Goal: Task Accomplishment & Management: Use online tool/utility

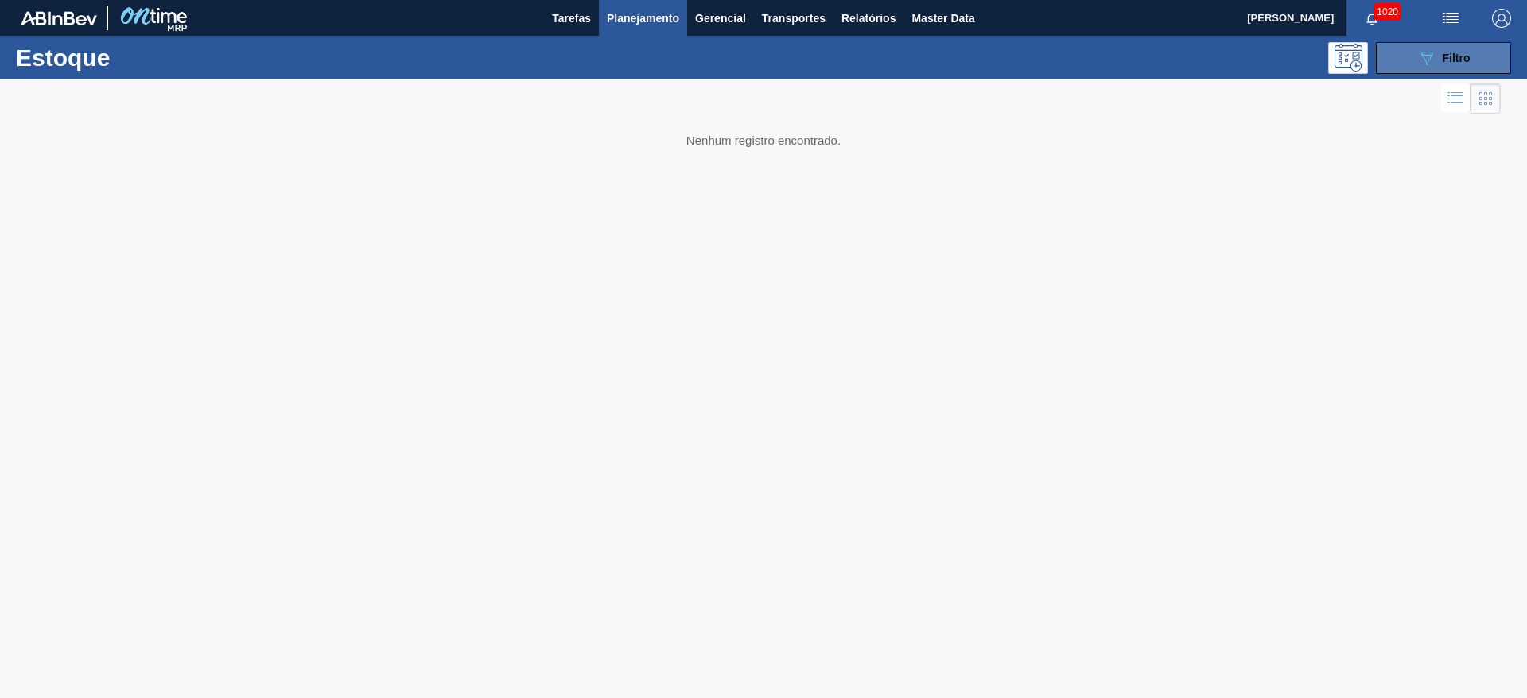
click at [1429, 70] on button "089F7B8B-B2A5-4AFE-B5C0-19BA573D28AC Filtro" at bounding box center [1443, 58] width 135 height 32
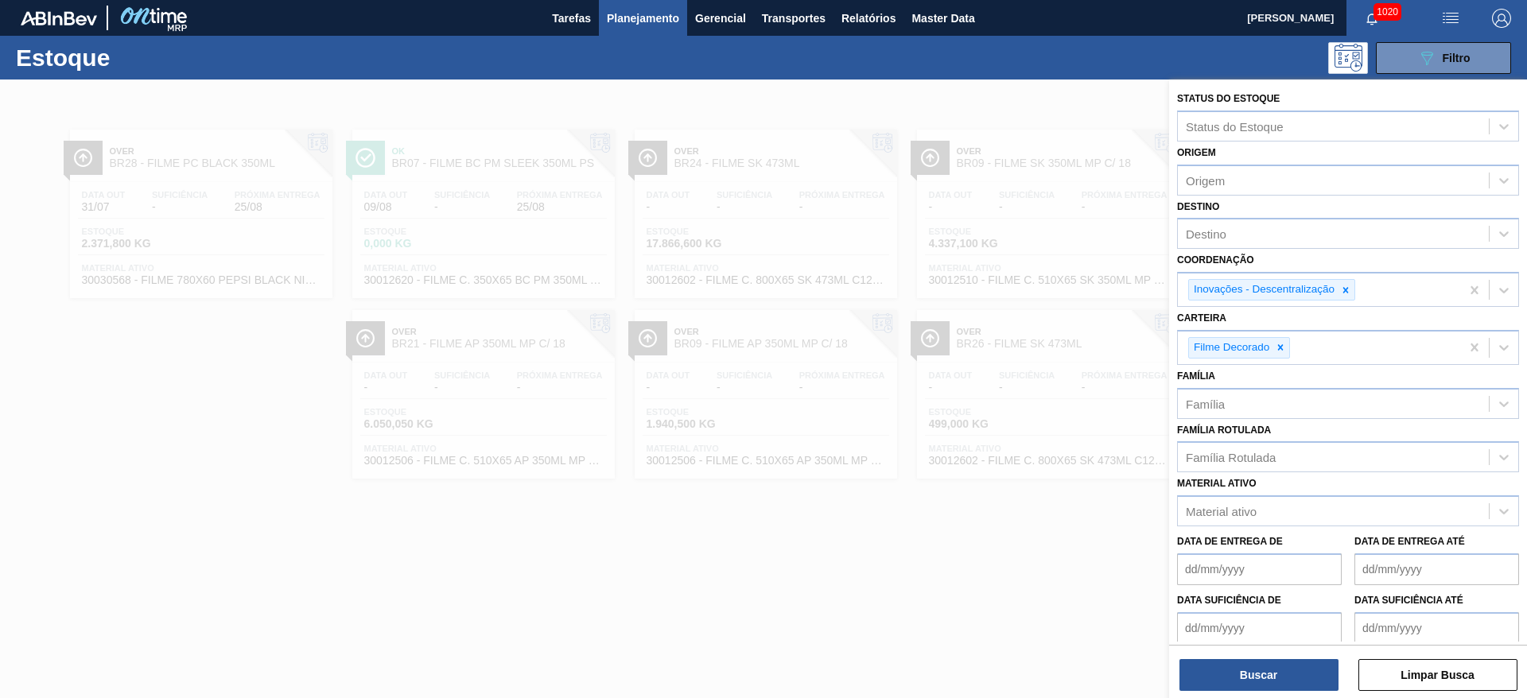
drag, startPoint x: 1283, startPoint y: 348, endPoint x: 1322, endPoint y: 312, distance: 53.4
click at [1283, 347] on icon at bounding box center [1280, 347] width 11 height 11
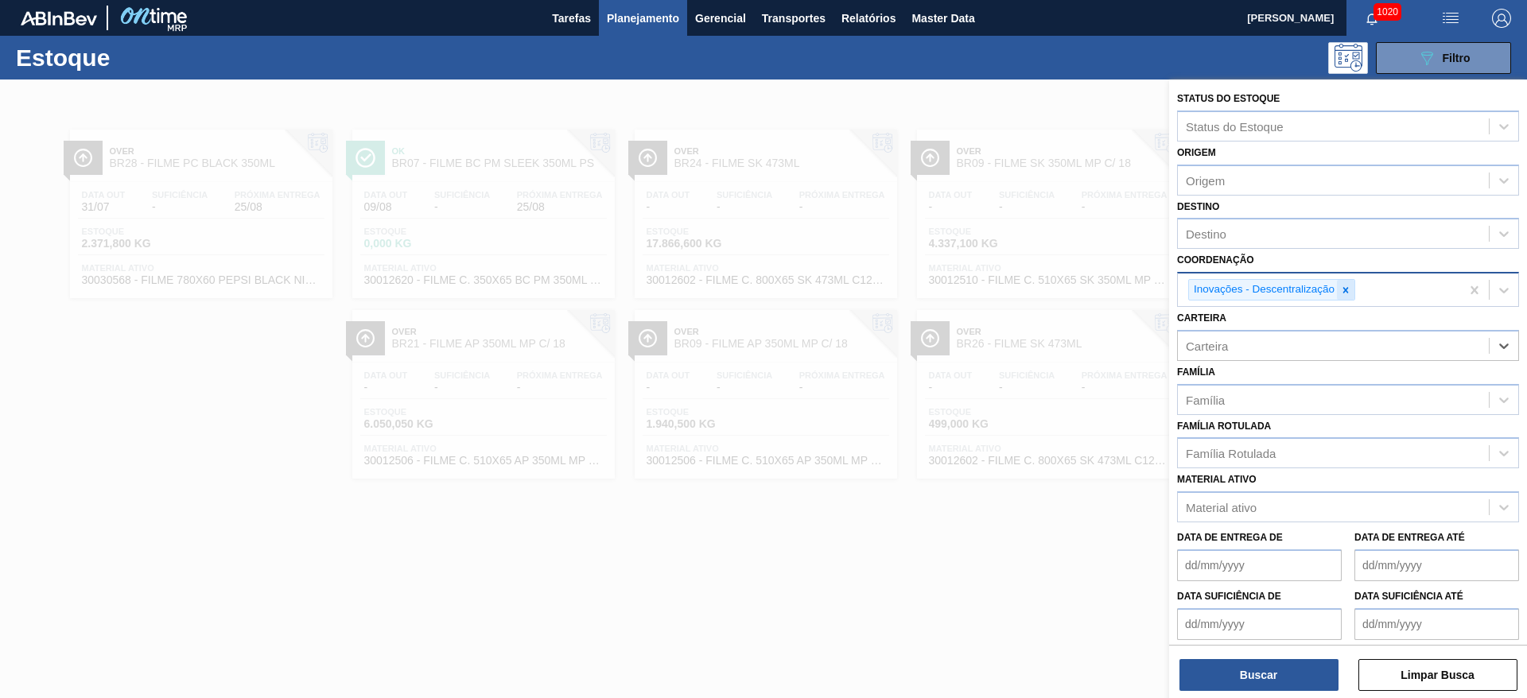
click at [1344, 289] on icon at bounding box center [1345, 290] width 11 height 11
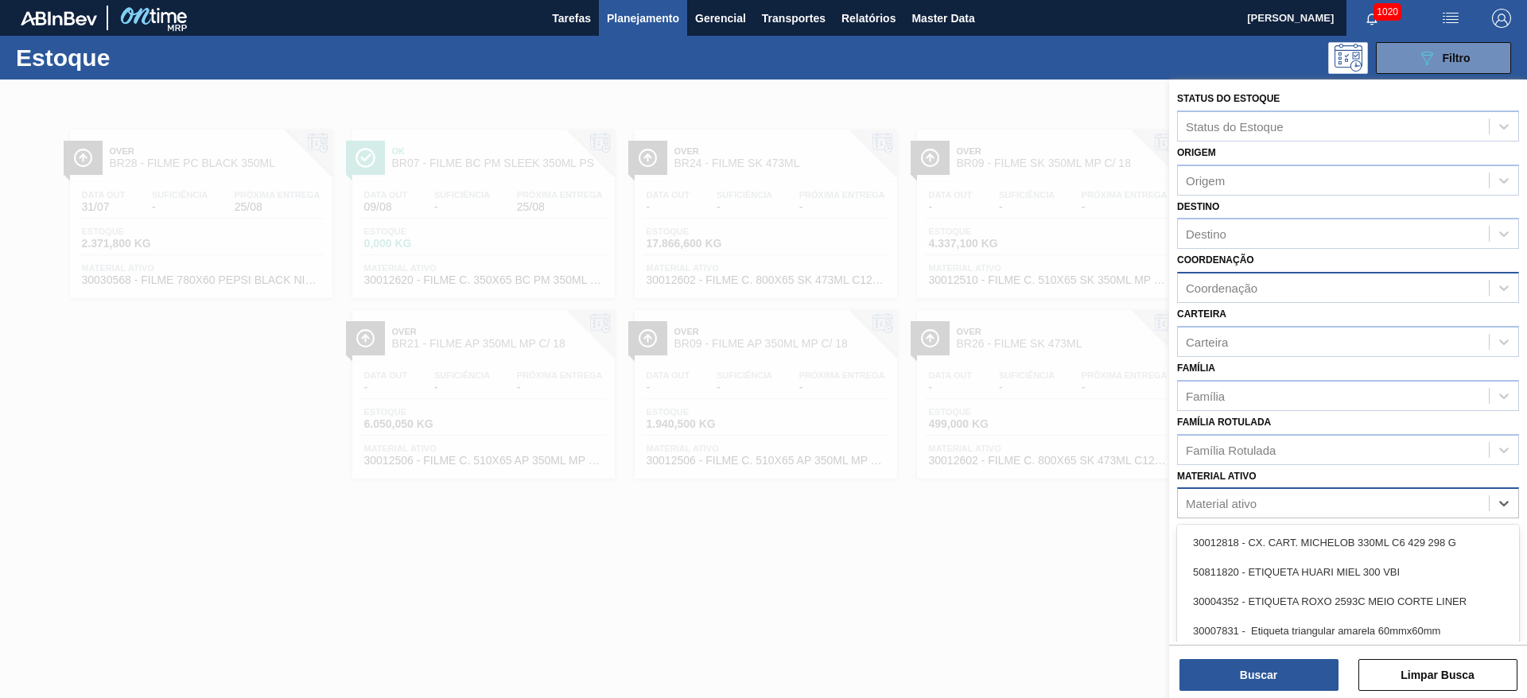
click at [1219, 512] on div "Material ativo" at bounding box center [1333, 503] width 311 height 23
paste ativo "20004815"
type ativo "20004815"
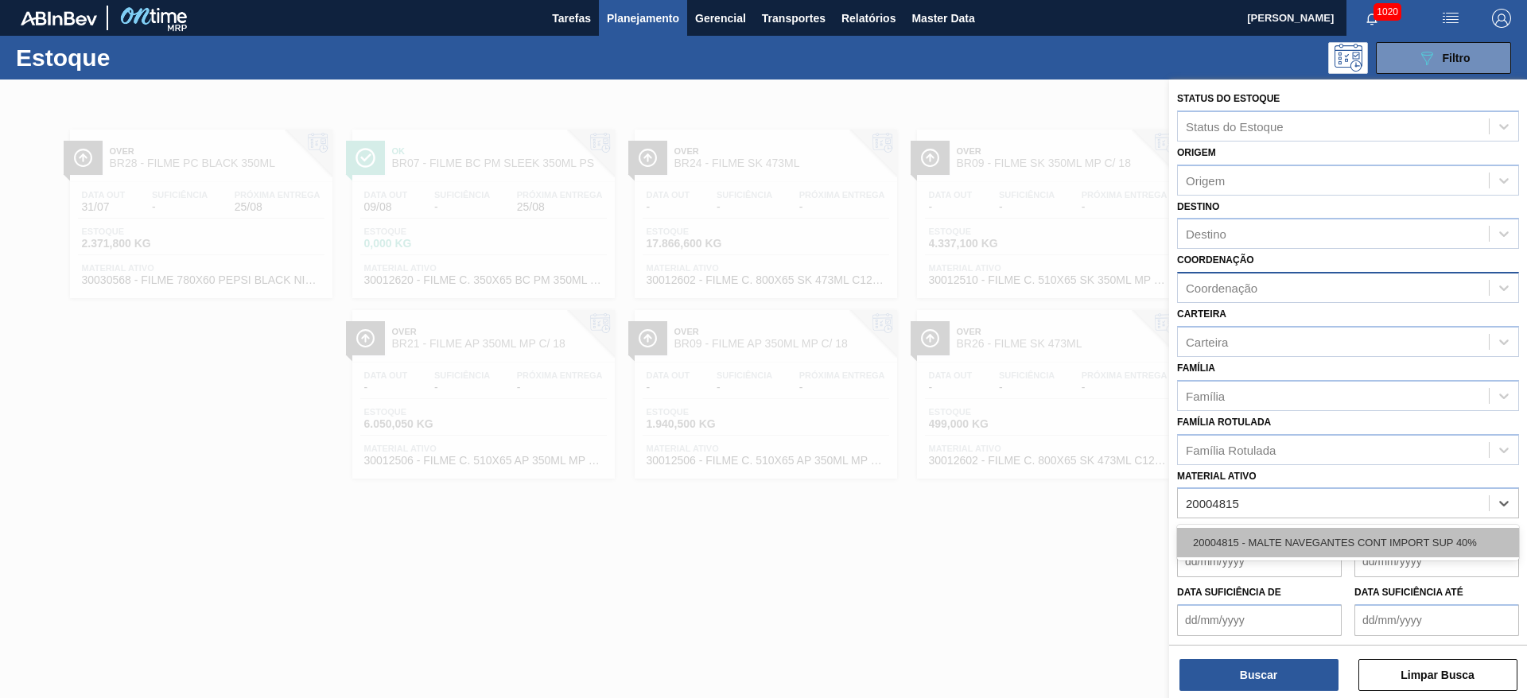
click at [1230, 533] on div "20004815 - MALTE NAVEGANTES CONT IMPORT SUP 40%" at bounding box center [1348, 542] width 342 height 29
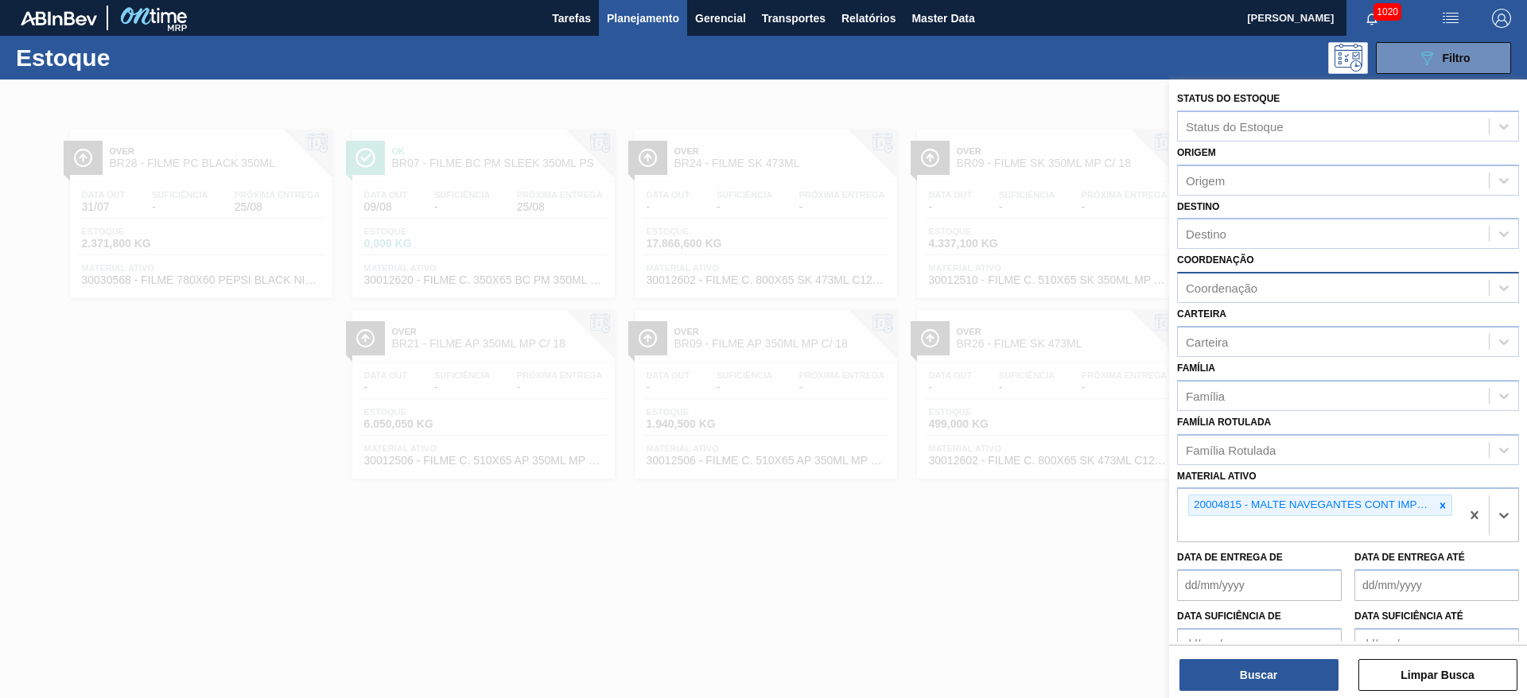
click at [1224, 215] on div "Destino Destino" at bounding box center [1348, 223] width 342 height 54
click at [1213, 225] on div "Destino" at bounding box center [1333, 234] width 311 height 23
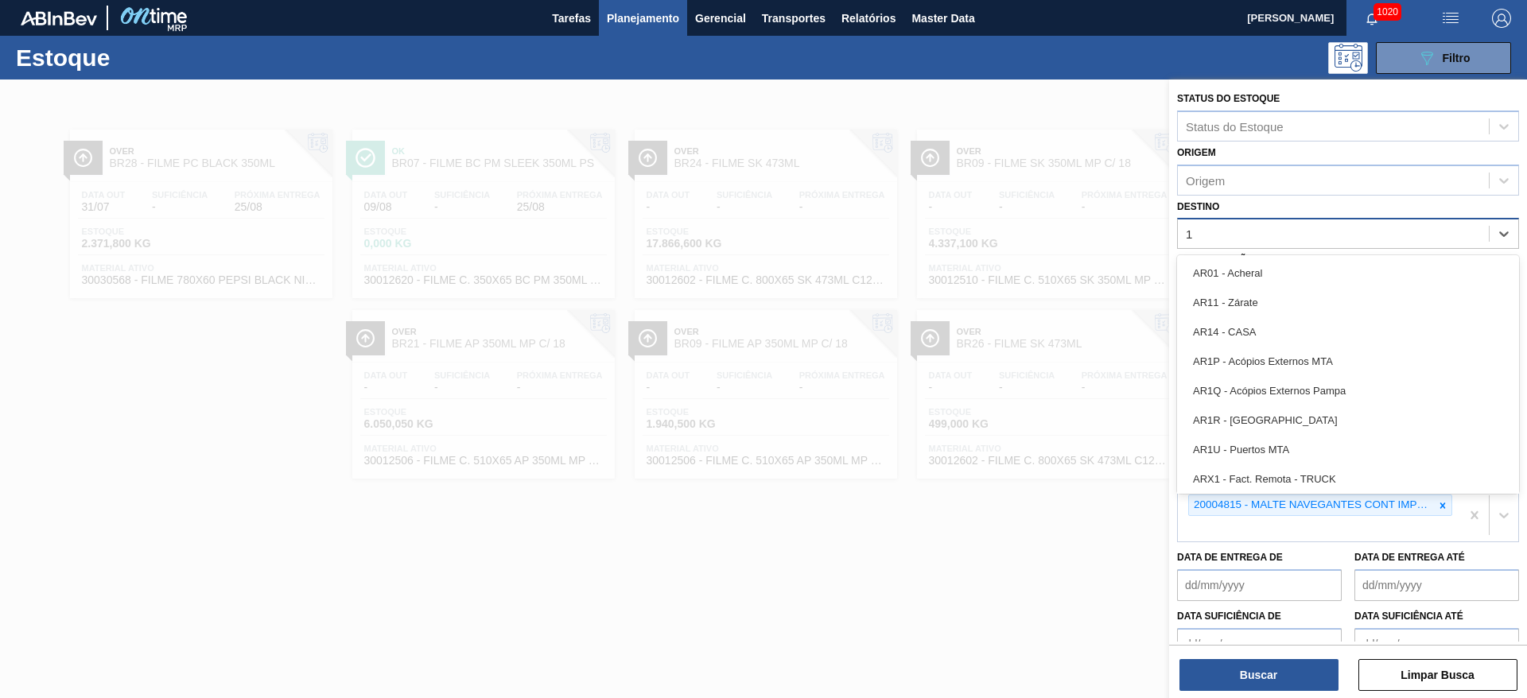
type input "16"
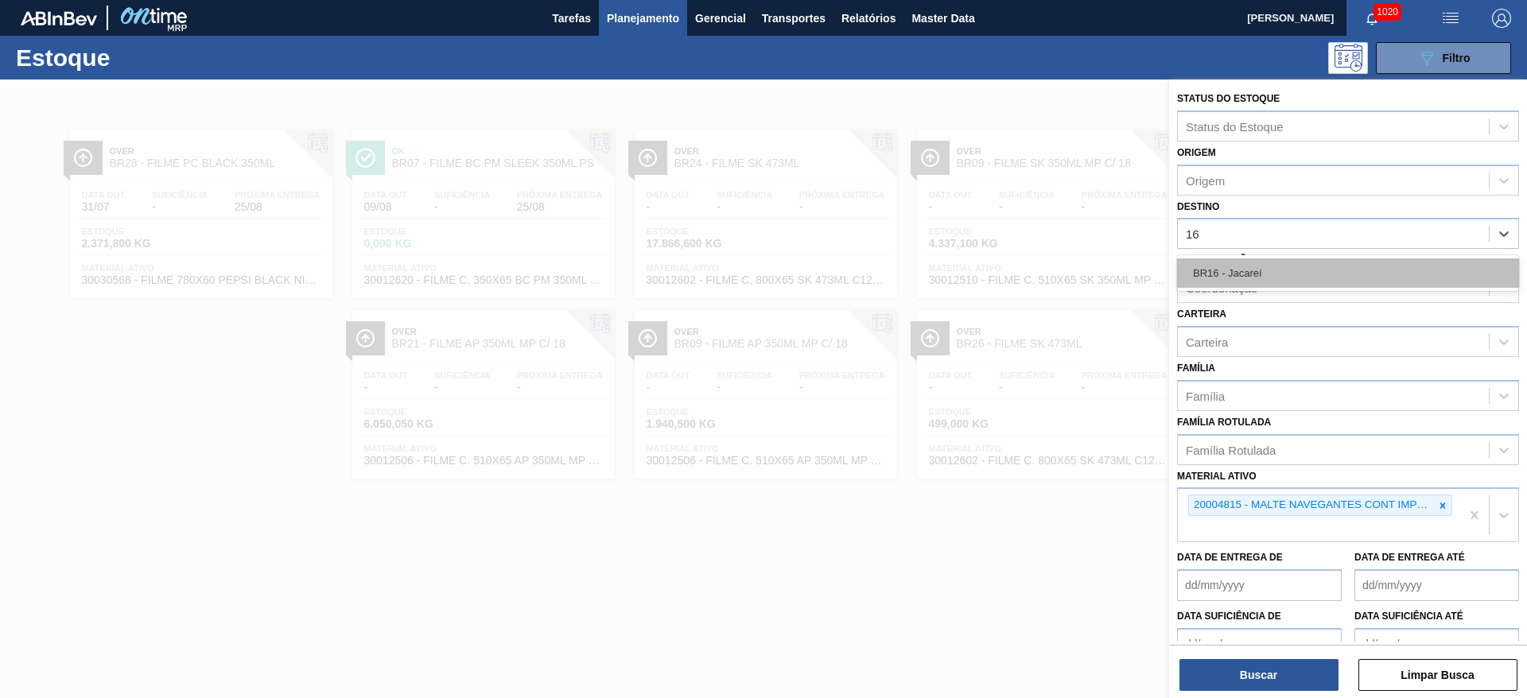
click at [1231, 274] on div "BR16 - Jacareí" at bounding box center [1348, 272] width 342 height 29
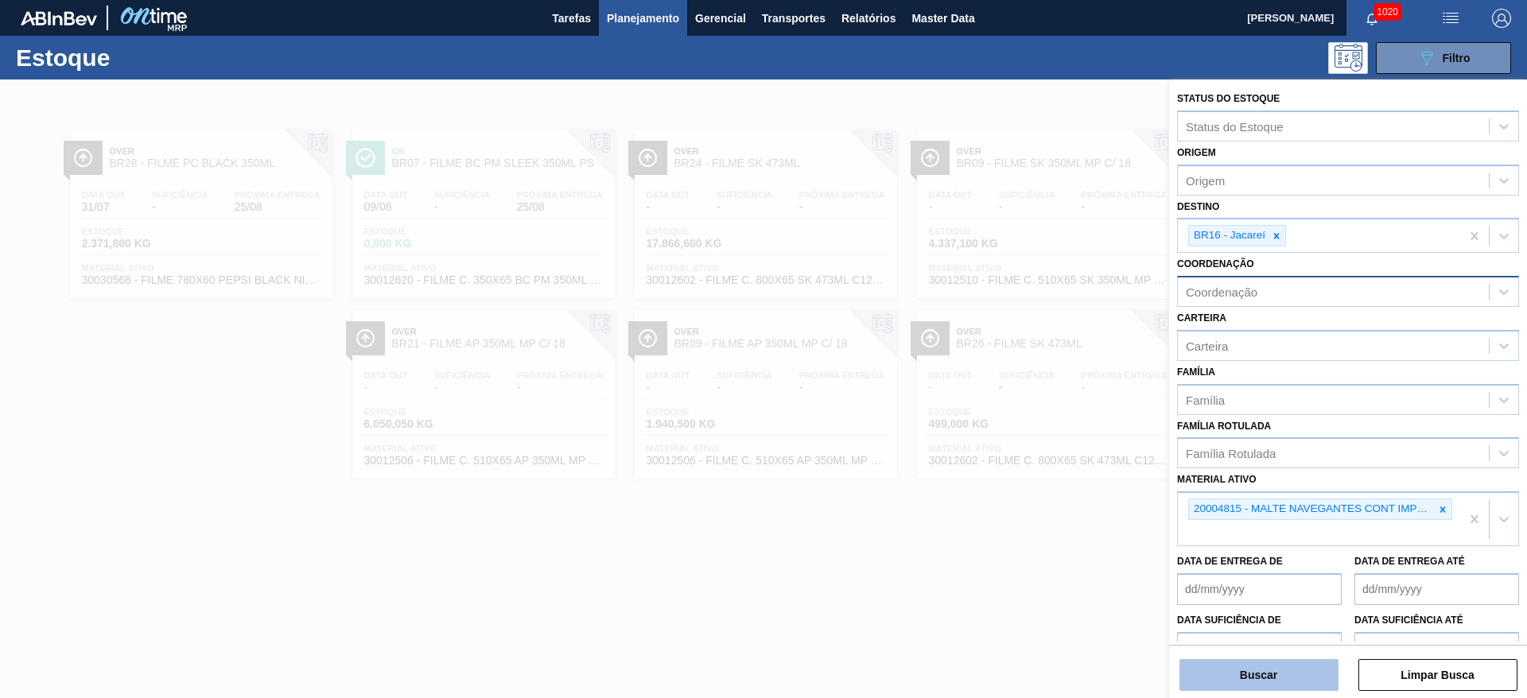
click at [1271, 673] on button "Buscar" at bounding box center [1258, 675] width 159 height 32
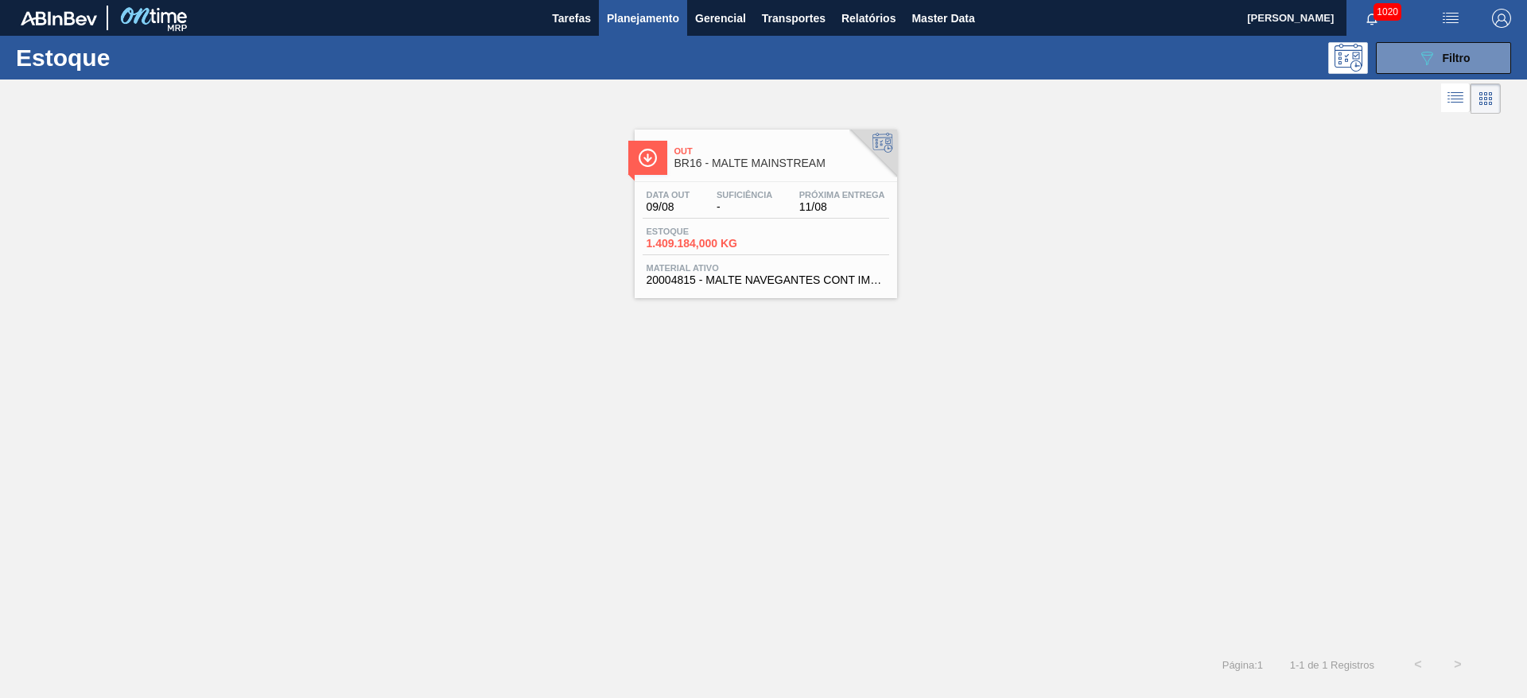
click at [738, 235] on span "Estoque" at bounding box center [701, 232] width 111 height 10
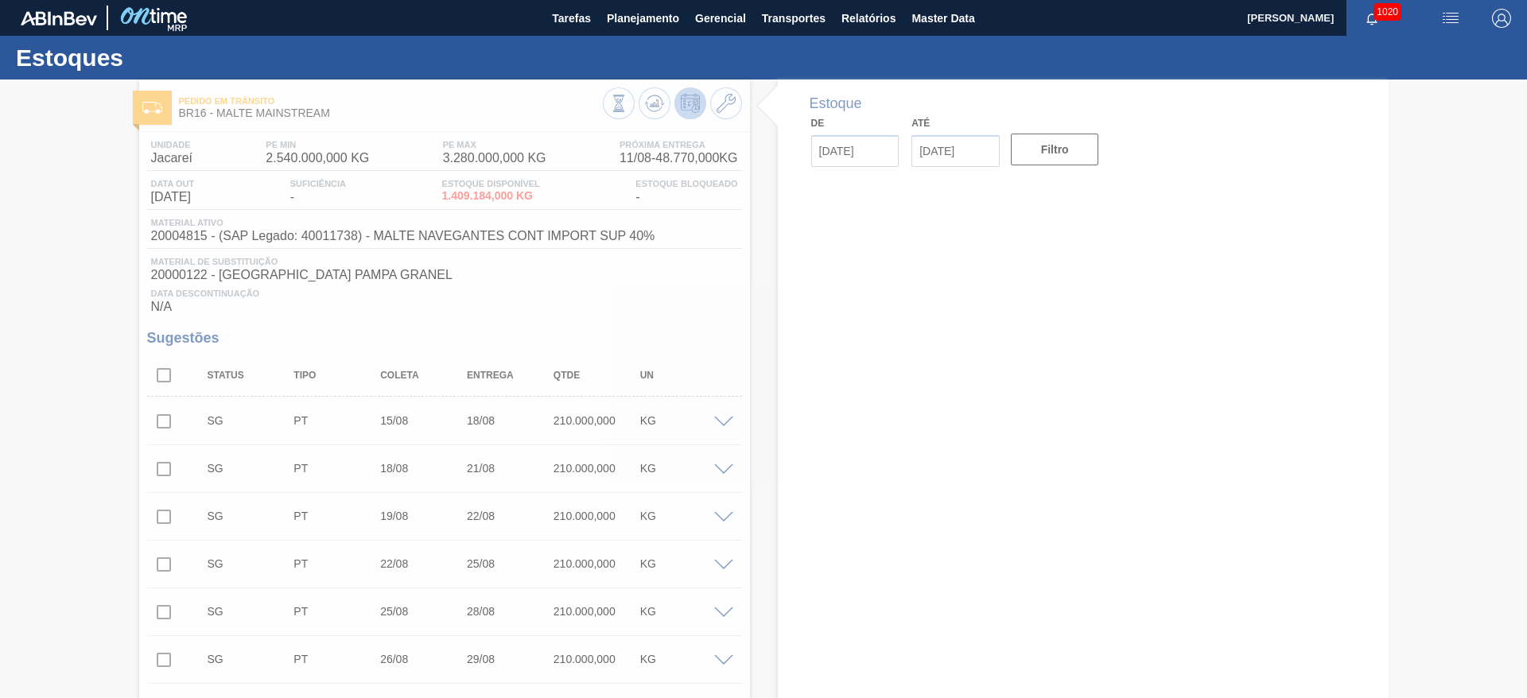
type input "[DATE]"
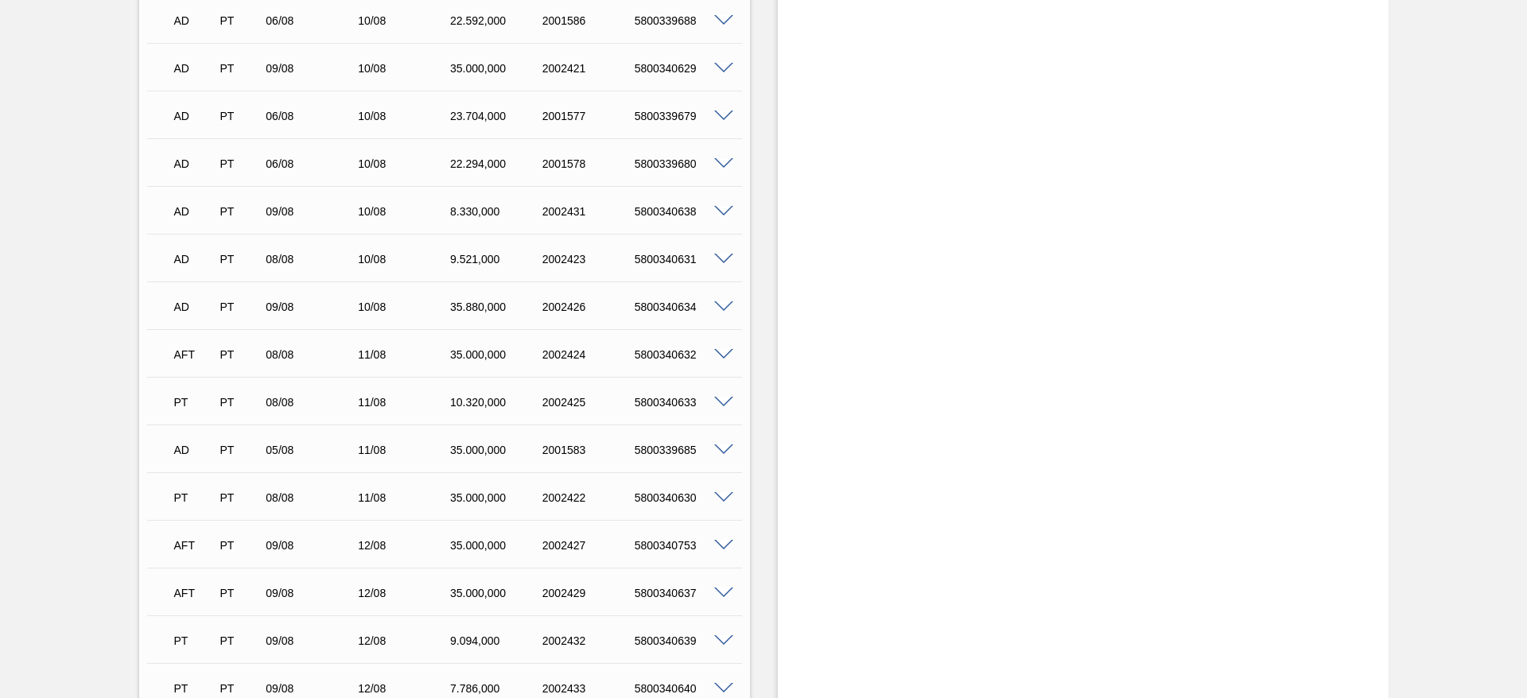
scroll to position [1737, 0]
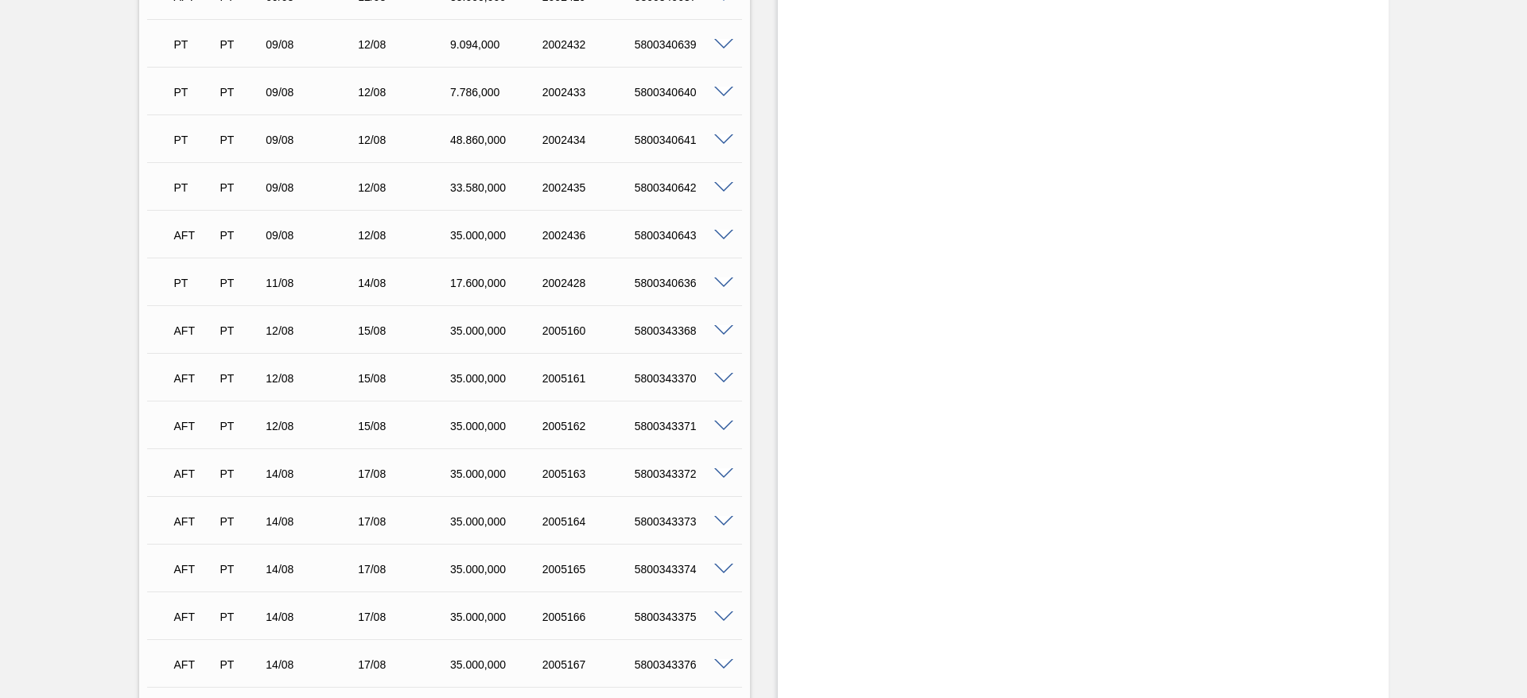
click at [717, 424] on span at bounding box center [723, 427] width 19 height 12
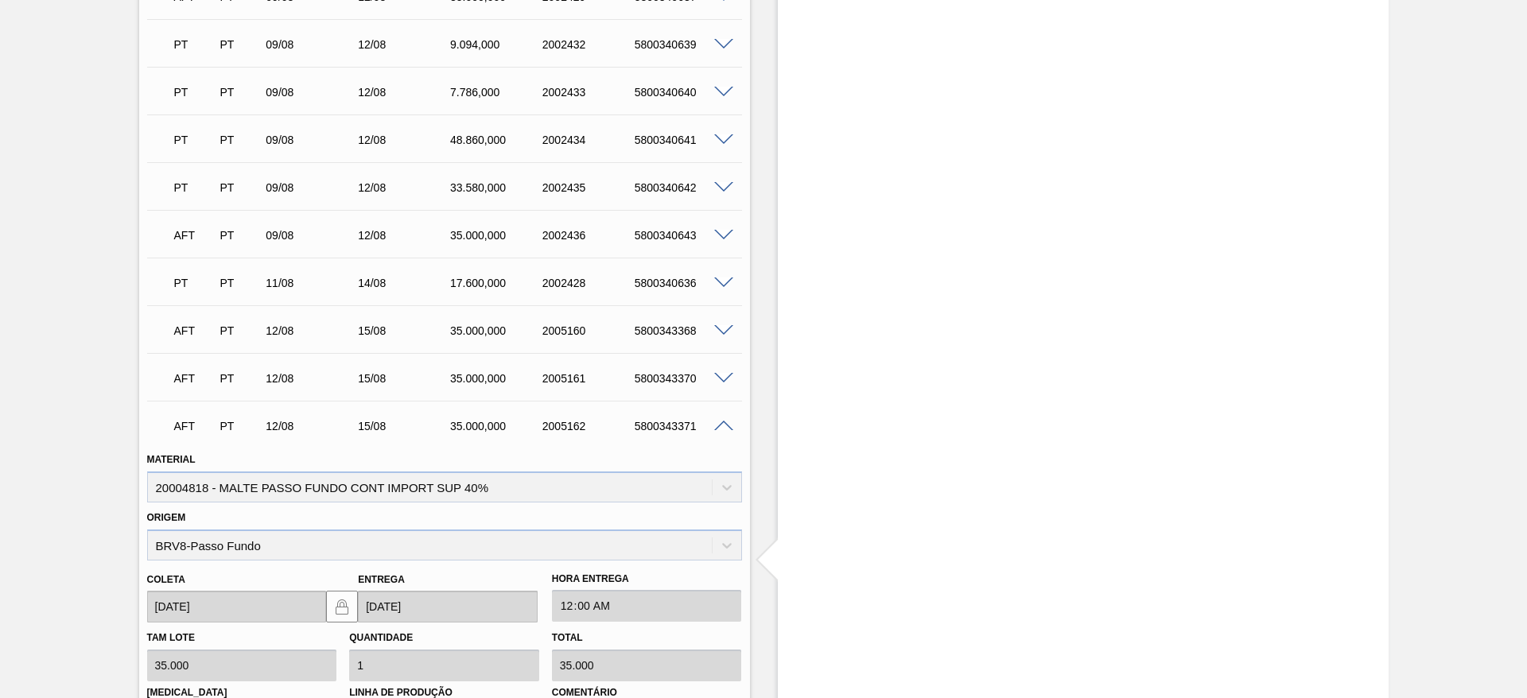
click at [717, 424] on span at bounding box center [723, 427] width 19 height 12
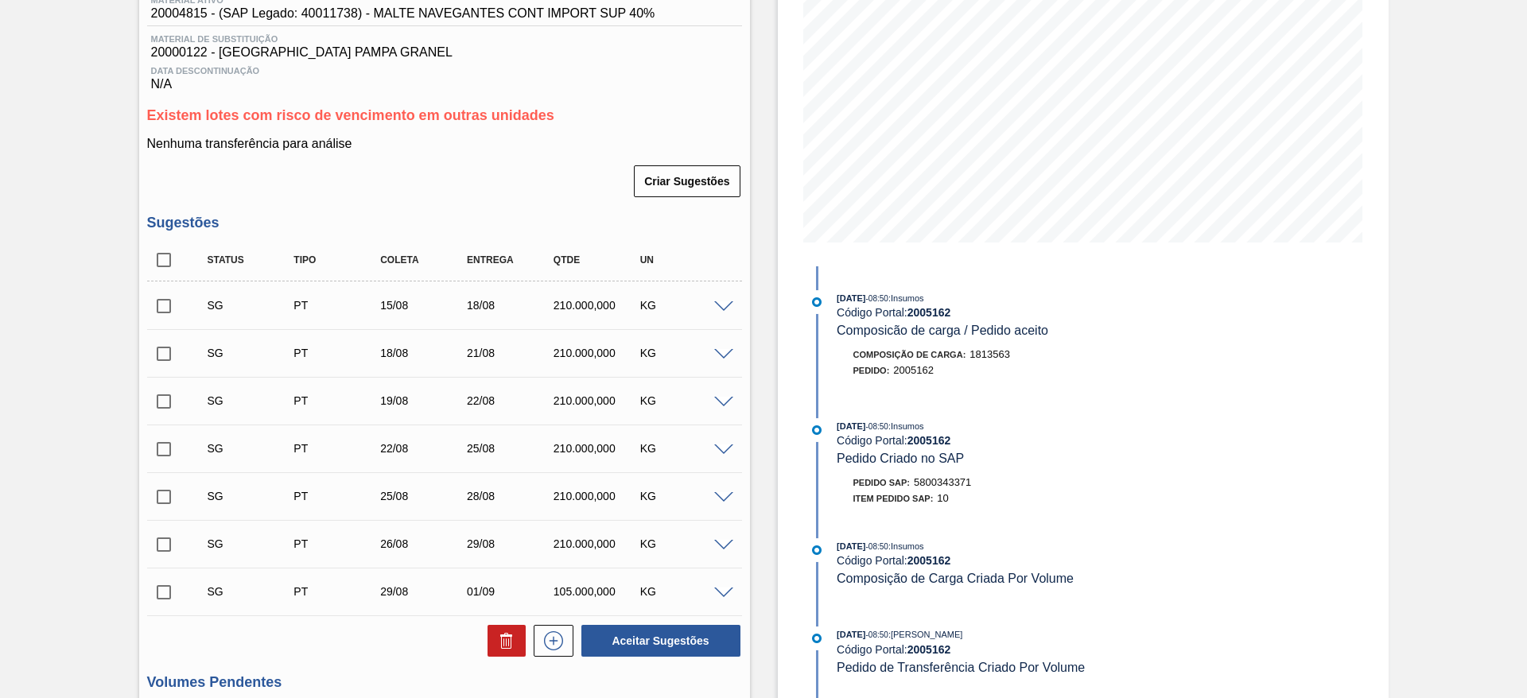
scroll to position [187, 0]
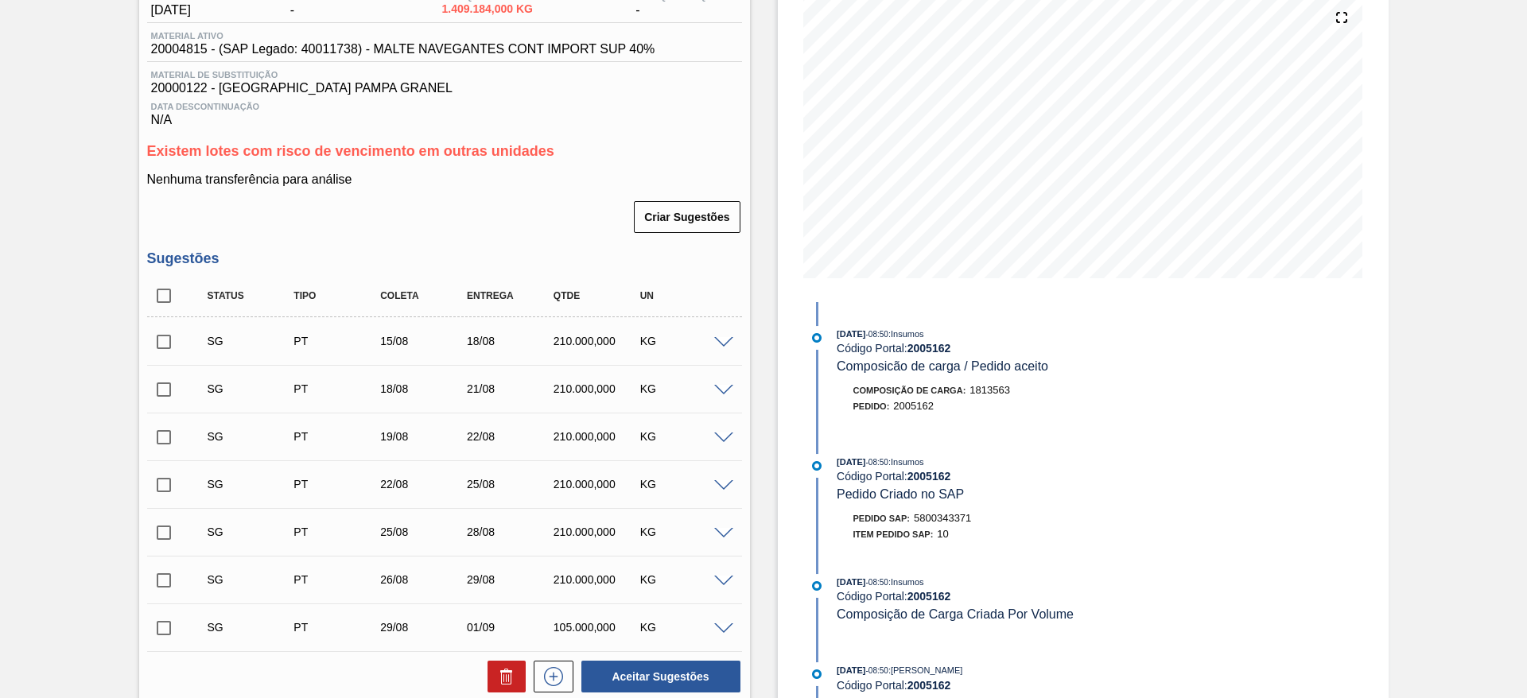
click at [723, 345] on span at bounding box center [723, 343] width 19 height 12
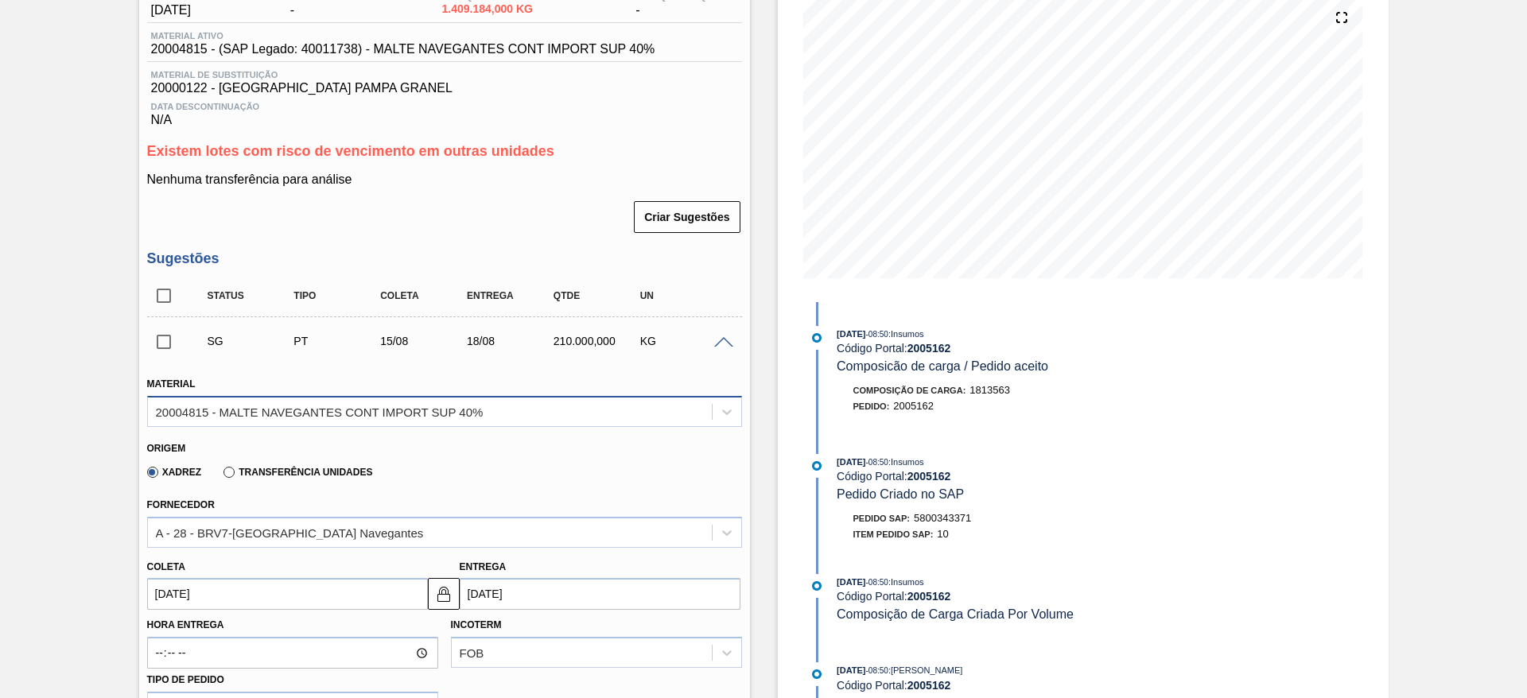
scroll to position [306, 0]
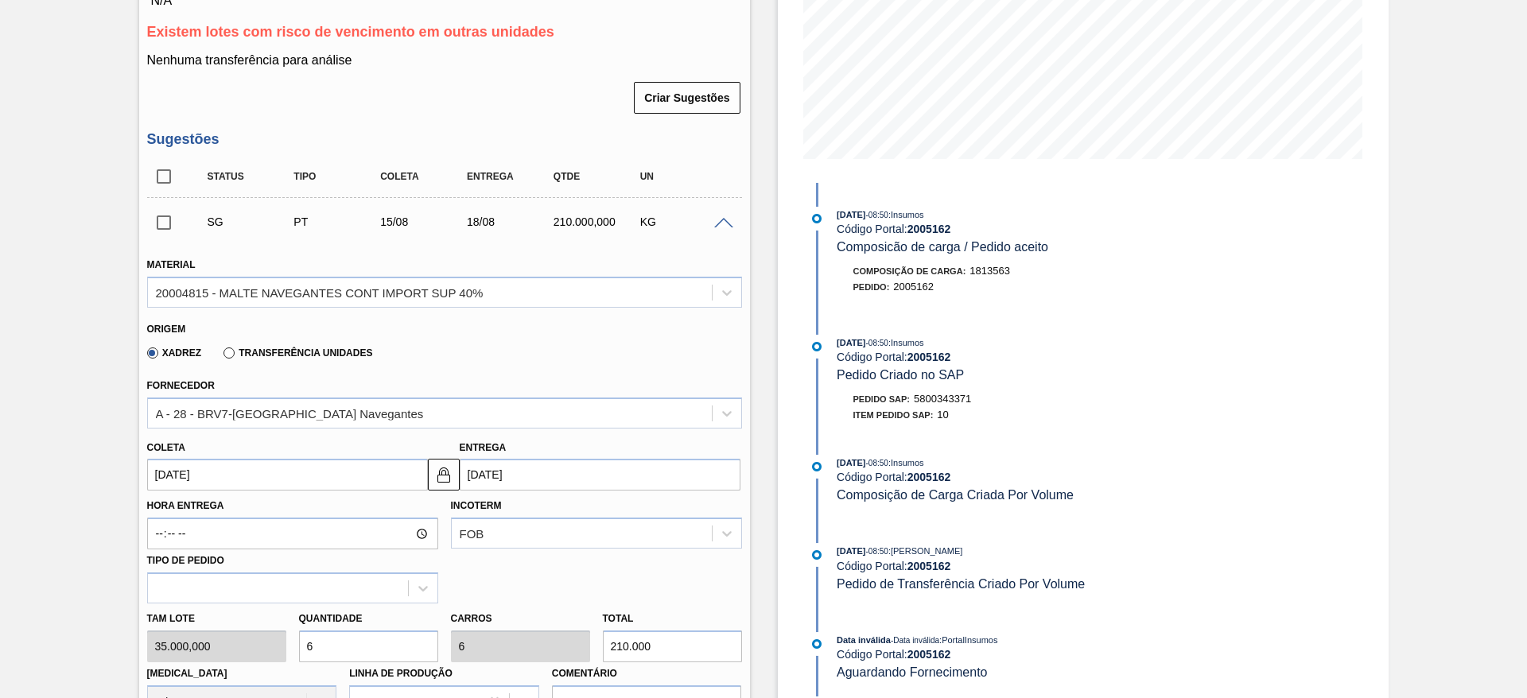
click at [167, 474] on input "[DATE]" at bounding box center [287, 475] width 281 height 32
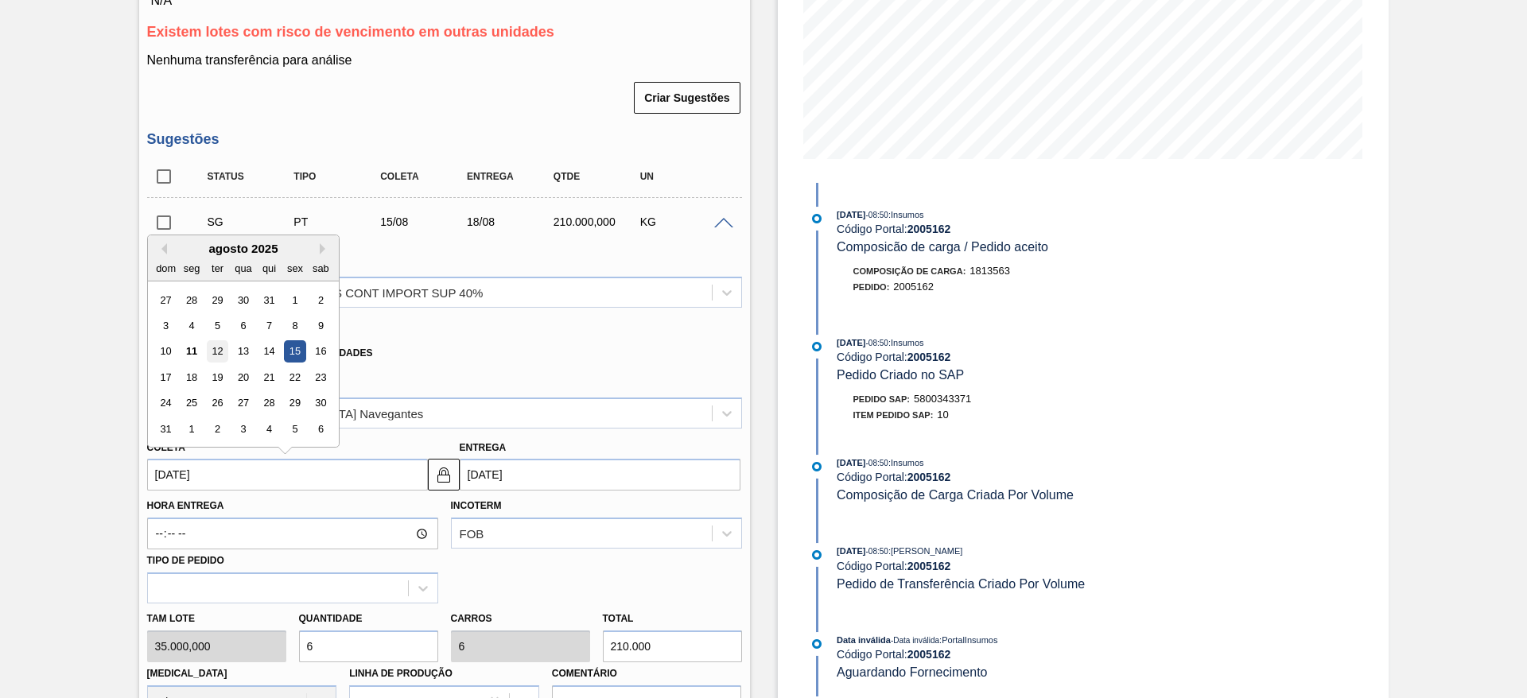
click at [219, 349] on div "12" at bounding box center [216, 351] width 21 height 21
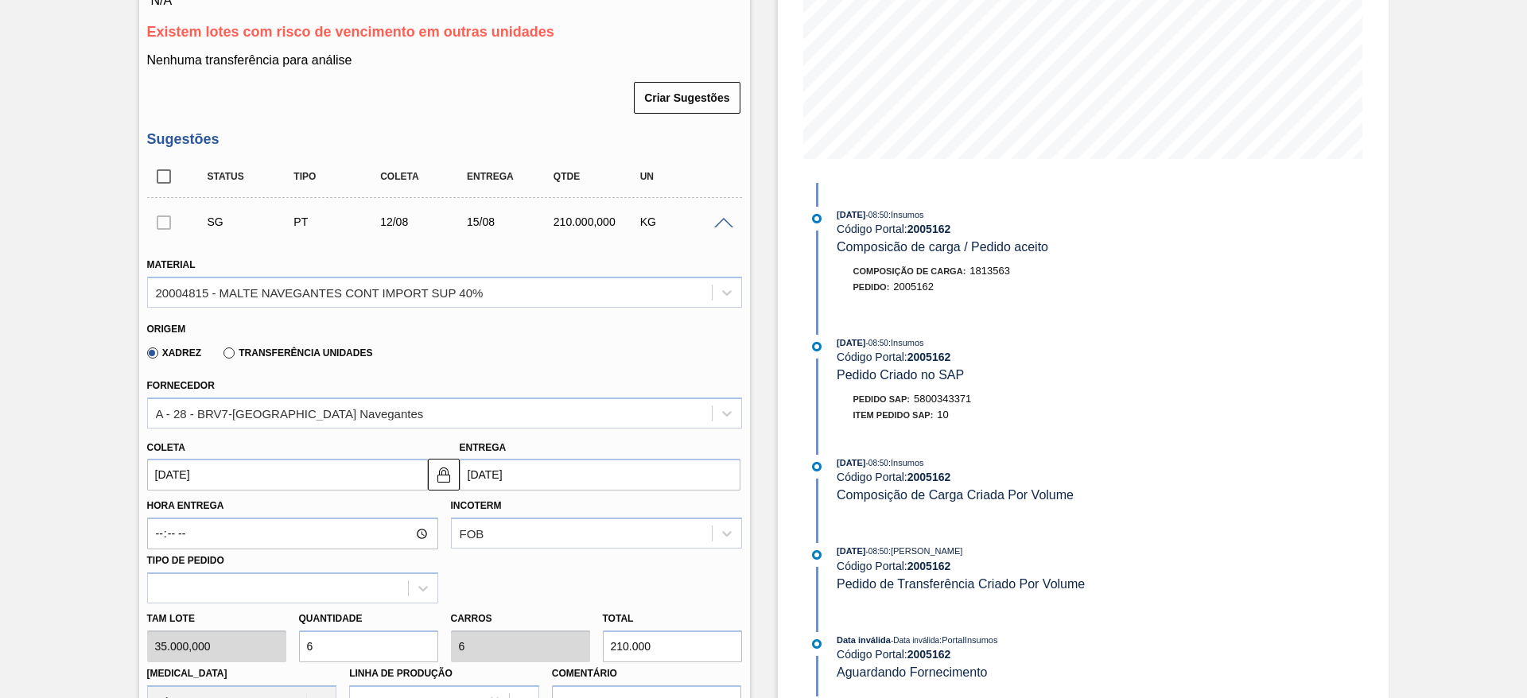
type input "[DATE]"
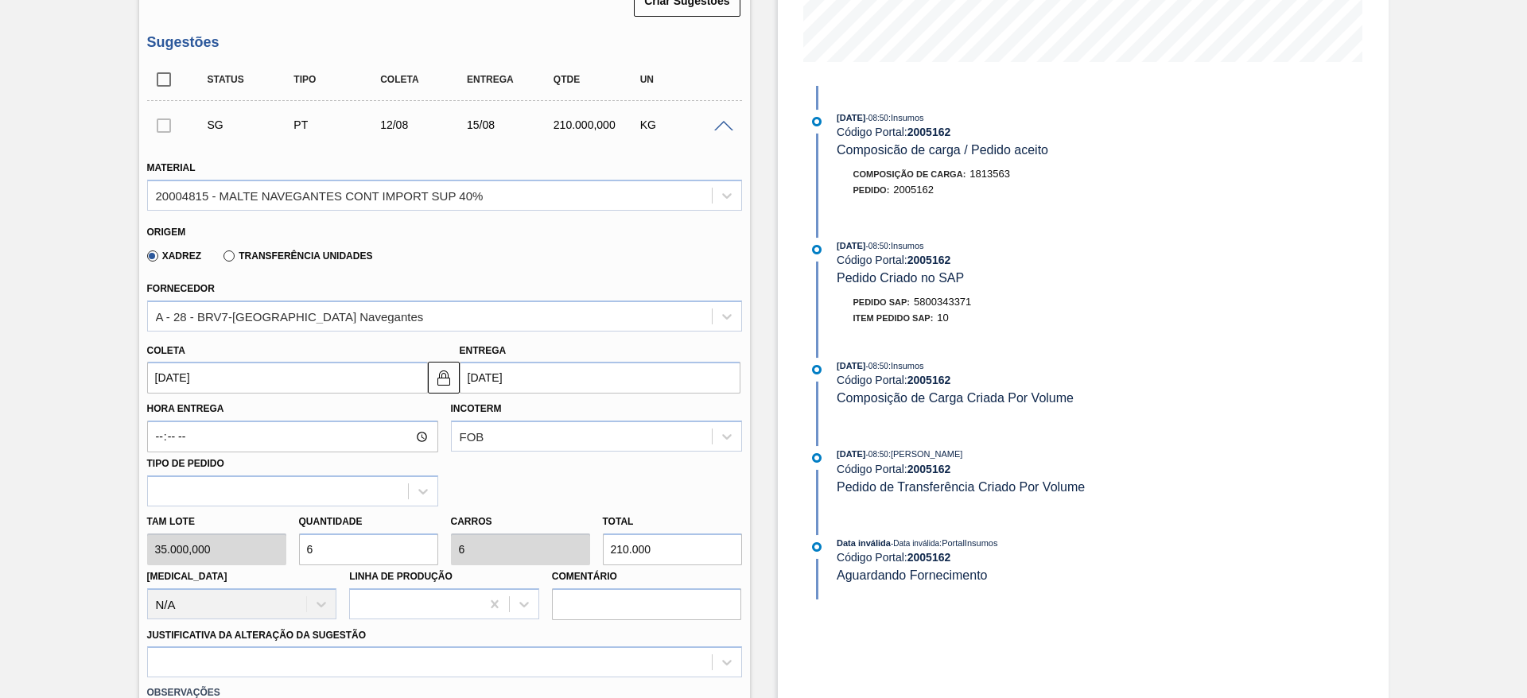
scroll to position [425, 0]
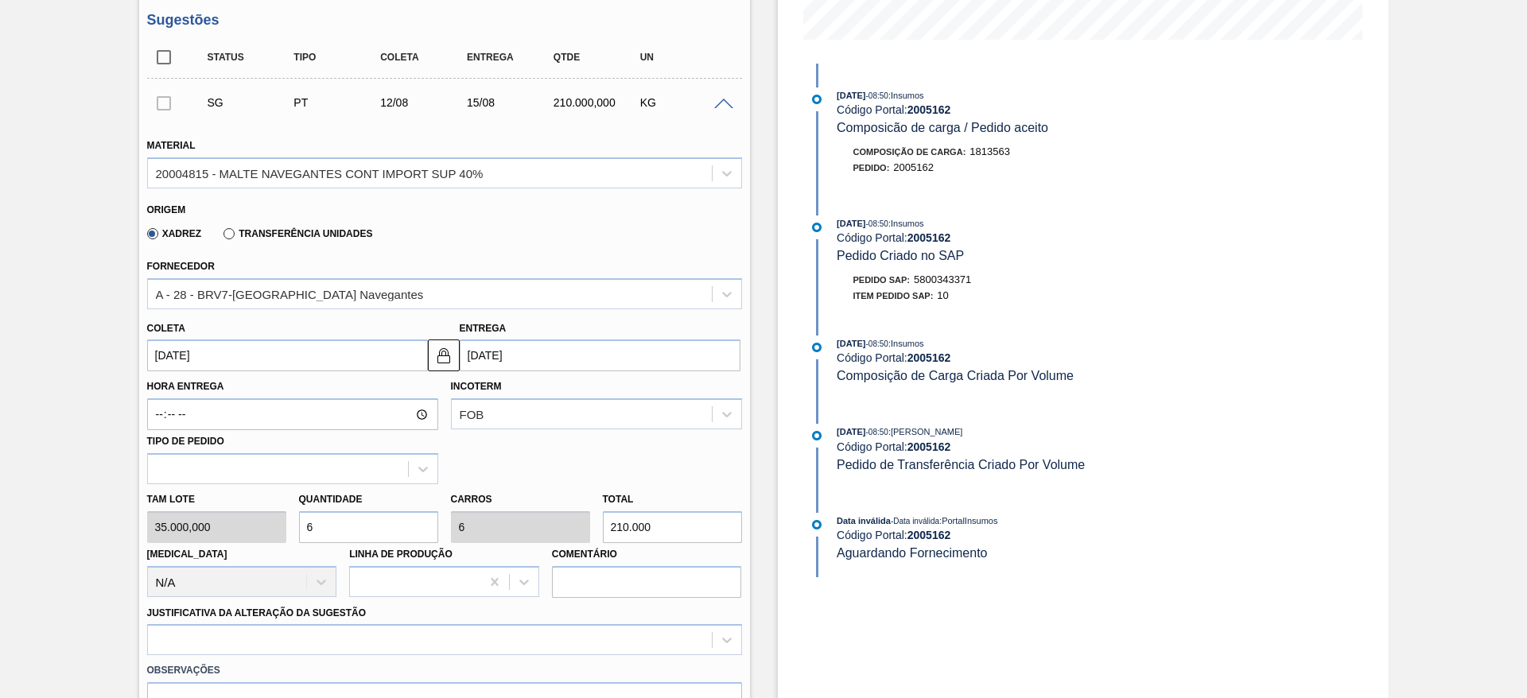
click at [238, 519] on div "[PERSON_NAME] 35.000,000 Quantidade 6 Carros 6 Total 210.000 [MEDICAL_DATA] N/A…" at bounding box center [444, 541] width 607 height 114
type input "3"
type input "105.000"
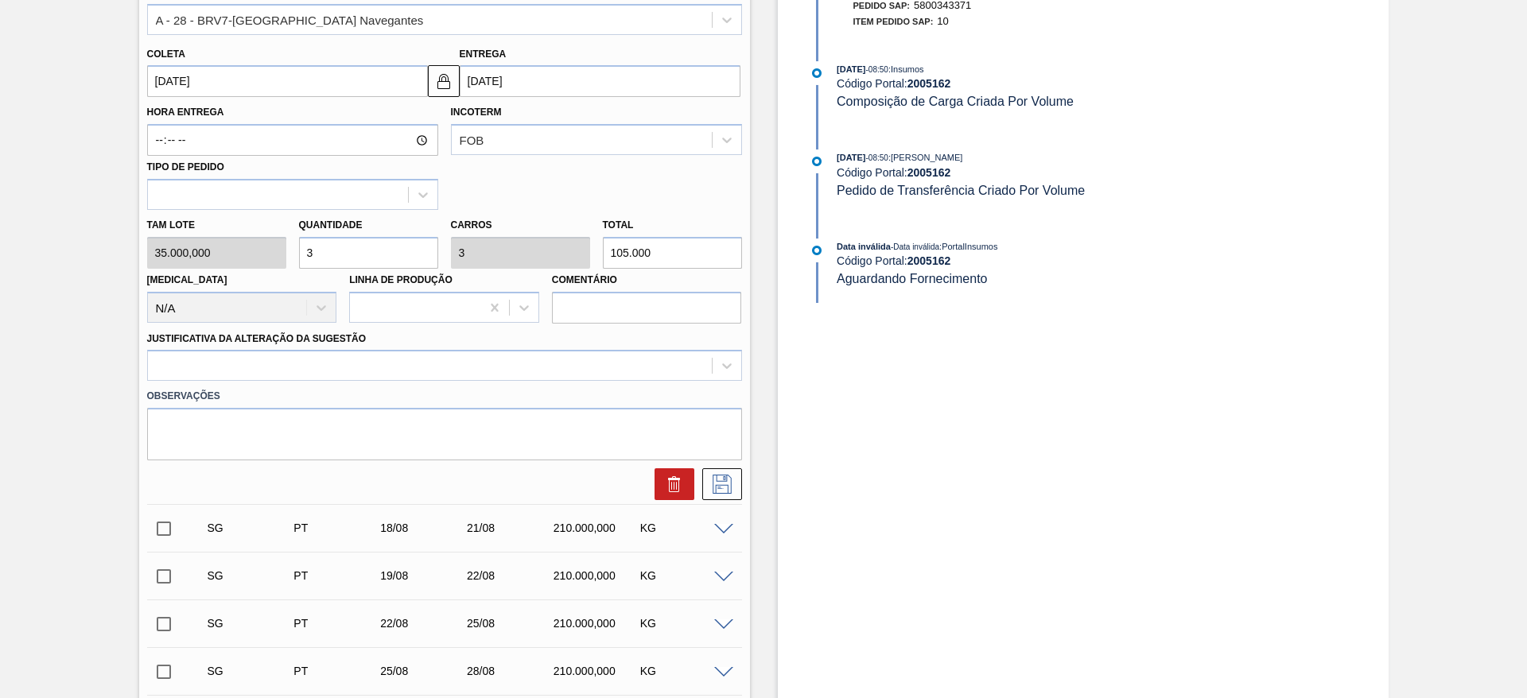
scroll to position [783, 0]
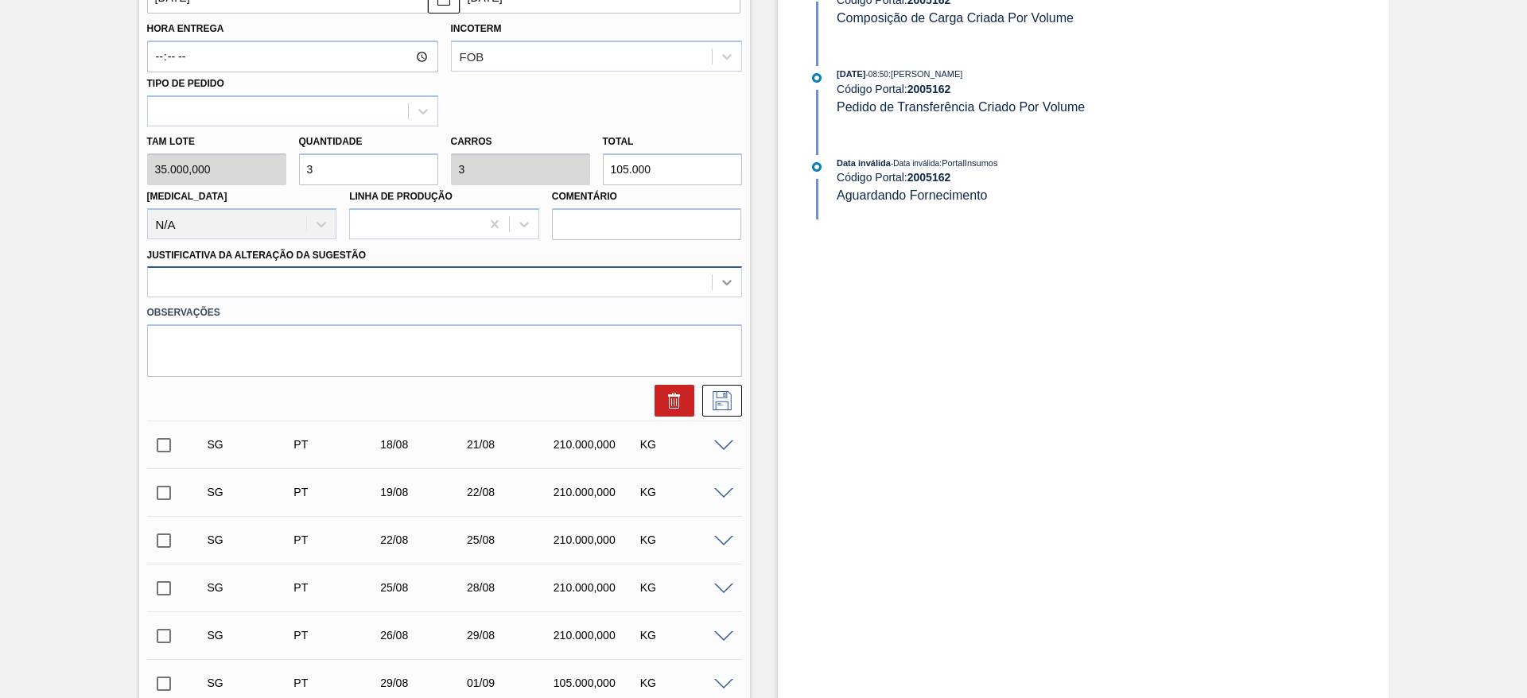
type input "3"
click at [728, 275] on icon at bounding box center [727, 282] width 16 height 16
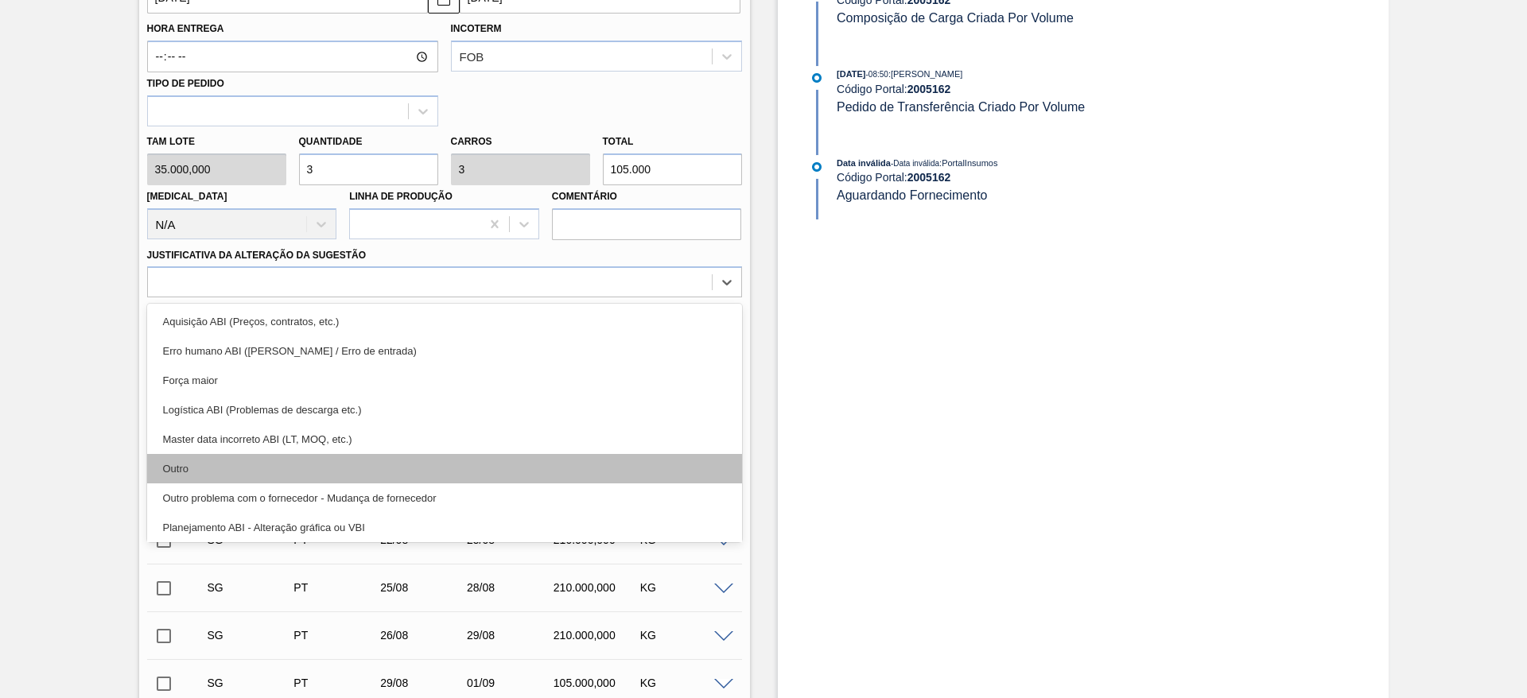
click at [192, 470] on div "Outro" at bounding box center [444, 468] width 595 height 29
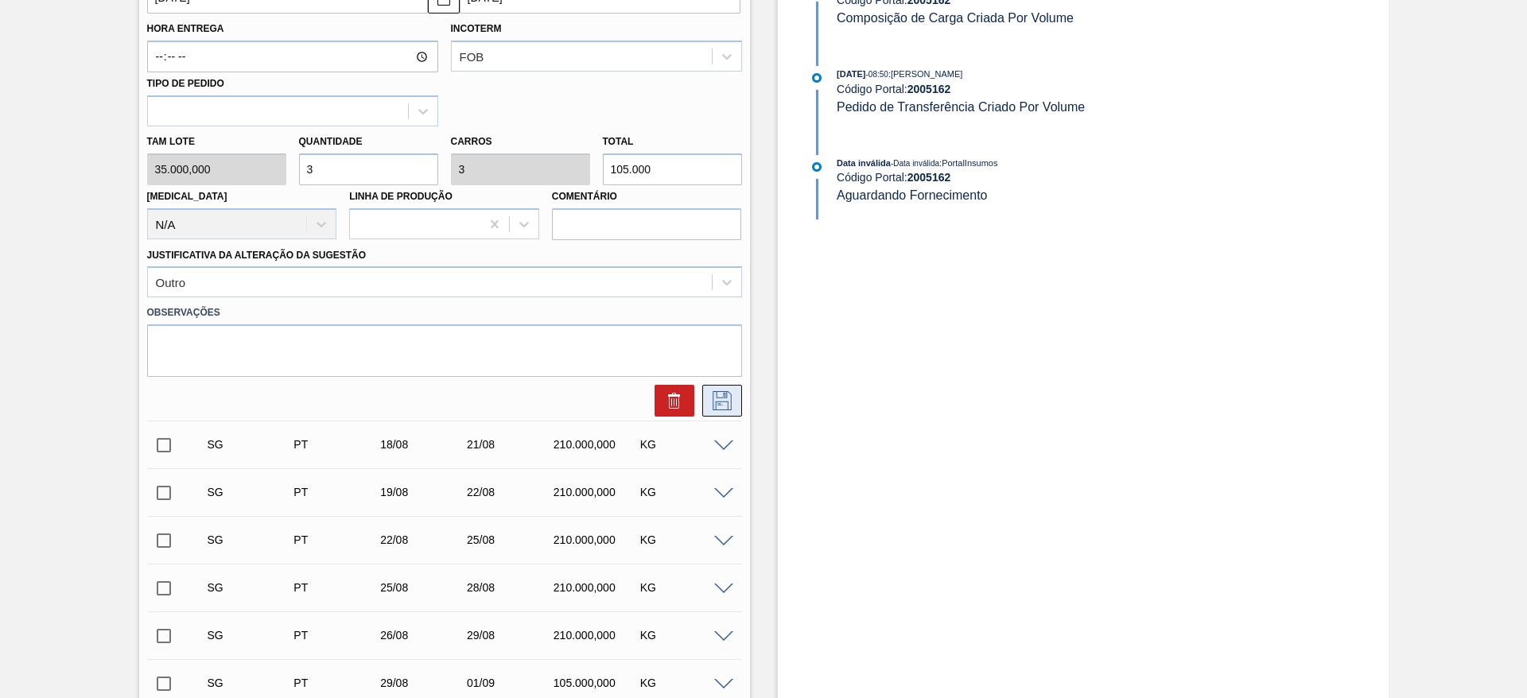
click at [716, 398] on icon at bounding box center [721, 400] width 25 height 19
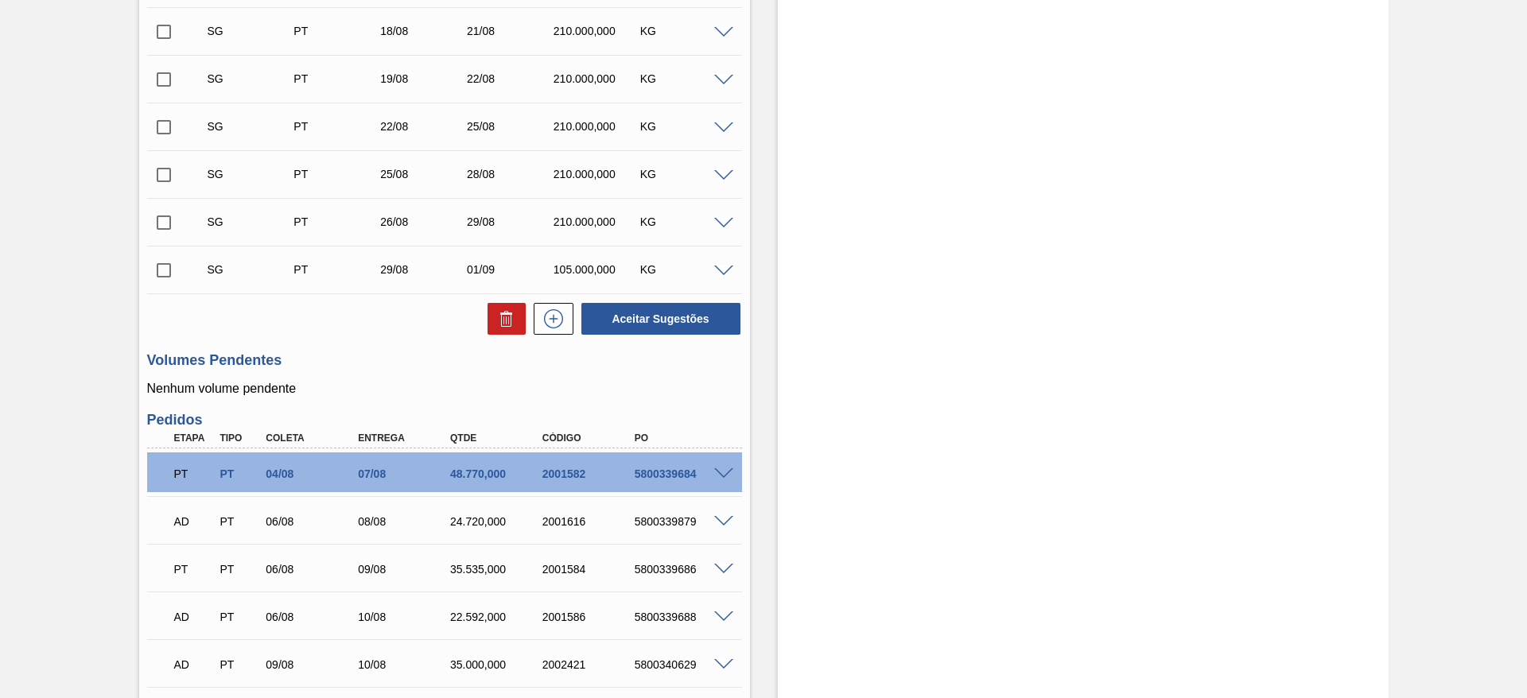
scroll to position [187, 0]
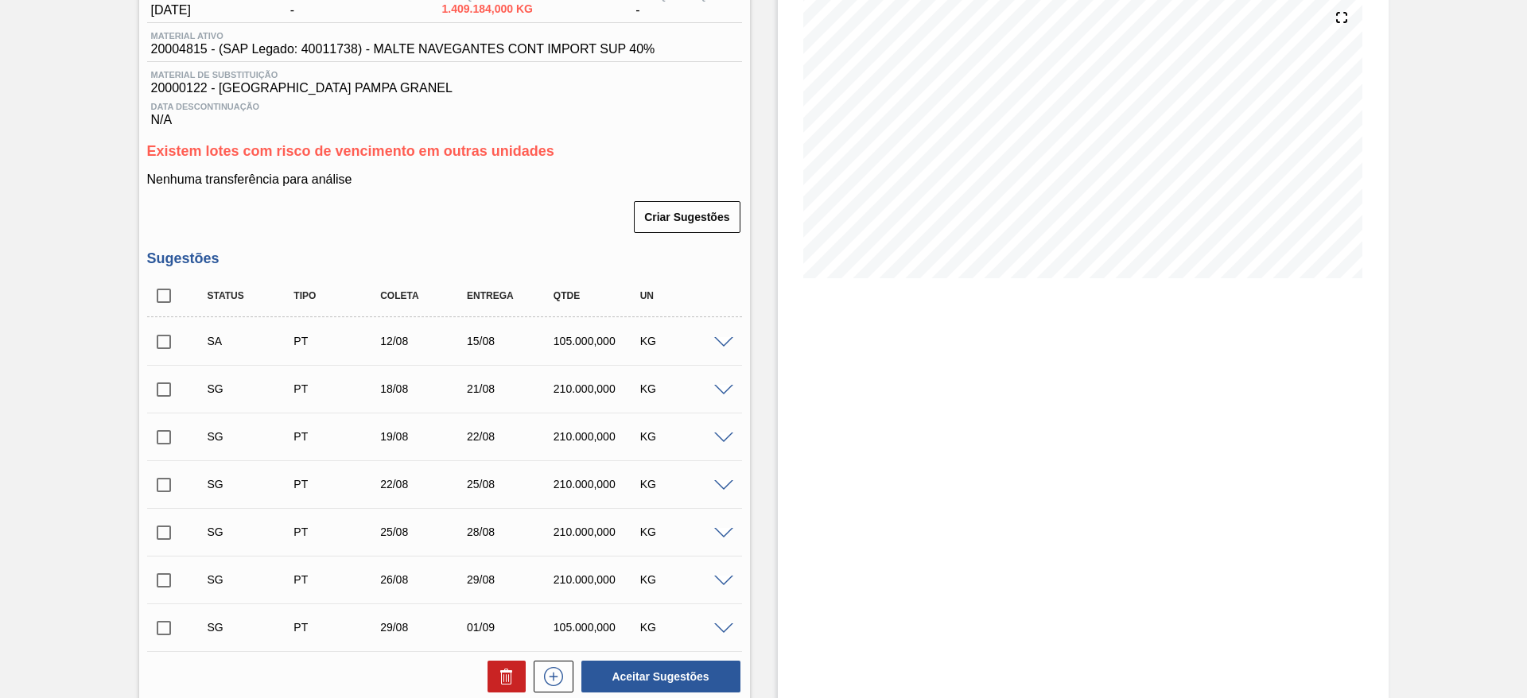
click at [160, 390] on input "checkbox" at bounding box center [163, 389] width 33 height 33
checkbox input "true"
click at [161, 435] on input "checkbox" at bounding box center [163, 437] width 33 height 33
checkbox input "true"
click at [164, 487] on input "checkbox" at bounding box center [163, 484] width 33 height 33
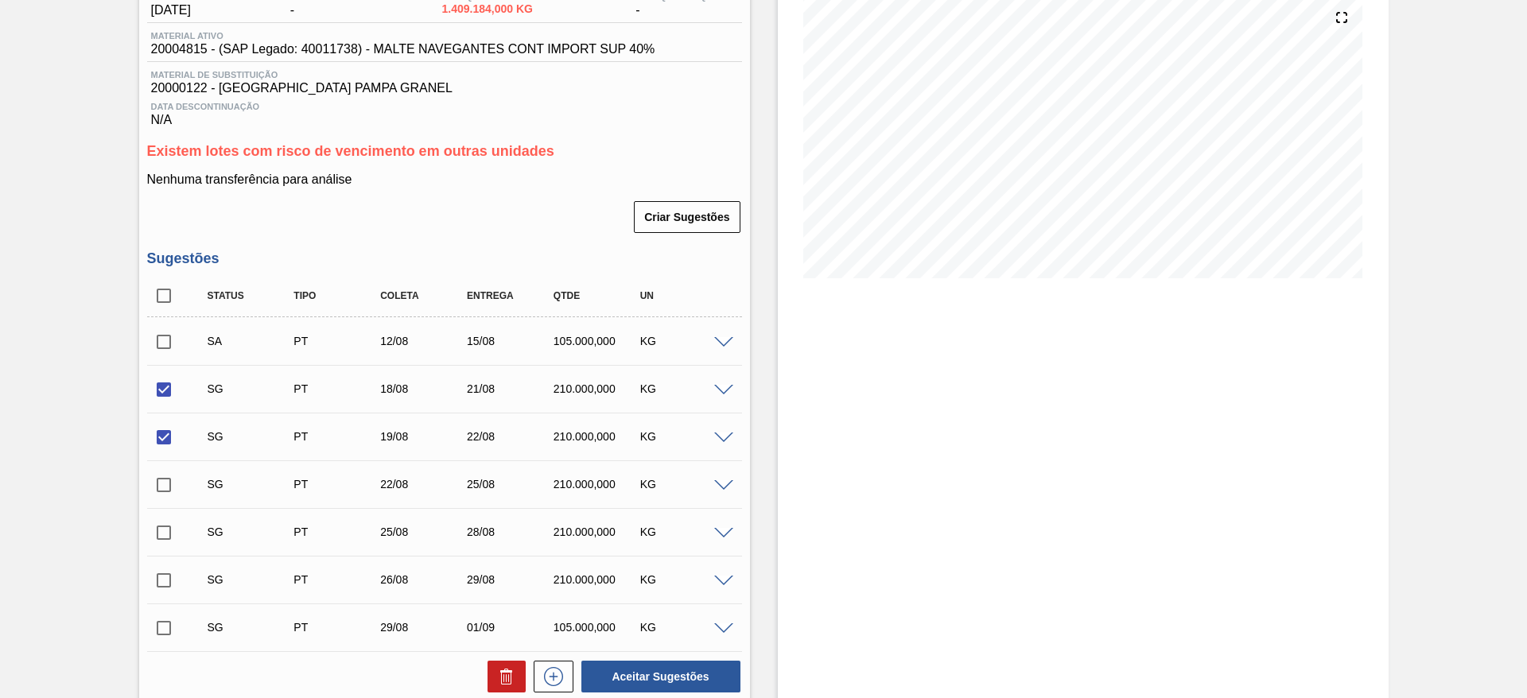
checkbox input "true"
click at [155, 530] on input "checkbox" at bounding box center [163, 532] width 33 height 33
checkbox input "true"
drag, startPoint x: 162, startPoint y: 580, endPoint x: 157, endPoint y: 600, distance: 20.6
click at [162, 581] on input "checkbox" at bounding box center [163, 580] width 33 height 33
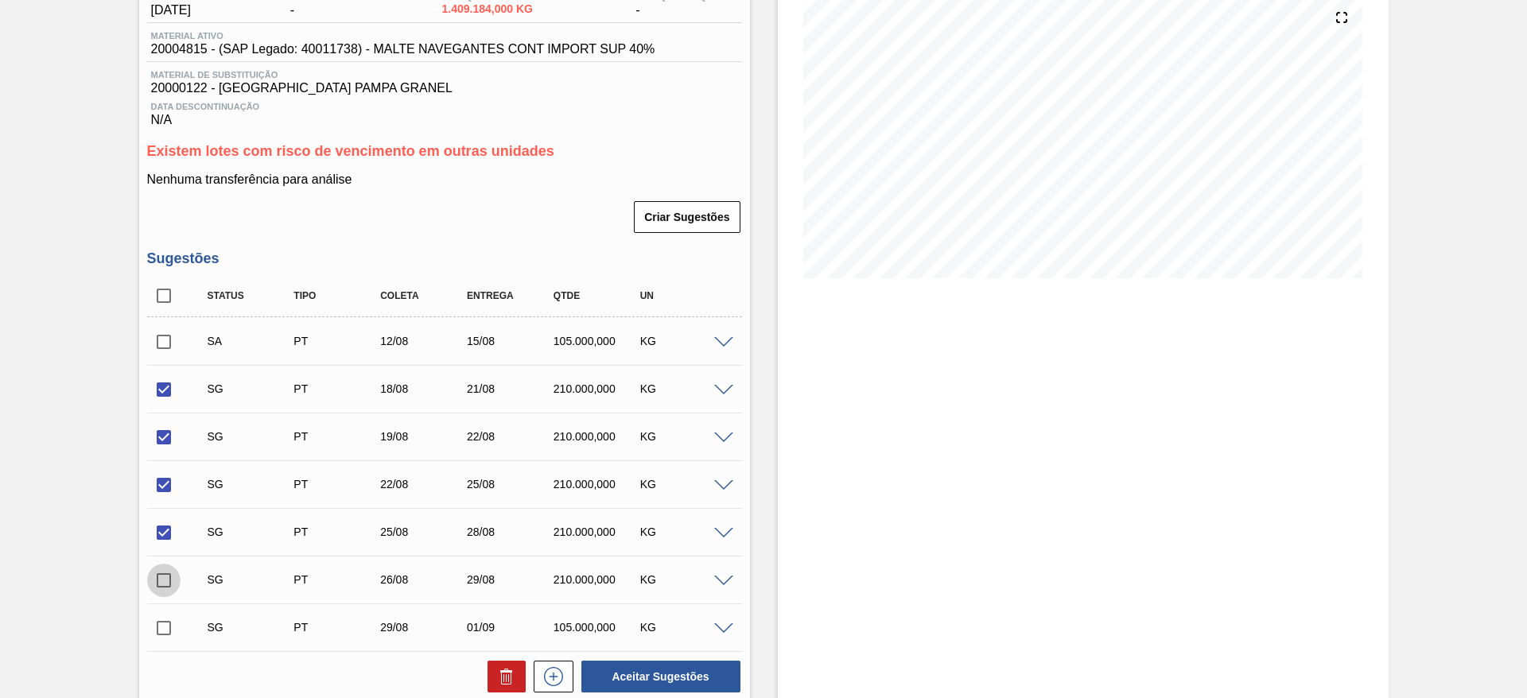
checkbox input "true"
click at [157, 623] on input "checkbox" at bounding box center [163, 627] width 33 height 33
checkbox input "true"
click at [513, 683] on icon at bounding box center [506, 676] width 19 height 19
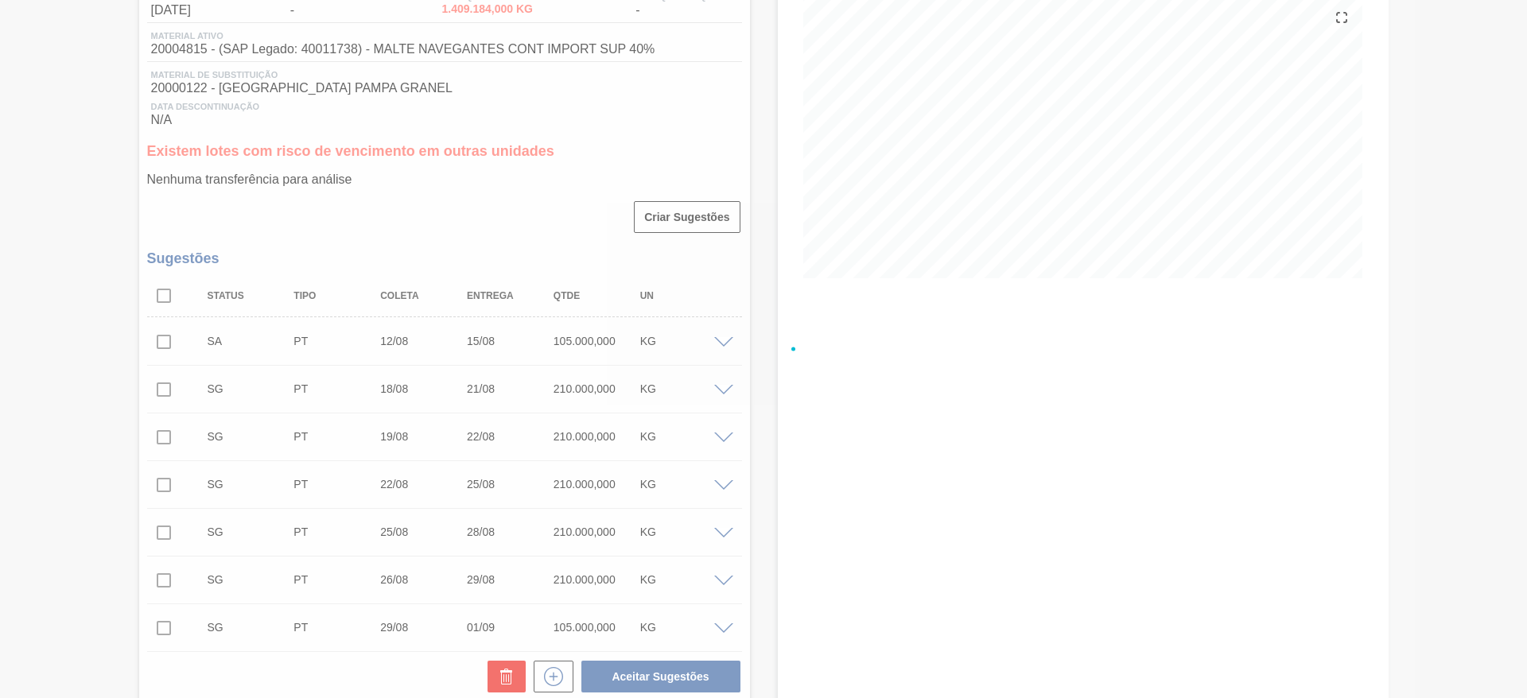
checkbox input "false"
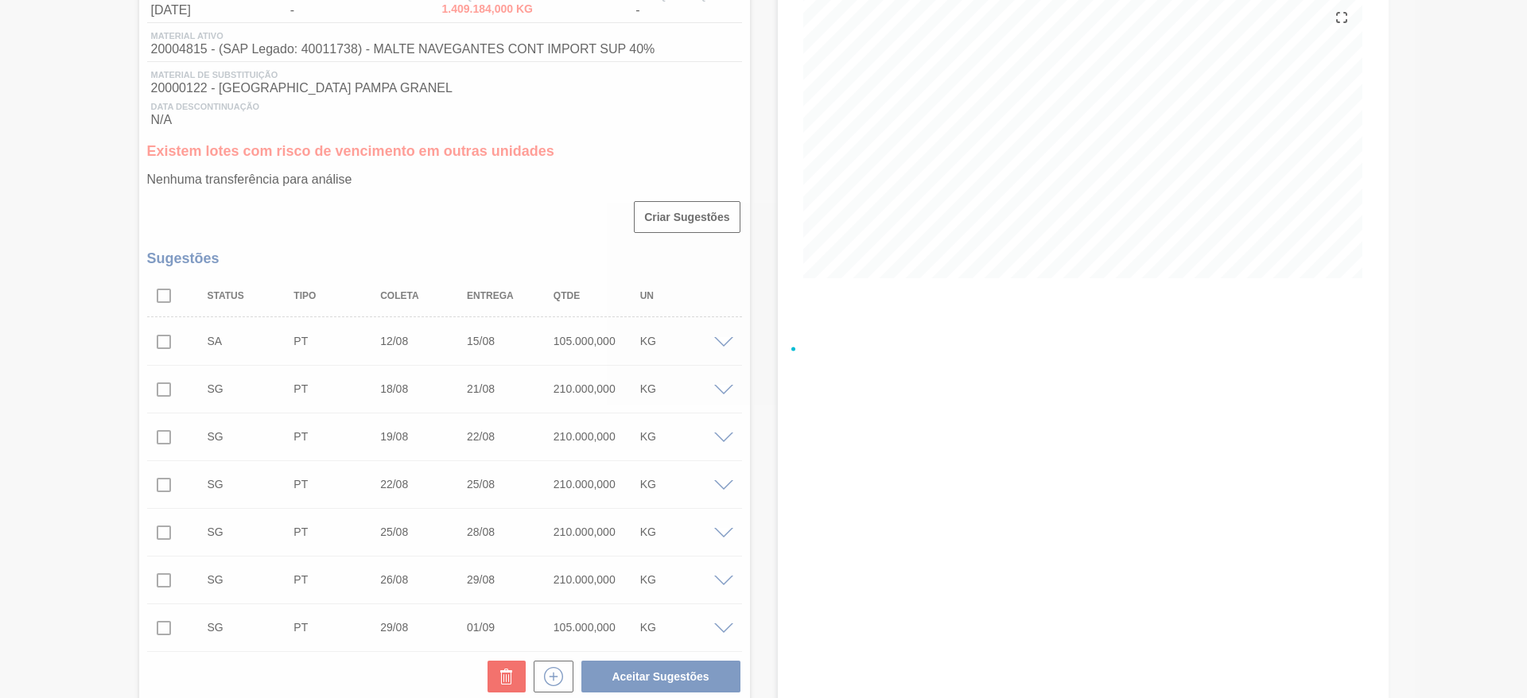
checkbox input "false"
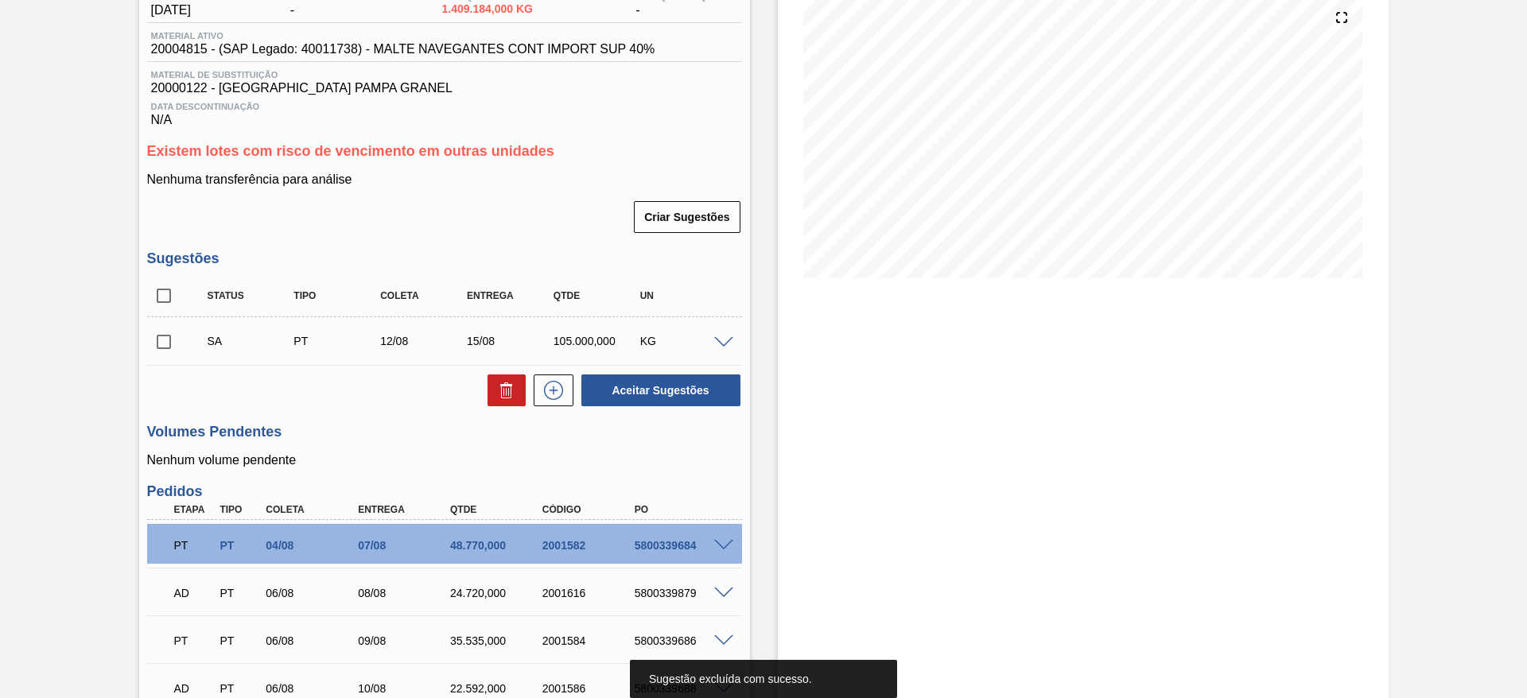
click at [724, 343] on span at bounding box center [723, 343] width 19 height 12
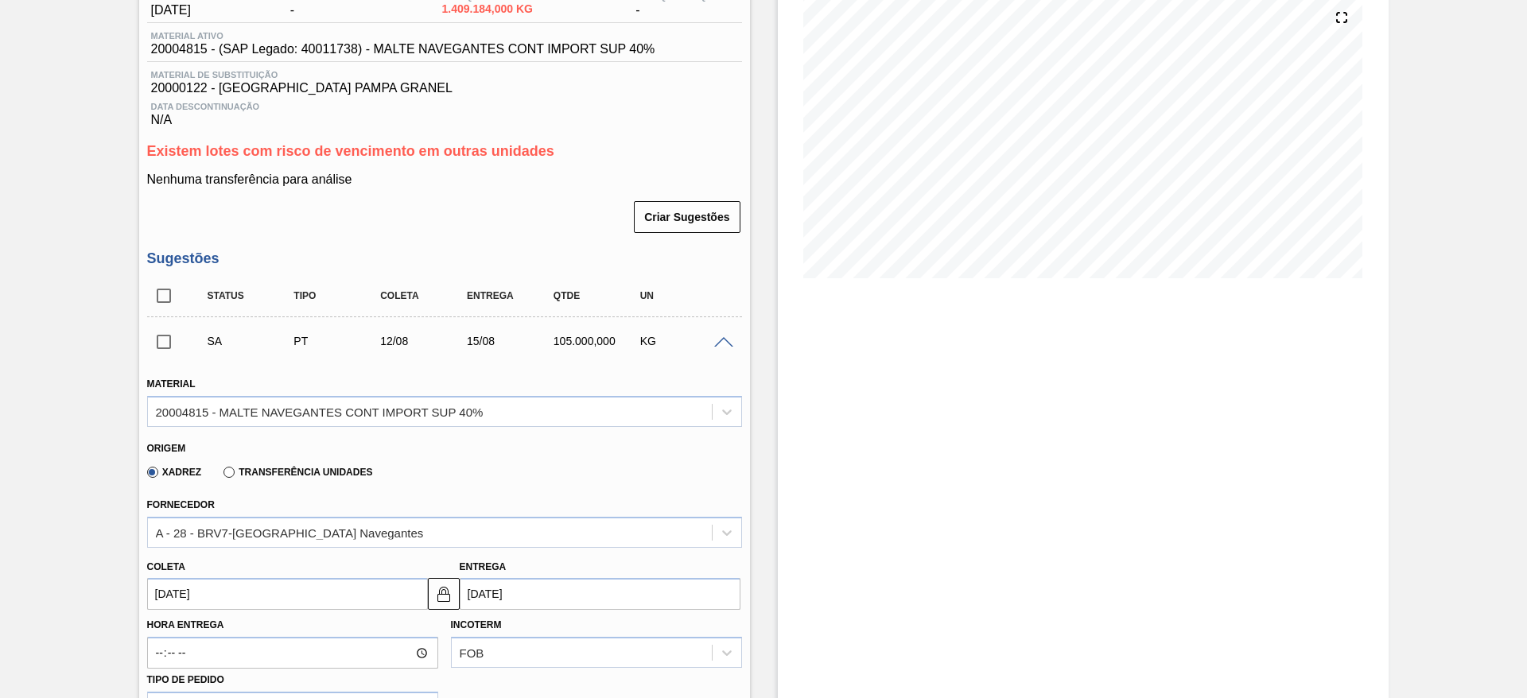
click at [724, 343] on span at bounding box center [723, 343] width 19 height 12
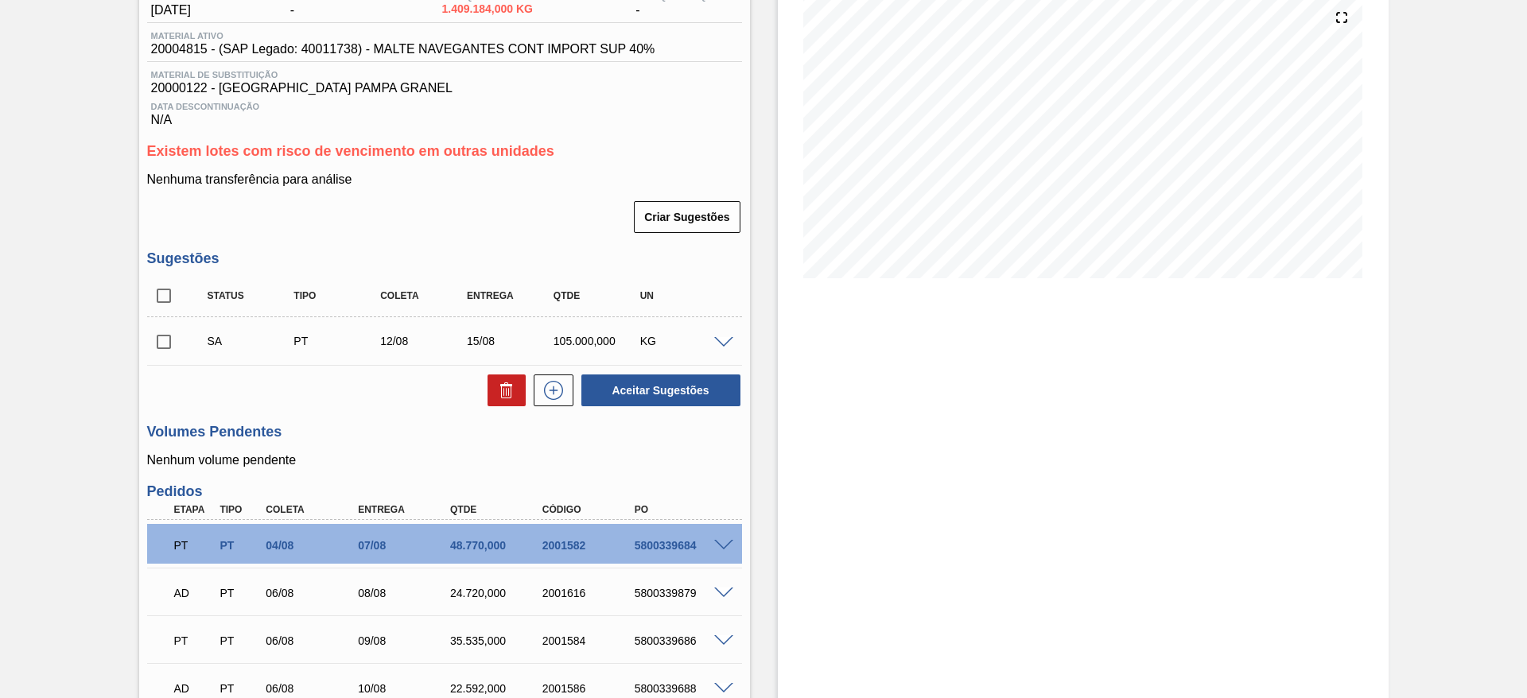
click at [161, 341] on input "checkbox" at bounding box center [163, 341] width 33 height 33
checkbox input "true"
click at [639, 390] on button "Aceitar Sugestões" at bounding box center [660, 391] width 159 height 32
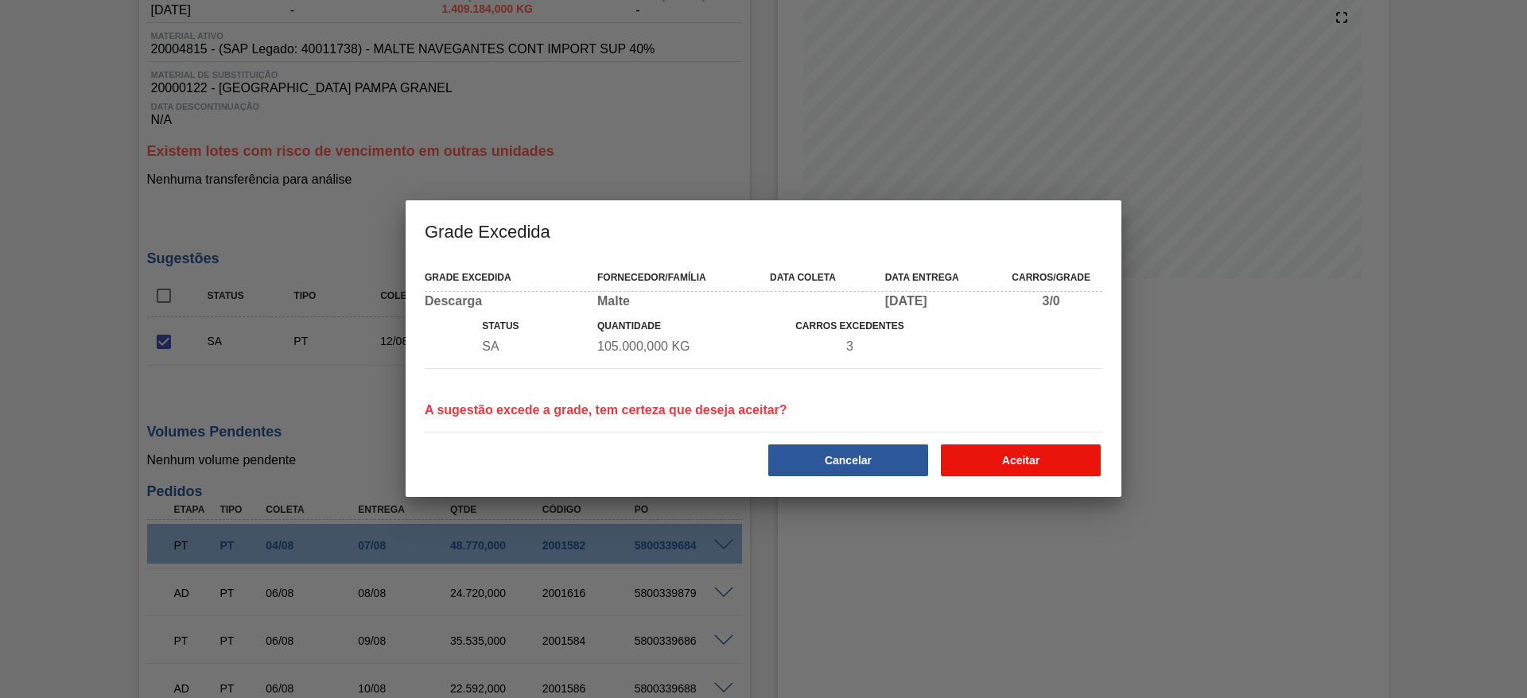
click at [999, 452] on button "Aceitar" at bounding box center [1021, 460] width 160 height 32
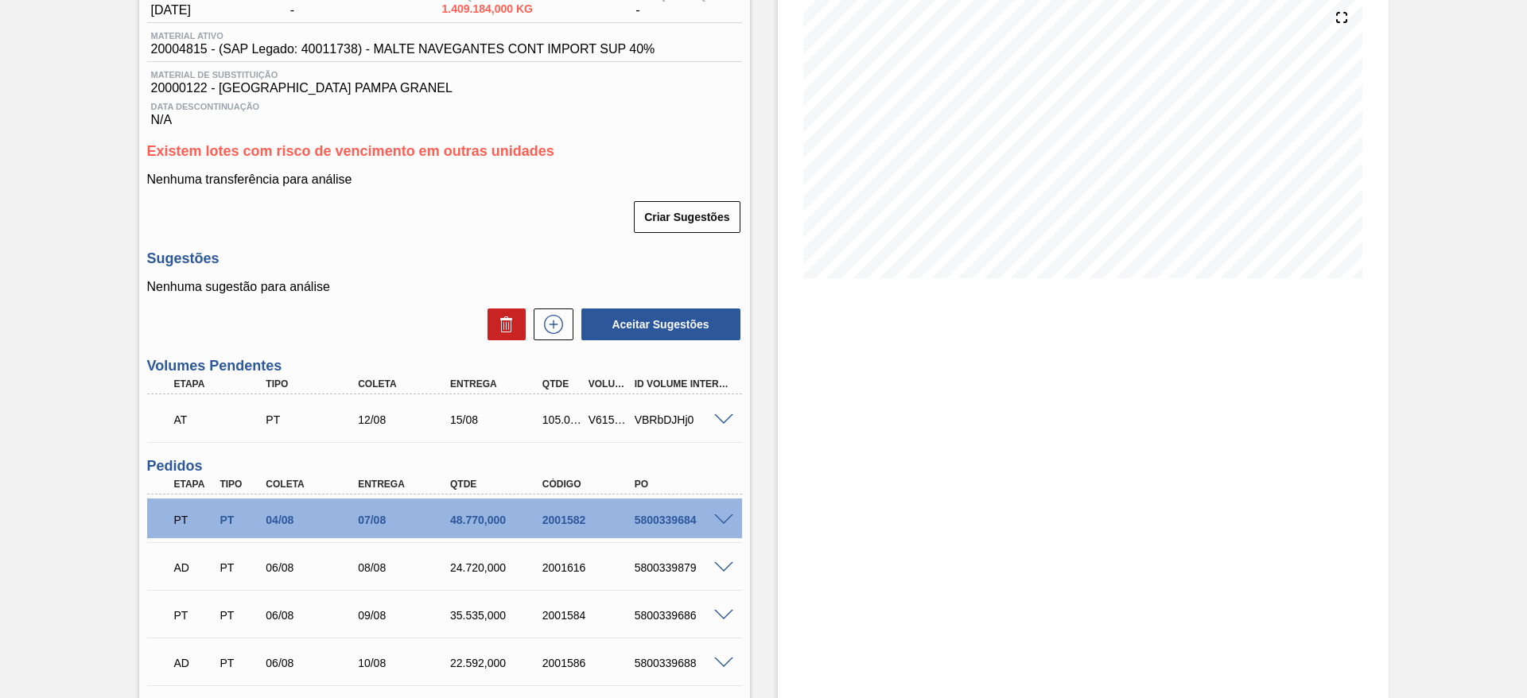
click at [600, 416] on div "V615383" at bounding box center [608, 419] width 48 height 13
copy div "V615383"
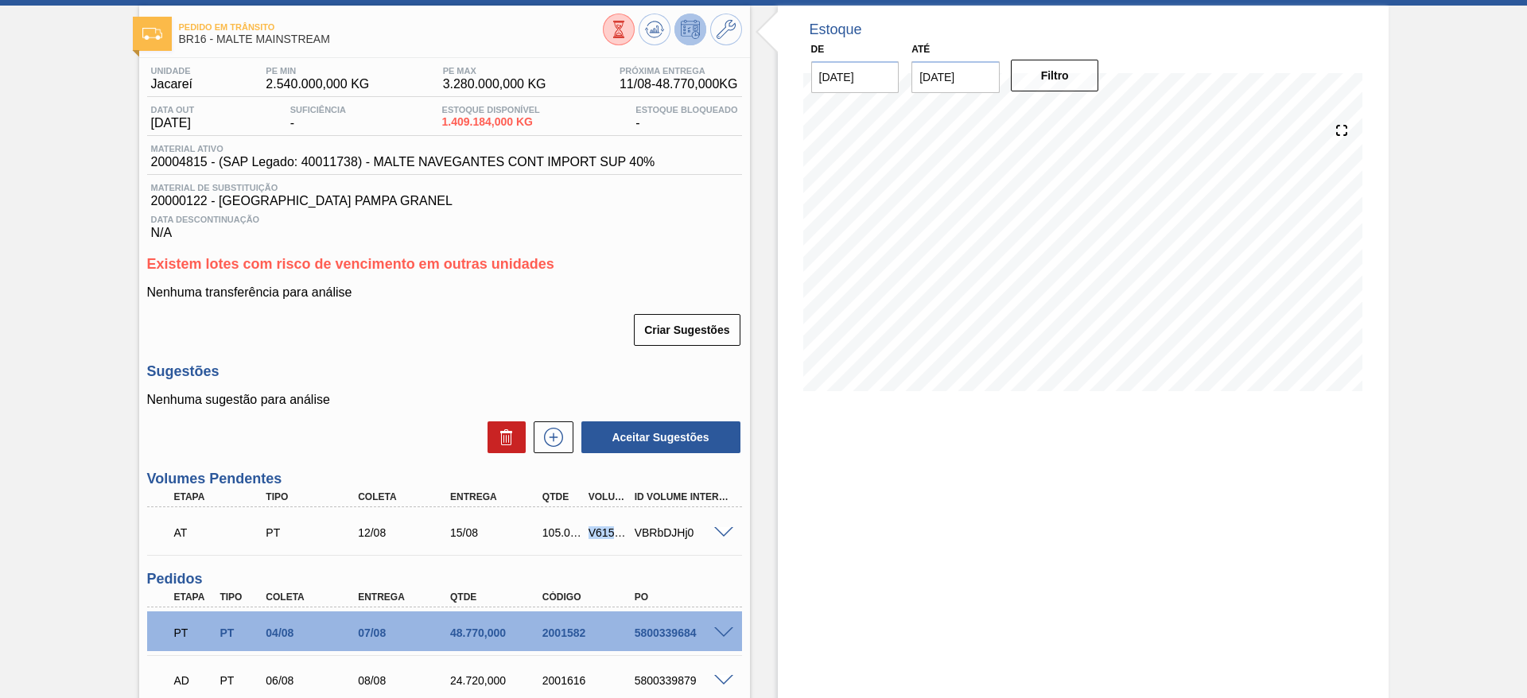
scroll to position [0, 0]
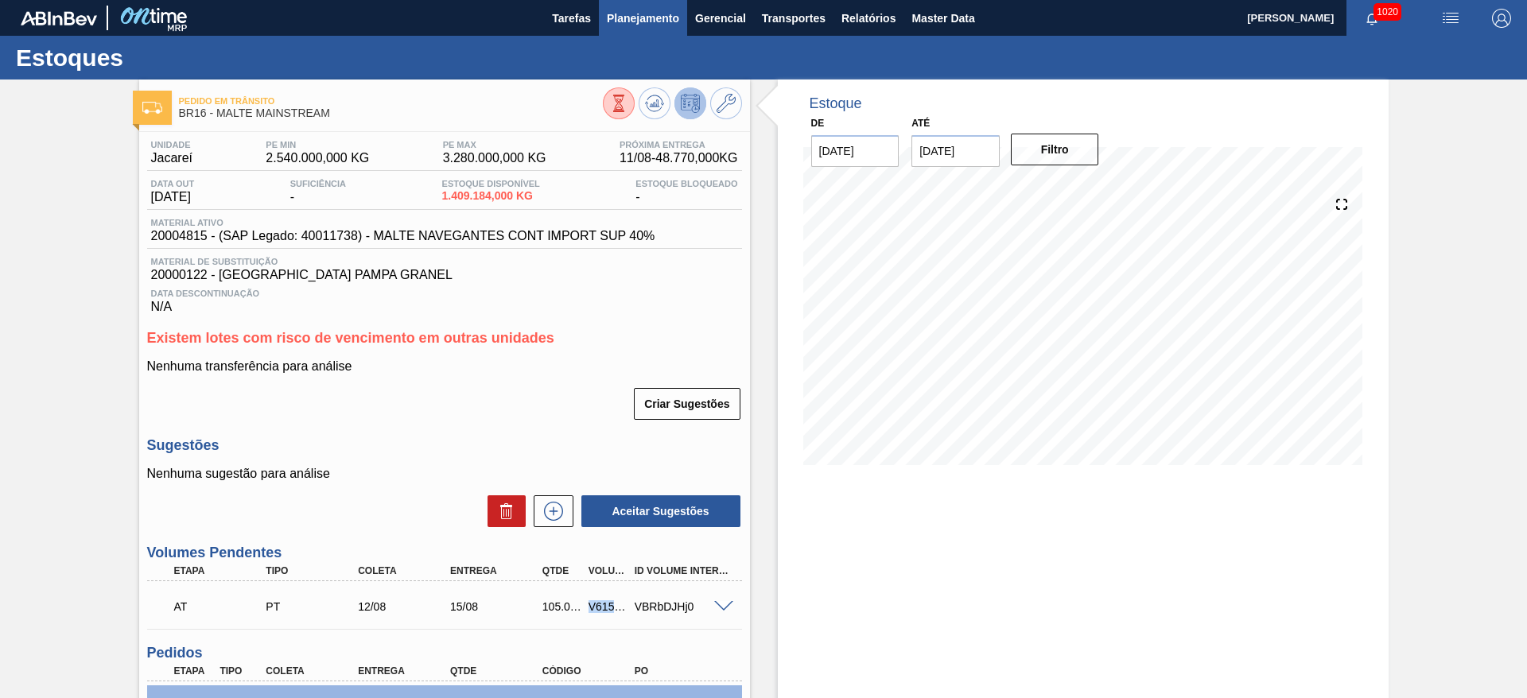
click at [642, 25] on span "Planejamento" at bounding box center [643, 18] width 72 height 19
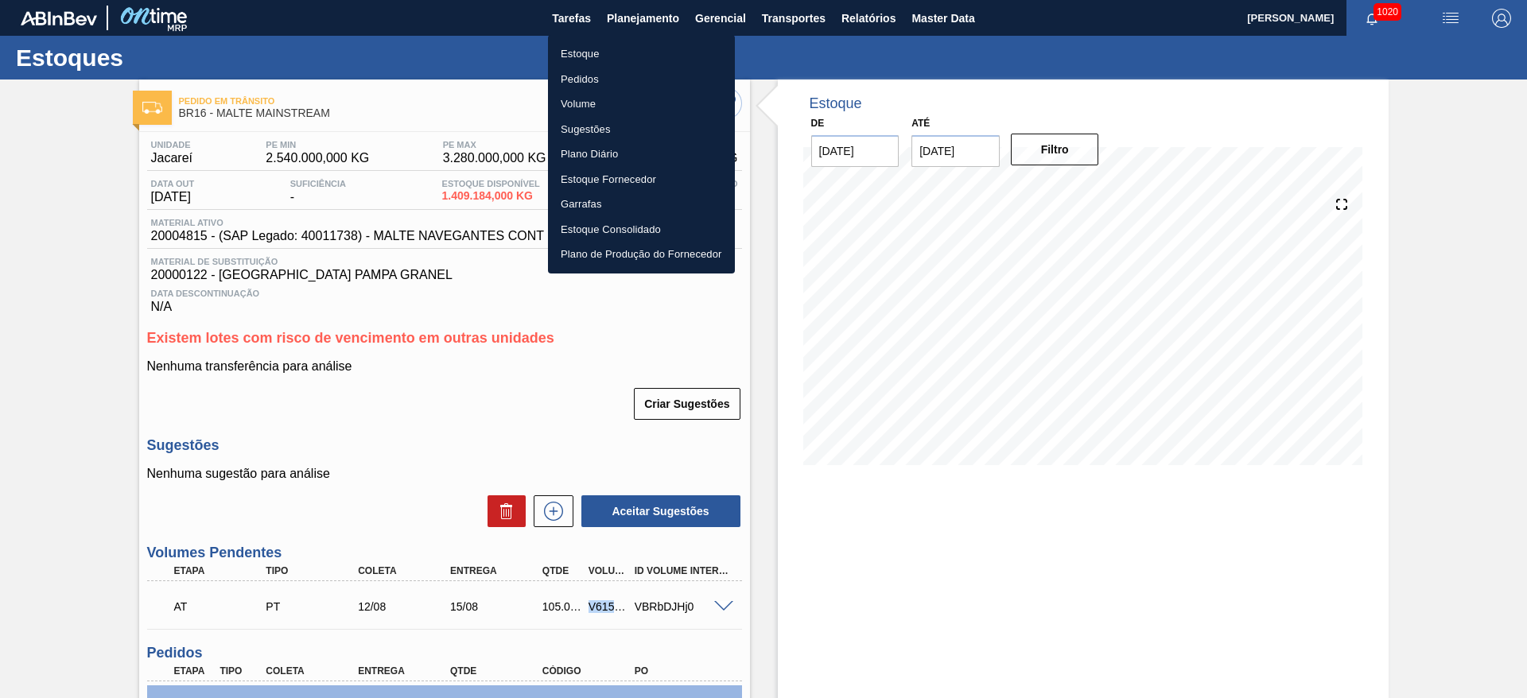
click at [589, 57] on li "Estoque" at bounding box center [641, 53] width 187 height 25
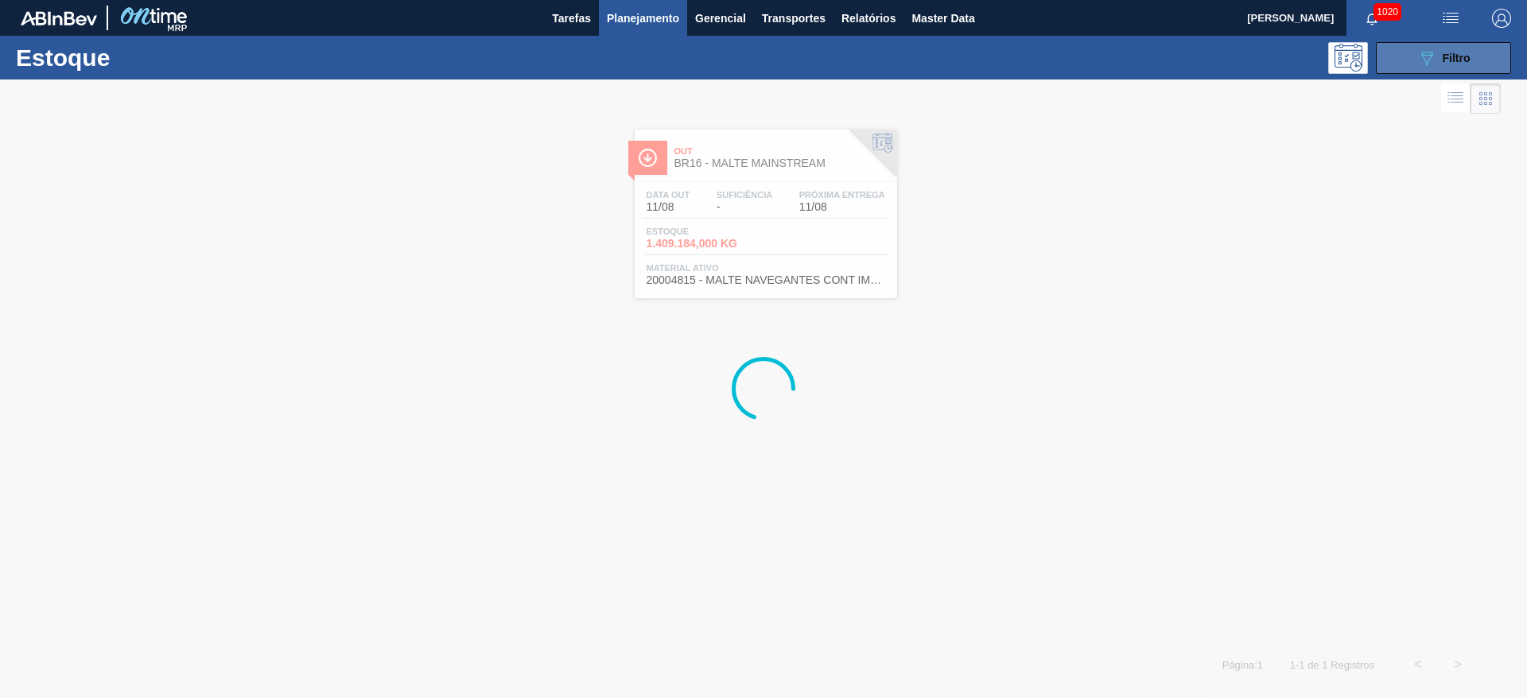
click at [1446, 67] on button "089F7B8B-B2A5-4AFE-B5C0-19BA573D28AC Filtro" at bounding box center [1443, 58] width 135 height 32
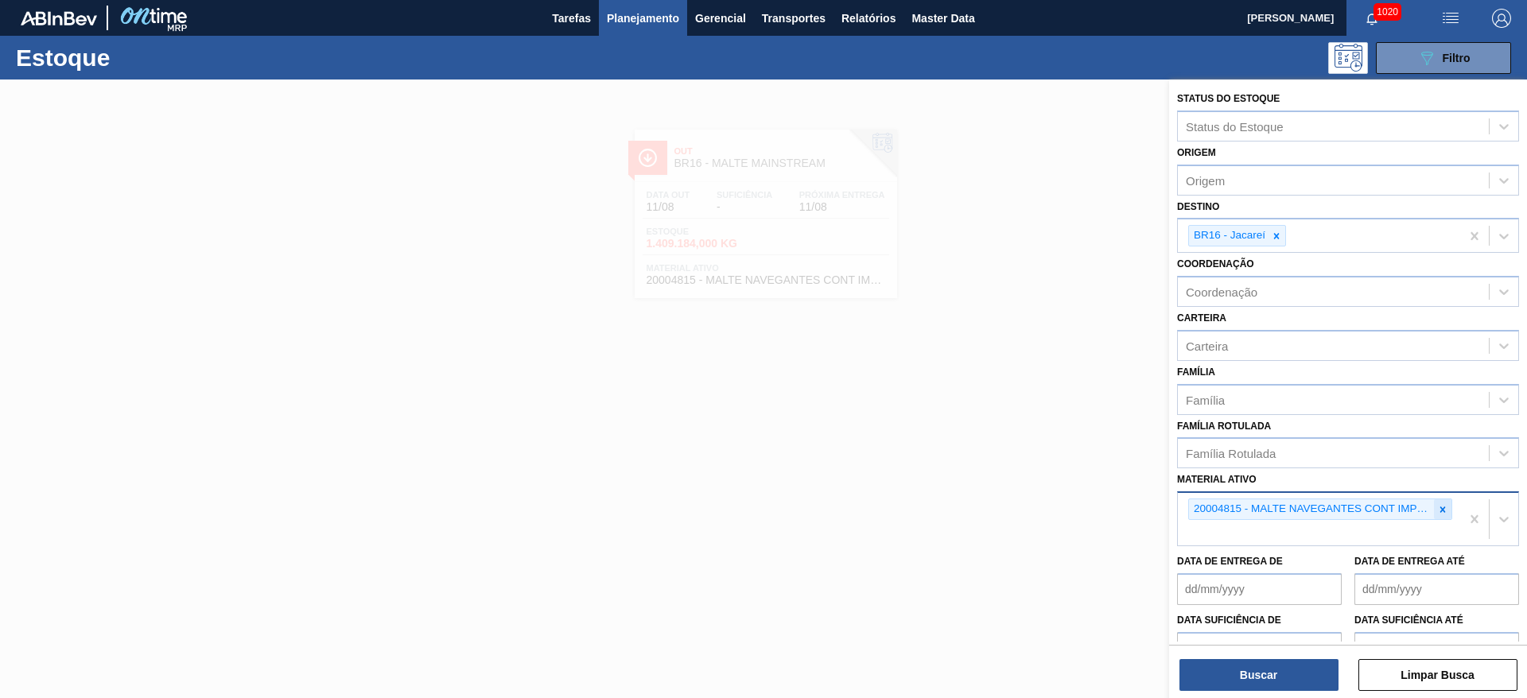
click at [1440, 508] on icon at bounding box center [1443, 510] width 6 height 6
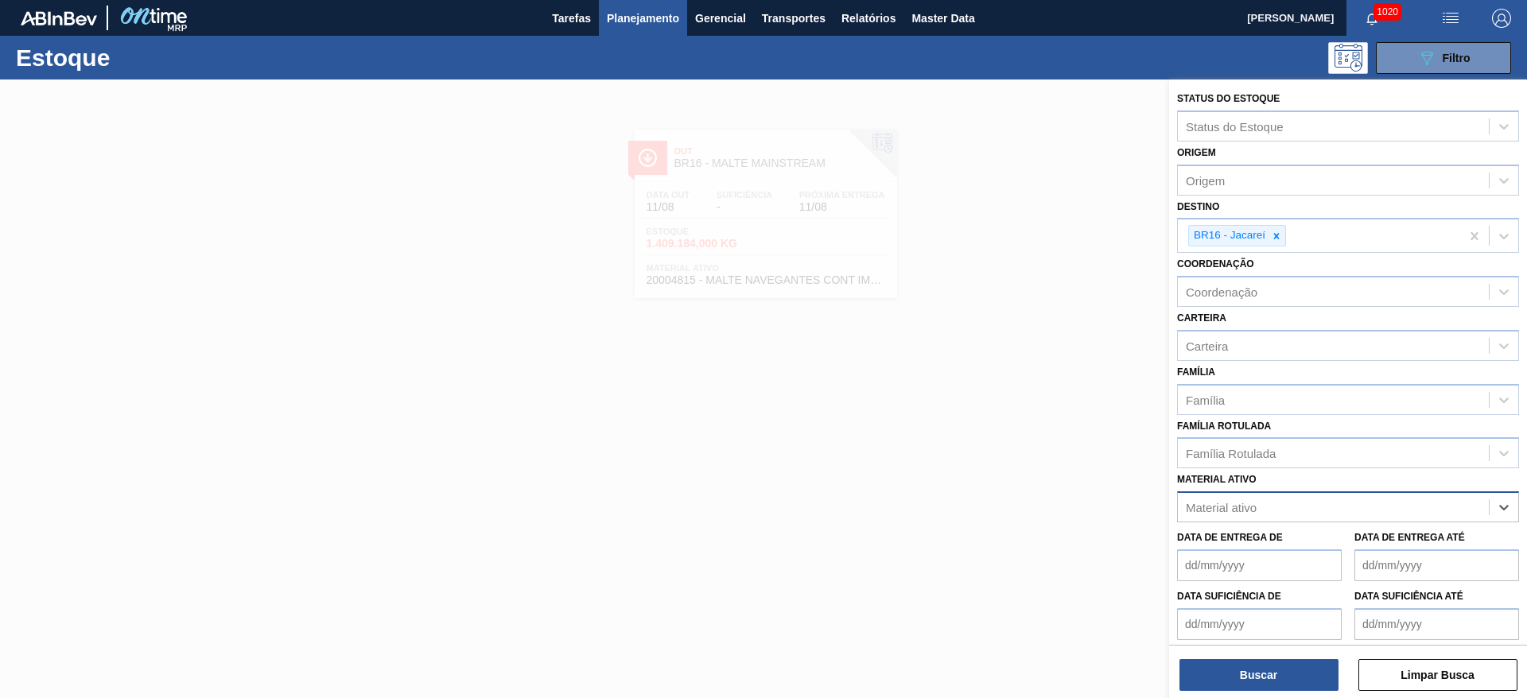
paste ativo "20004815"
type ativo "20004815"
click at [1229, 548] on div "20004815 - MALTE NAVEGANTES CONT IMPORT SUP 40%" at bounding box center [1348, 546] width 342 height 29
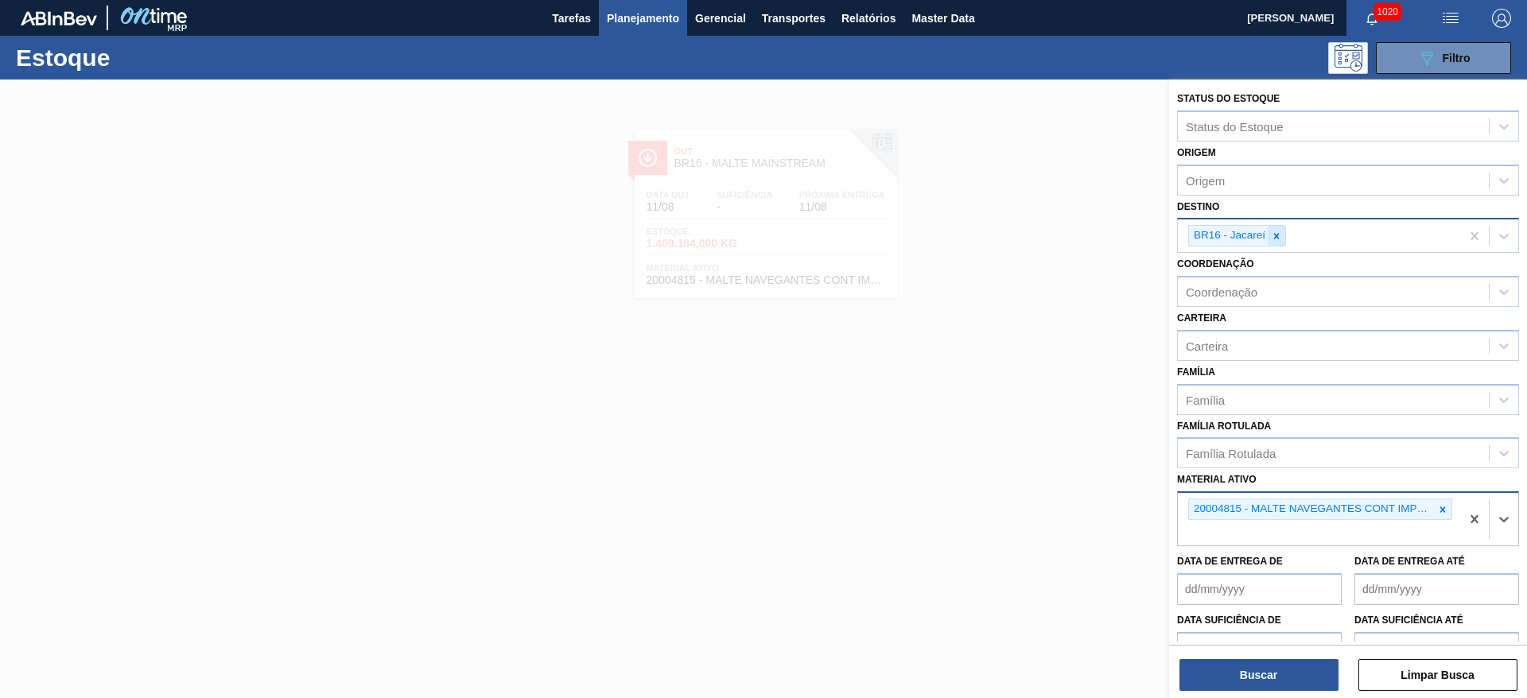
click at [1282, 235] on icon at bounding box center [1276, 236] width 11 height 11
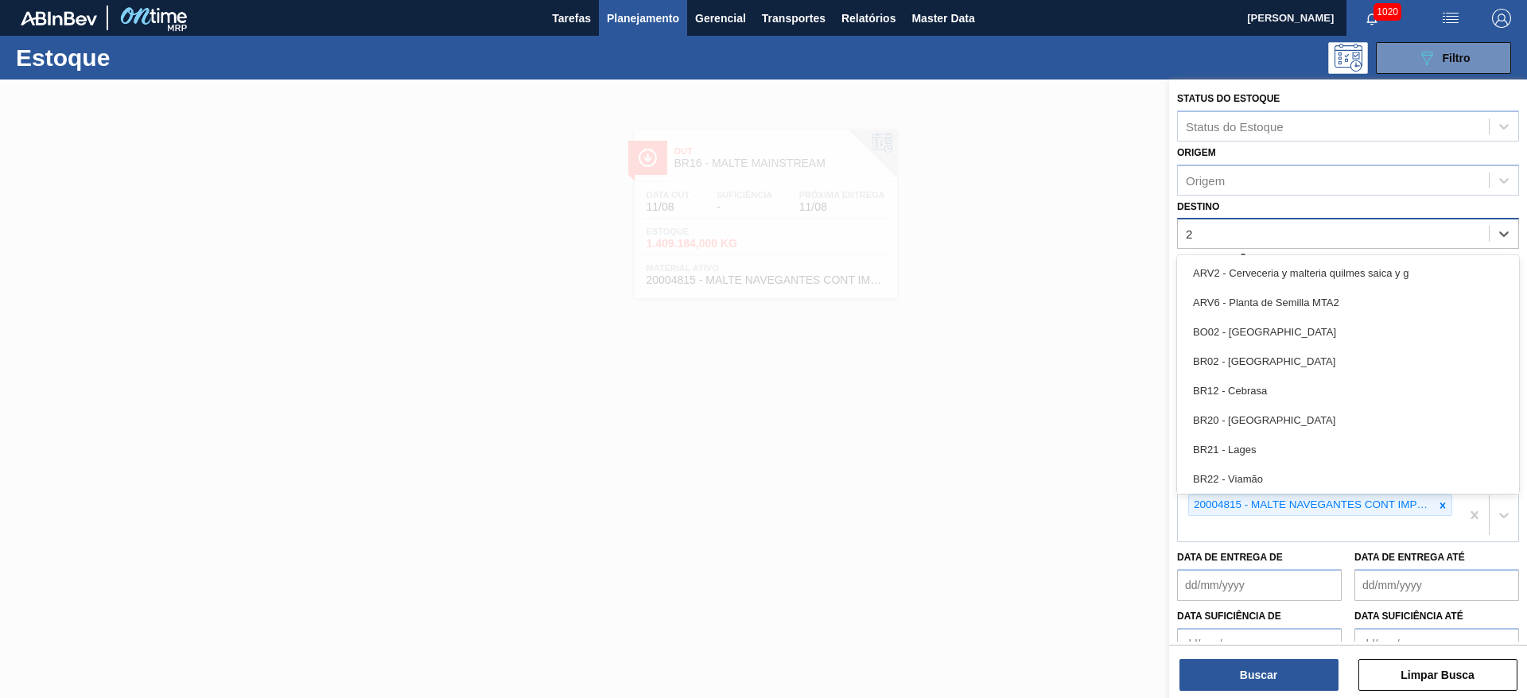
type input "26"
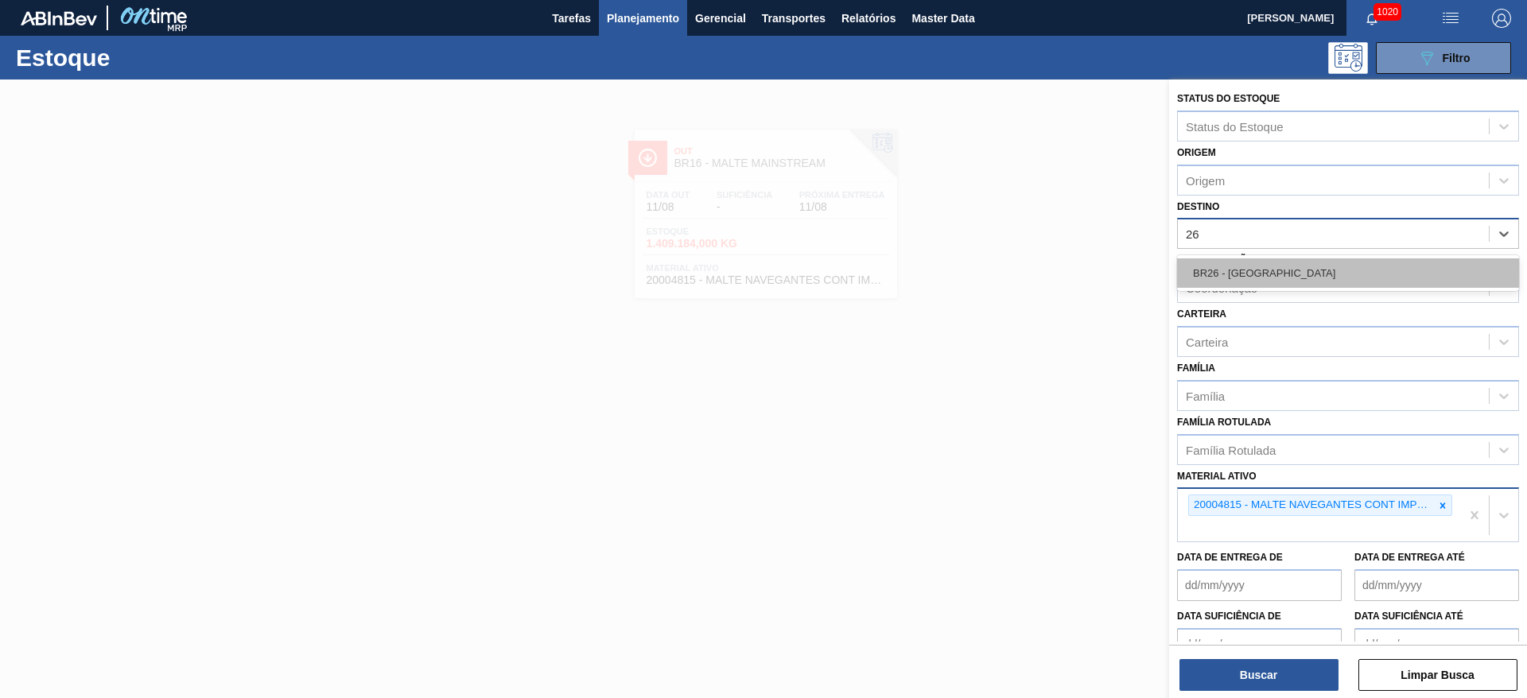
click at [1268, 272] on div "BR26 - [GEOGRAPHIC_DATA]" at bounding box center [1348, 272] width 342 height 29
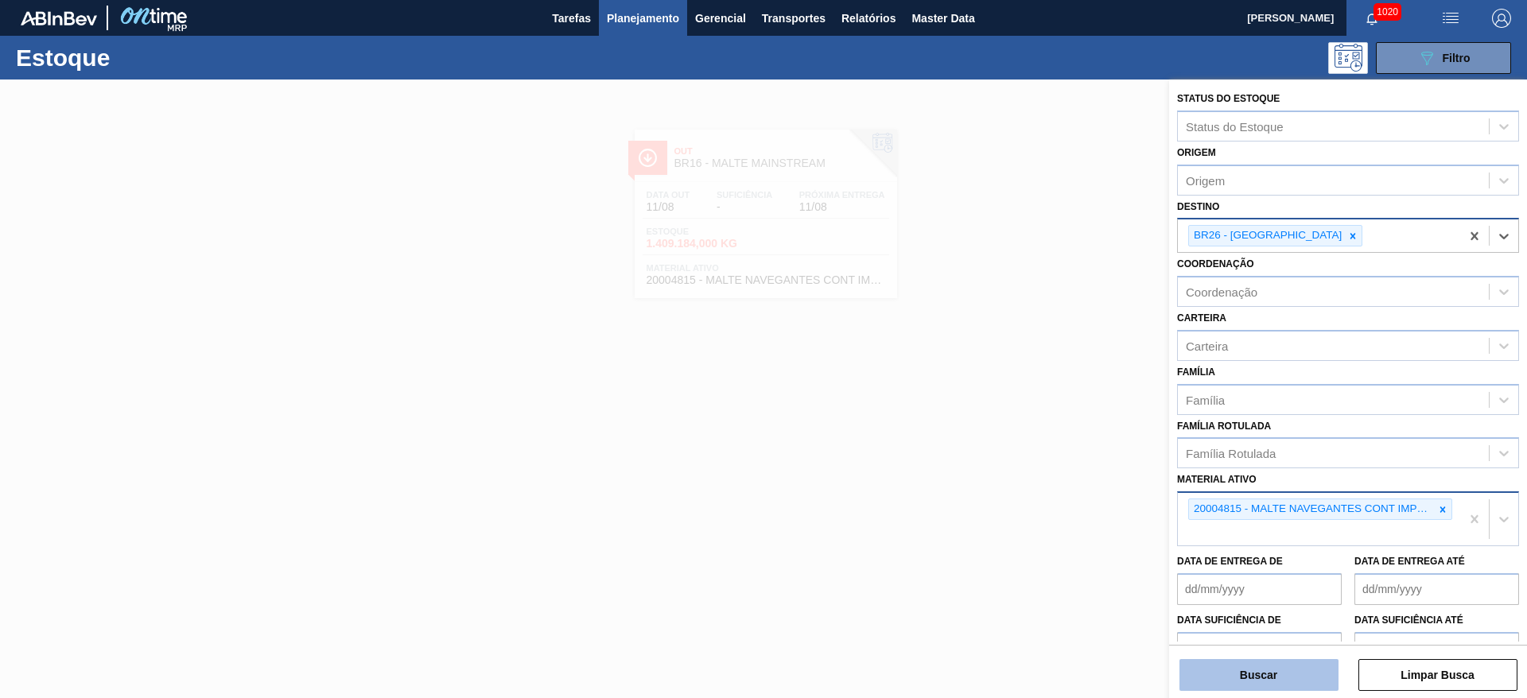
click at [1260, 669] on button "Buscar" at bounding box center [1258, 675] width 159 height 32
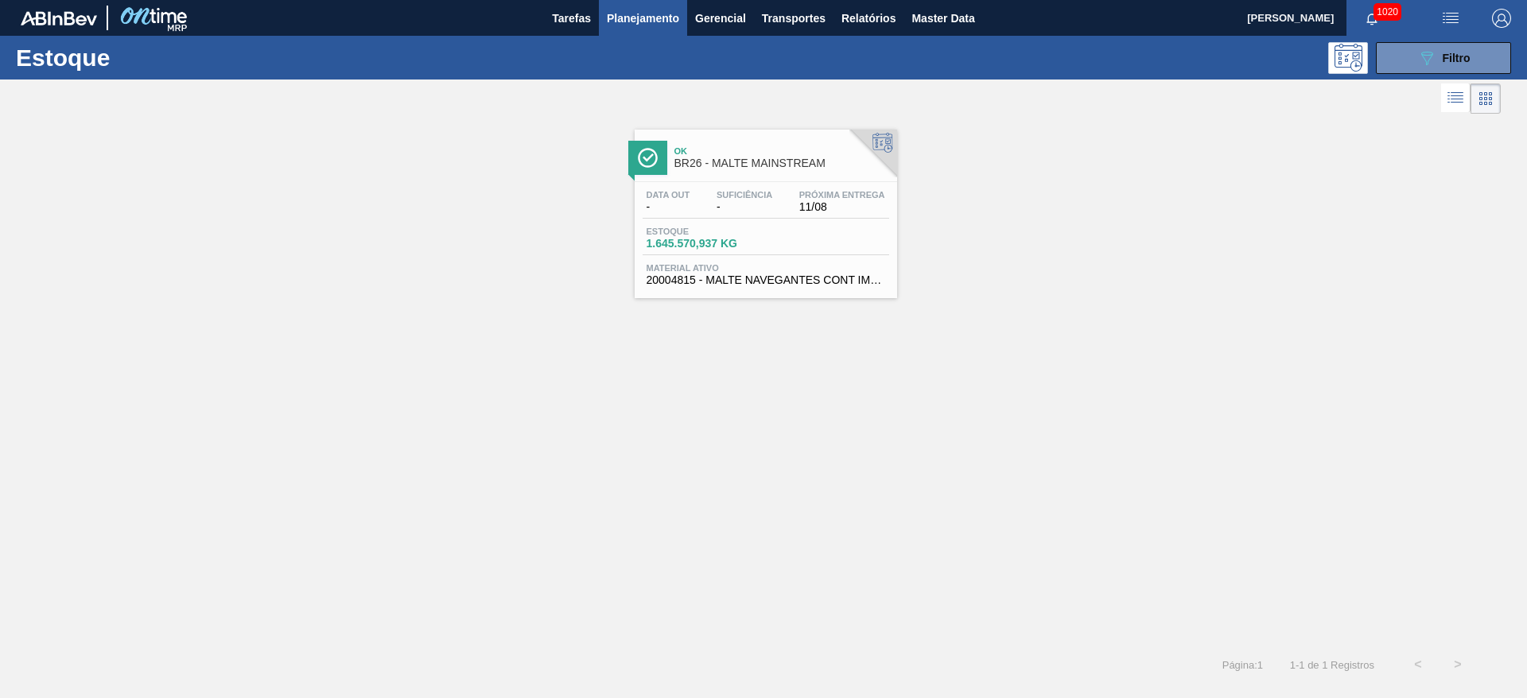
click at [697, 215] on div "Data out - Suficiência - Próxima Entrega 11/08" at bounding box center [765, 204] width 246 height 29
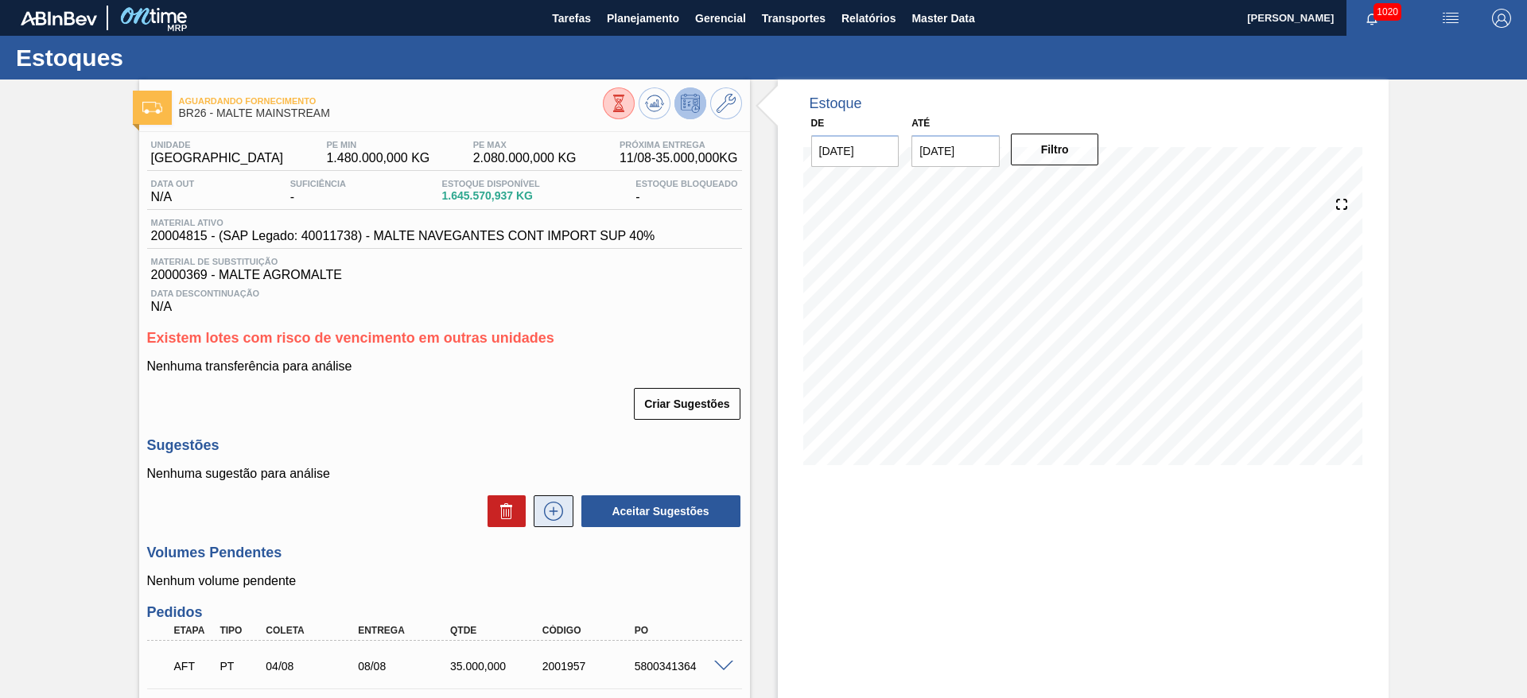
click at [553, 510] on icon at bounding box center [553, 510] width 9 height 1
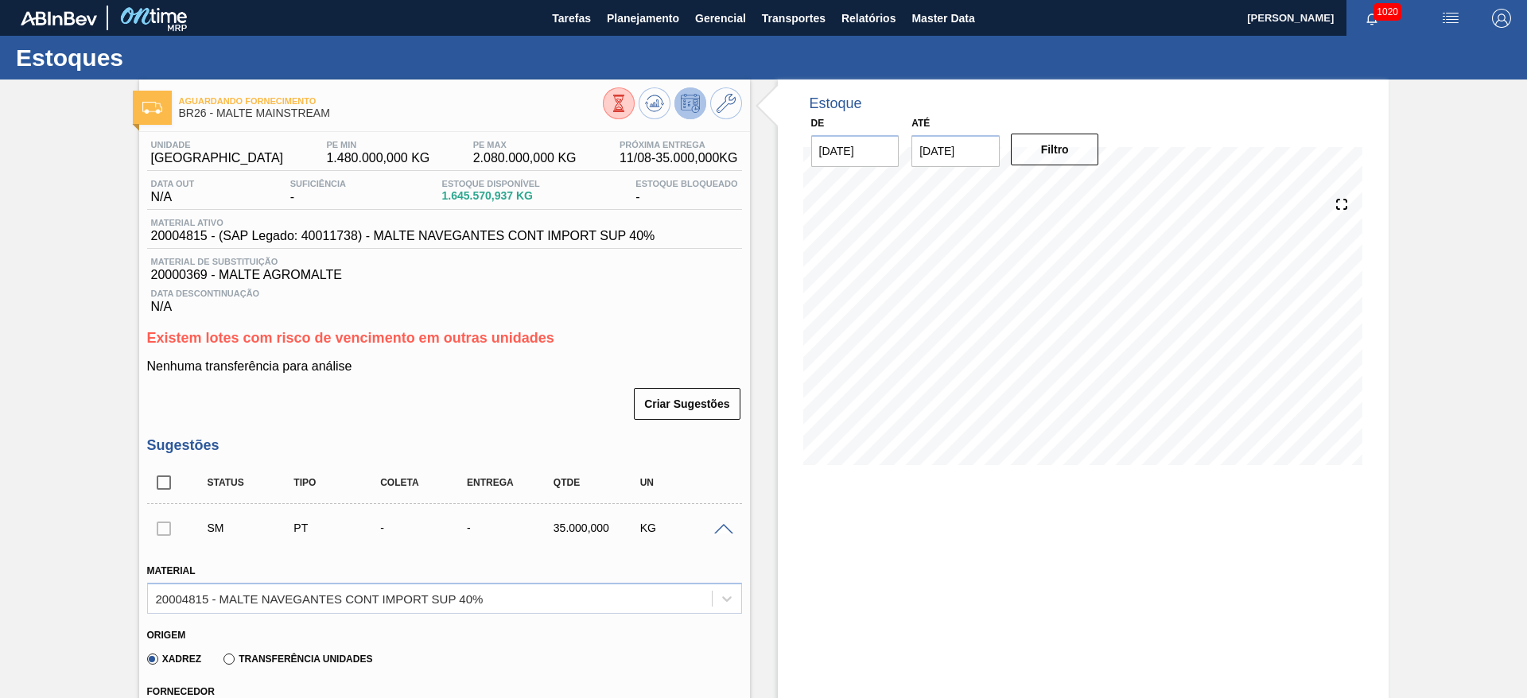
scroll to position [358, 0]
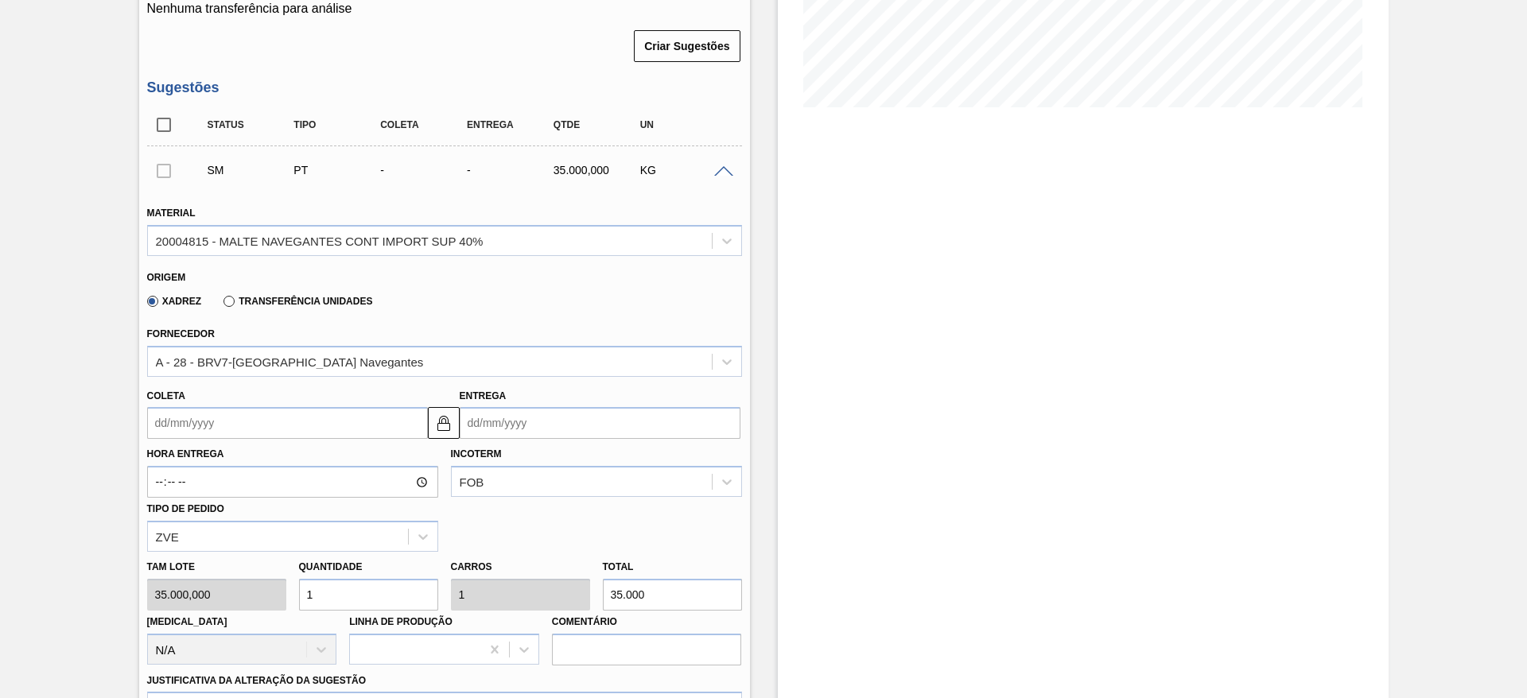
click at [270, 584] on div "[PERSON_NAME] 35.000,000 Quantidade 1 Carros 1 Total 35.000 [MEDICAL_DATA] N/A …" at bounding box center [444, 609] width 607 height 114
type input "12"
type input "420.000"
type input "12"
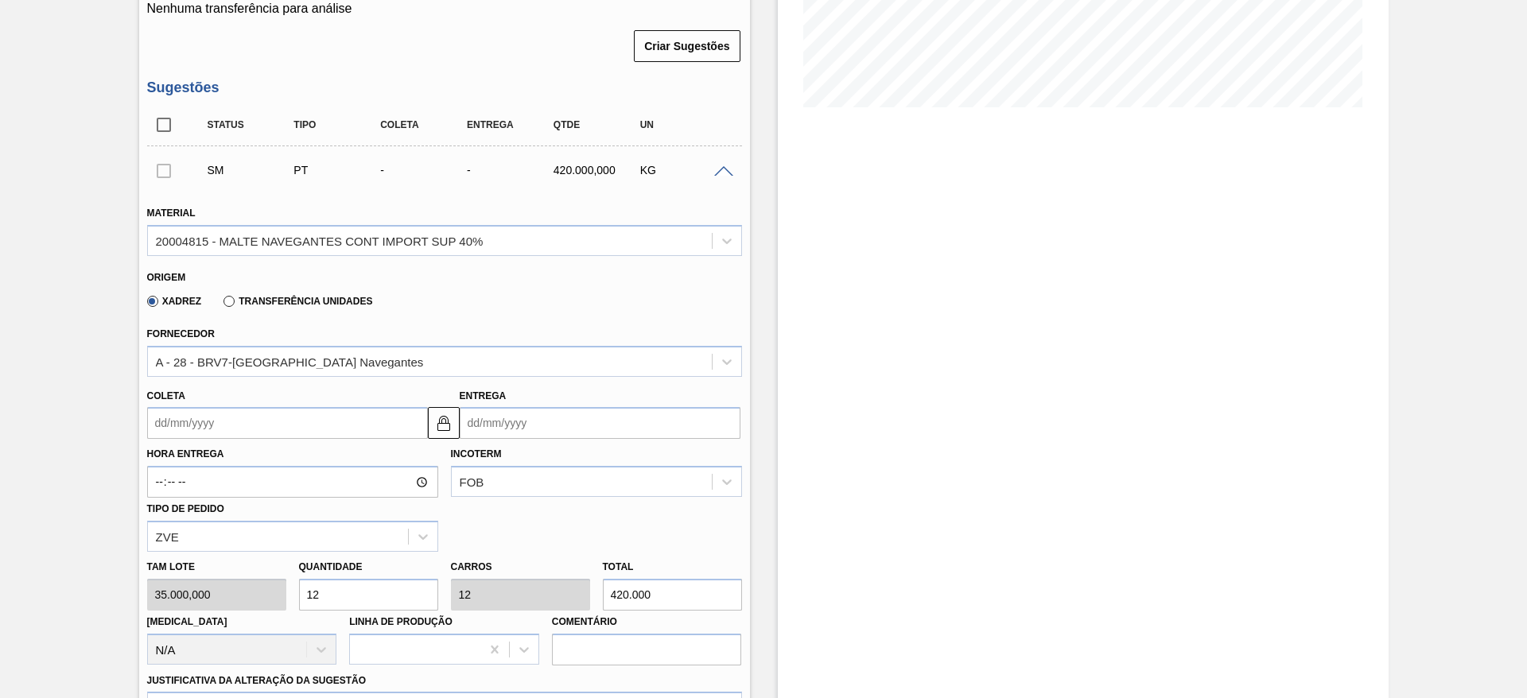
click at [157, 419] on input "Coleta" at bounding box center [287, 423] width 281 height 32
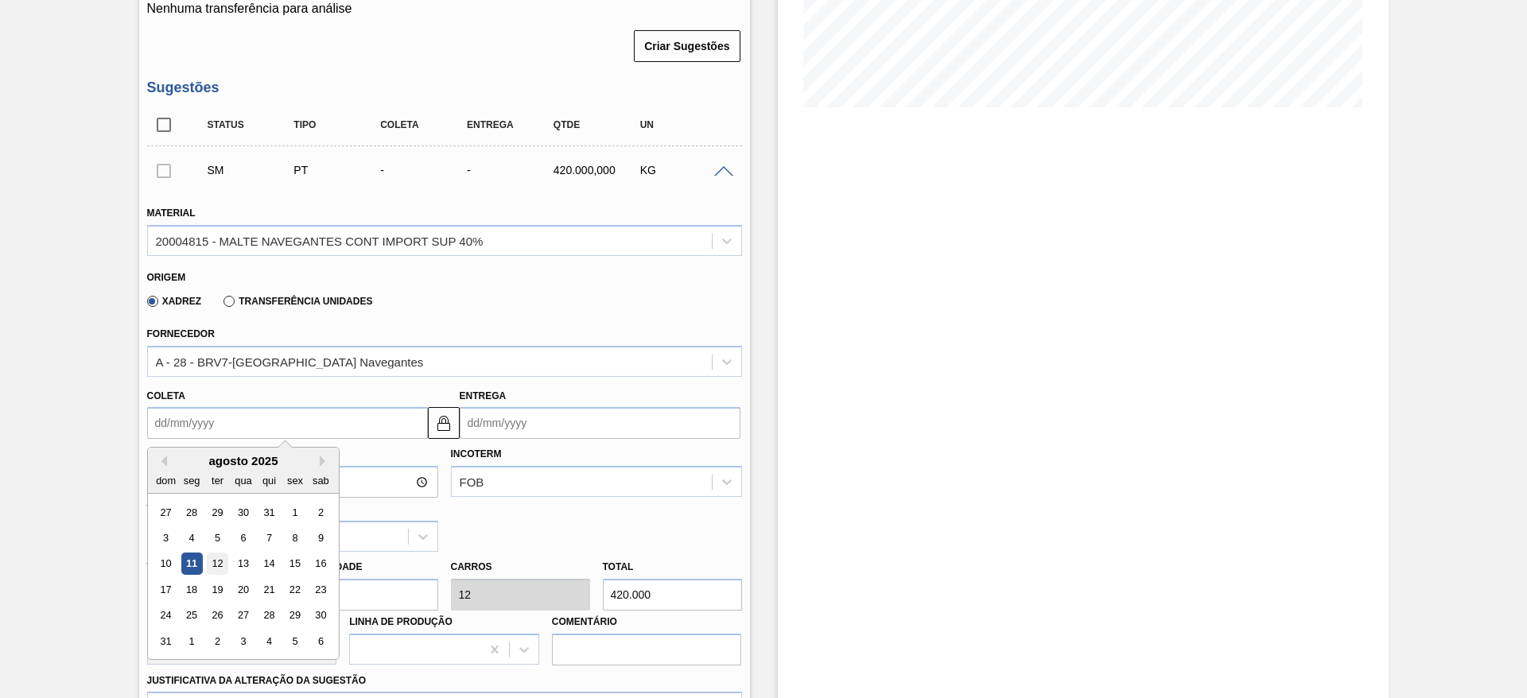
click at [215, 563] on div "12" at bounding box center [216, 563] width 21 height 21
type input "[DATE]"
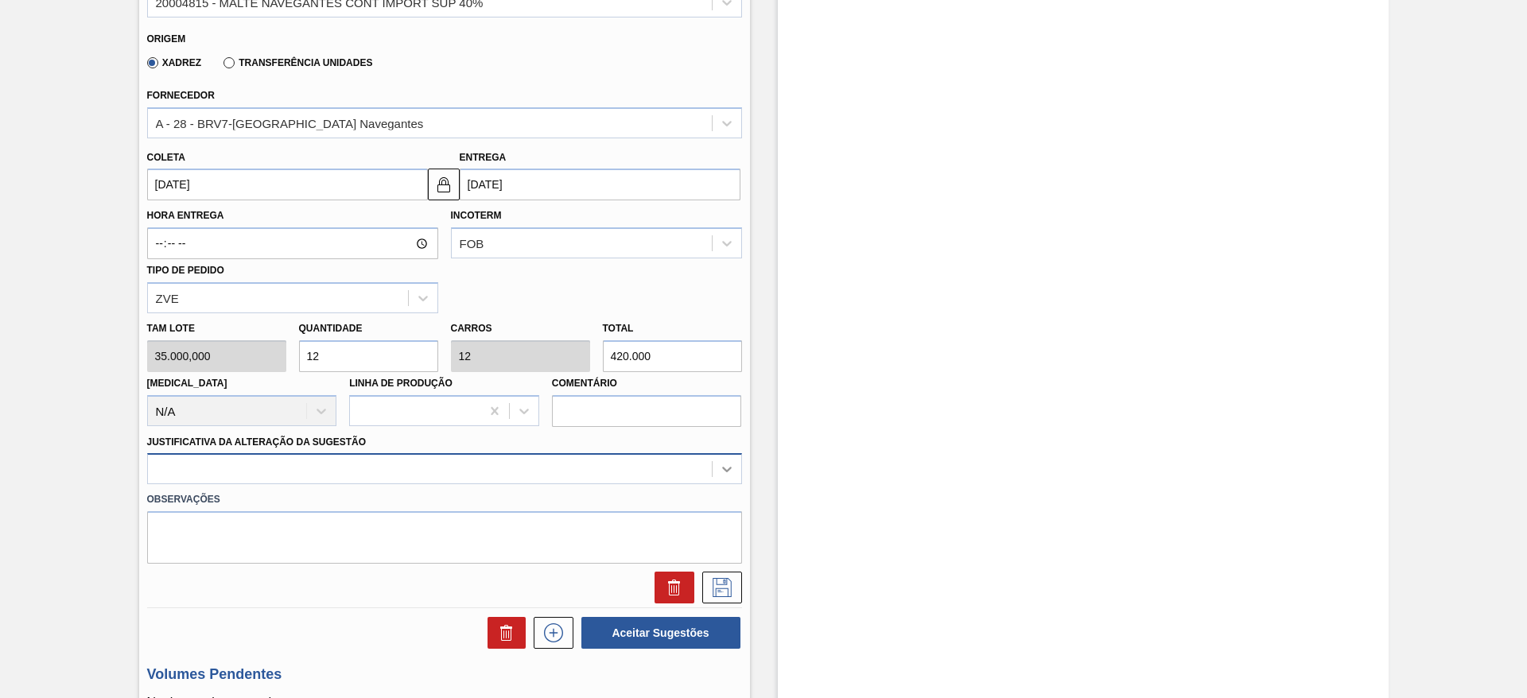
click at [731, 467] on div at bounding box center [444, 468] width 595 height 31
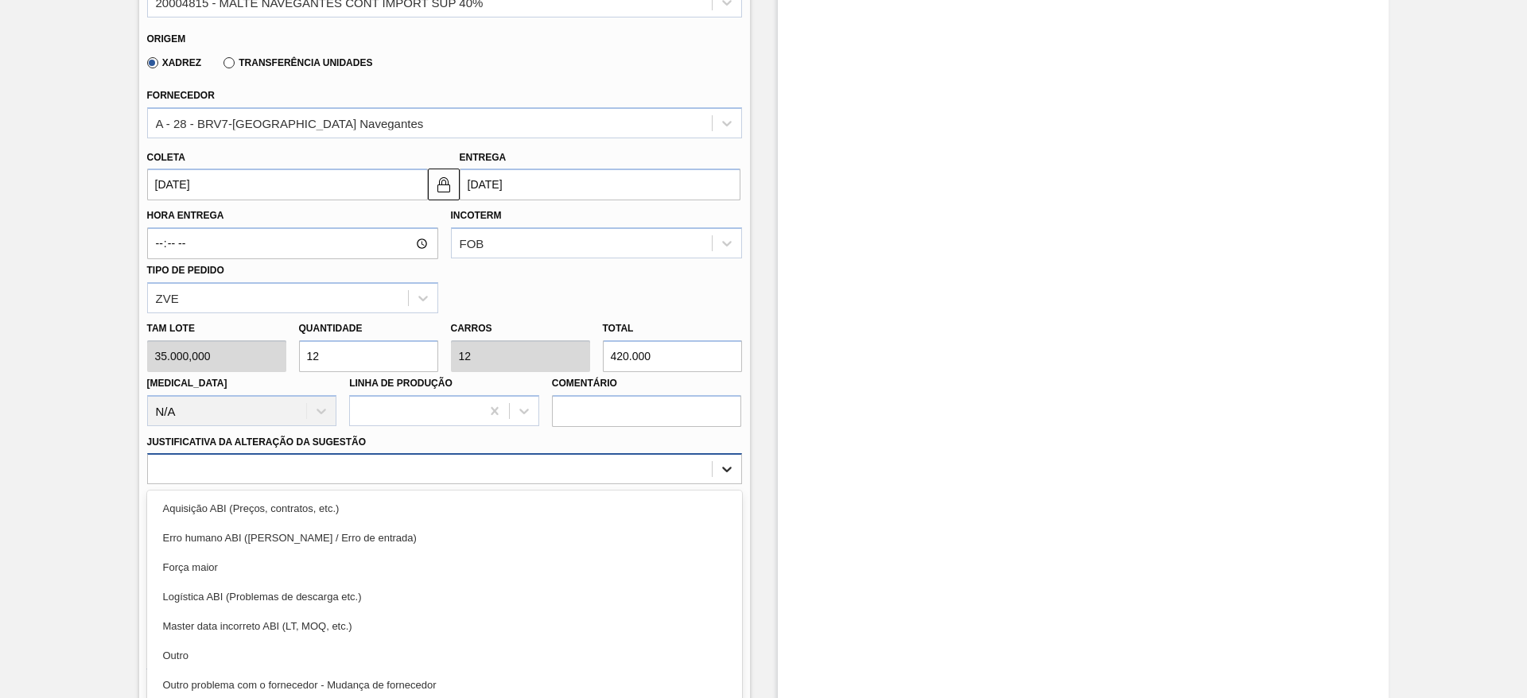
scroll to position [634, 0]
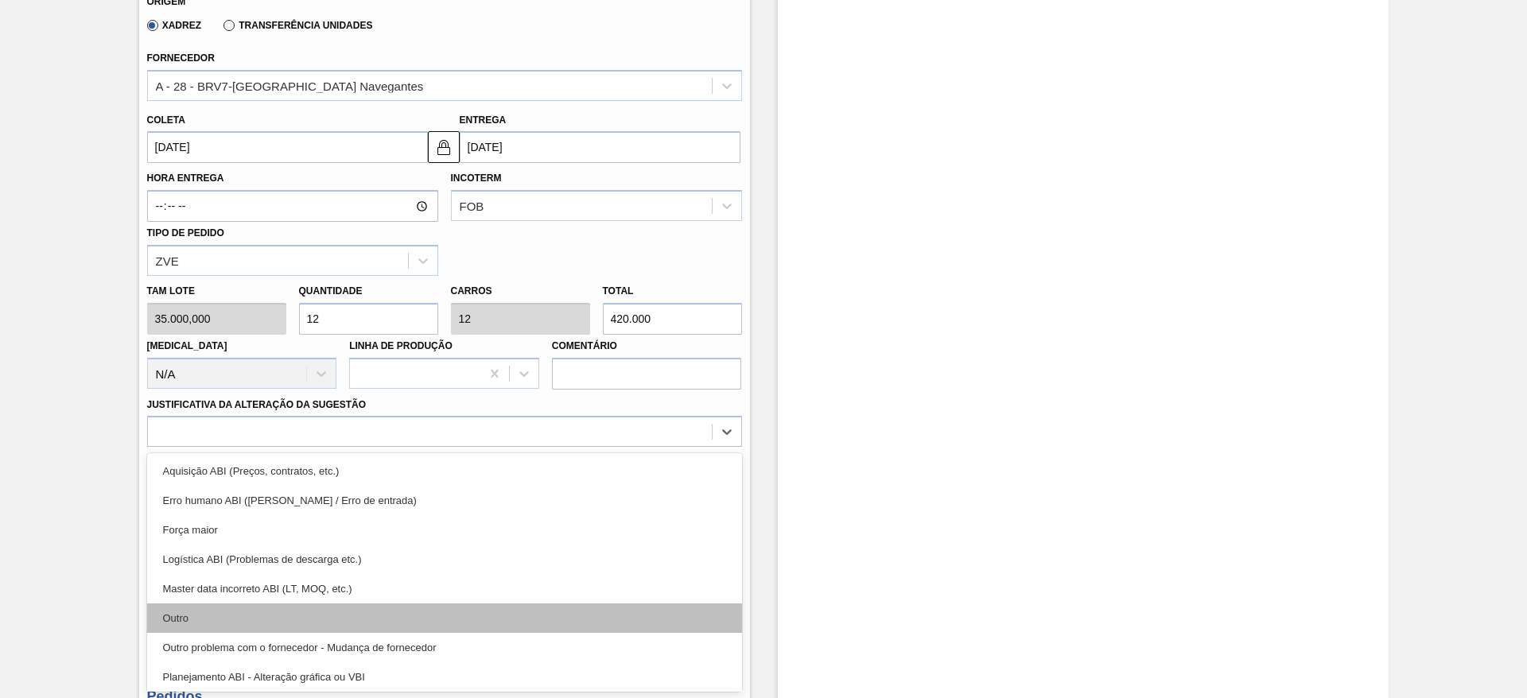
click at [192, 611] on div "Outro" at bounding box center [444, 618] width 595 height 29
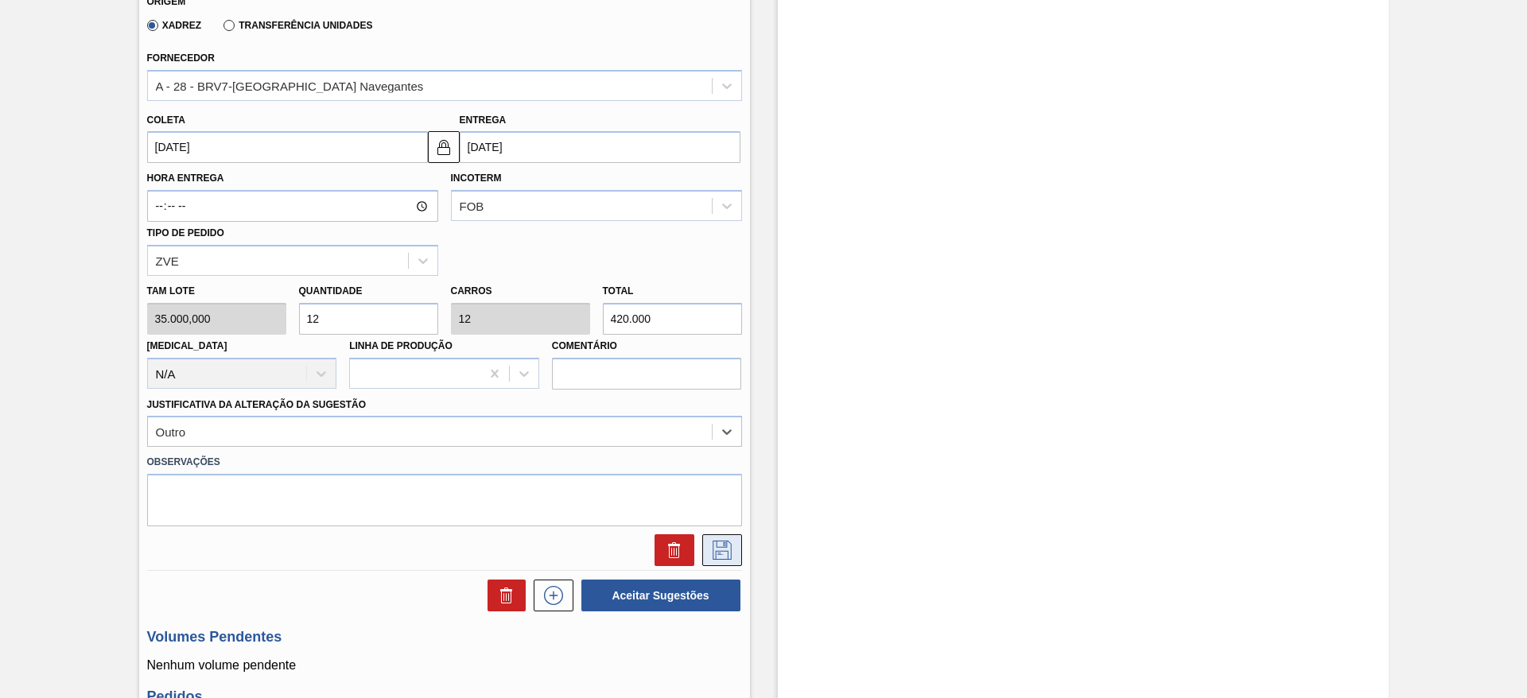
click at [719, 555] on icon at bounding box center [721, 550] width 25 height 19
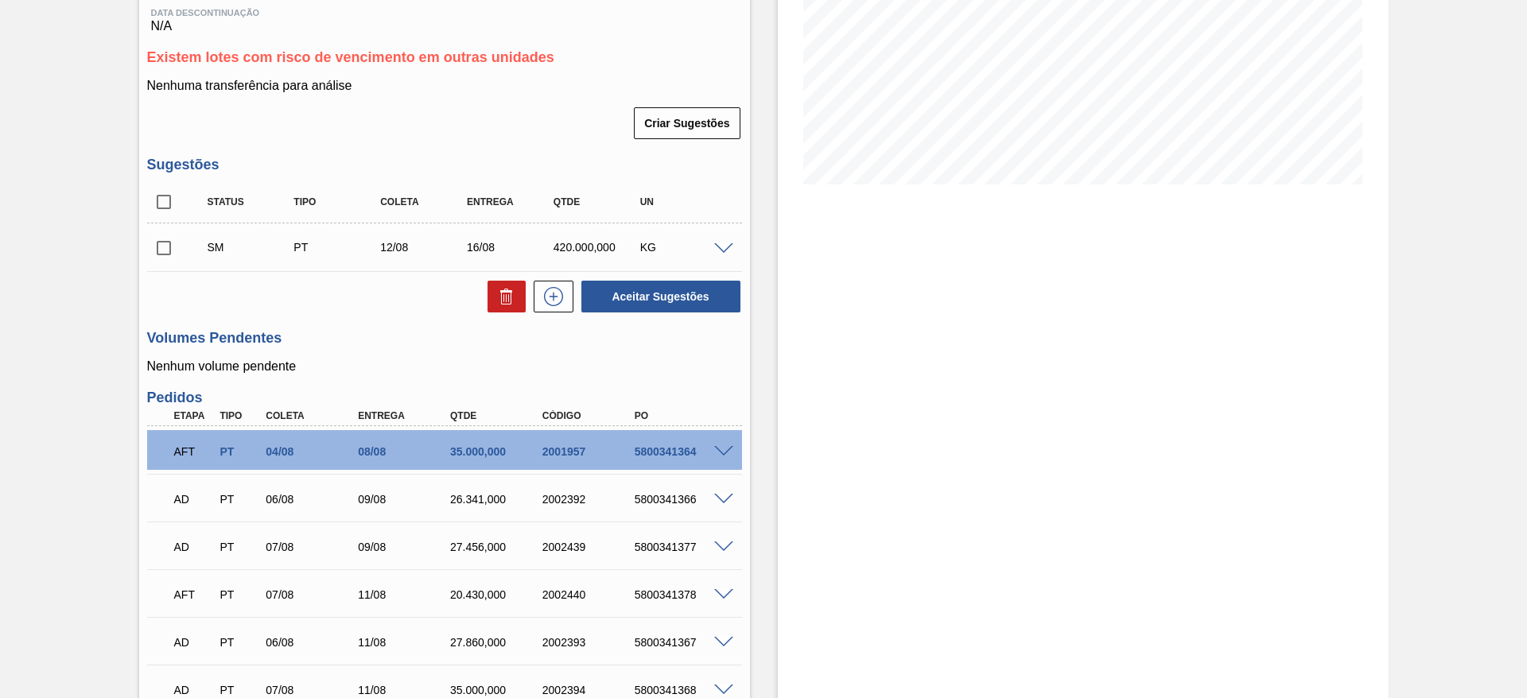
scroll to position [276, 0]
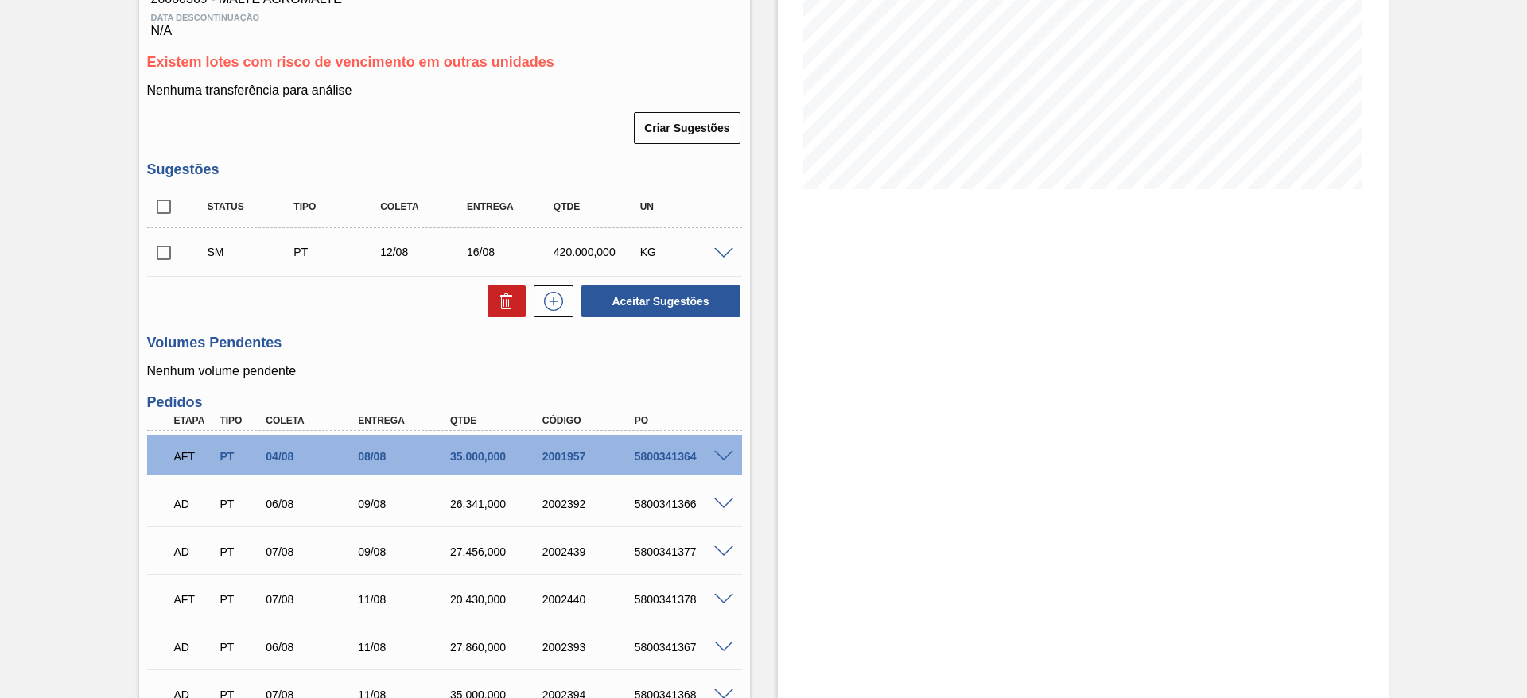
click at [162, 257] on input "checkbox" at bounding box center [163, 252] width 33 height 33
click at [678, 302] on button "Aceitar Sugestões" at bounding box center [660, 301] width 159 height 32
checkbox input "false"
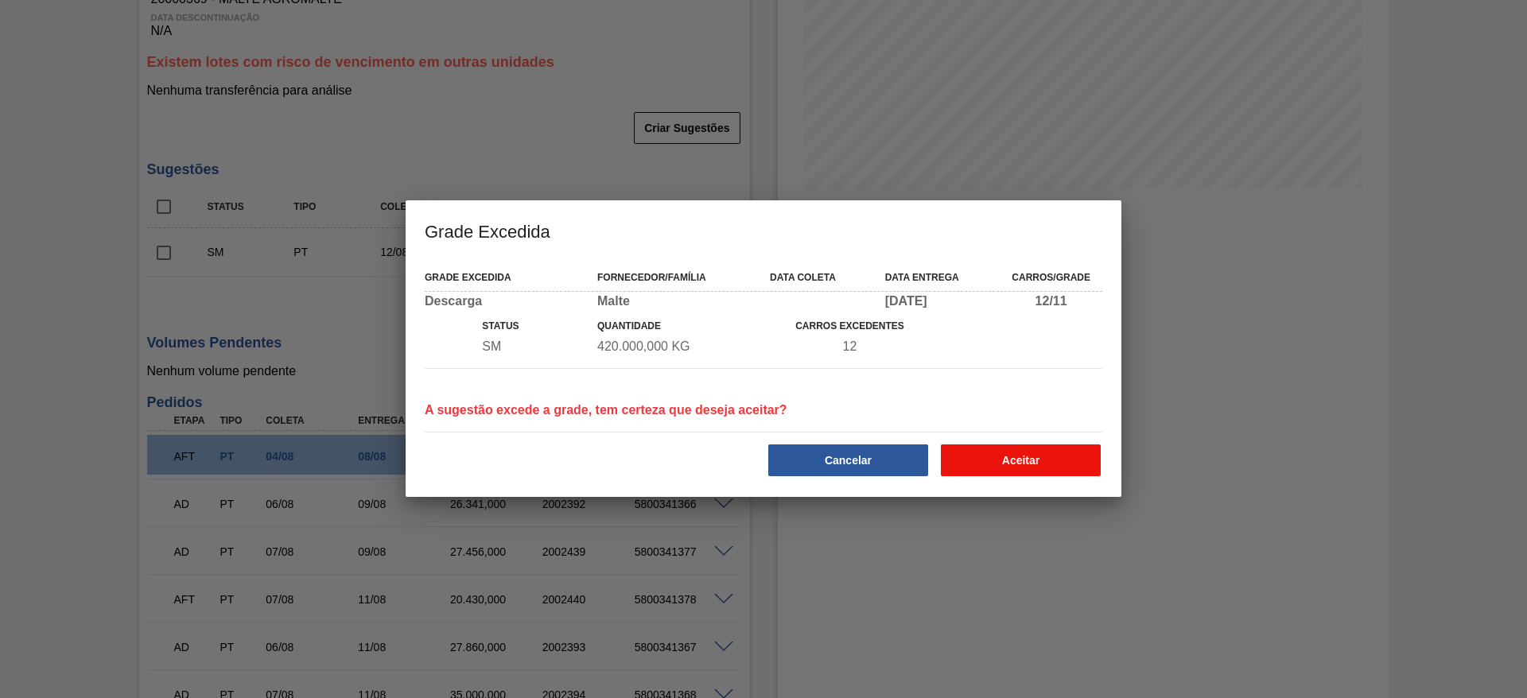
click at [1034, 460] on button "Aceitar" at bounding box center [1021, 460] width 160 height 32
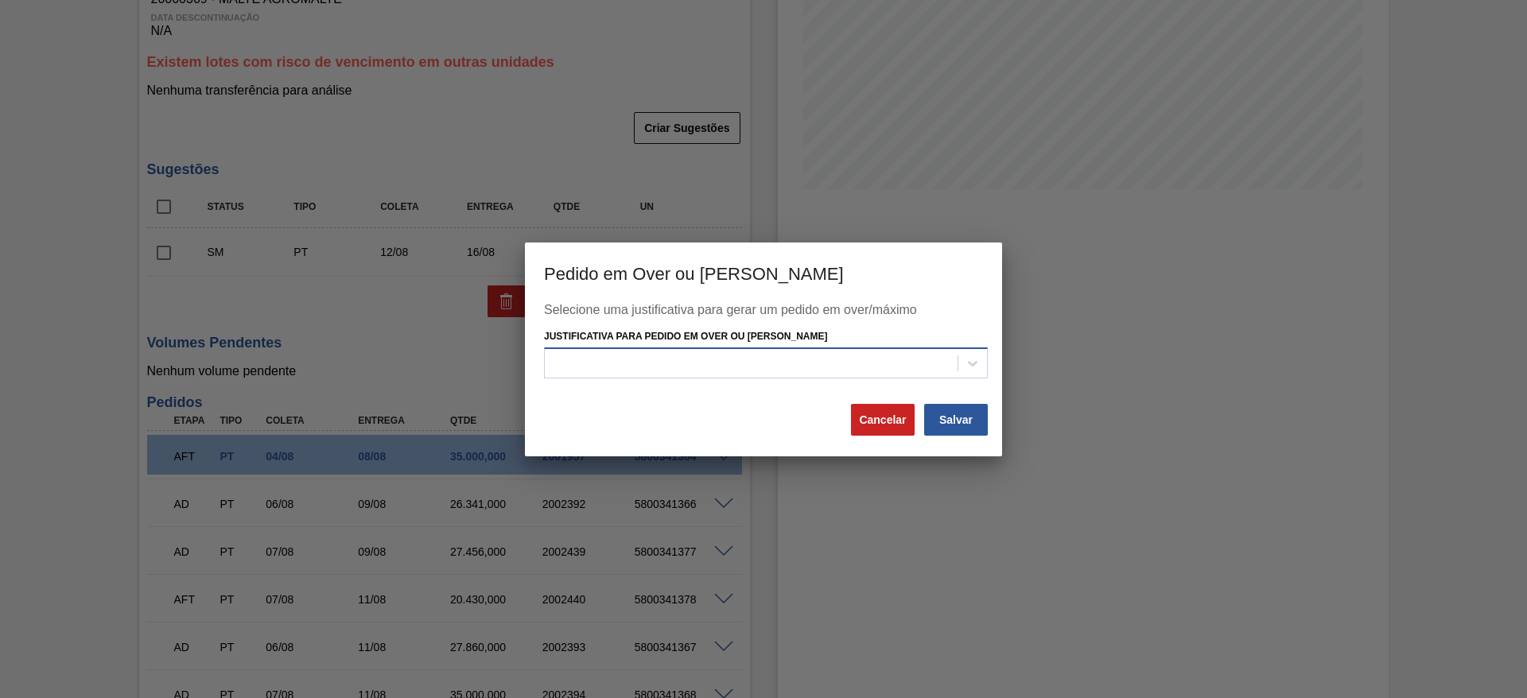
click at [645, 351] on div at bounding box center [766, 362] width 444 height 31
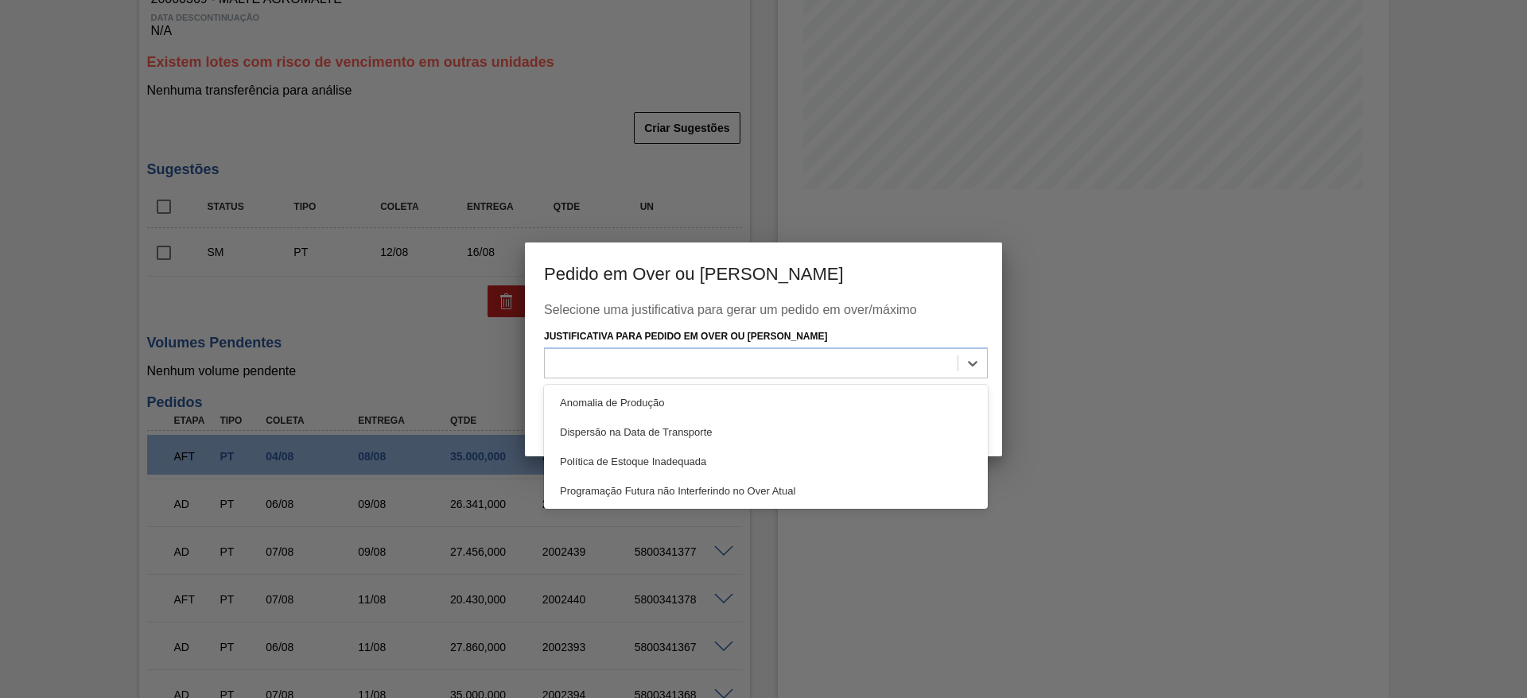
drag, startPoint x: 587, startPoint y: 399, endPoint x: 736, endPoint y: 411, distance: 150.0
click at [588, 399] on div "Anomalia de Produção" at bounding box center [766, 402] width 444 height 29
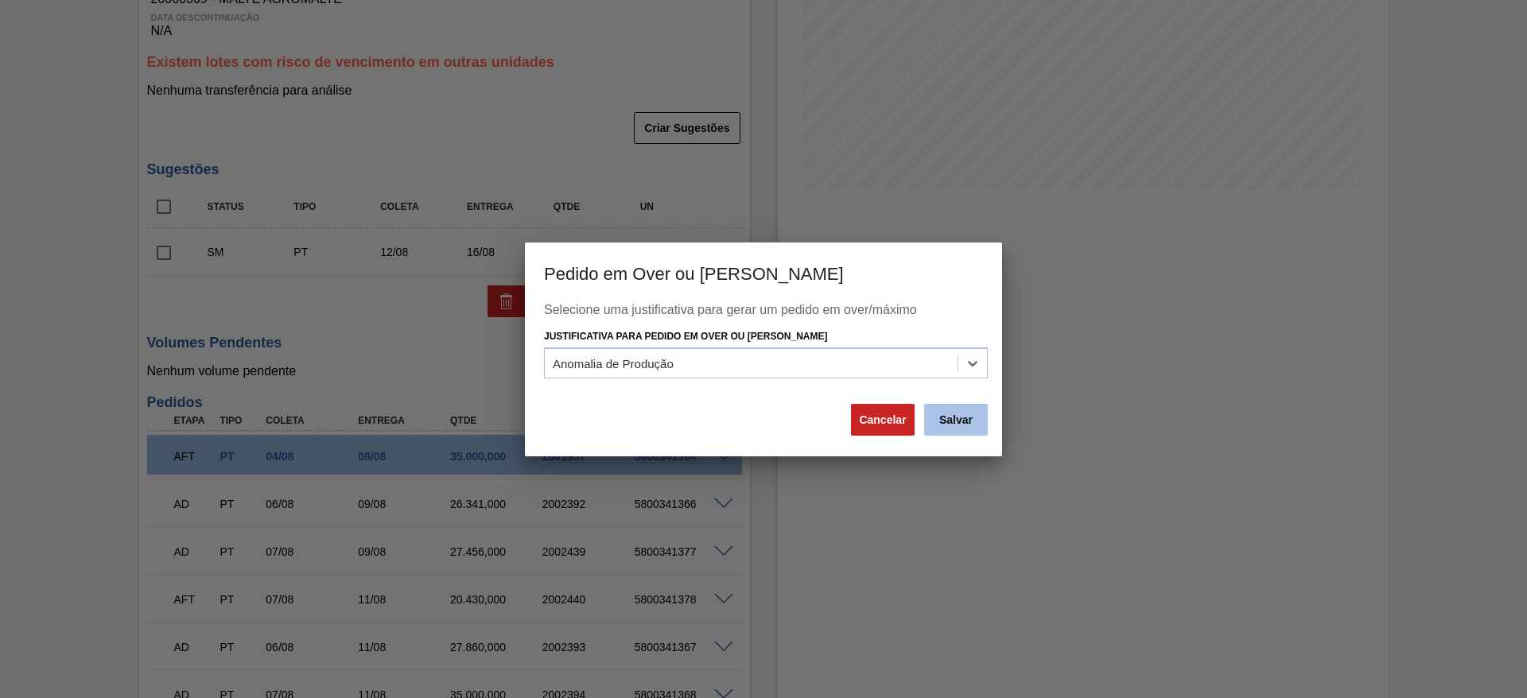
click at [960, 422] on button "Salvar" at bounding box center [956, 420] width 64 height 32
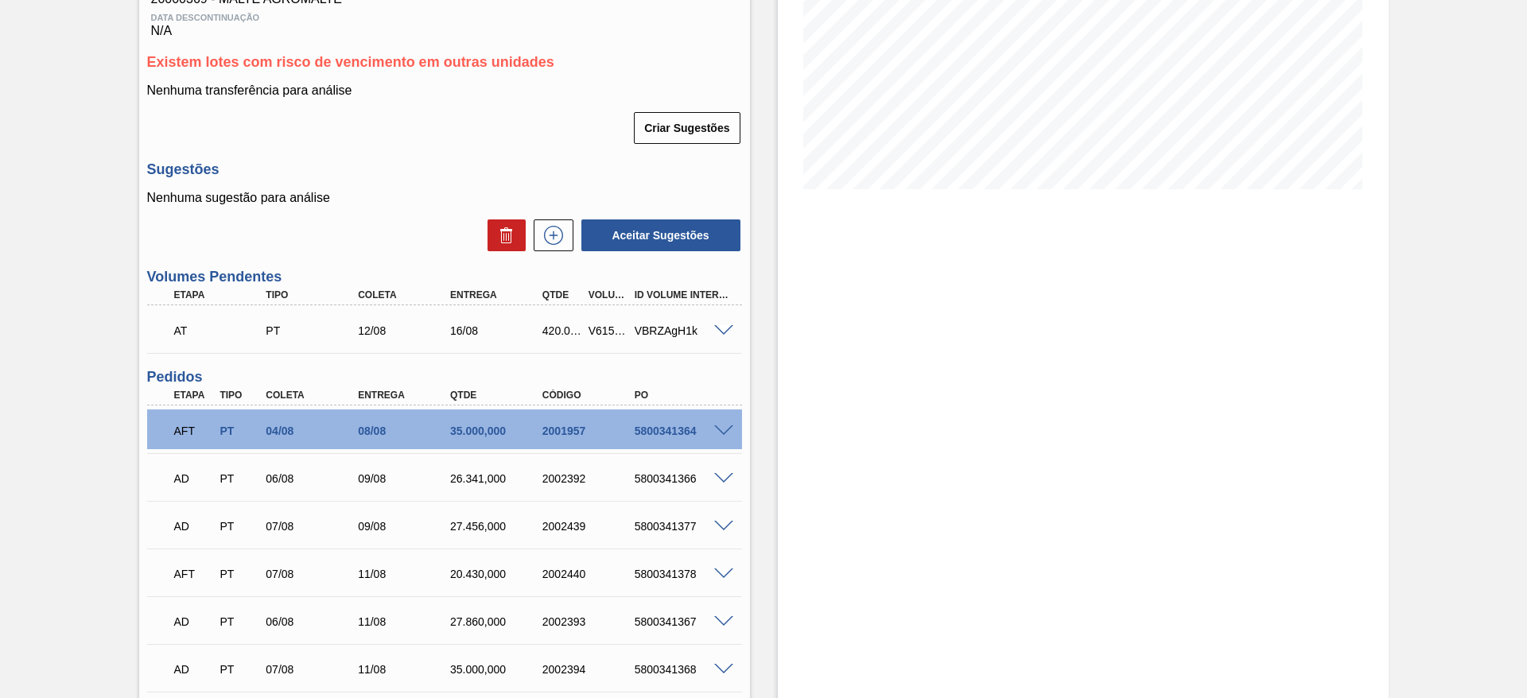
click at [603, 328] on div "V615384" at bounding box center [608, 330] width 48 height 13
click at [604, 328] on div "V615384" at bounding box center [608, 330] width 48 height 13
copy div "V615384"
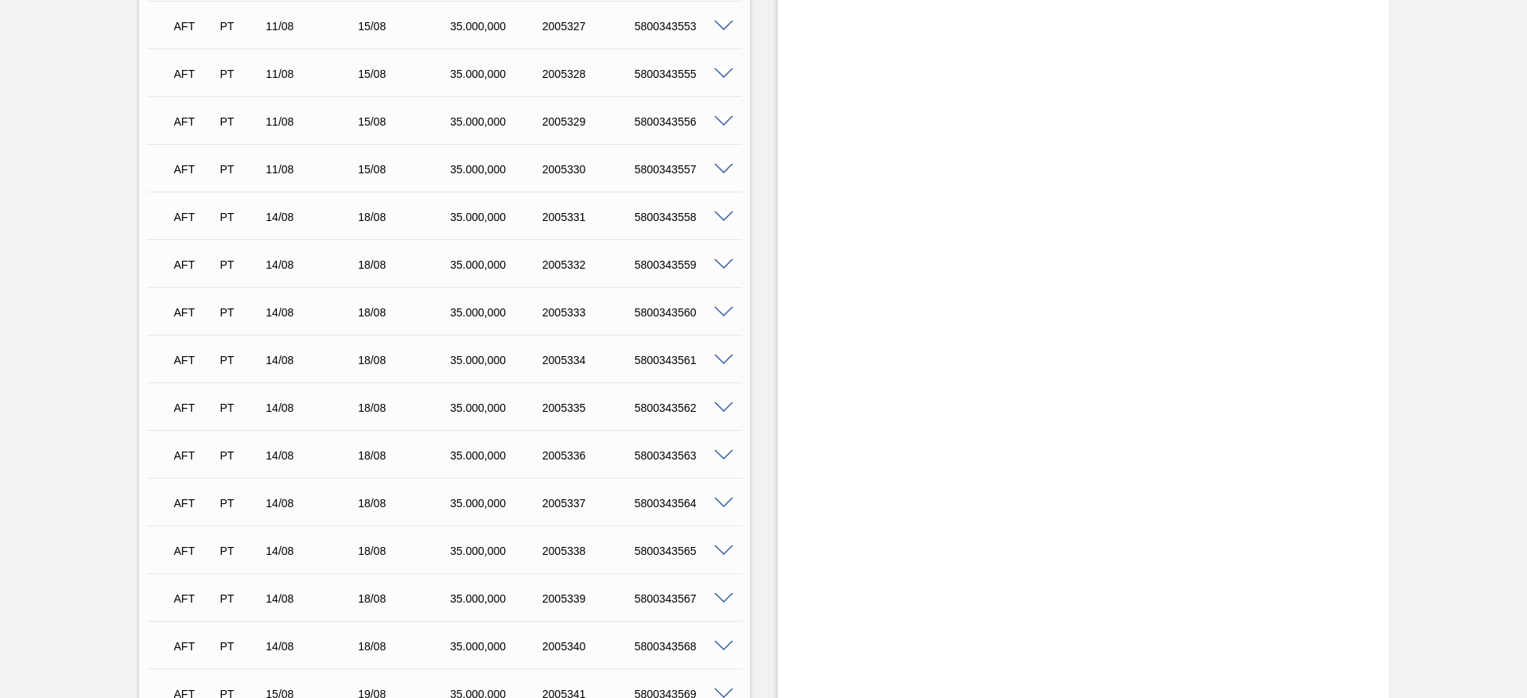
scroll to position [1588, 0]
click at [724, 646] on span at bounding box center [723, 646] width 19 height 12
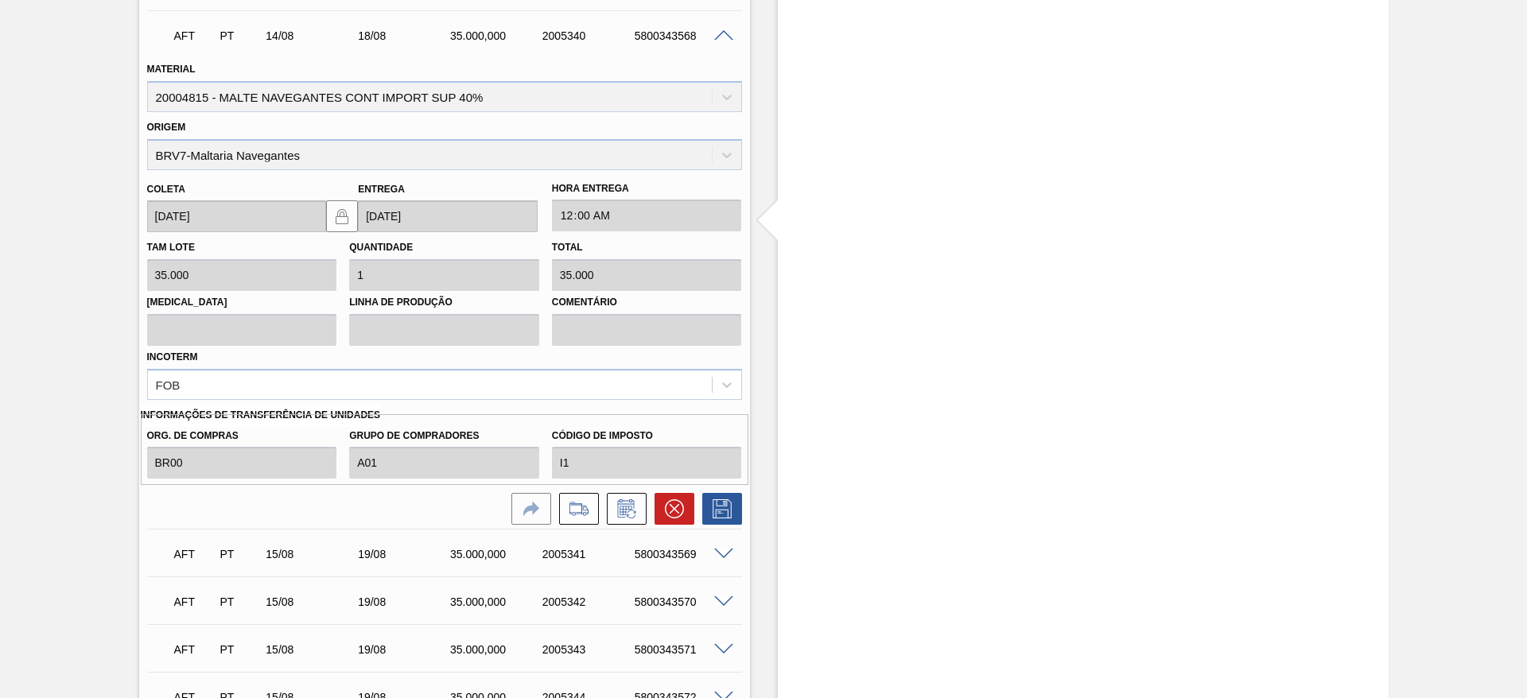
scroll to position [2304, 0]
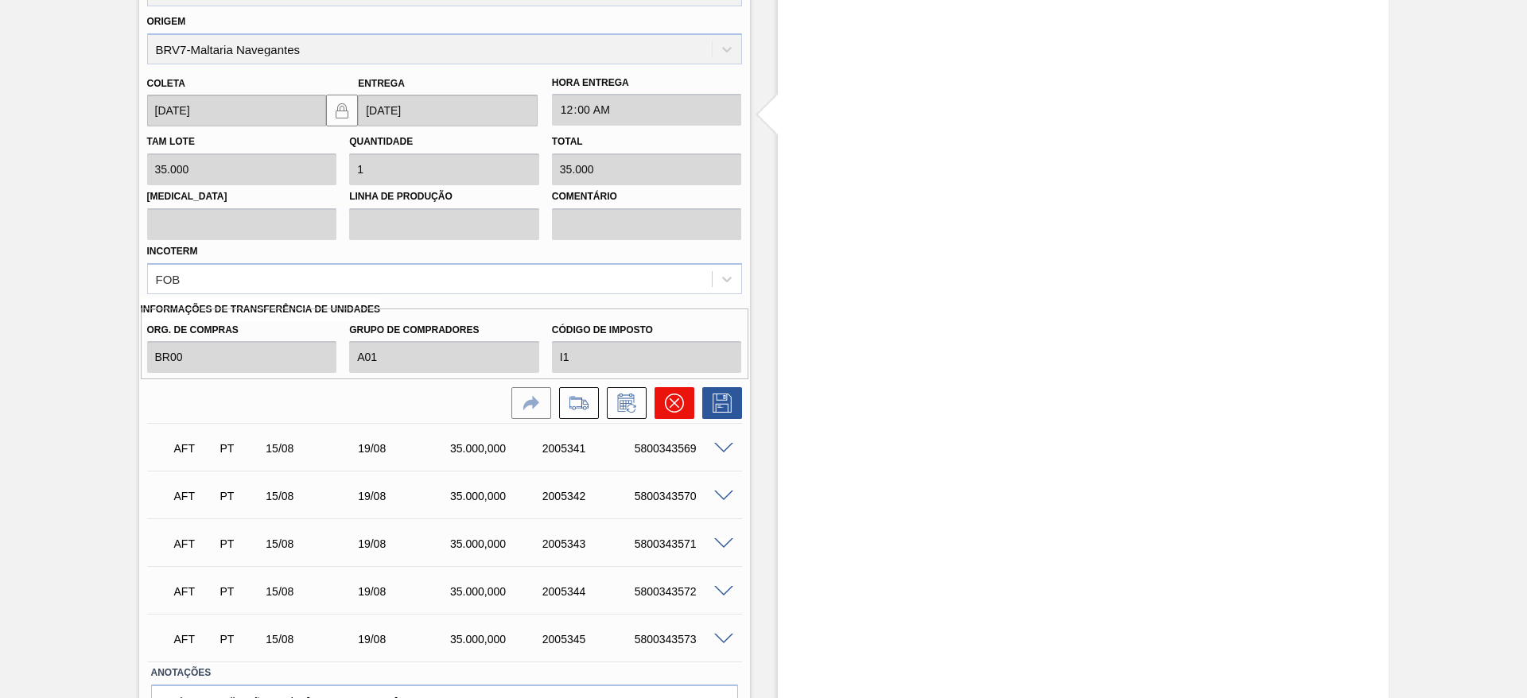
click at [666, 399] on icon at bounding box center [674, 403] width 19 height 19
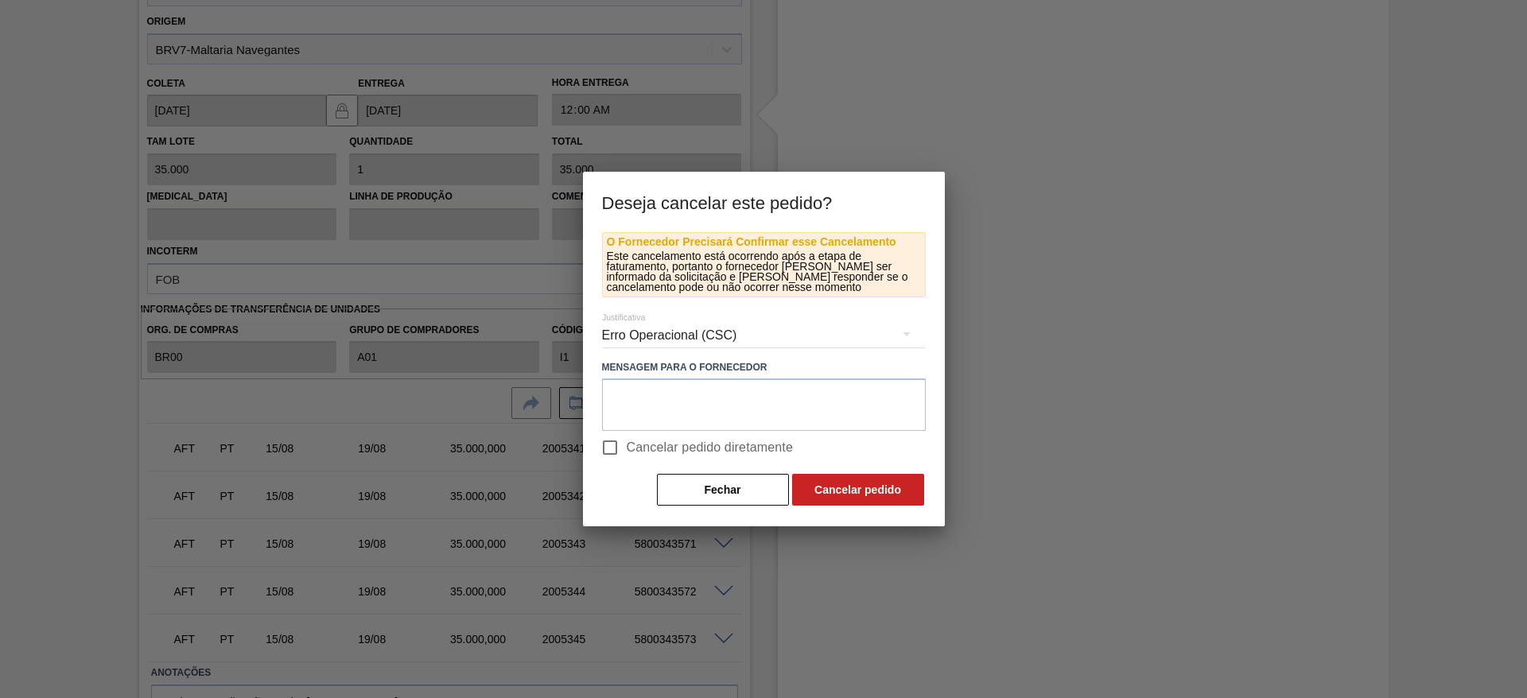
click at [613, 445] on input "Cancelar pedido diretamente" at bounding box center [609, 447] width 33 height 33
checkbox input "true"
click at [895, 500] on button "Cancelar pedido" at bounding box center [858, 490] width 132 height 32
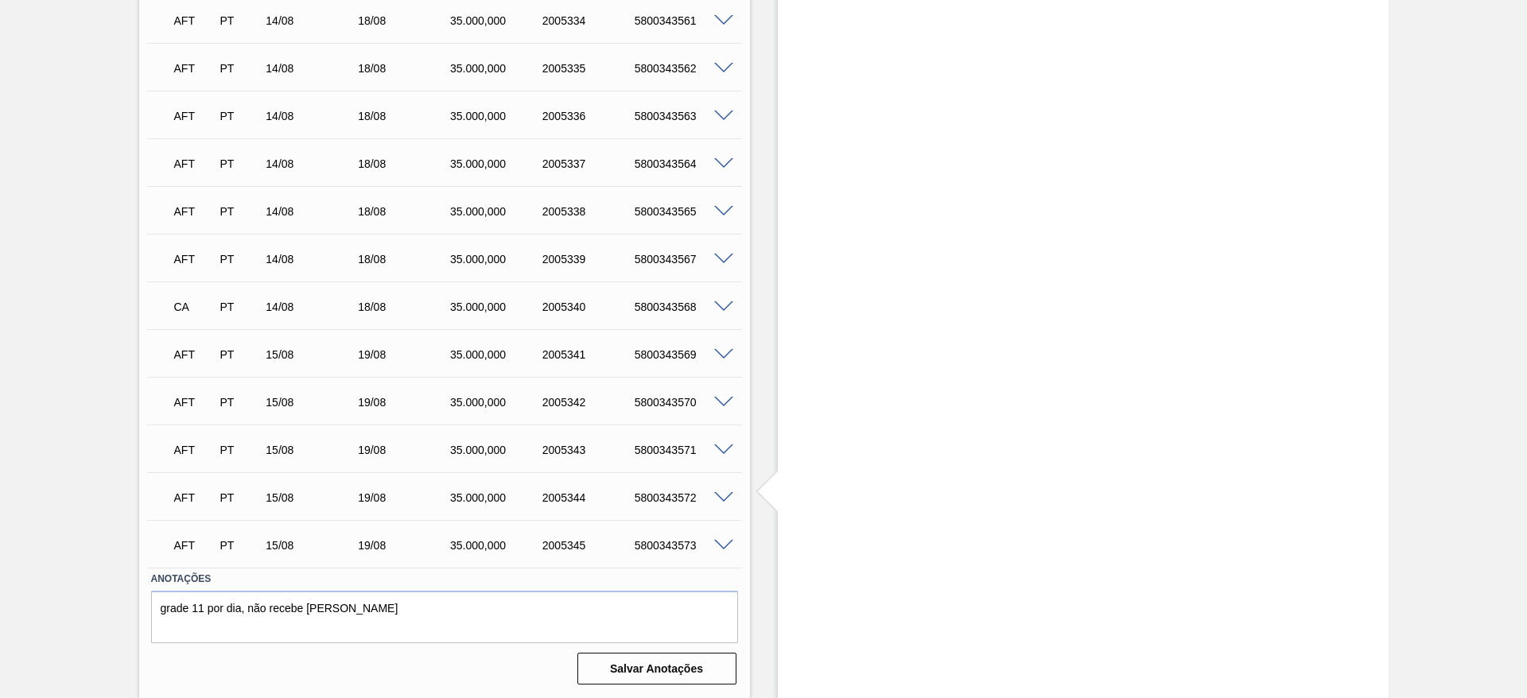
scroll to position [1927, 0]
click at [728, 259] on span at bounding box center [723, 260] width 19 height 12
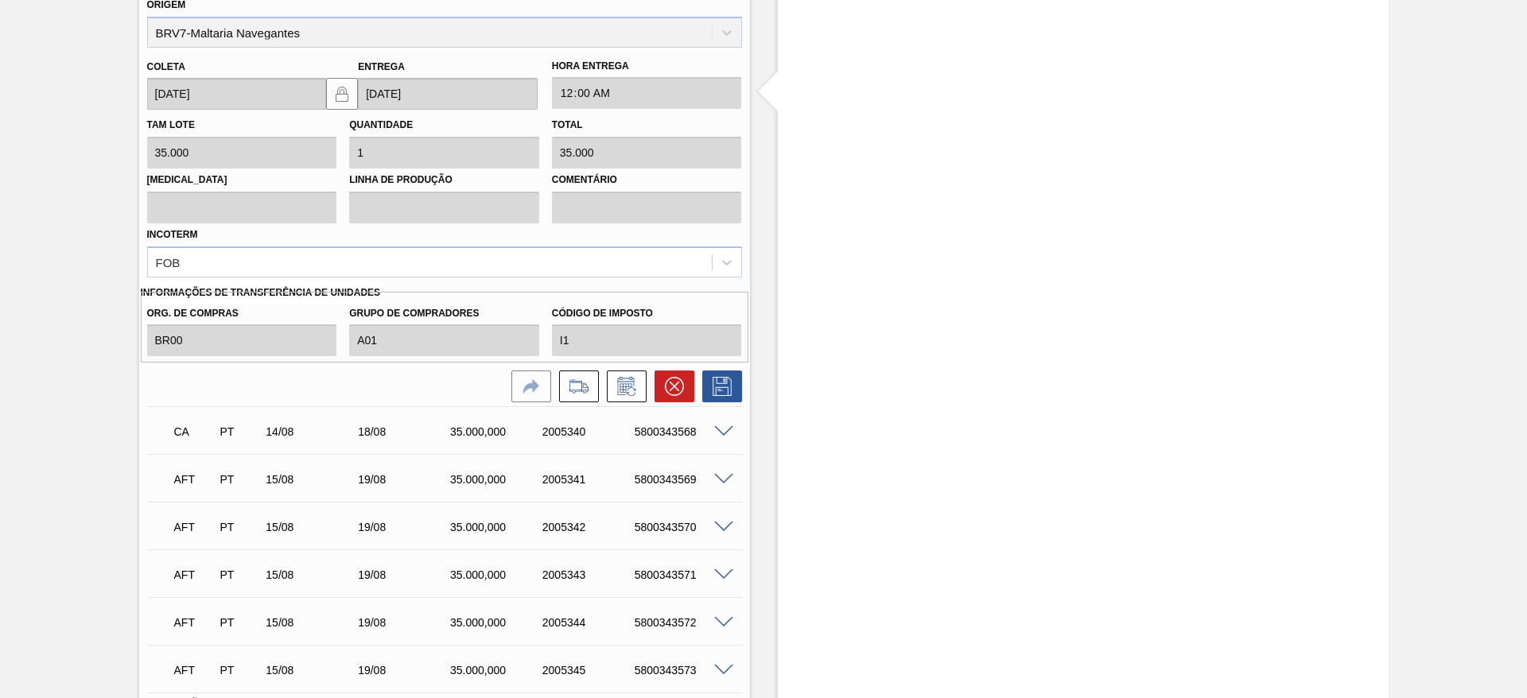
scroll to position [2278, 0]
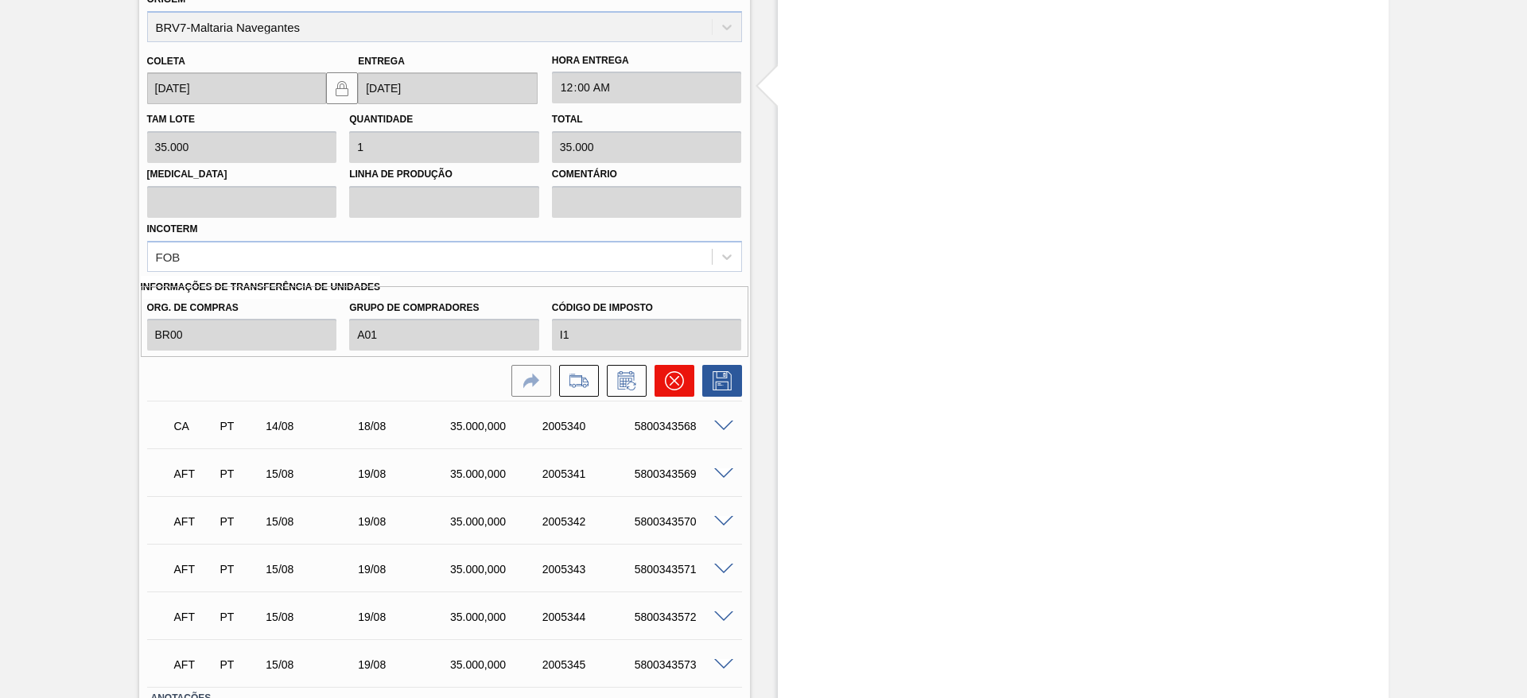
click at [674, 382] on icon at bounding box center [674, 380] width 19 height 19
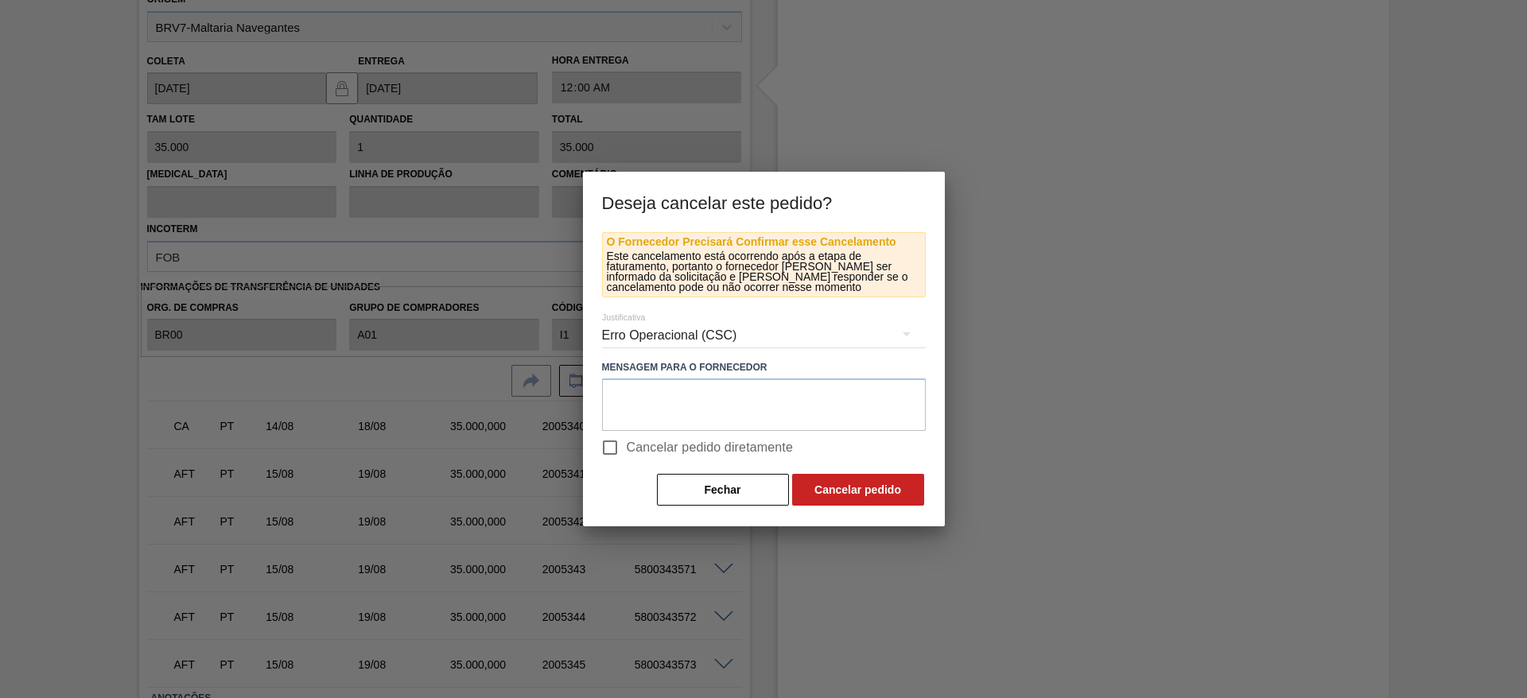
click at [610, 449] on input "Cancelar pedido diretamente" at bounding box center [609, 447] width 33 height 33
checkbox input "true"
click at [891, 486] on button "Cancelar pedido" at bounding box center [858, 490] width 132 height 32
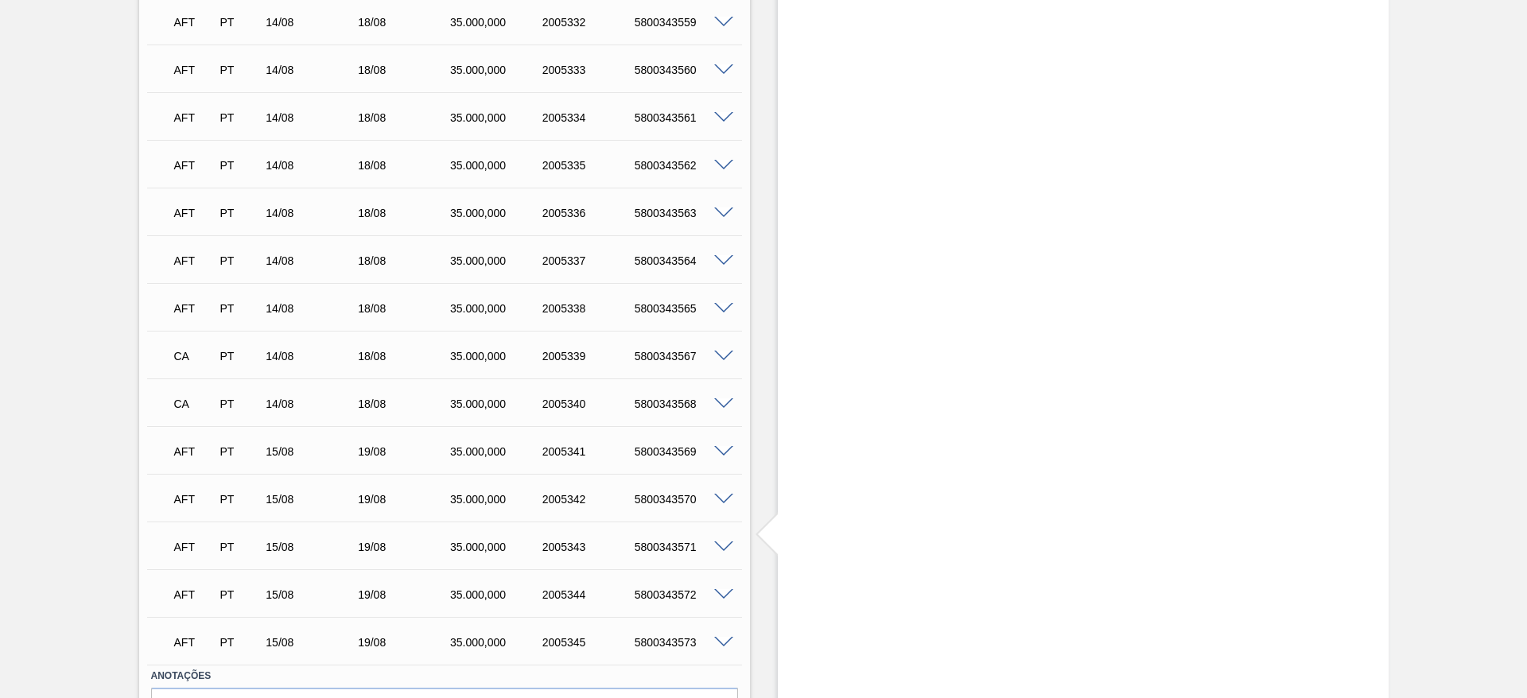
scroll to position [1807, 0]
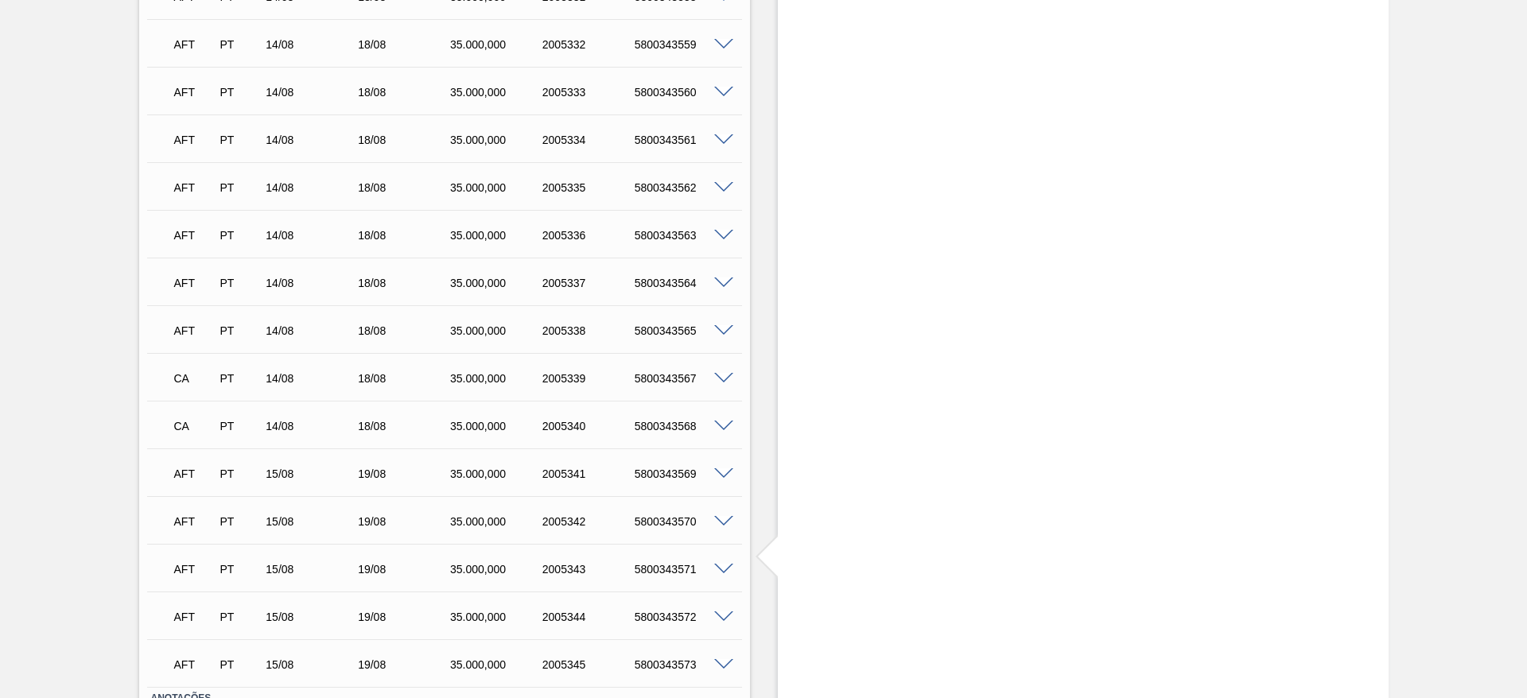
click at [721, 332] on span at bounding box center [723, 331] width 19 height 12
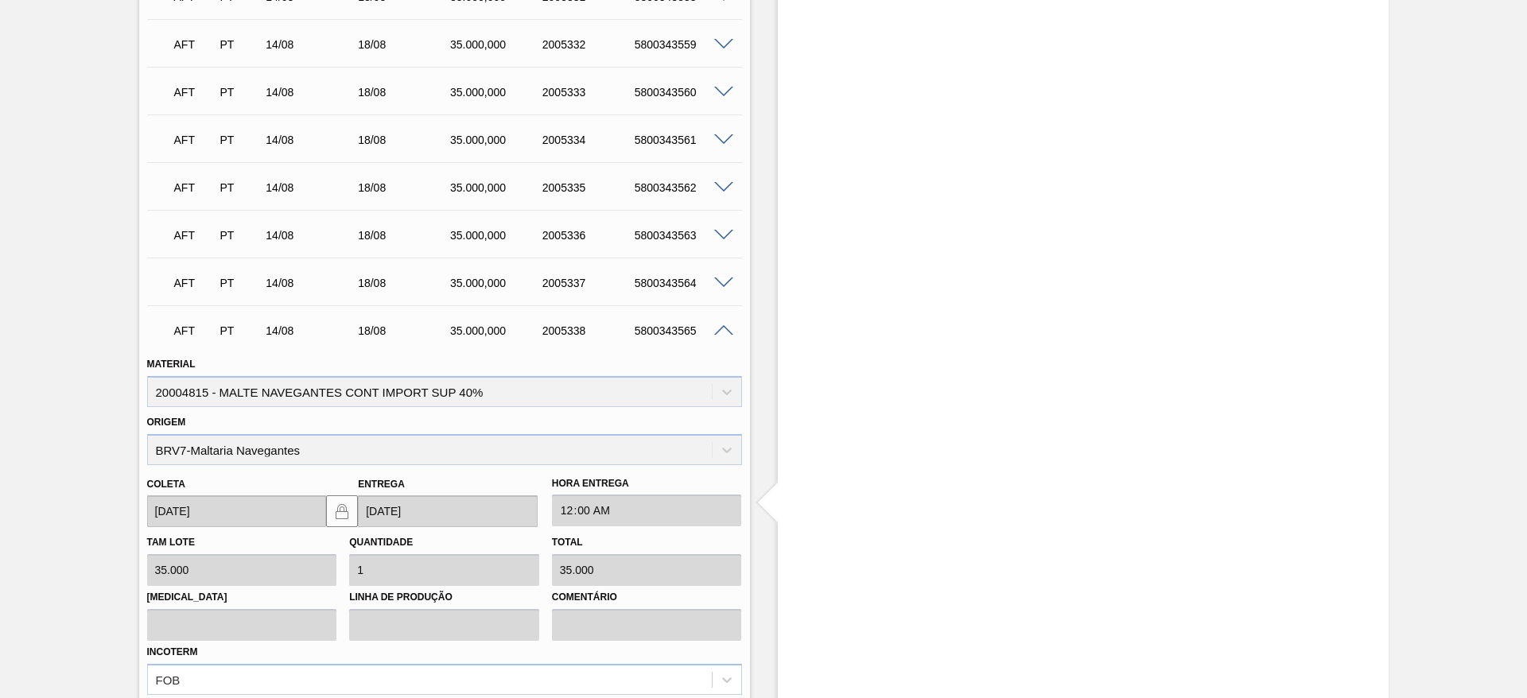
scroll to position [2165, 0]
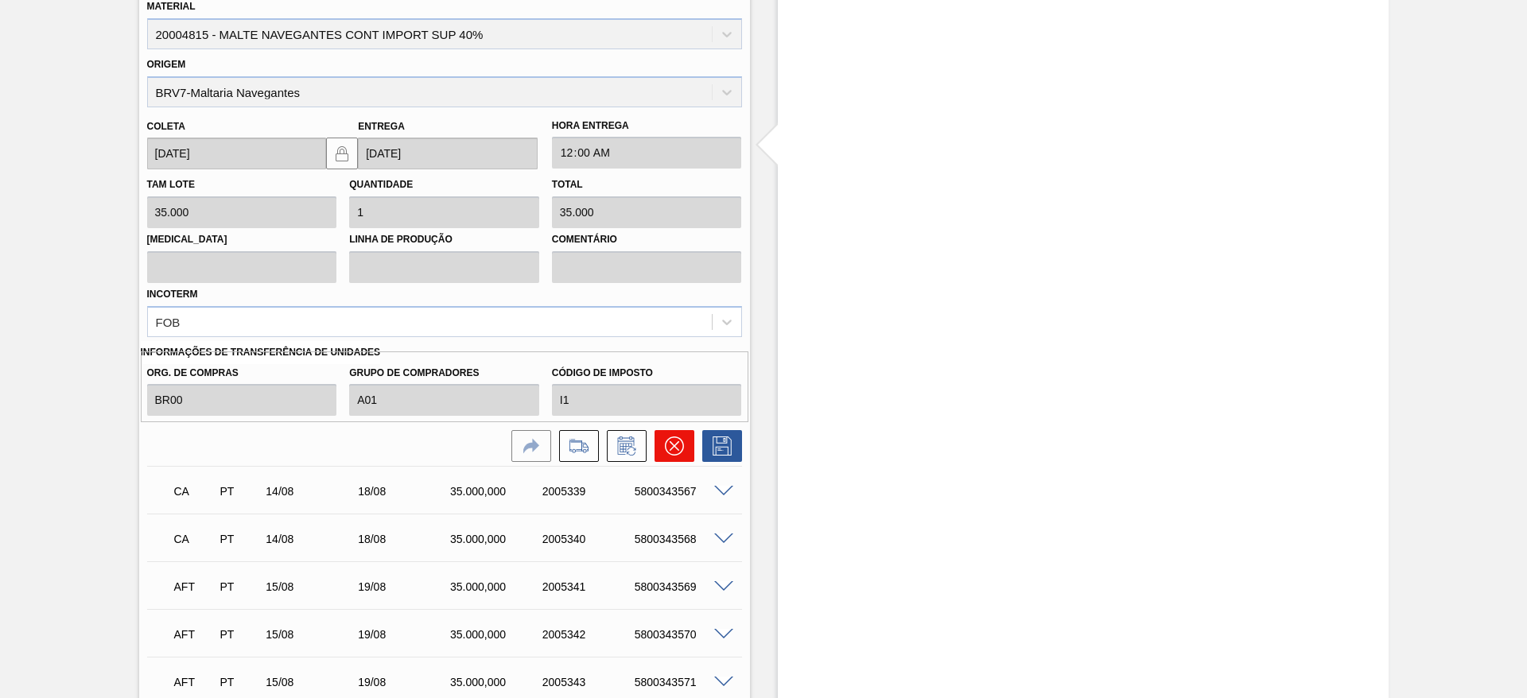
click at [677, 438] on icon at bounding box center [673, 446] width 19 height 19
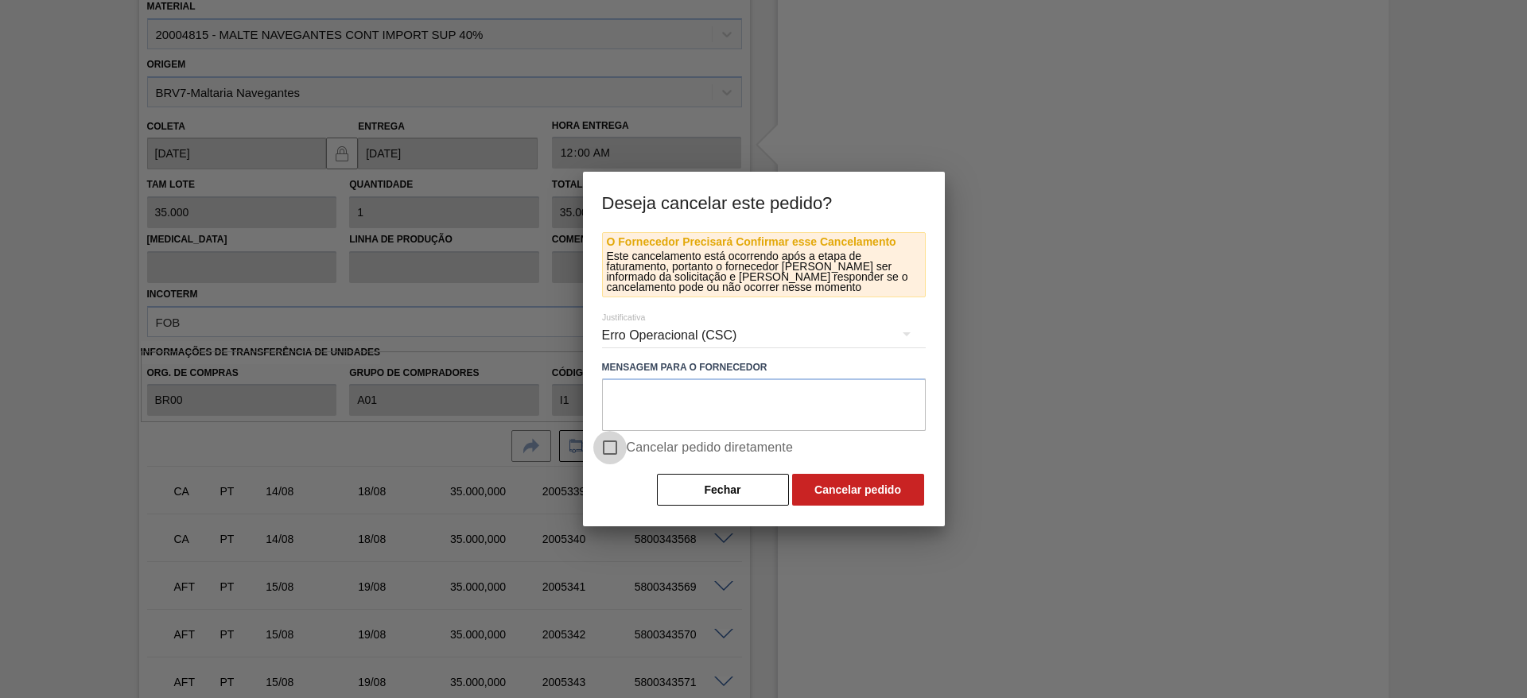
click at [608, 444] on input "Cancelar pedido diretamente" at bounding box center [609, 447] width 33 height 33
checkbox input "true"
click at [853, 494] on button "Cancelar pedido" at bounding box center [858, 490] width 132 height 32
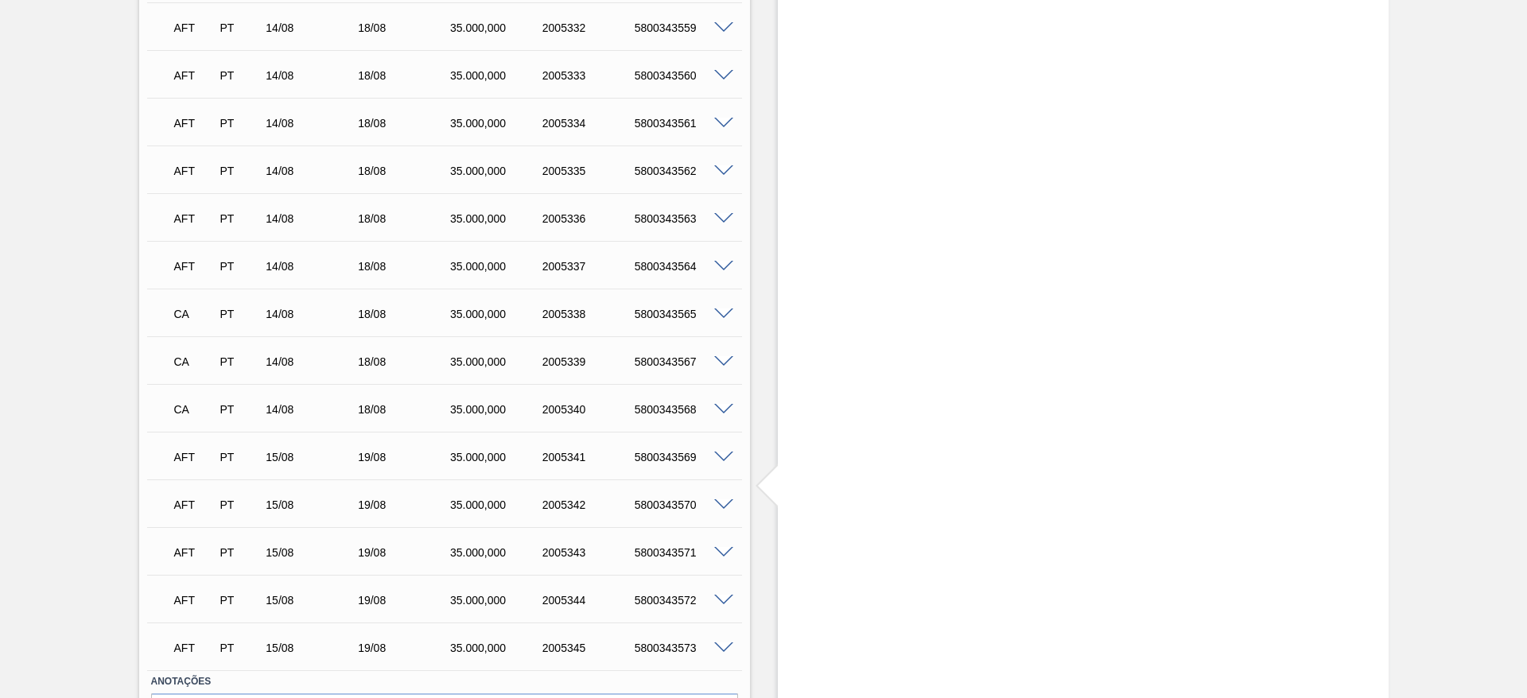
scroll to position [1807, 0]
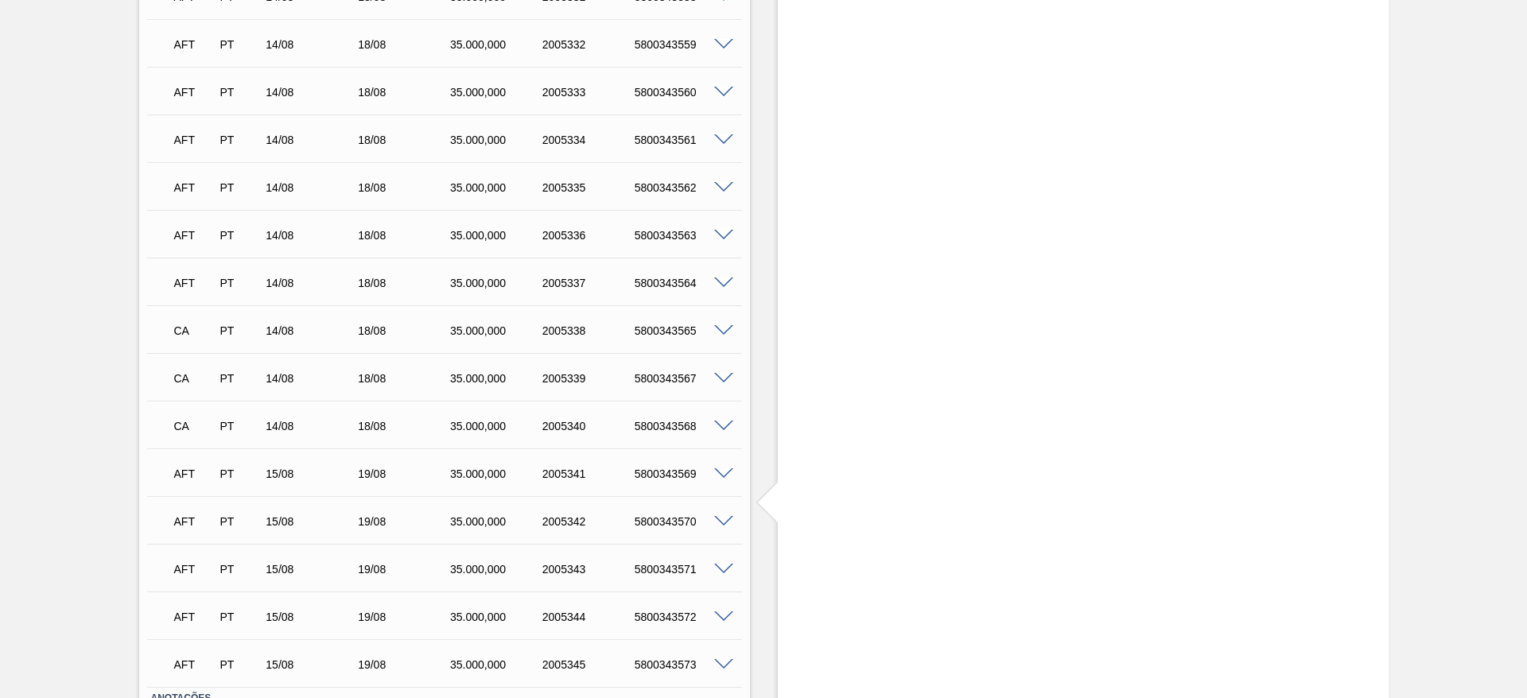
click at [725, 281] on span at bounding box center [723, 284] width 19 height 12
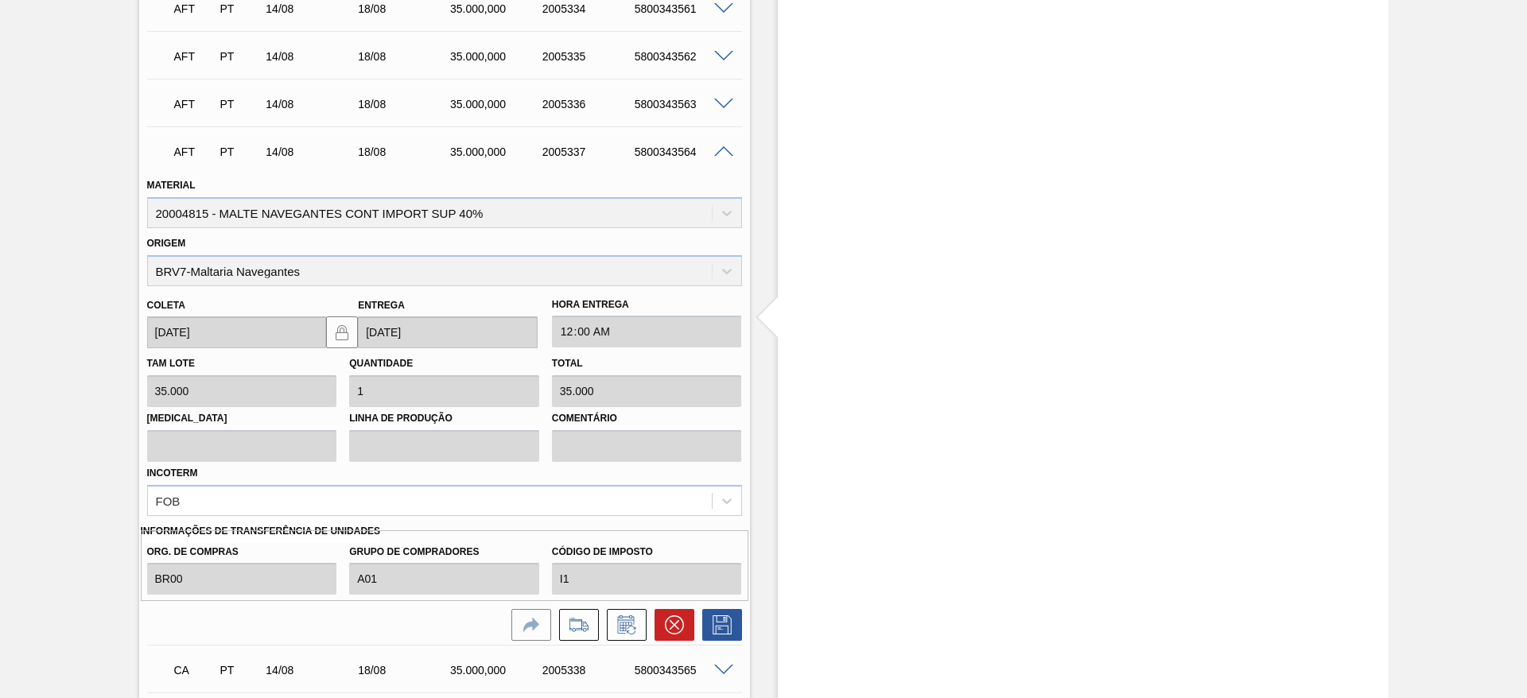
scroll to position [2046, 0]
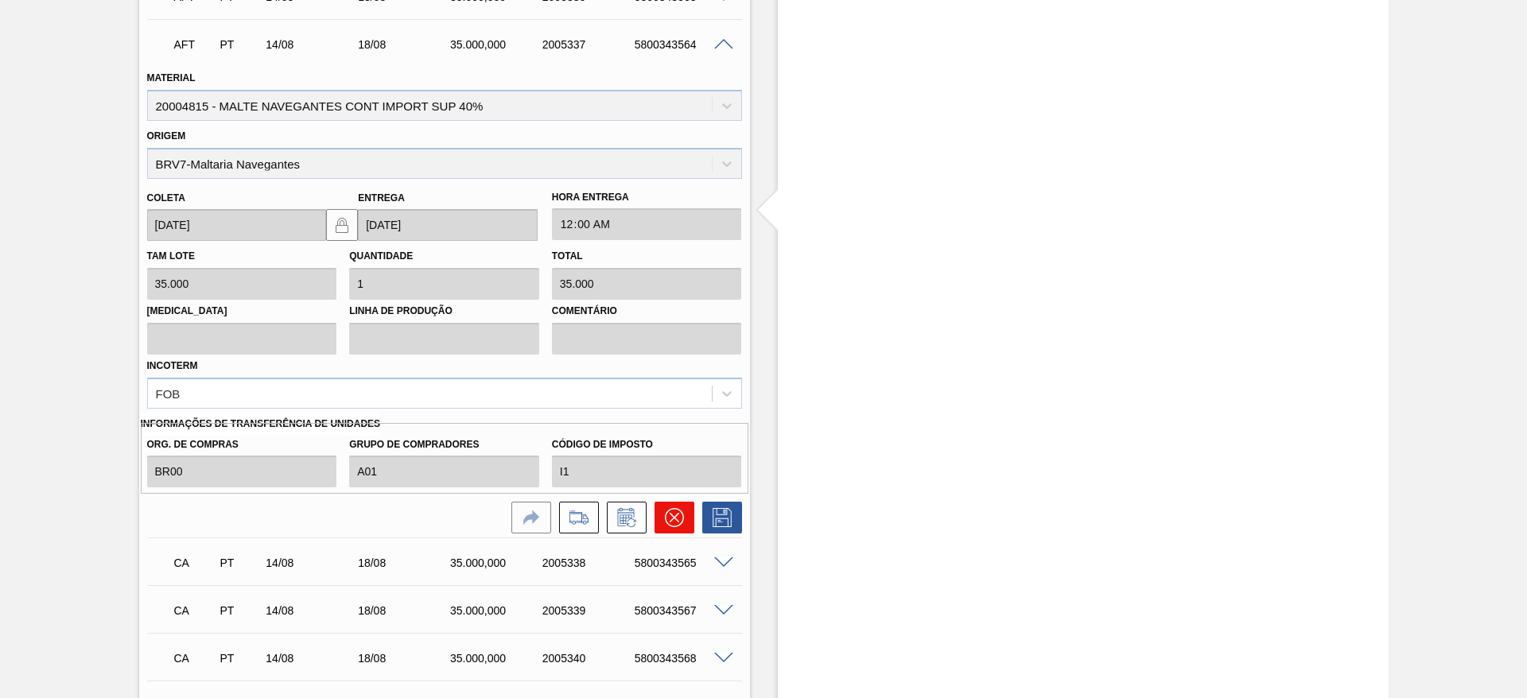
click at [685, 511] on button at bounding box center [674, 518] width 40 height 32
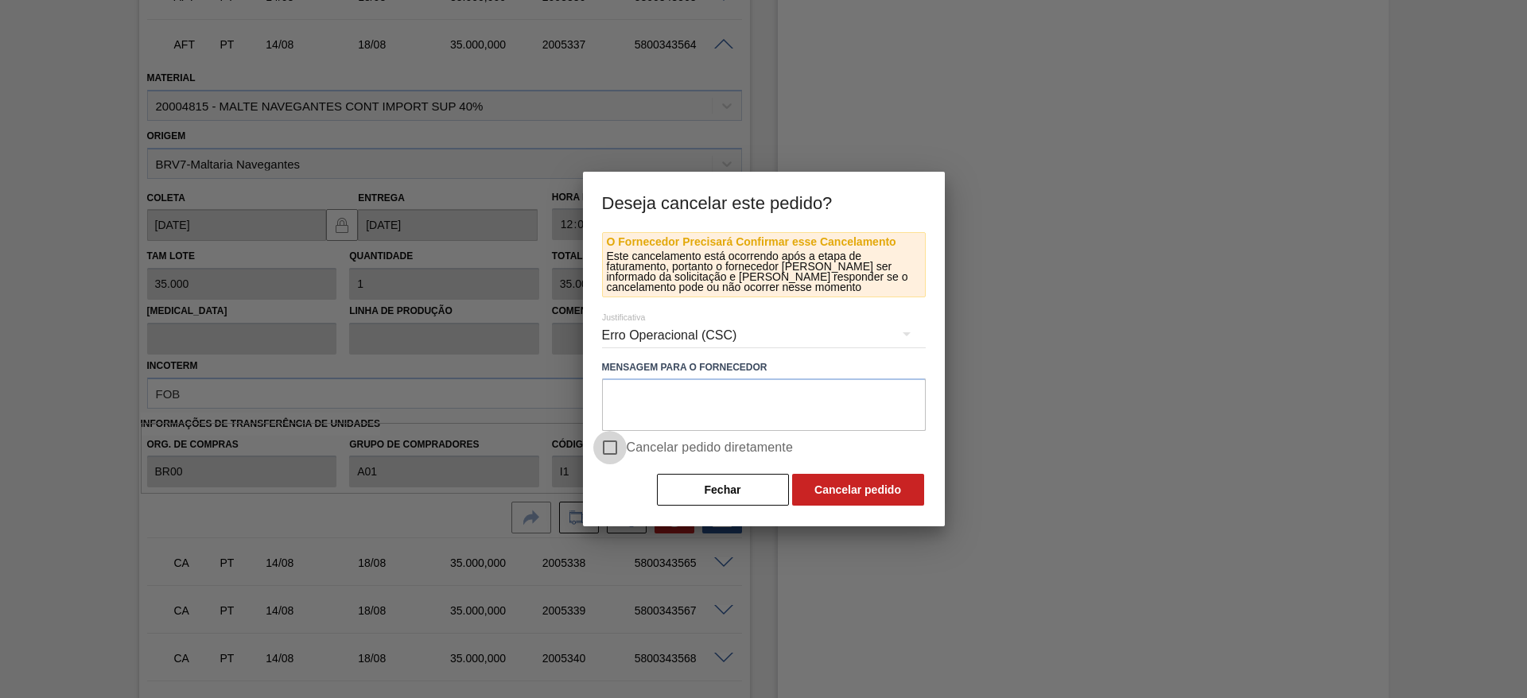
click at [612, 447] on input "Cancelar pedido diretamente" at bounding box center [609, 447] width 33 height 33
checkbox input "true"
click at [860, 489] on button "Cancelar pedido" at bounding box center [858, 490] width 132 height 32
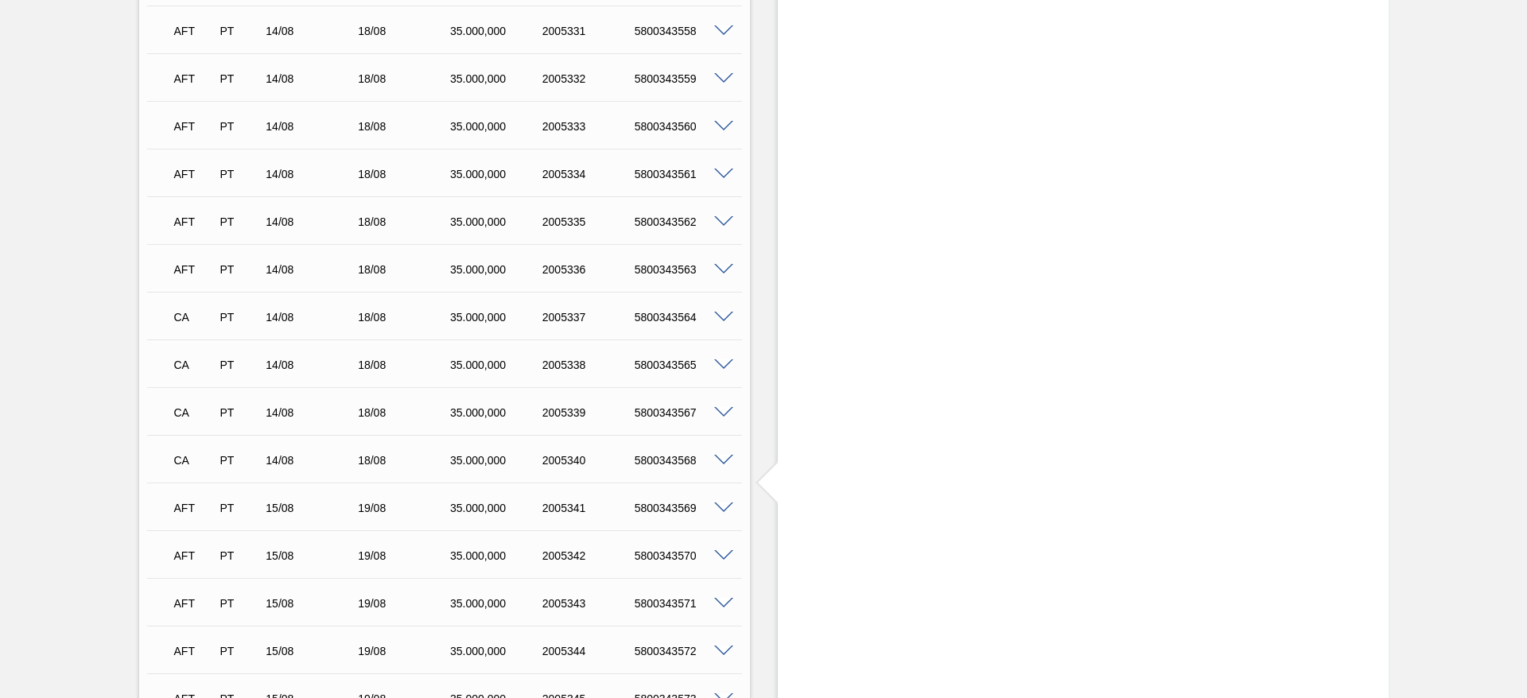
scroll to position [1688, 0]
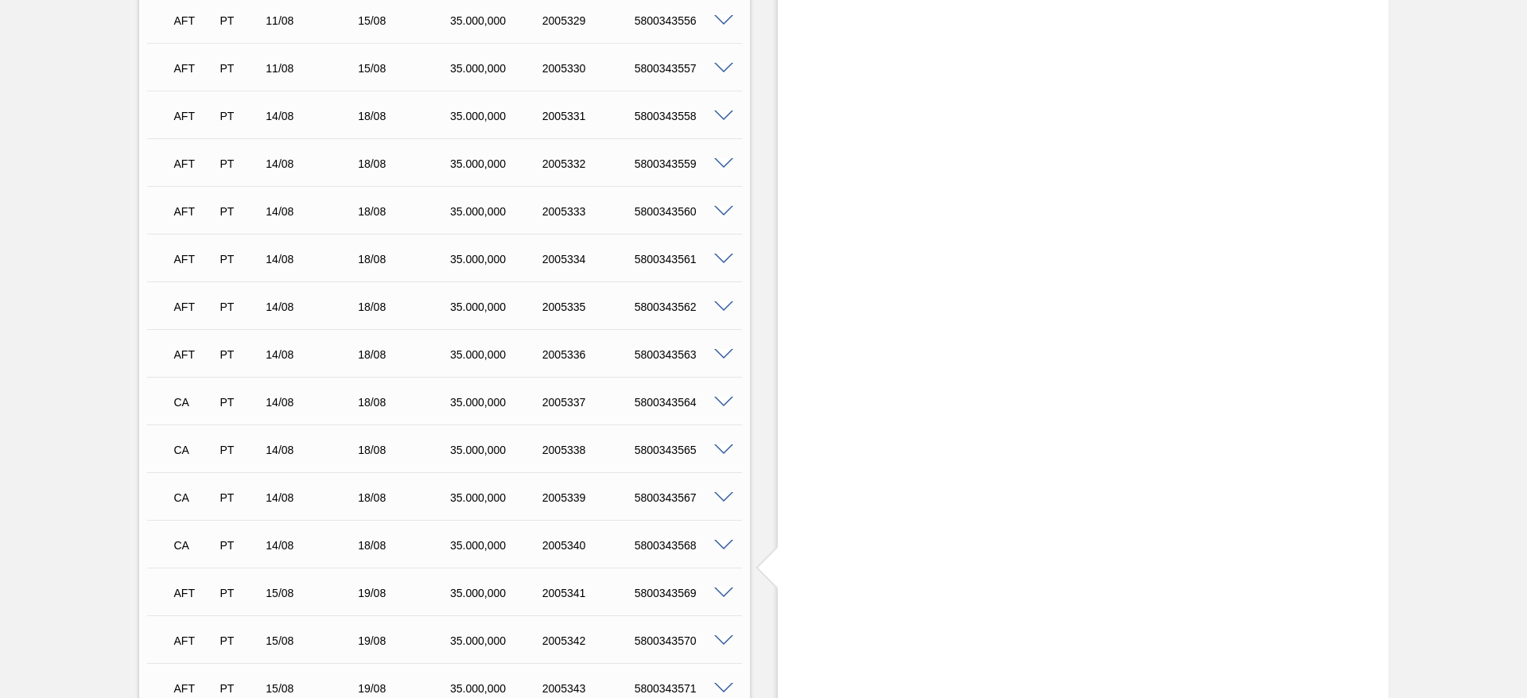
click at [725, 351] on span at bounding box center [723, 355] width 19 height 12
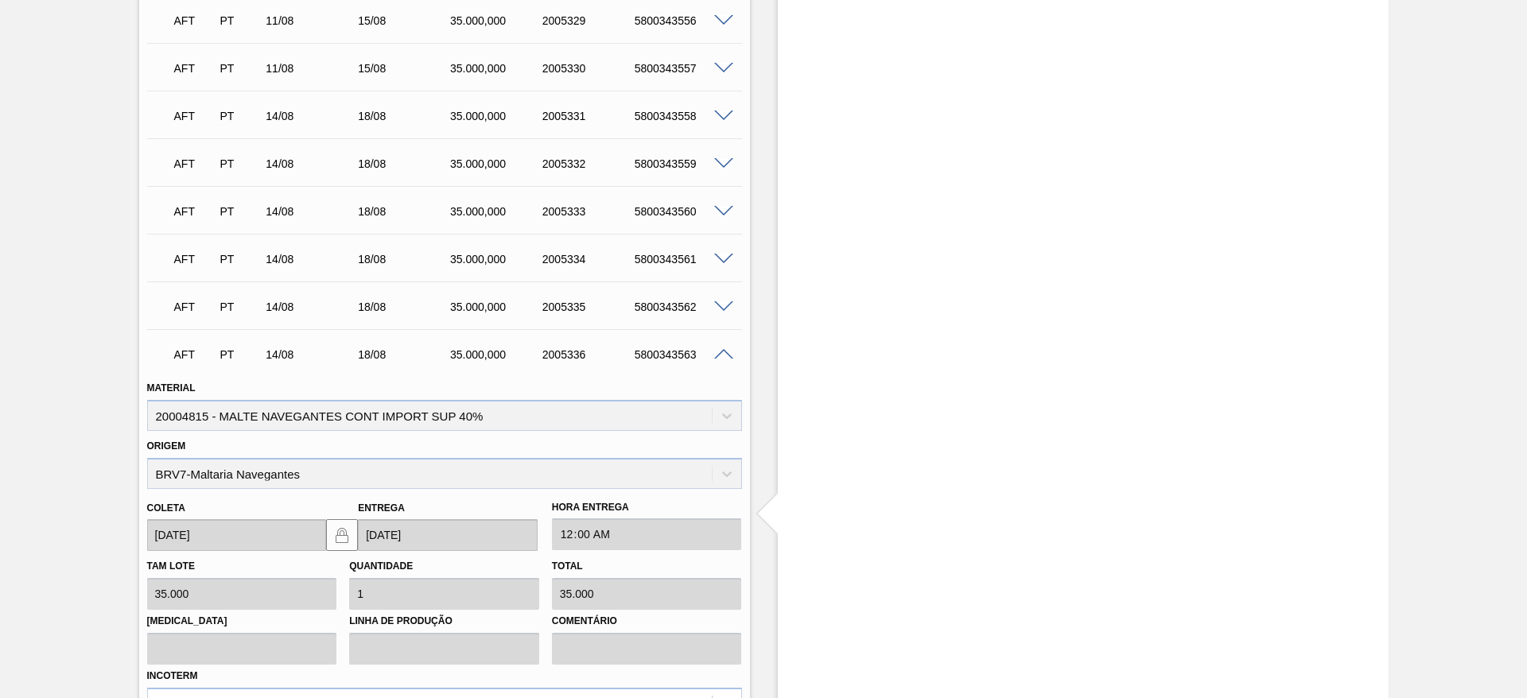
scroll to position [1927, 0]
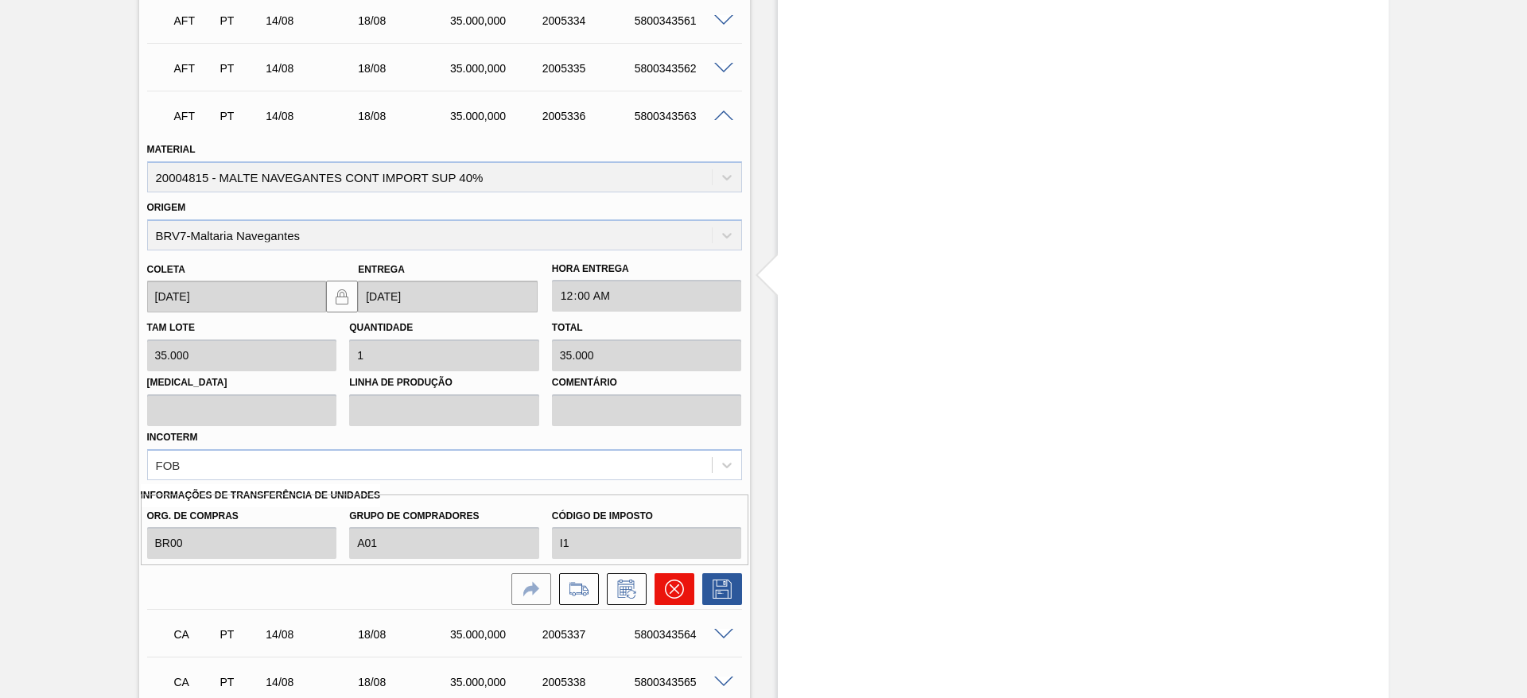
click at [671, 588] on icon at bounding box center [674, 589] width 10 height 10
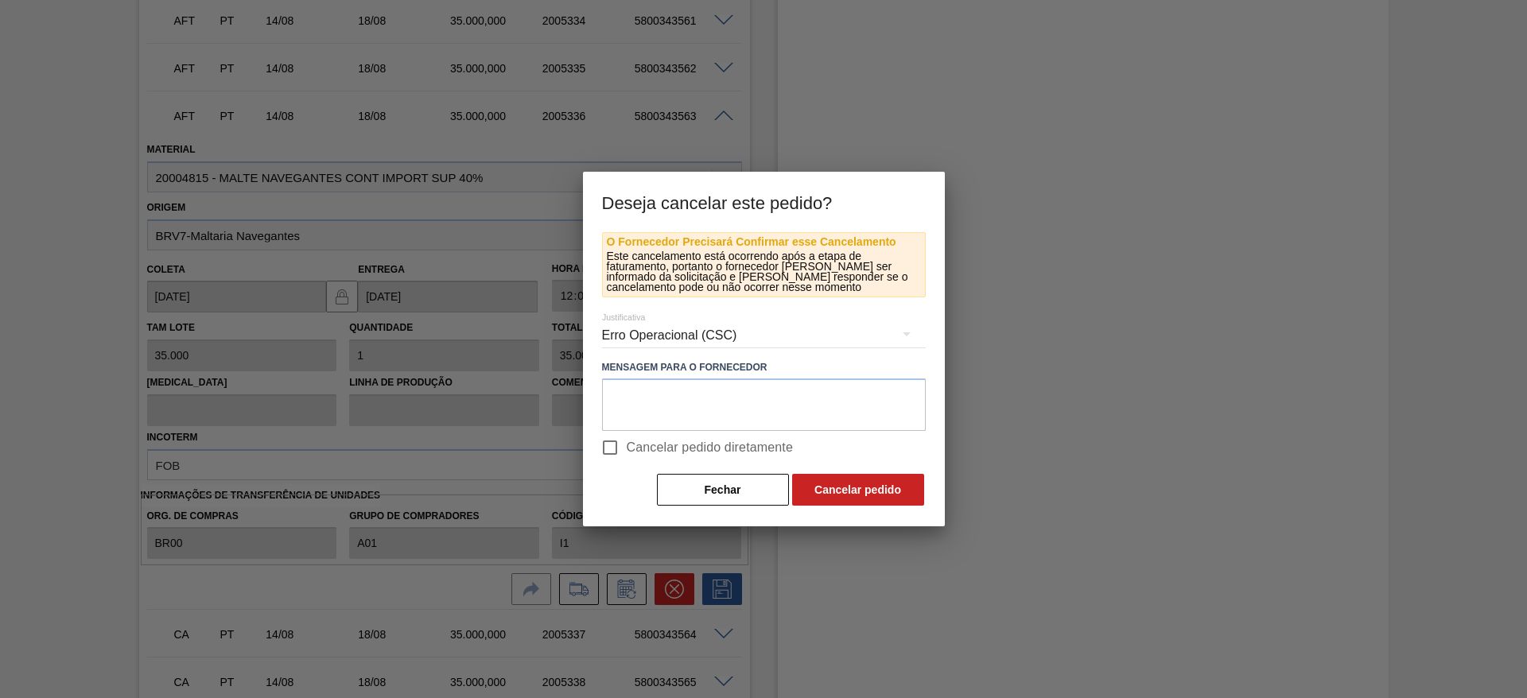
click at [611, 450] on input "Cancelar pedido diretamente" at bounding box center [609, 447] width 33 height 33
checkbox input "true"
click at [886, 487] on button "Cancelar pedido" at bounding box center [858, 490] width 132 height 32
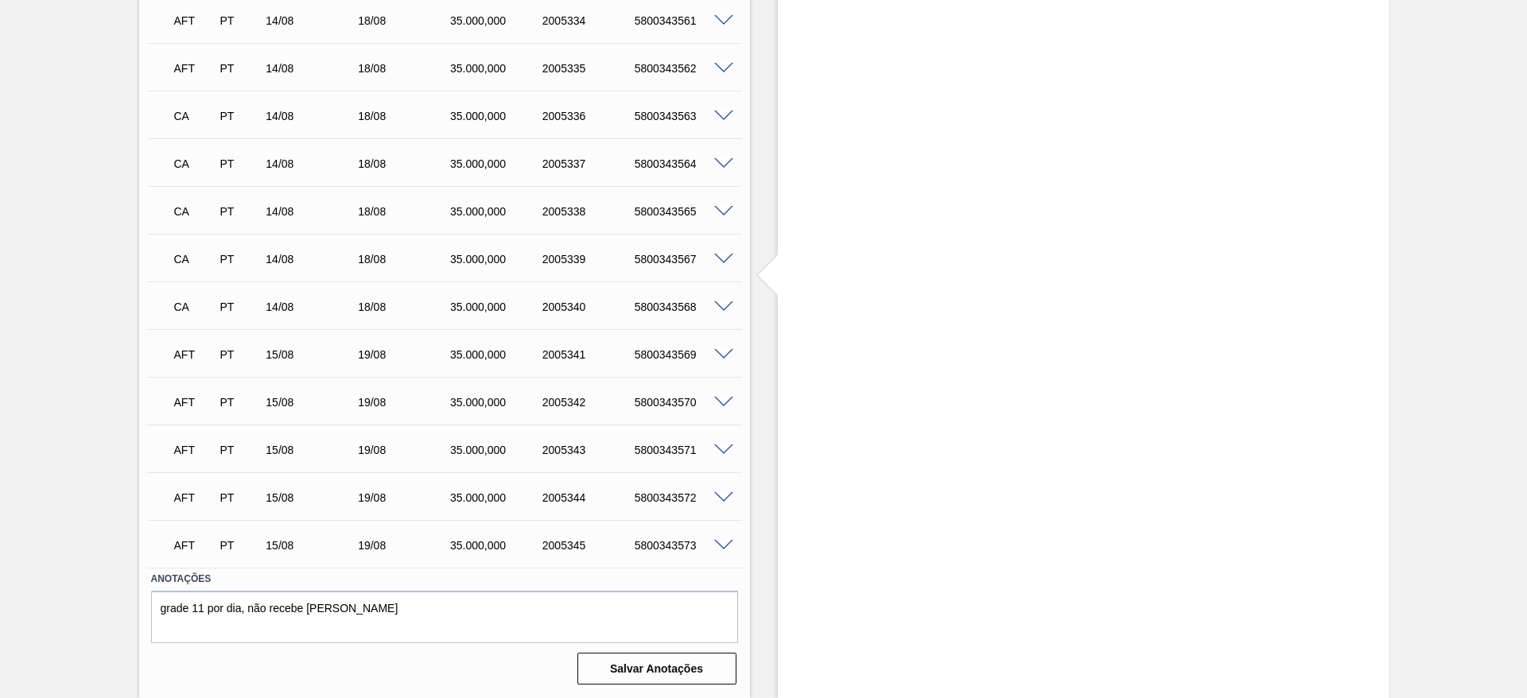
click at [723, 355] on span at bounding box center [723, 355] width 19 height 12
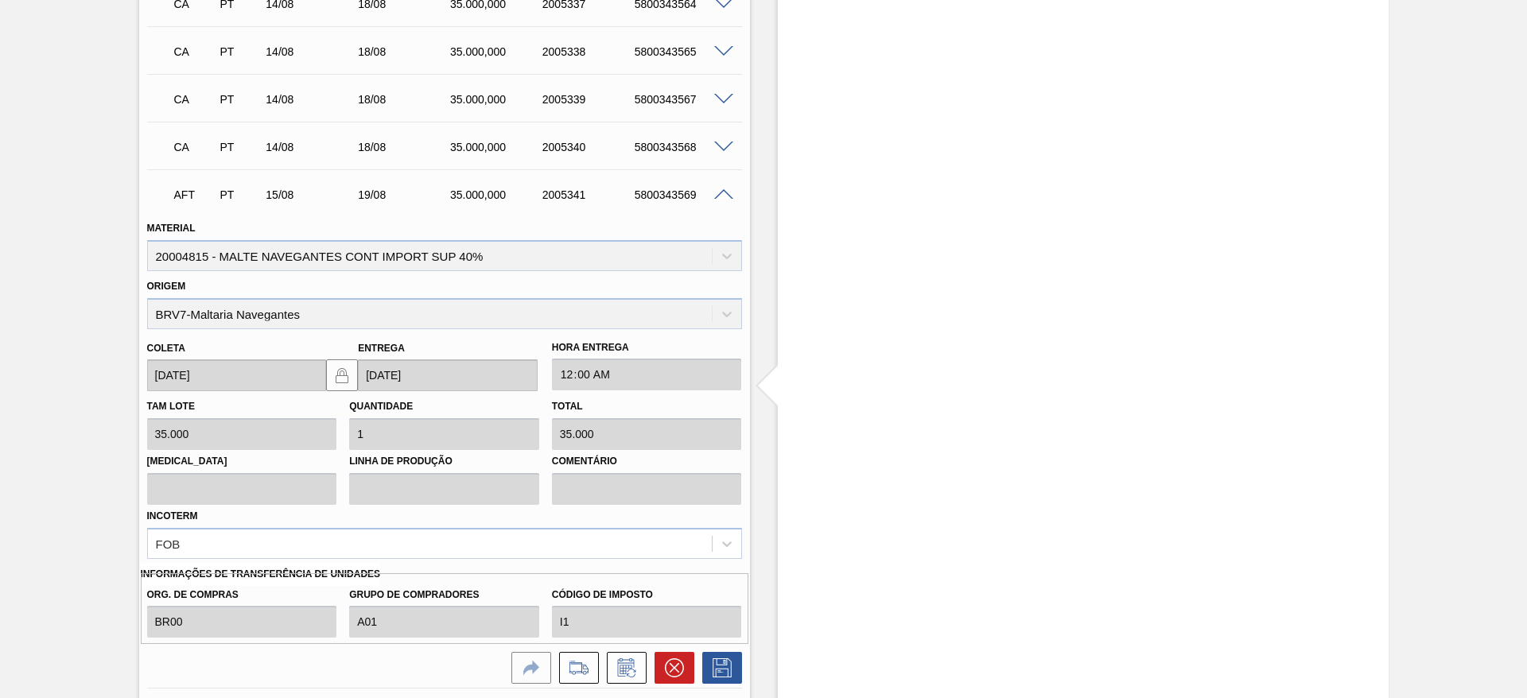
scroll to position [2165, 0]
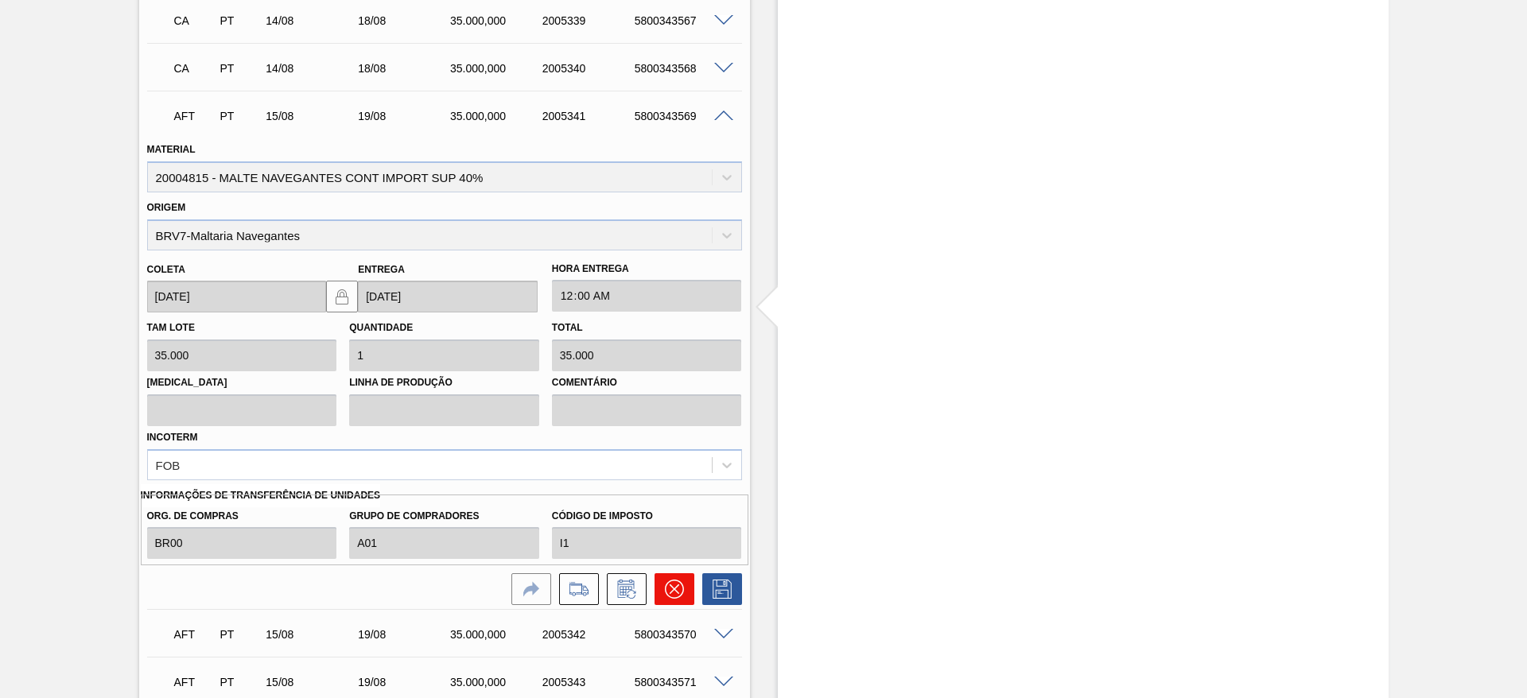
click at [676, 586] on icon at bounding box center [674, 589] width 10 height 10
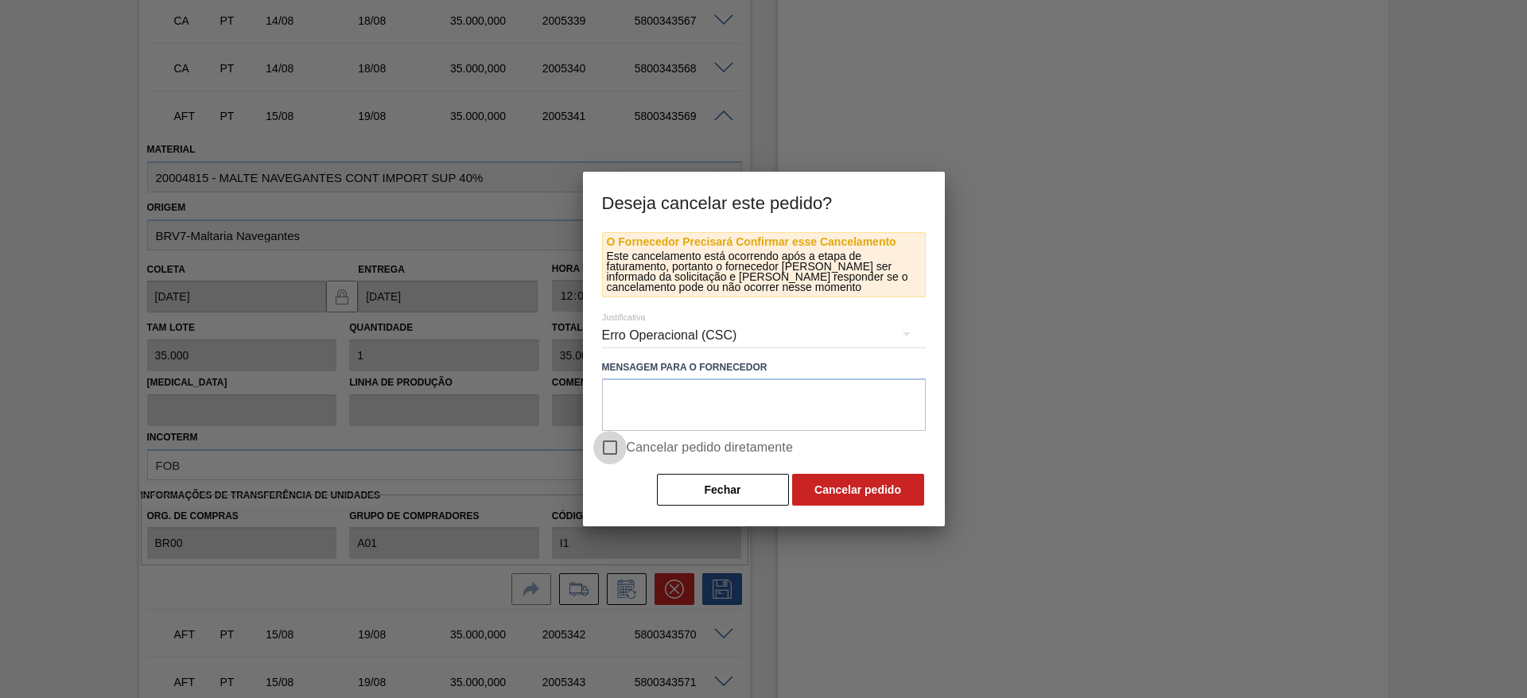
click at [613, 448] on input "Cancelar pedido diretamente" at bounding box center [609, 447] width 33 height 33
checkbox input "true"
click at [833, 484] on button "Cancelar pedido" at bounding box center [858, 490] width 132 height 32
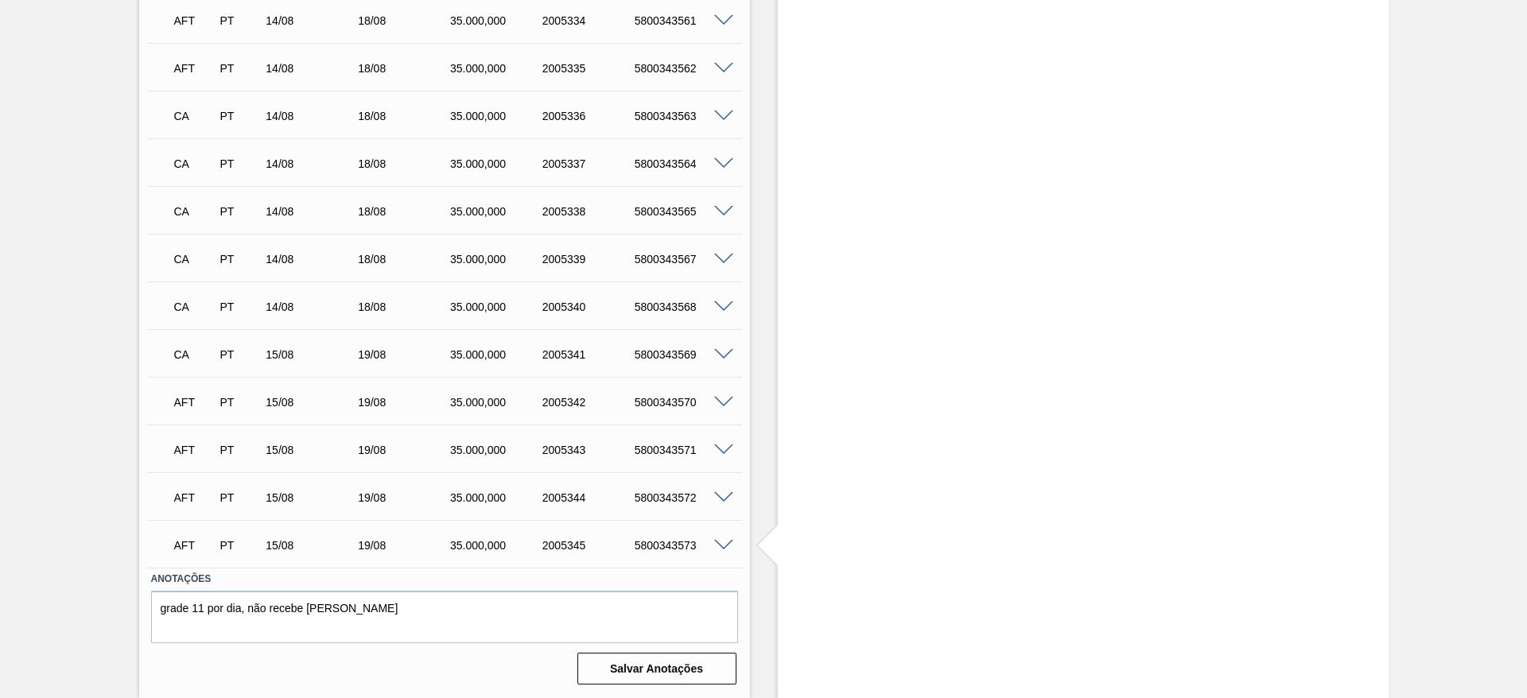
scroll to position [1927, 0]
click at [720, 402] on span at bounding box center [723, 403] width 19 height 12
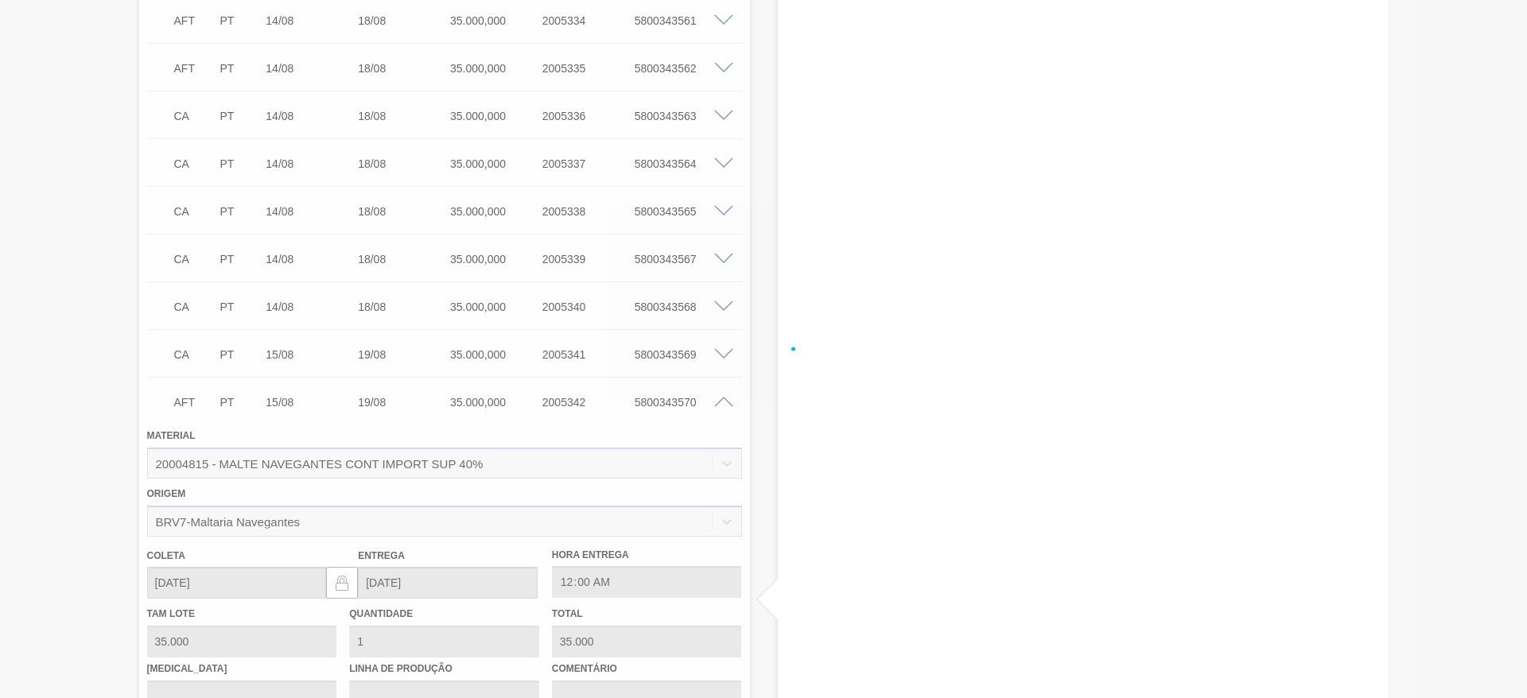
scroll to position [2165, 0]
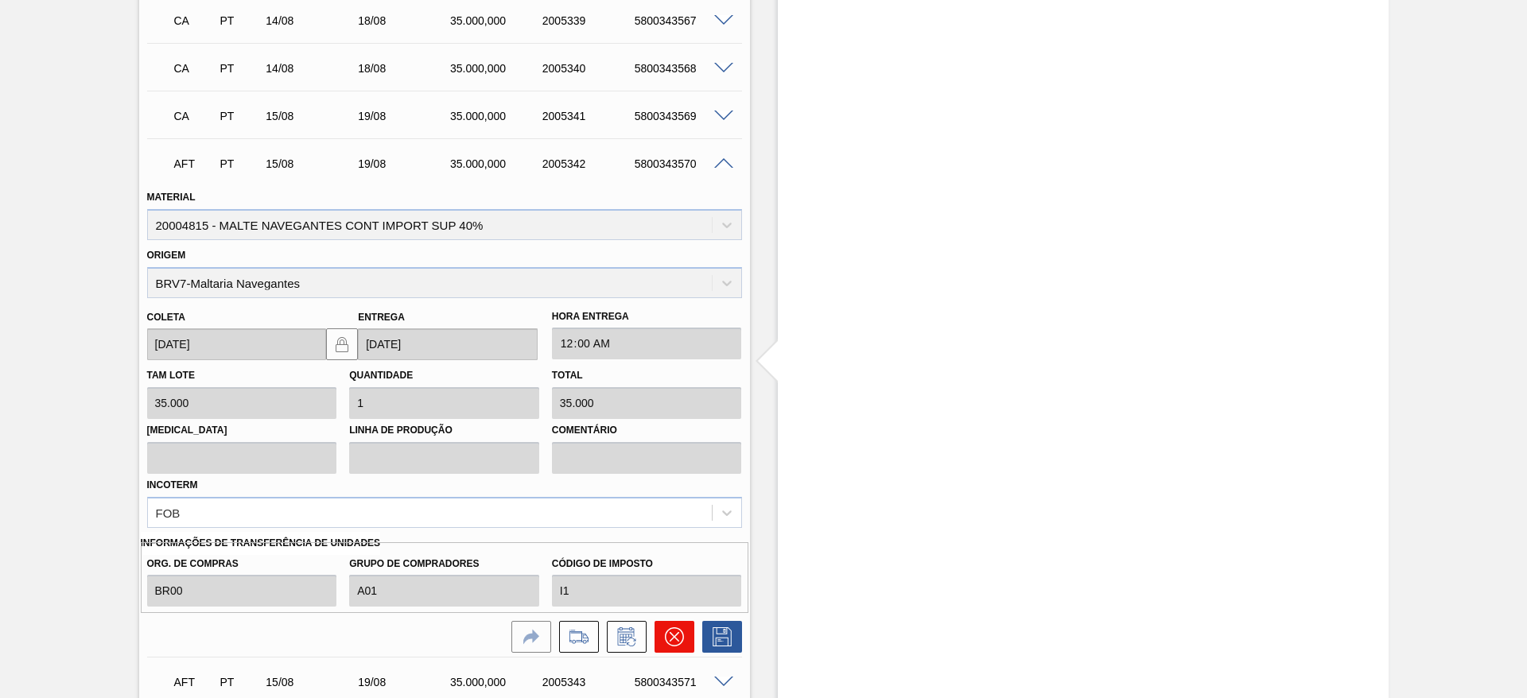
click at [669, 635] on icon at bounding box center [674, 636] width 19 height 19
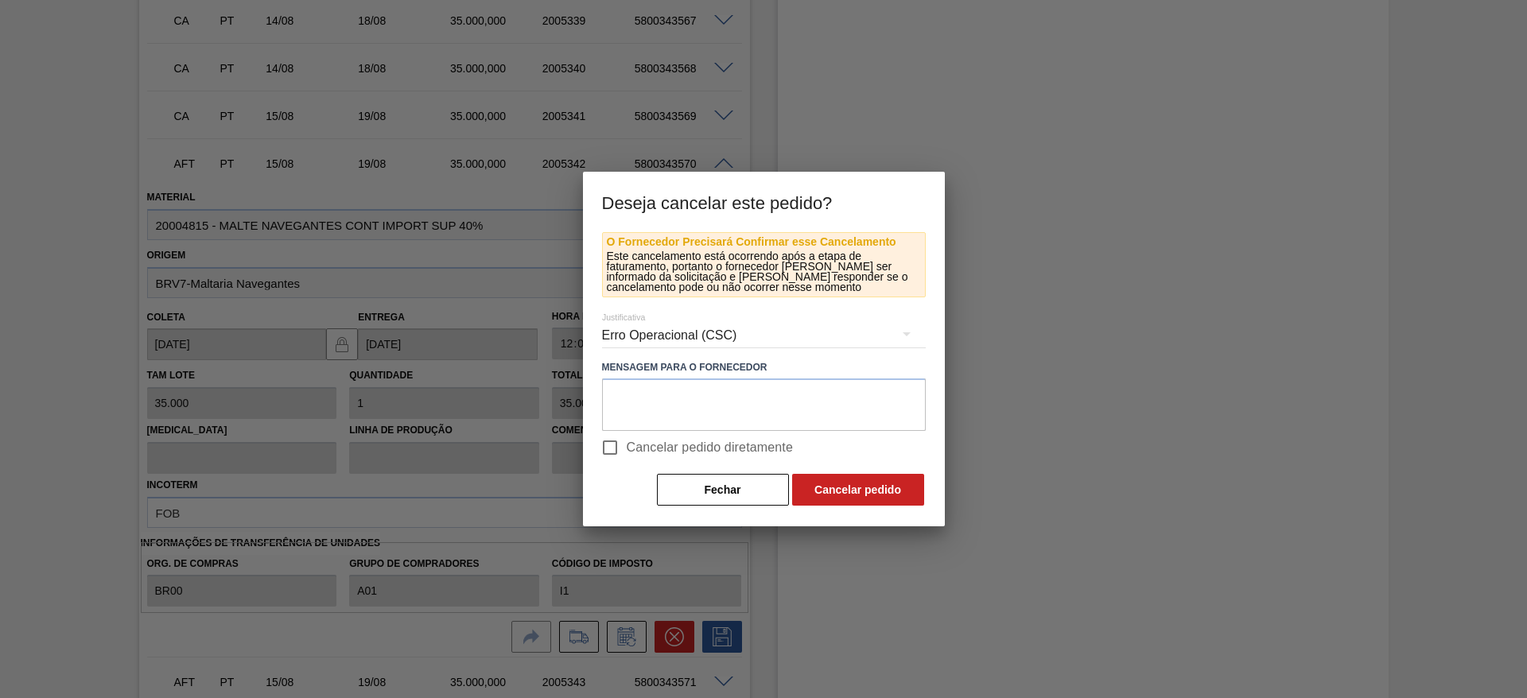
click at [615, 444] on input "Cancelar pedido diretamente" at bounding box center [609, 447] width 33 height 33
checkbox input "true"
click at [861, 490] on button "Cancelar pedido" at bounding box center [858, 490] width 132 height 32
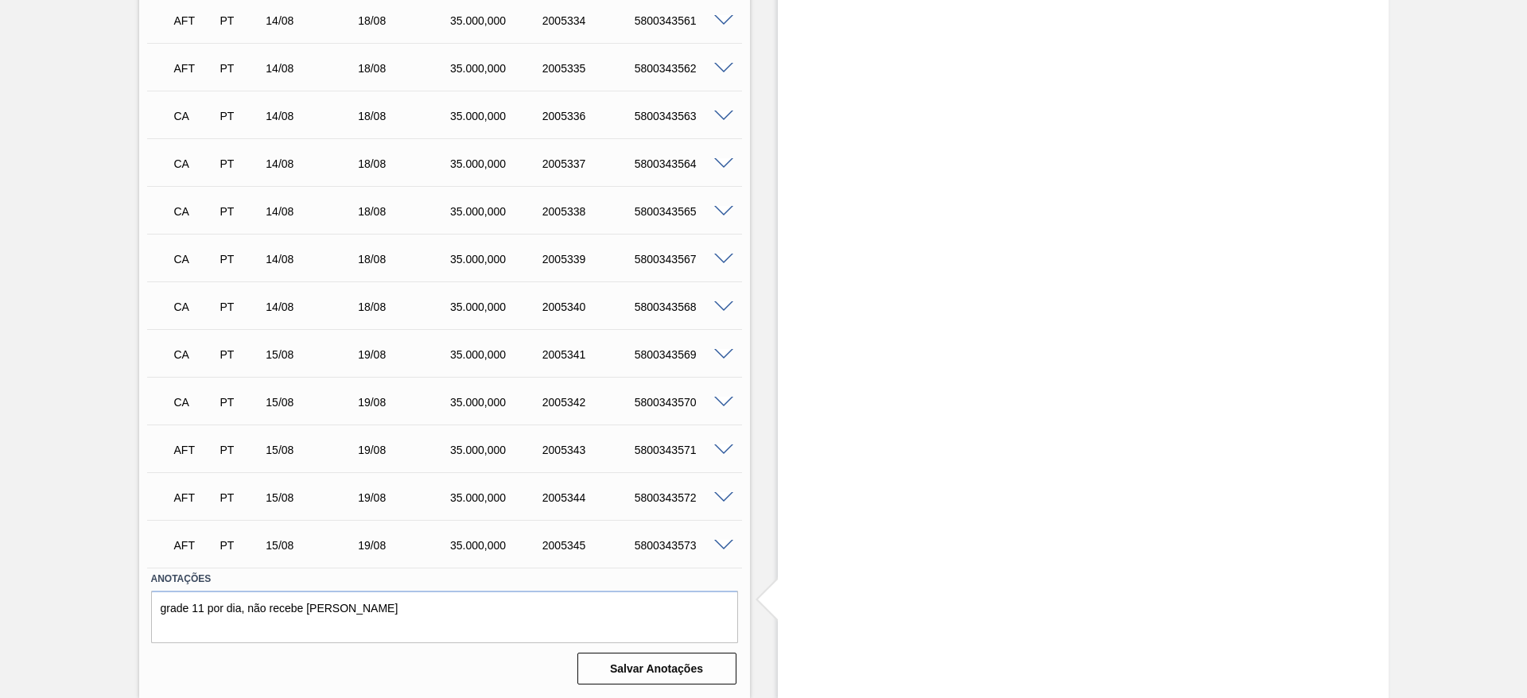
scroll to position [1927, 0]
click at [720, 457] on div "AFT PT 15/08 19/08 35.000,000 2005343 5800343571" at bounding box center [444, 449] width 595 height 40
click at [721, 455] on div "5800343571" at bounding box center [682, 450] width 103 height 13
click at [724, 447] on span at bounding box center [723, 450] width 19 height 12
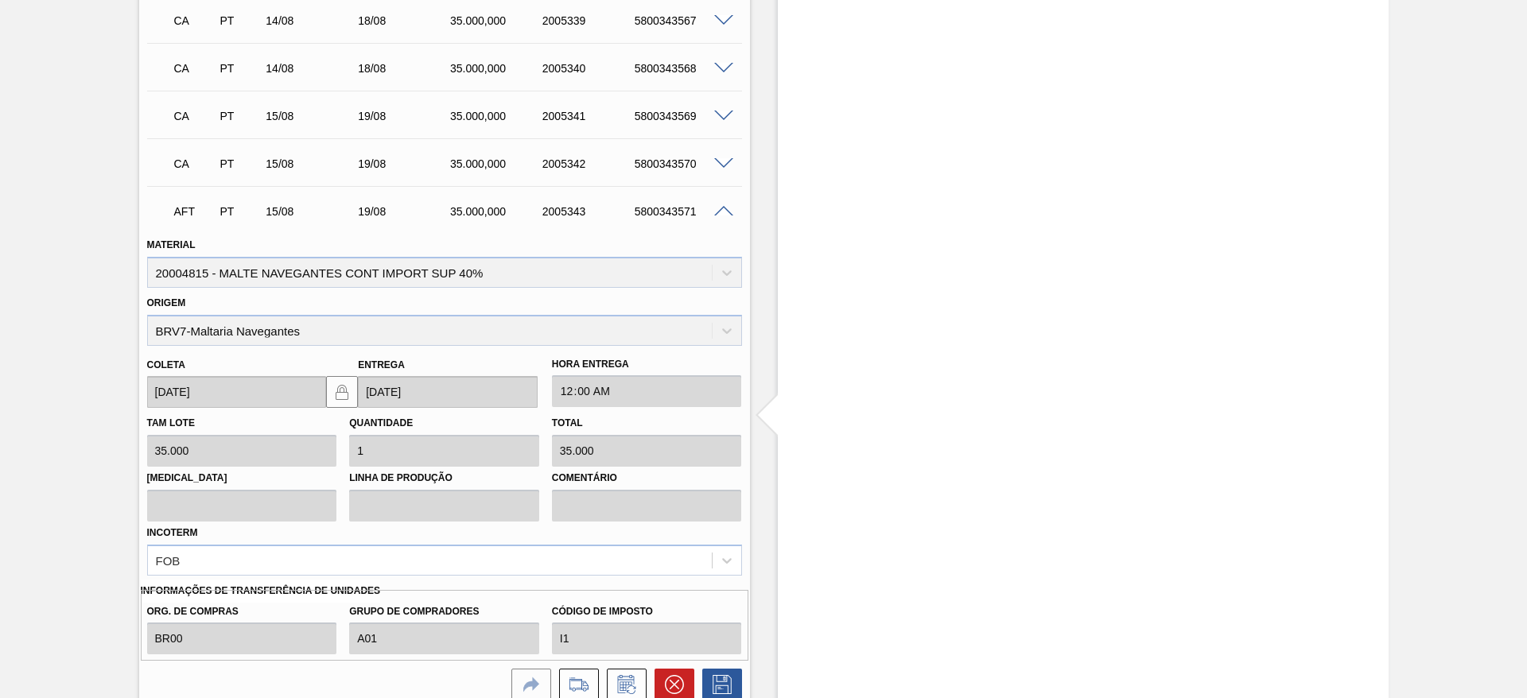
scroll to position [2284, 0]
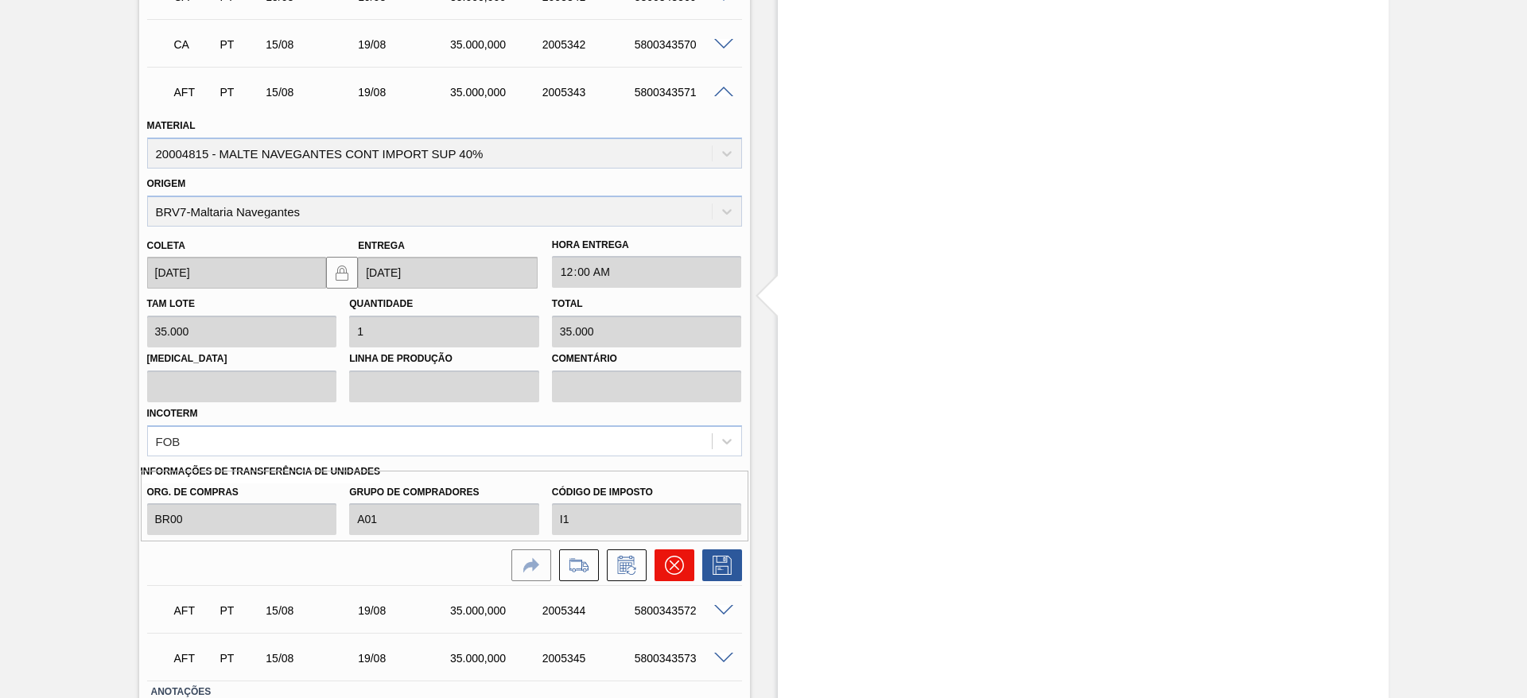
click at [668, 569] on icon at bounding box center [674, 565] width 19 height 19
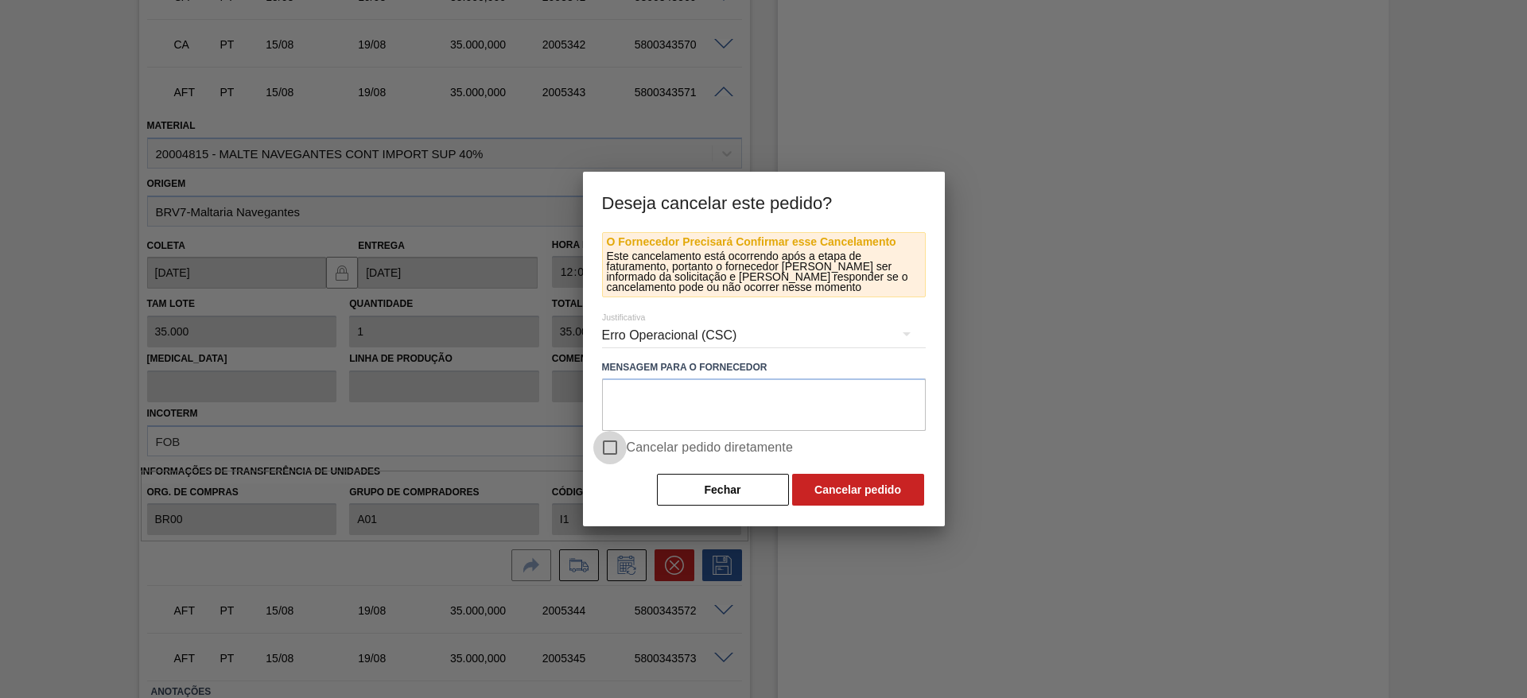
click at [613, 447] on input "Cancelar pedido diretamente" at bounding box center [609, 447] width 33 height 33
checkbox input "true"
click at [857, 487] on button "Cancelar pedido" at bounding box center [858, 490] width 132 height 32
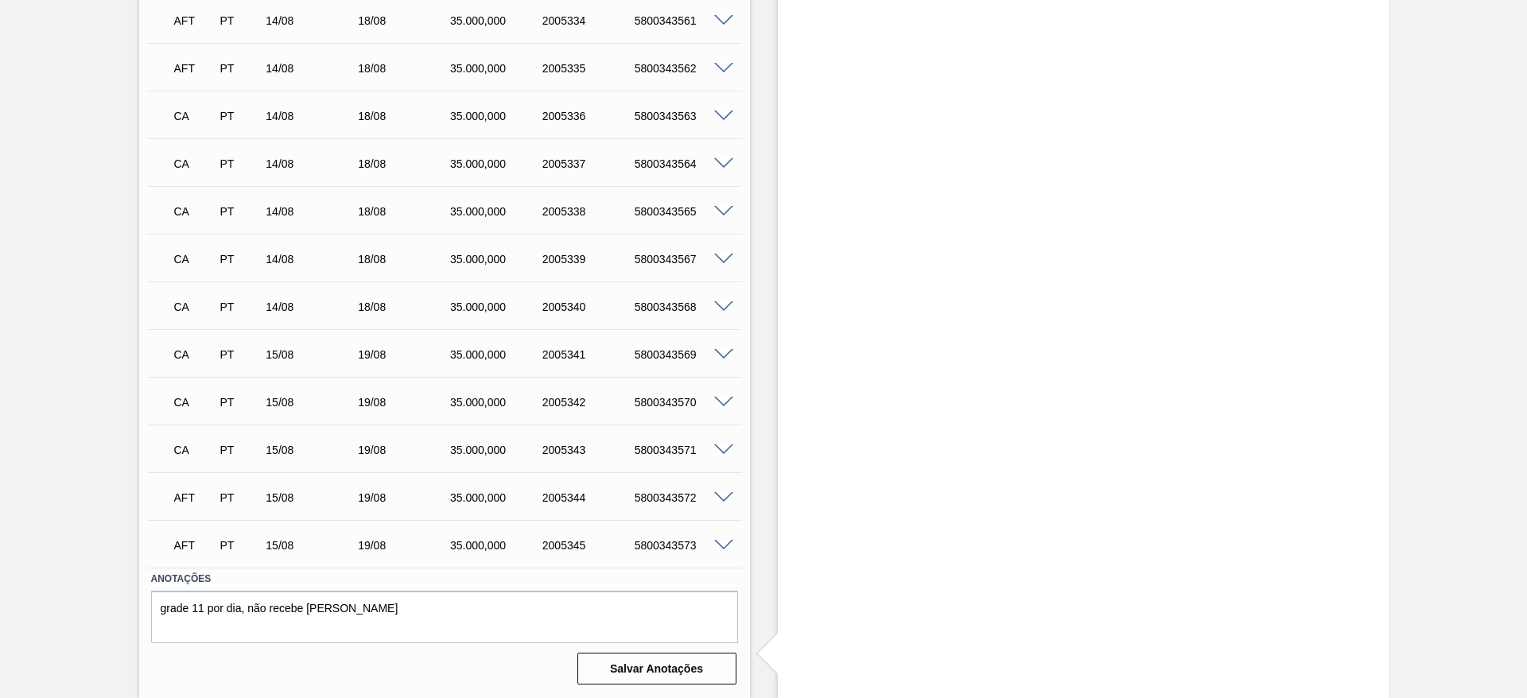
scroll to position [1927, 0]
click at [724, 500] on span at bounding box center [723, 498] width 19 height 12
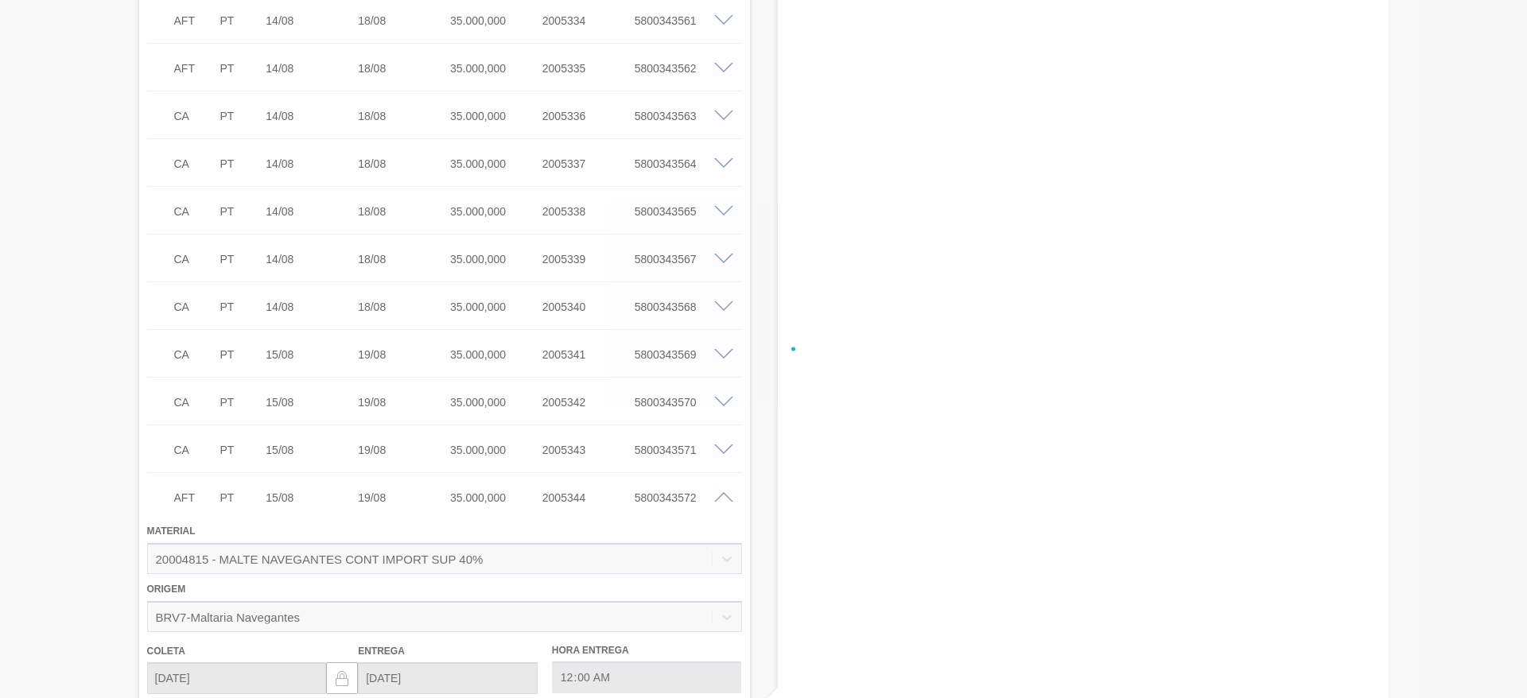
scroll to position [2284, 0]
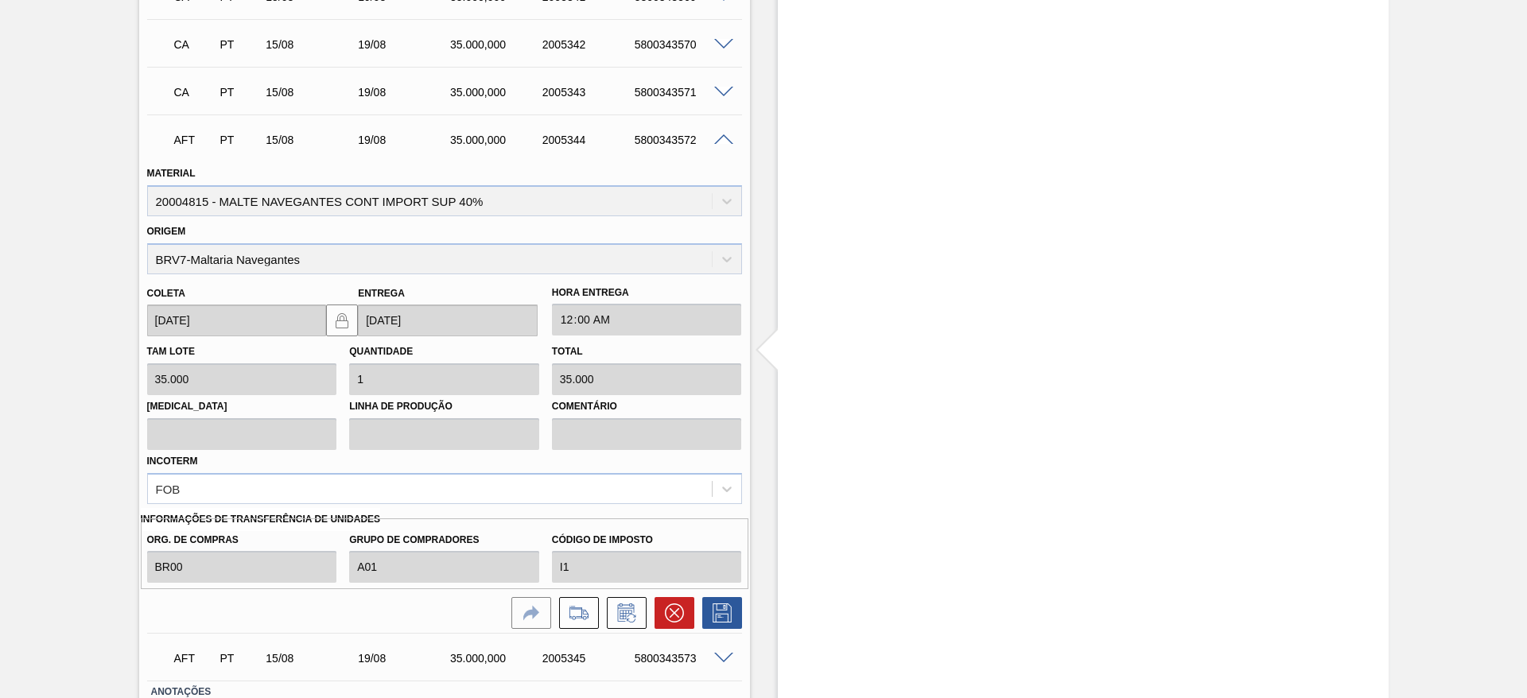
click at [666, 615] on icon at bounding box center [674, 613] width 19 height 19
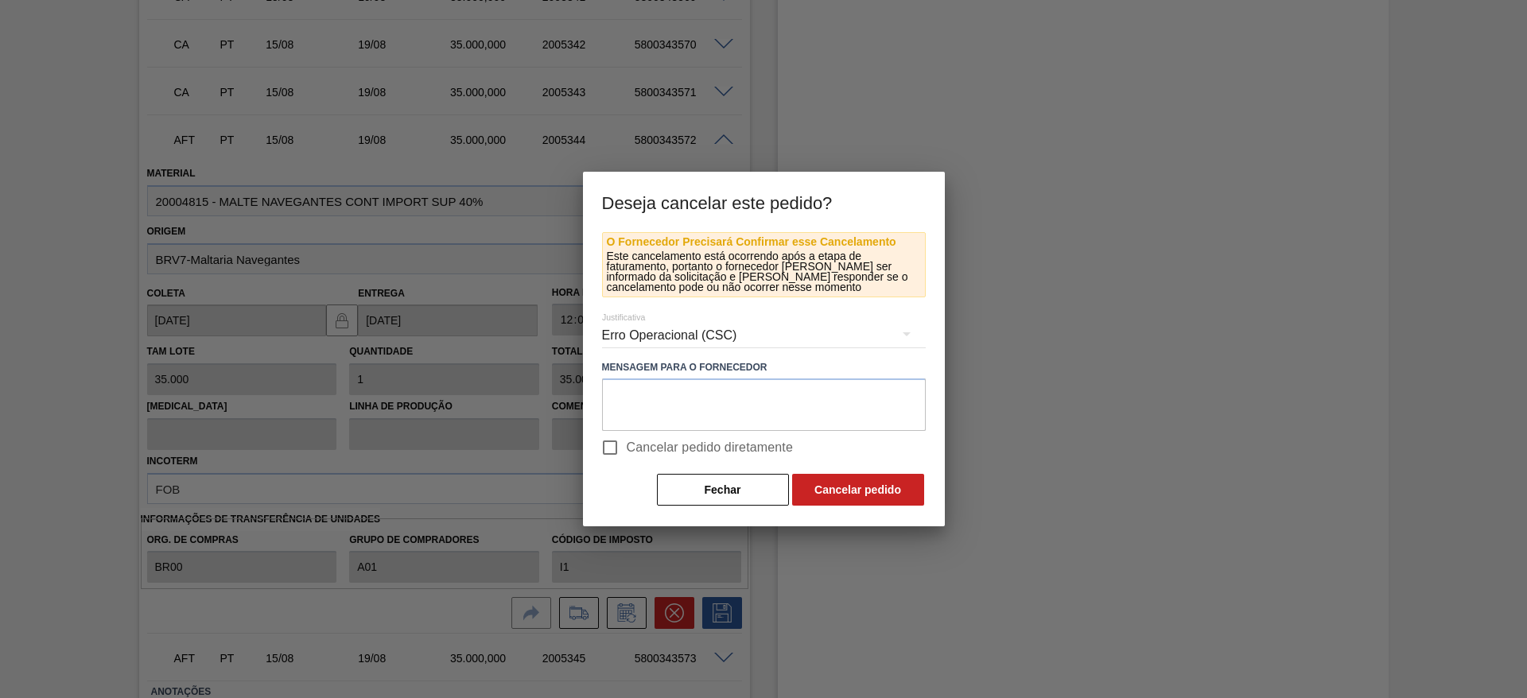
click at [620, 448] on input "Cancelar pedido diretamente" at bounding box center [609, 447] width 33 height 33
checkbox input "true"
click at [848, 512] on div "O Fornecedor Precisará Confirmar esse Cancelamento Este cancelamento está ocorr…" at bounding box center [764, 379] width 362 height 295
click at [848, 495] on button "Cancelar pedido" at bounding box center [858, 490] width 132 height 32
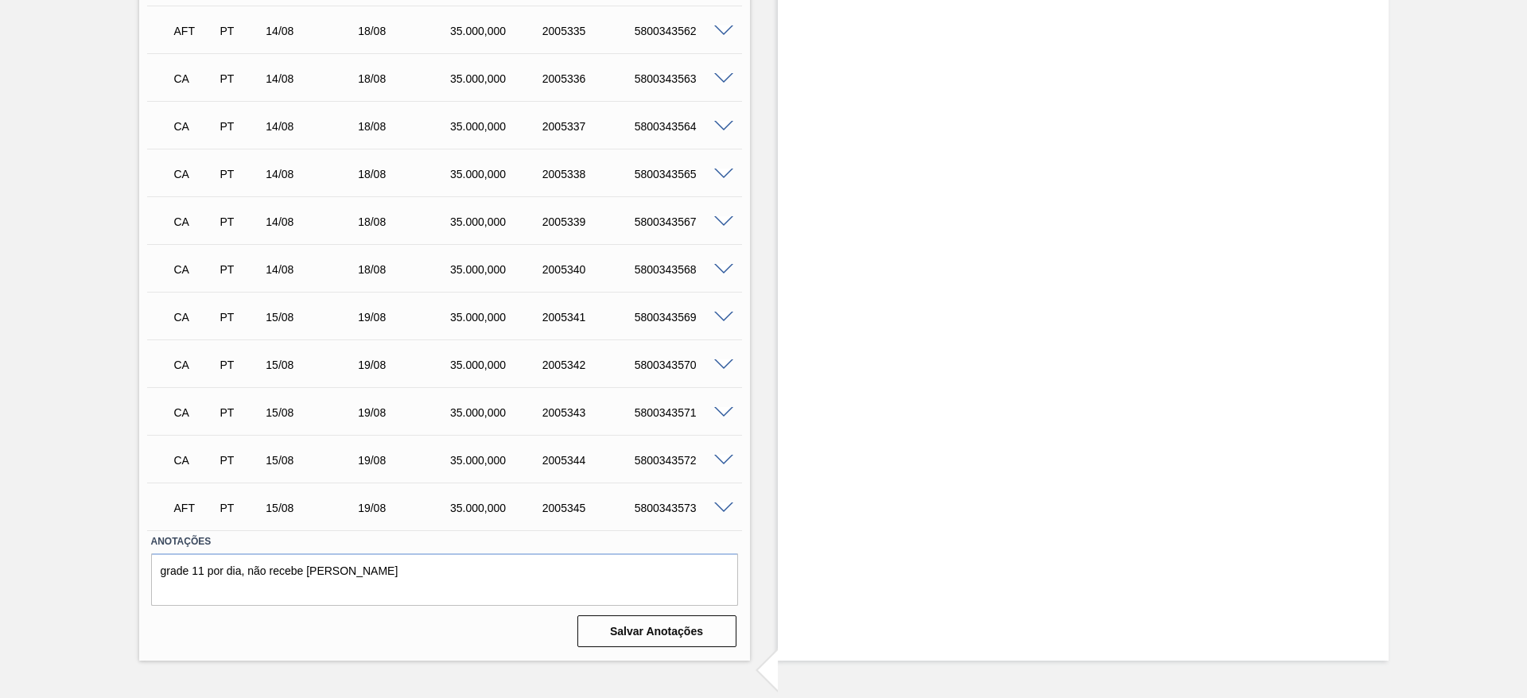
scroll to position [1964, 0]
click at [724, 506] on span at bounding box center [723, 509] width 19 height 12
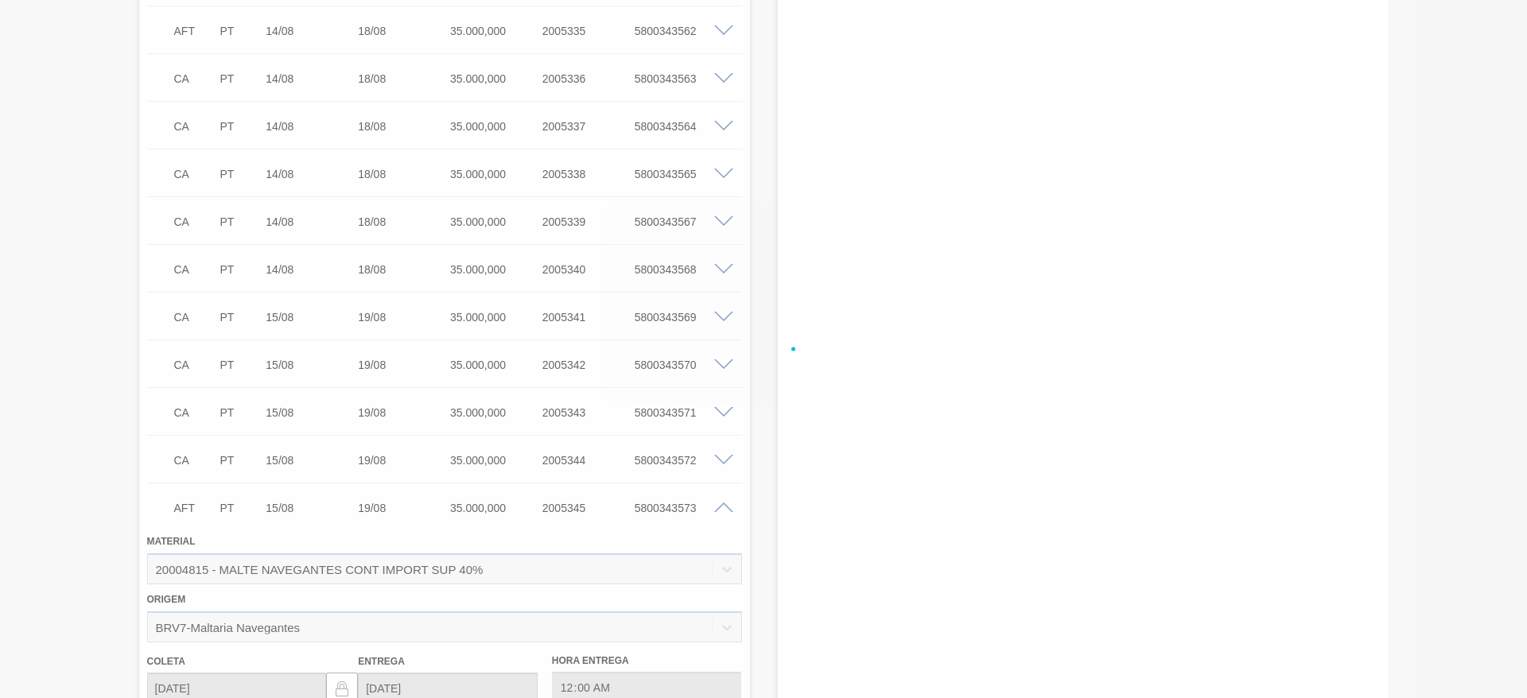
scroll to position [2284, 0]
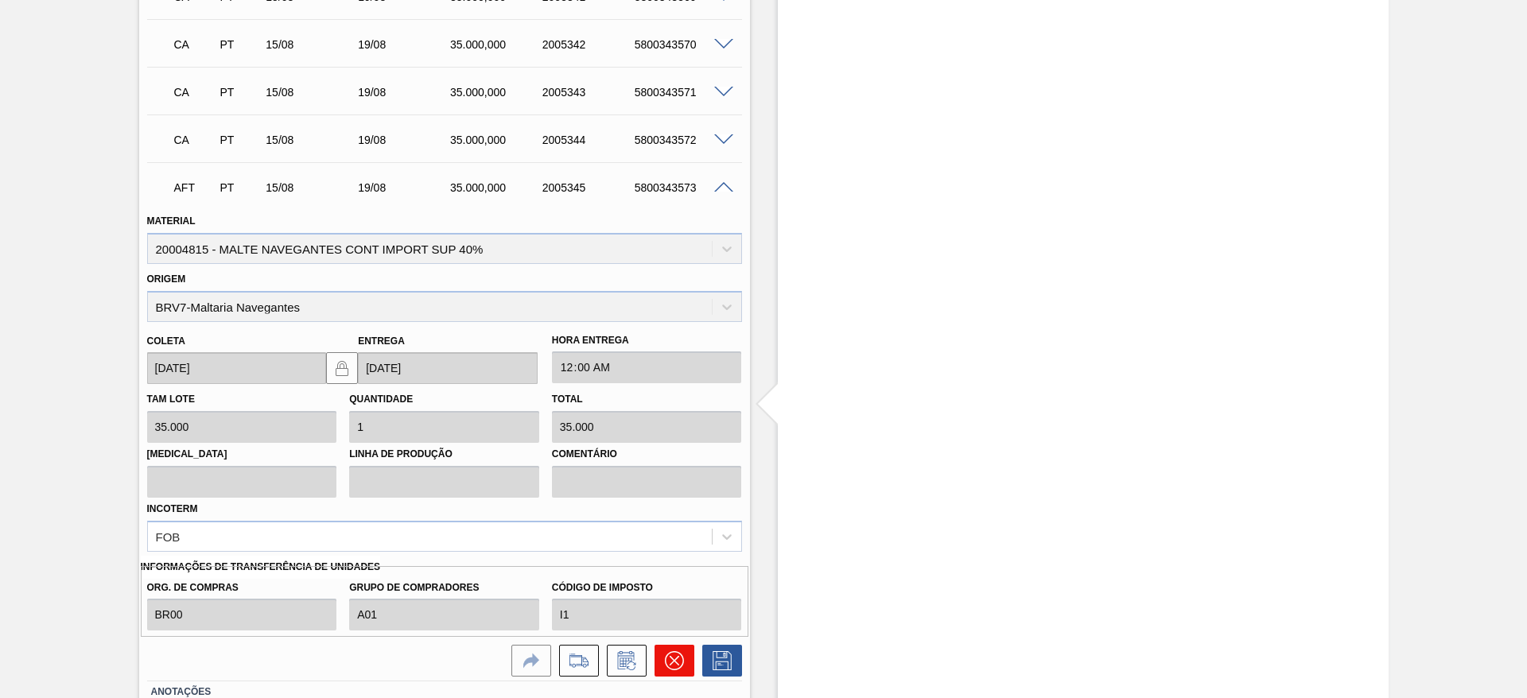
click at [667, 655] on icon at bounding box center [674, 660] width 19 height 19
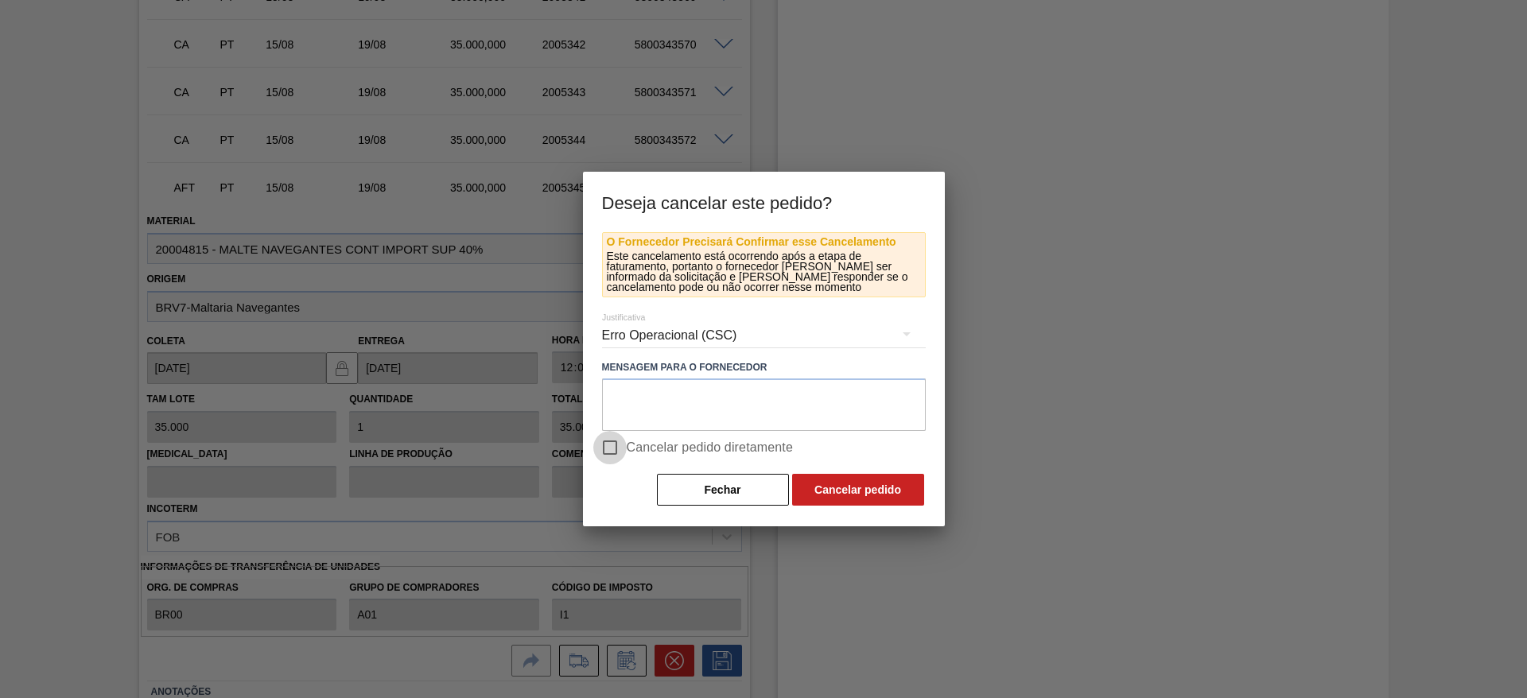
click at [611, 449] on input "Cancelar pedido diretamente" at bounding box center [609, 447] width 33 height 33
checkbox input "true"
click at [849, 484] on button "Cancelar pedido" at bounding box center [858, 490] width 132 height 32
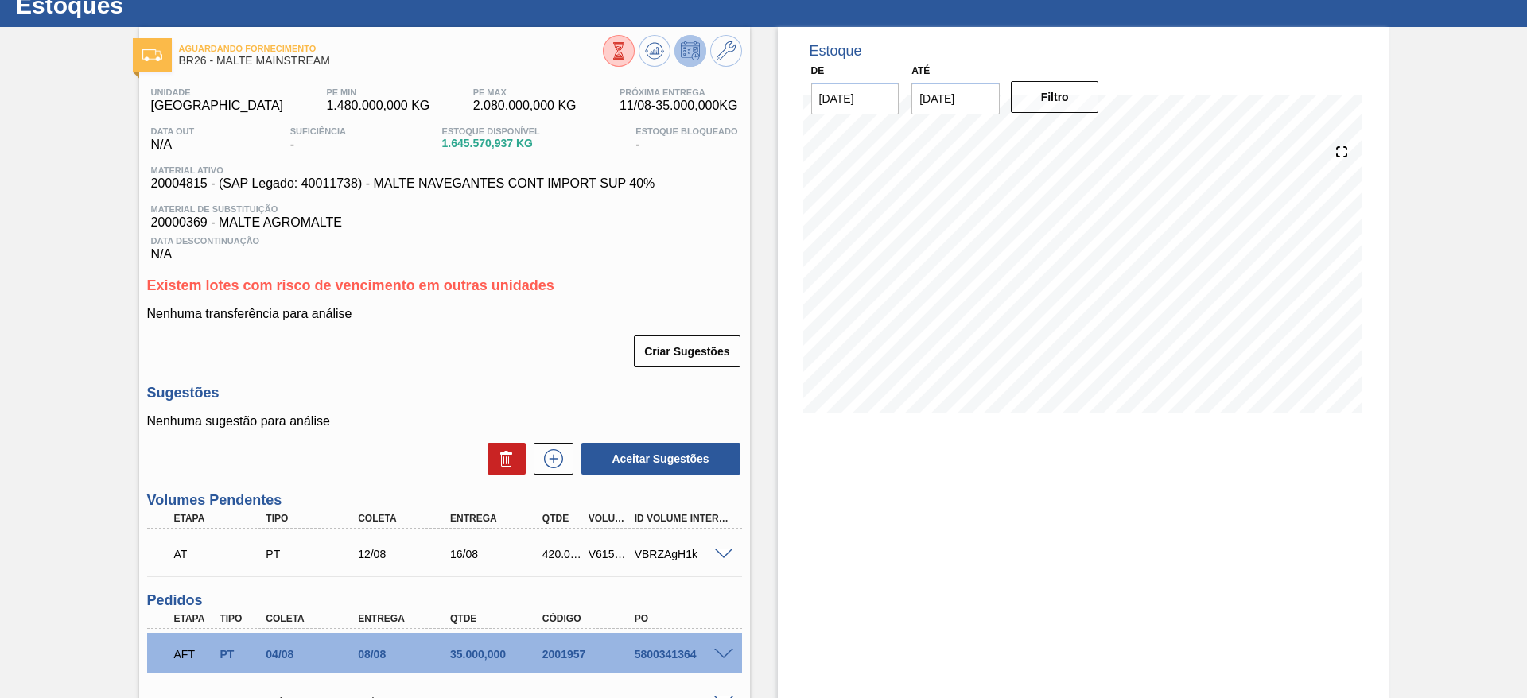
scroll to position [0, 0]
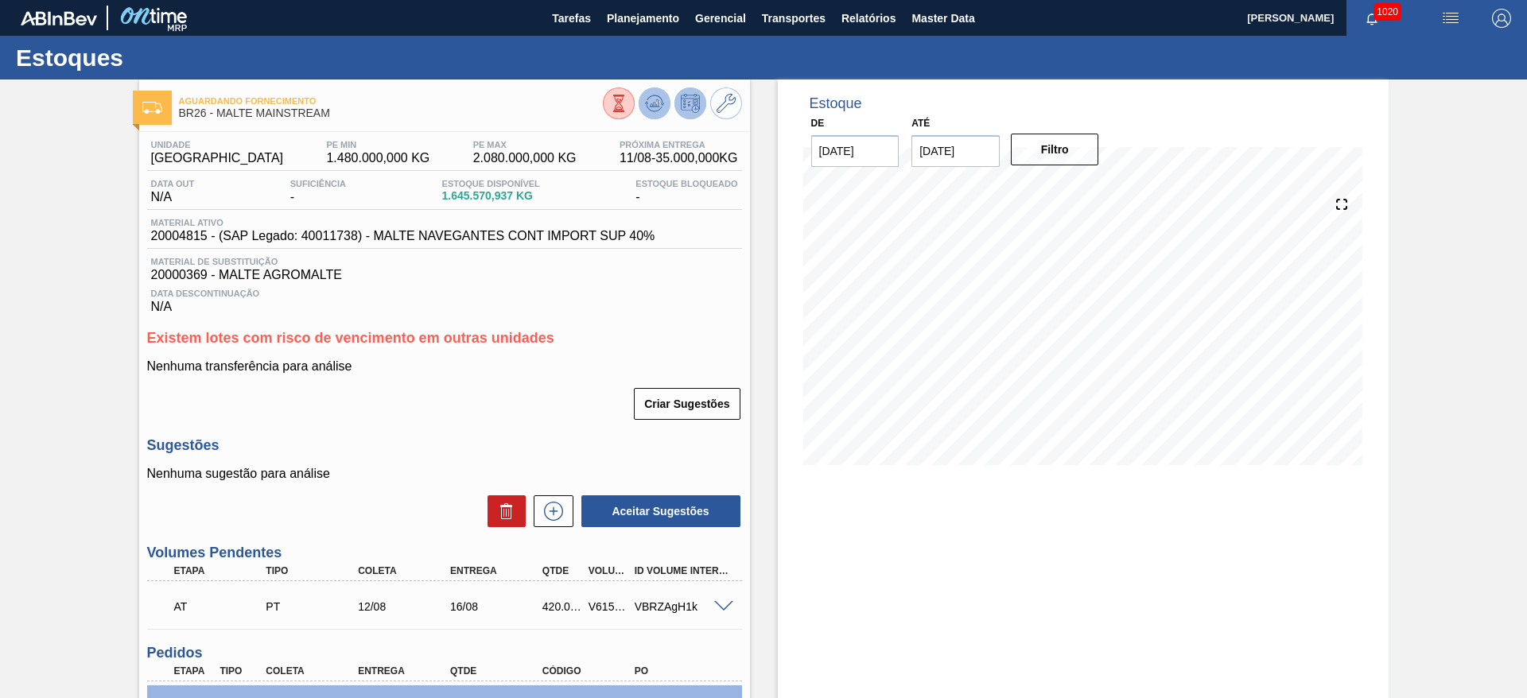
click at [627, 100] on icon at bounding box center [618, 103] width 17 height 17
click at [783, 23] on span "Transportes" at bounding box center [794, 18] width 64 height 19
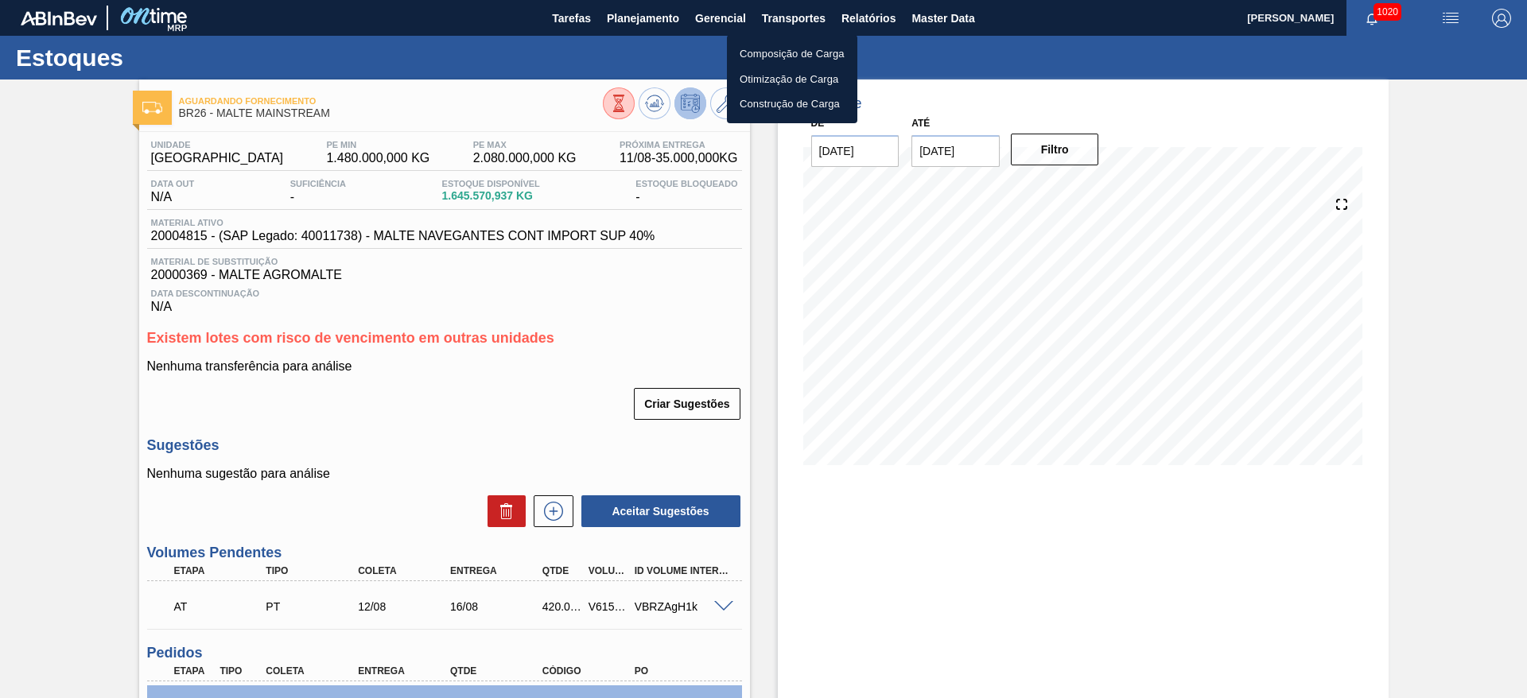
click at [635, 24] on div at bounding box center [763, 349] width 1527 height 698
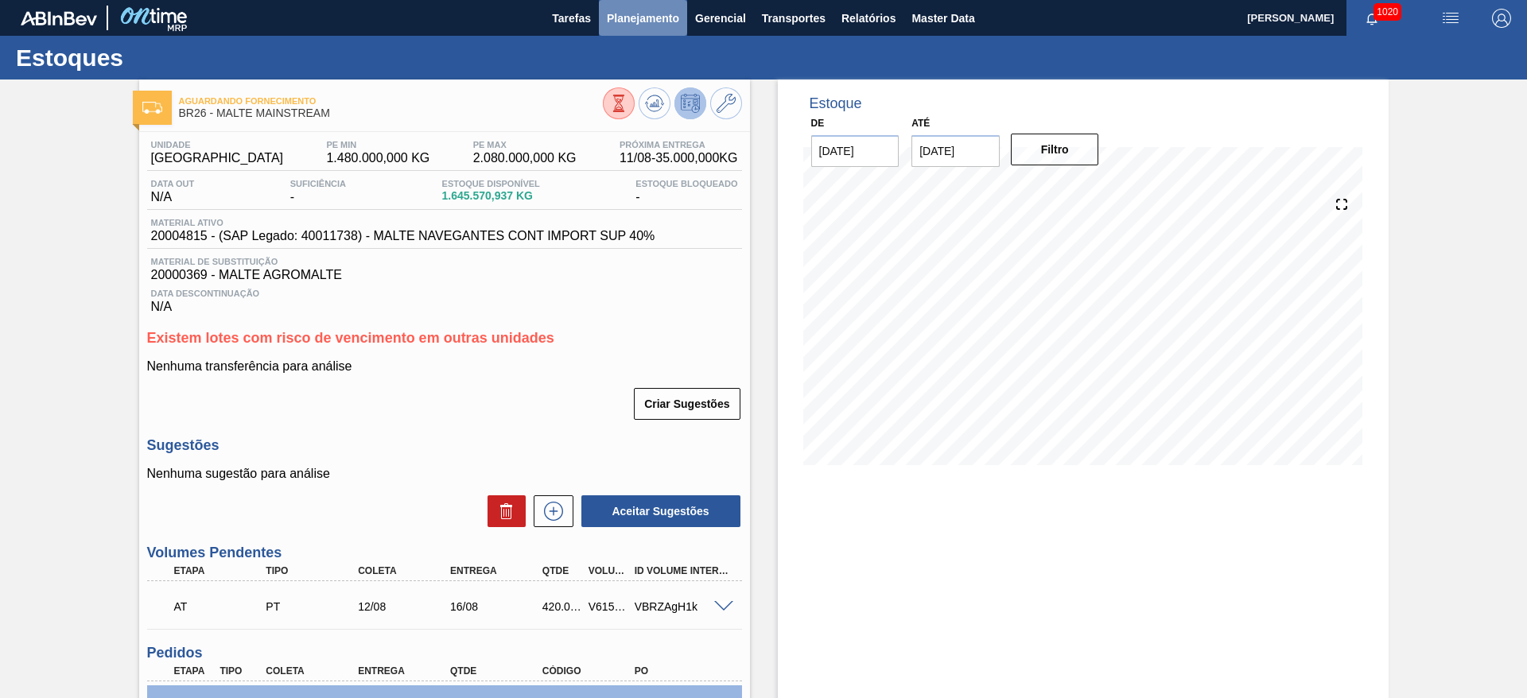
click at [618, 21] on span "Planejamento" at bounding box center [643, 18] width 72 height 19
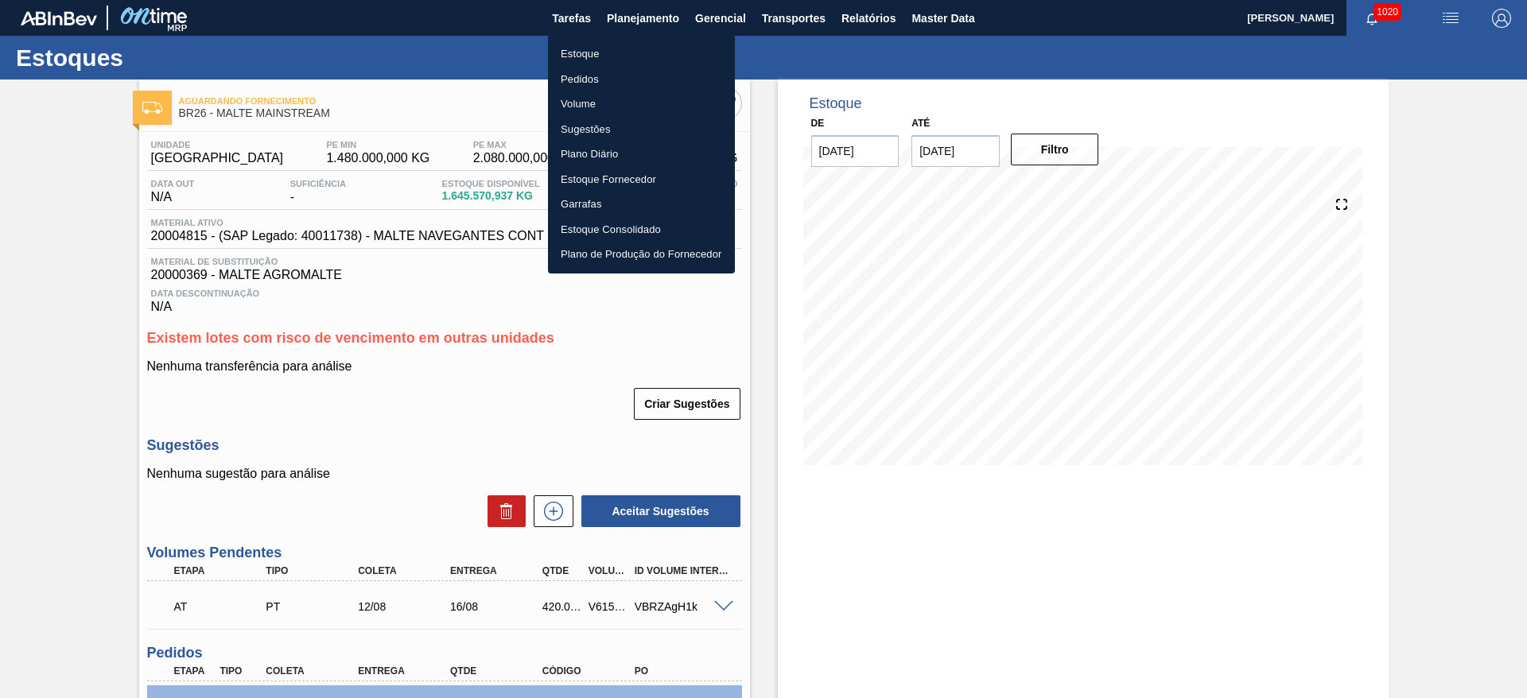
click at [589, 52] on li "Estoque" at bounding box center [641, 53] width 187 height 25
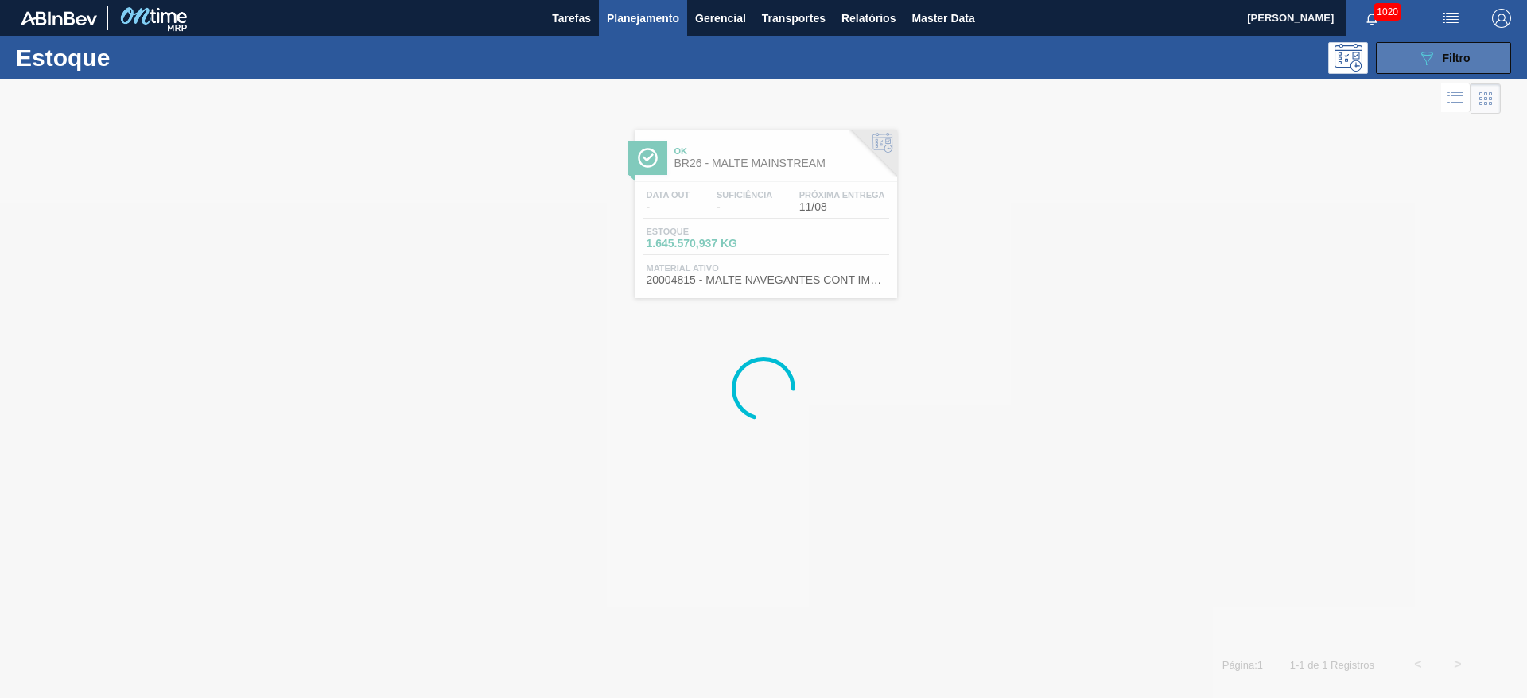
drag, startPoint x: 1417, startPoint y: 59, endPoint x: 1403, endPoint y: 67, distance: 16.4
click at [1417, 59] on icon "089F7B8B-B2A5-4AFE-B5C0-19BA573D28AC" at bounding box center [1426, 58] width 19 height 19
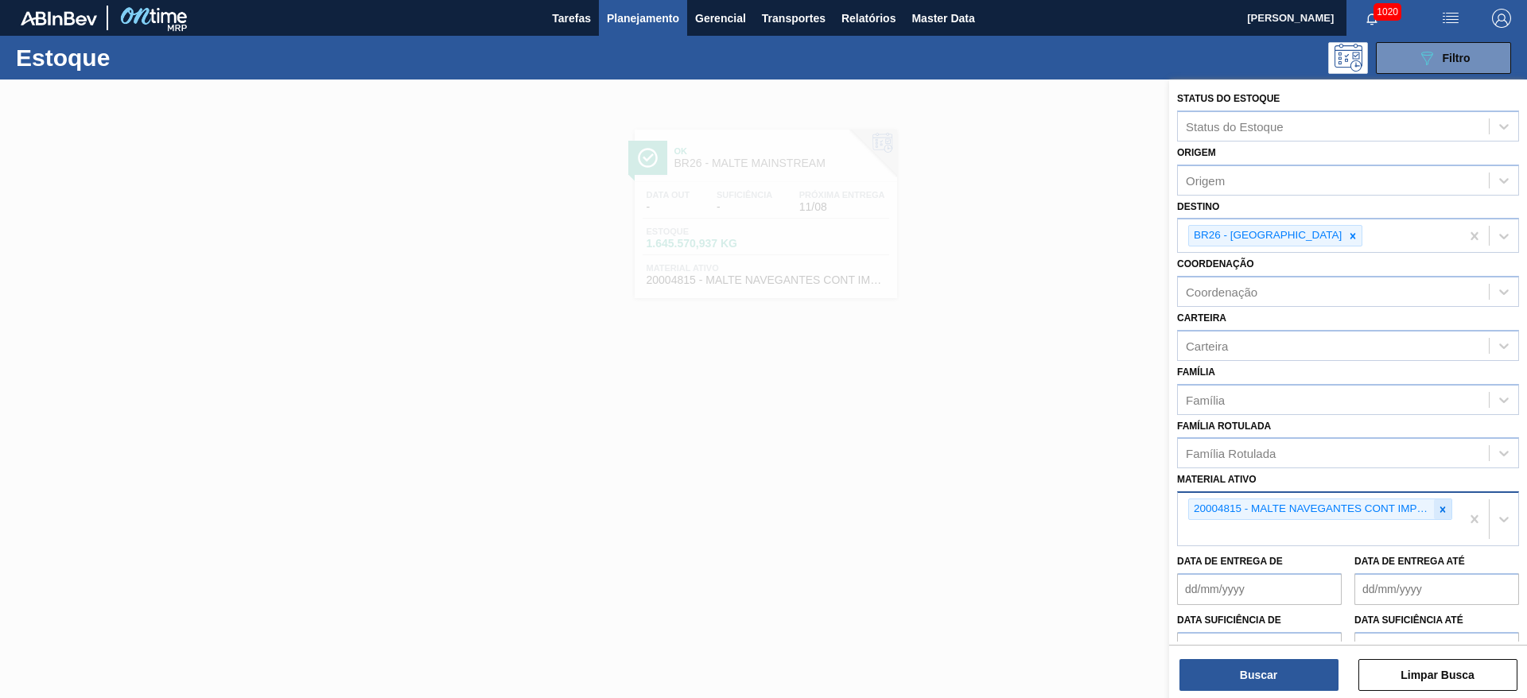
click at [1443, 506] on icon at bounding box center [1442, 509] width 11 height 11
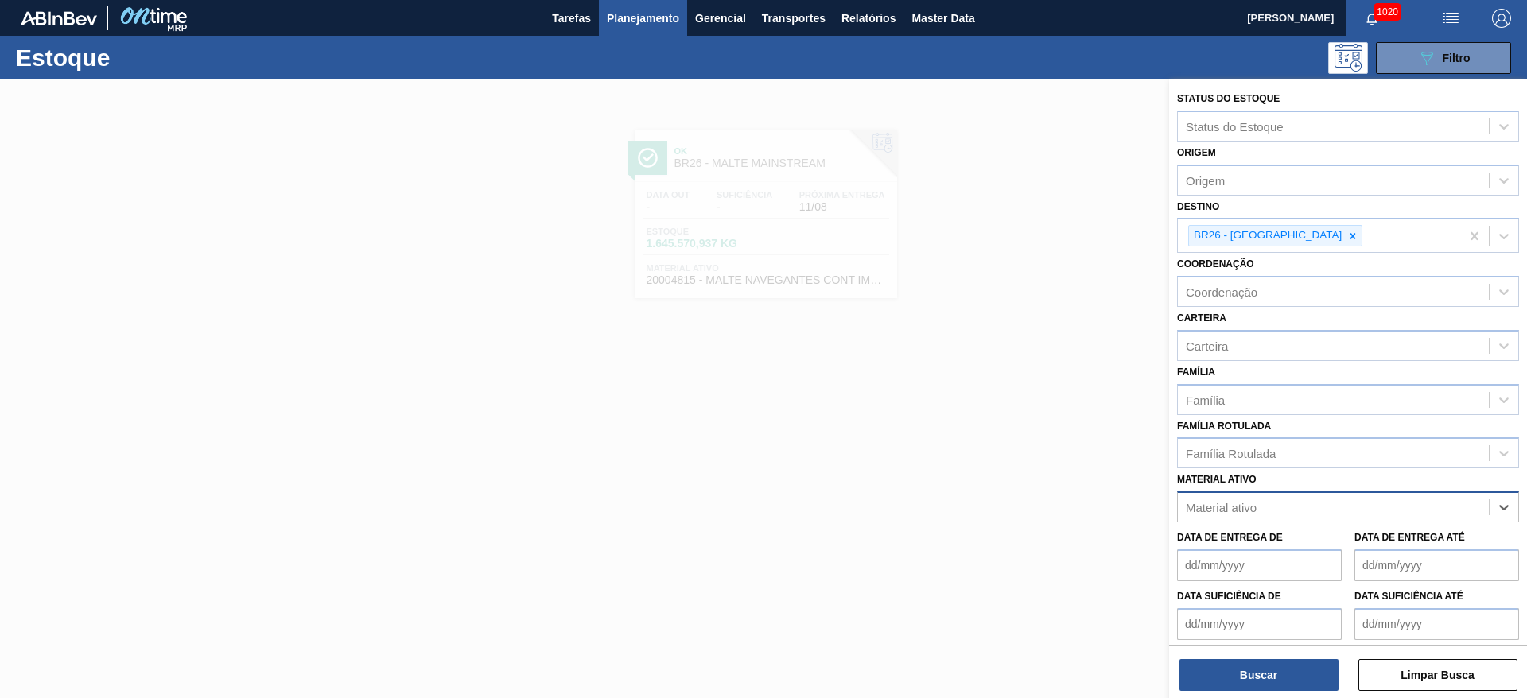
paste ativo "20004817"
type ativo "20004817"
click at [1282, 541] on div "20004817 - MALTE [PERSON_NAME] CONT IMPORT SUP 40%" at bounding box center [1348, 546] width 342 height 29
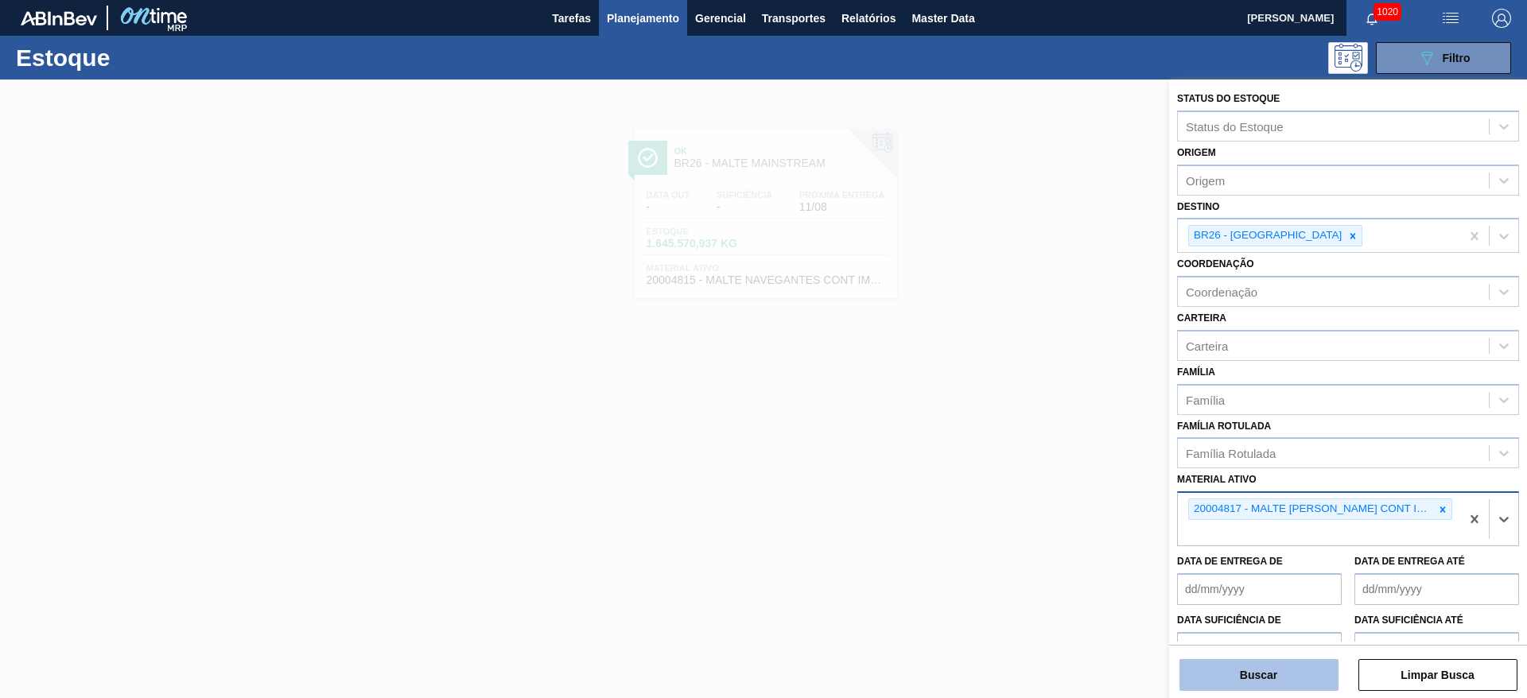
click at [1251, 675] on button "Buscar" at bounding box center [1258, 675] width 159 height 32
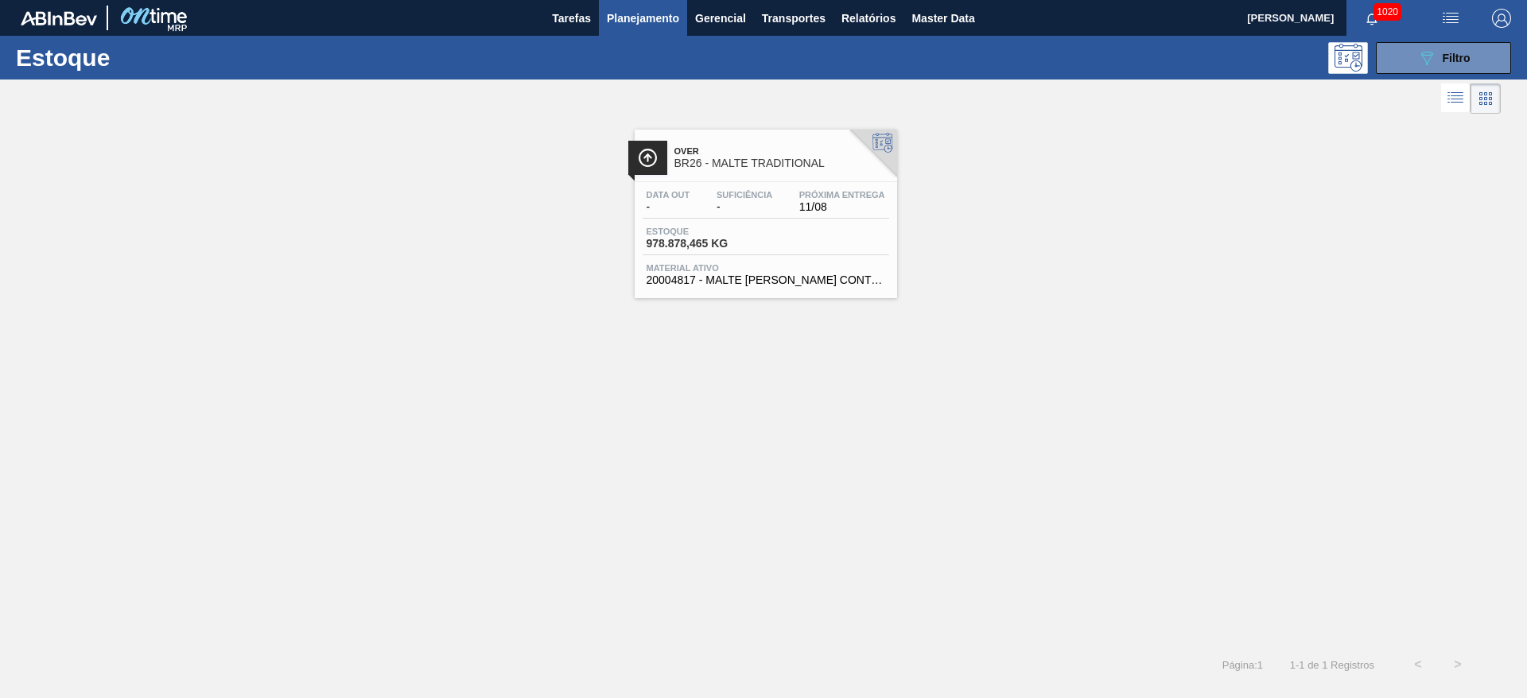
click at [748, 205] on span "-" at bounding box center [744, 207] width 56 height 12
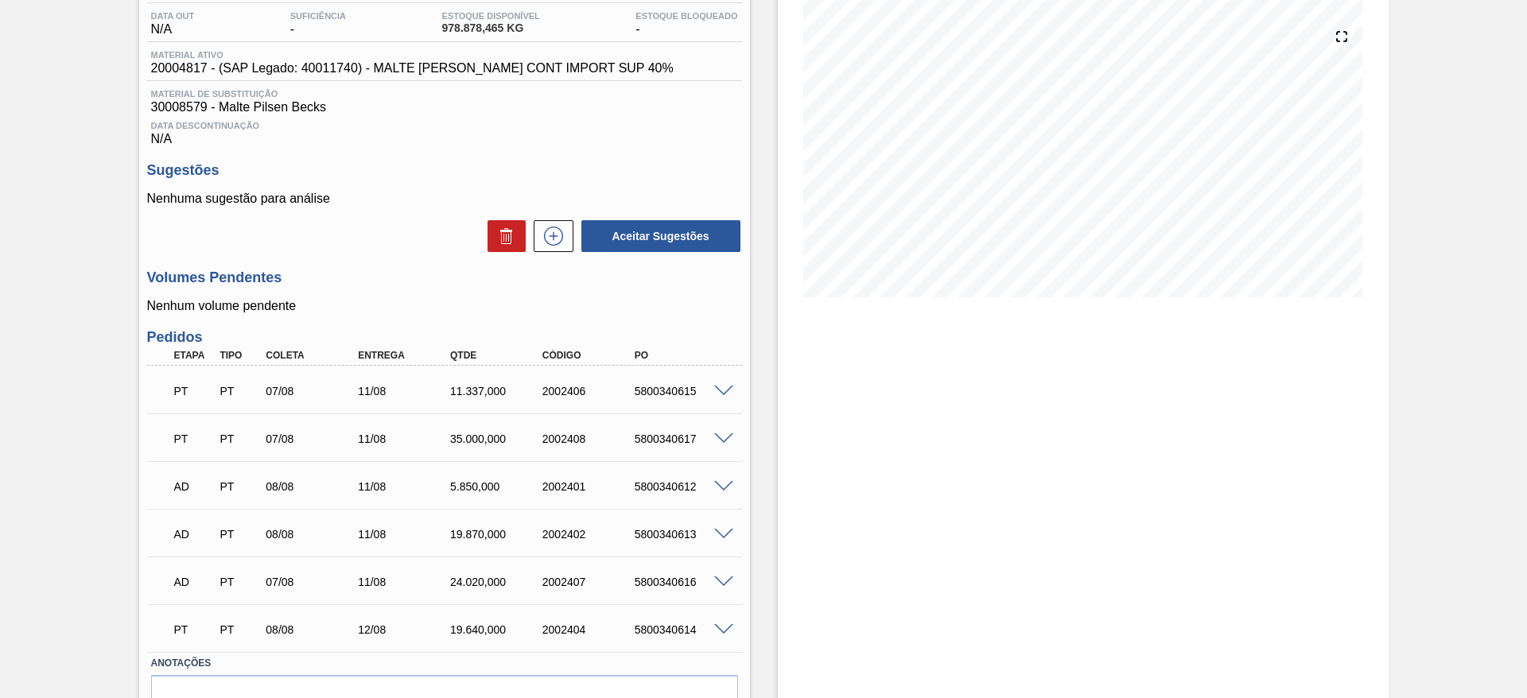
scroll to position [252, 0]
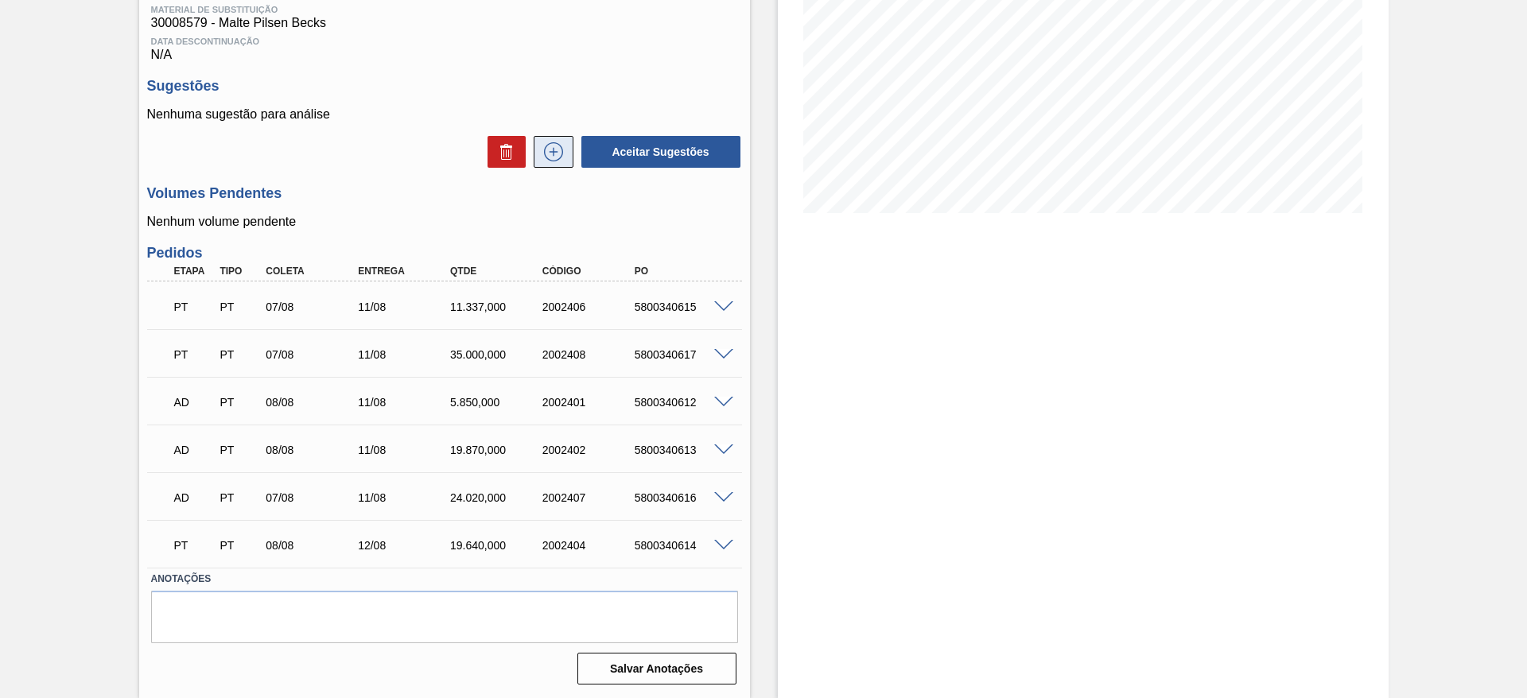
click at [563, 142] on icon at bounding box center [553, 151] width 25 height 19
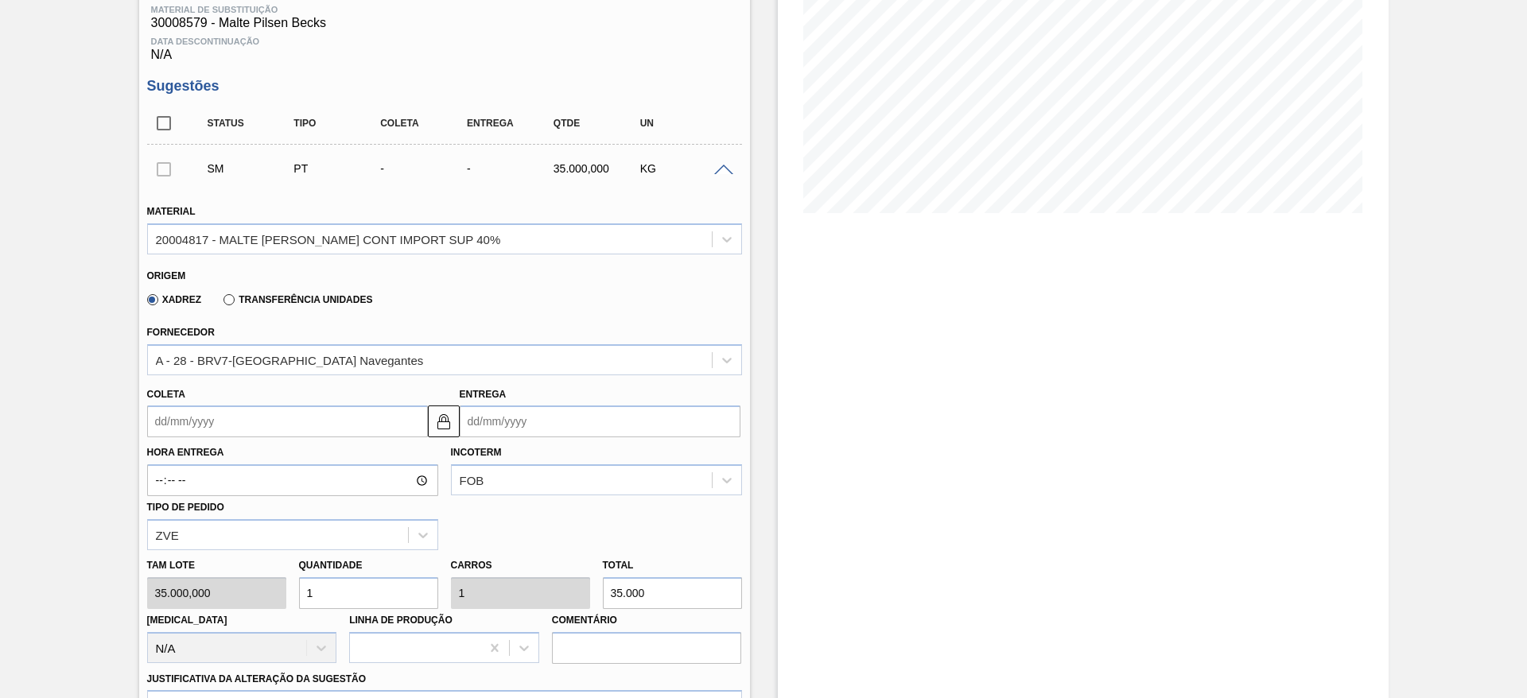
click at [281, 593] on div "[PERSON_NAME] 35.000,000 Quantidade 1 Carros 1 Total 35.000 [MEDICAL_DATA] N/A …" at bounding box center [444, 607] width 607 height 114
type input "7"
type input "245.000"
type input "7"
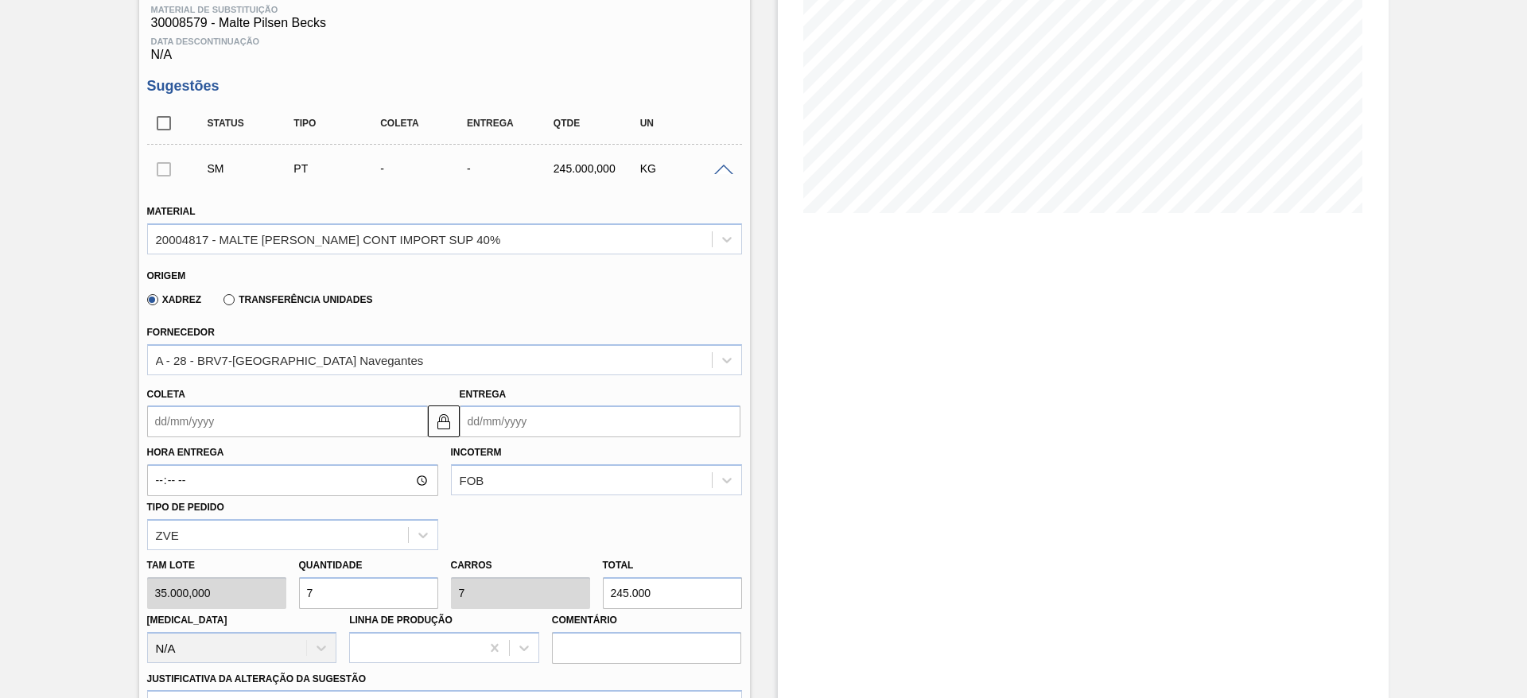
click at [165, 421] on input "Coleta" at bounding box center [287, 422] width 281 height 32
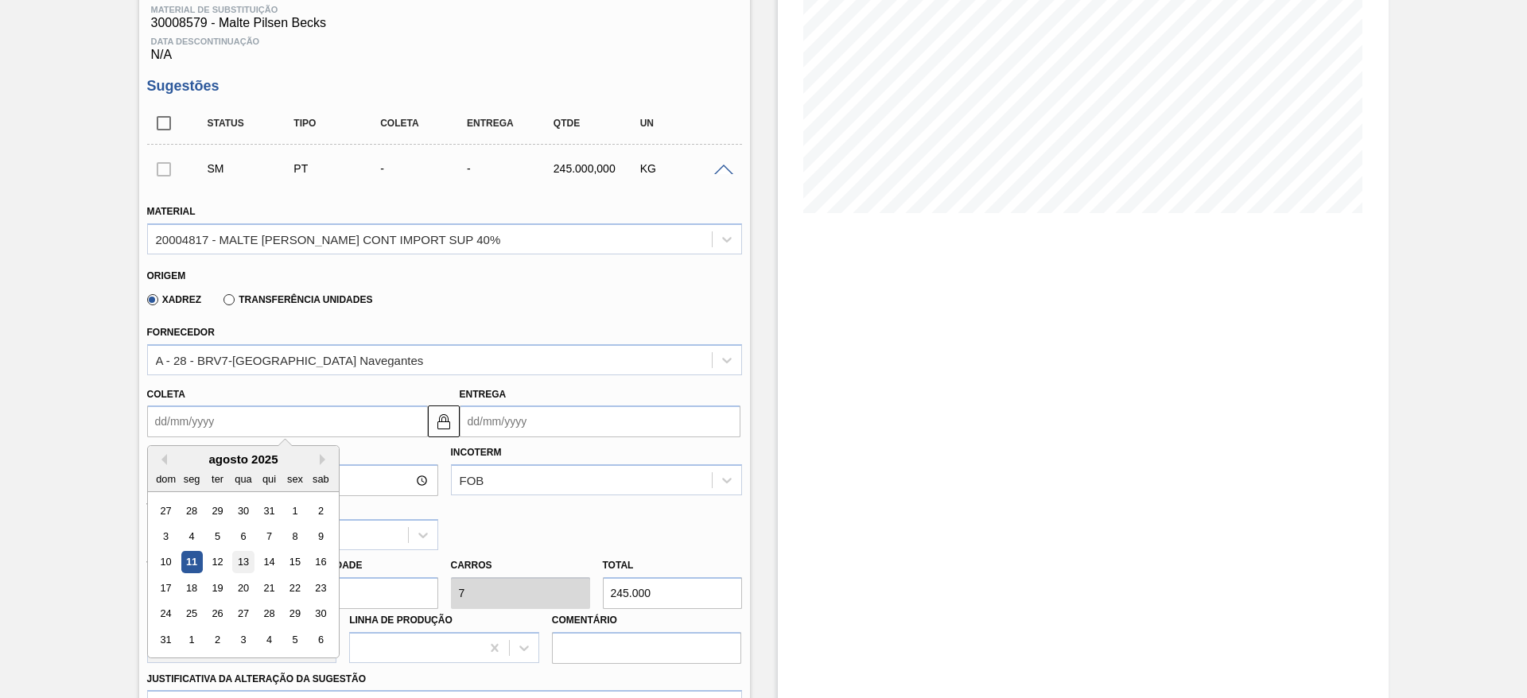
click at [245, 559] on div "13" at bounding box center [242, 562] width 21 height 21
type input "[DATE]"
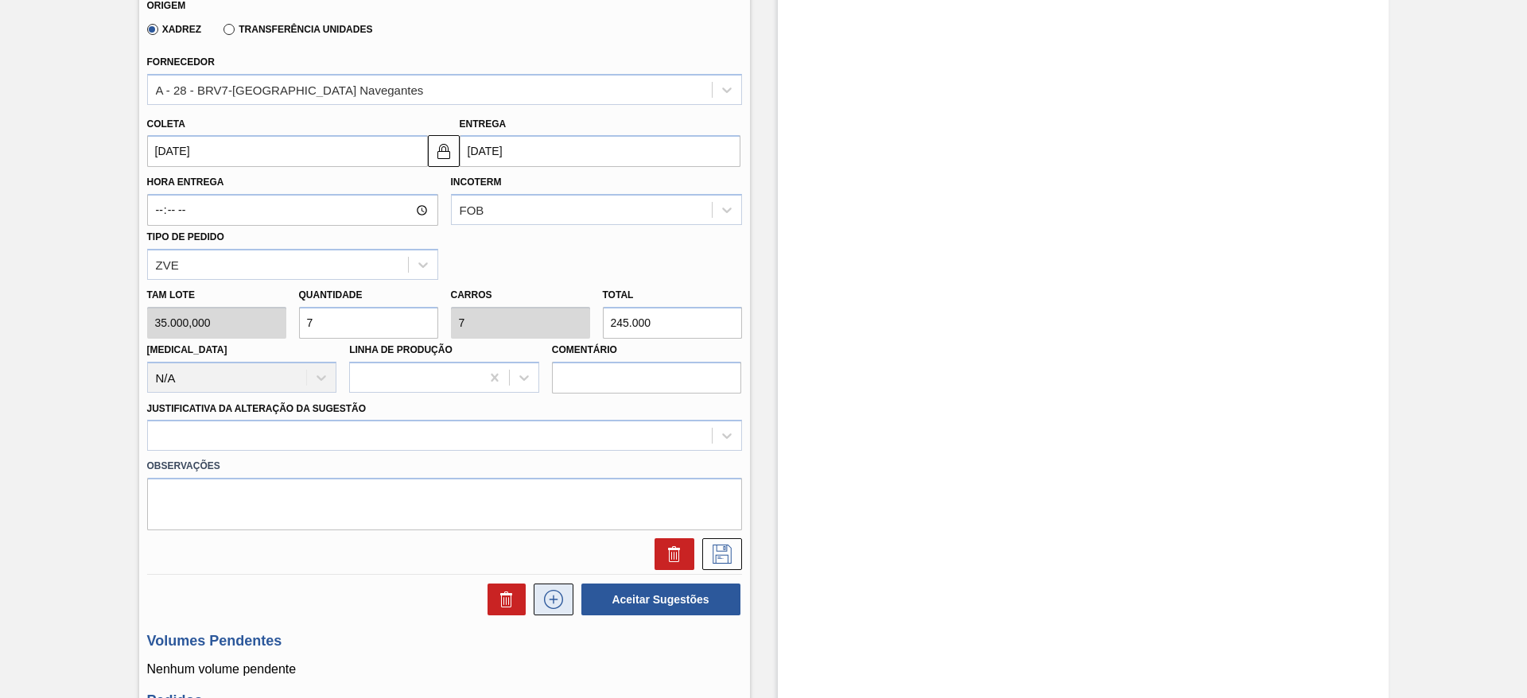
scroll to position [610, 0]
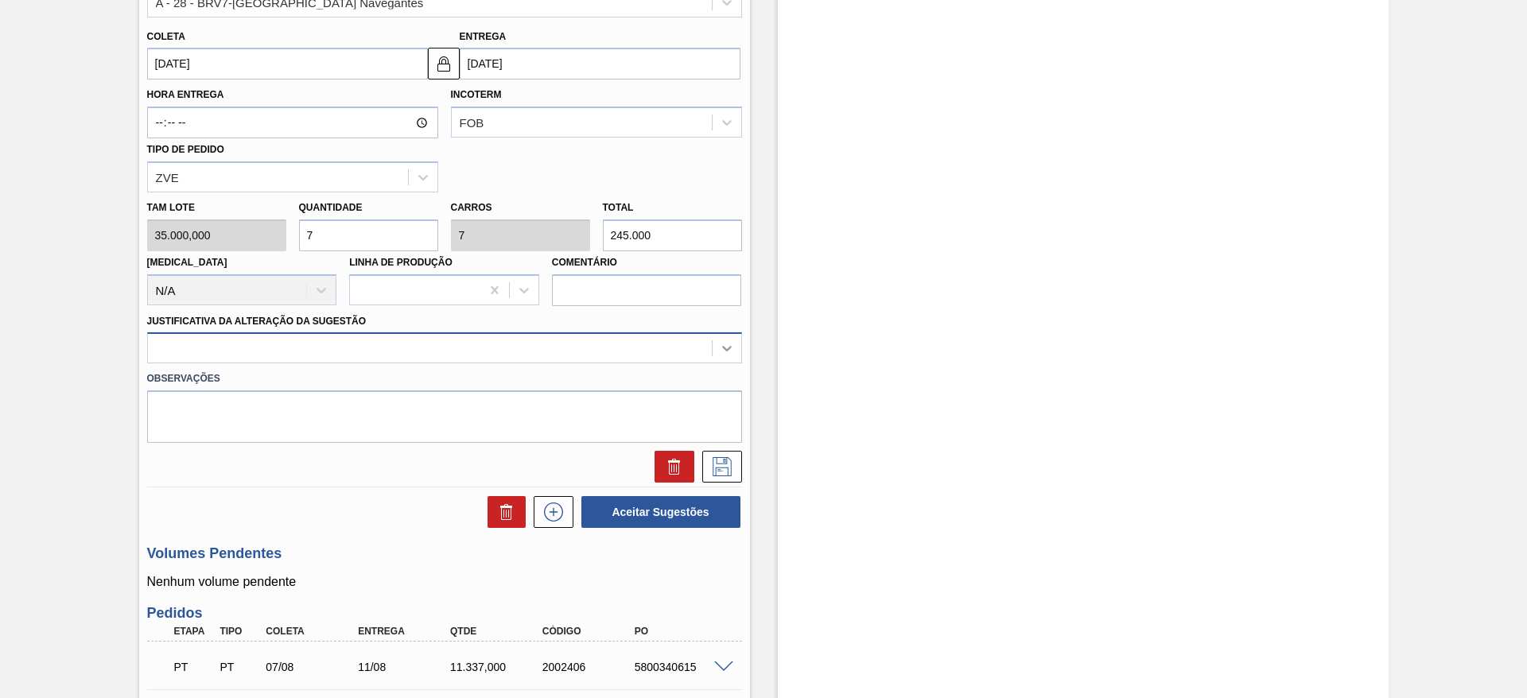
click at [727, 349] on icon at bounding box center [727, 350] width 10 height 6
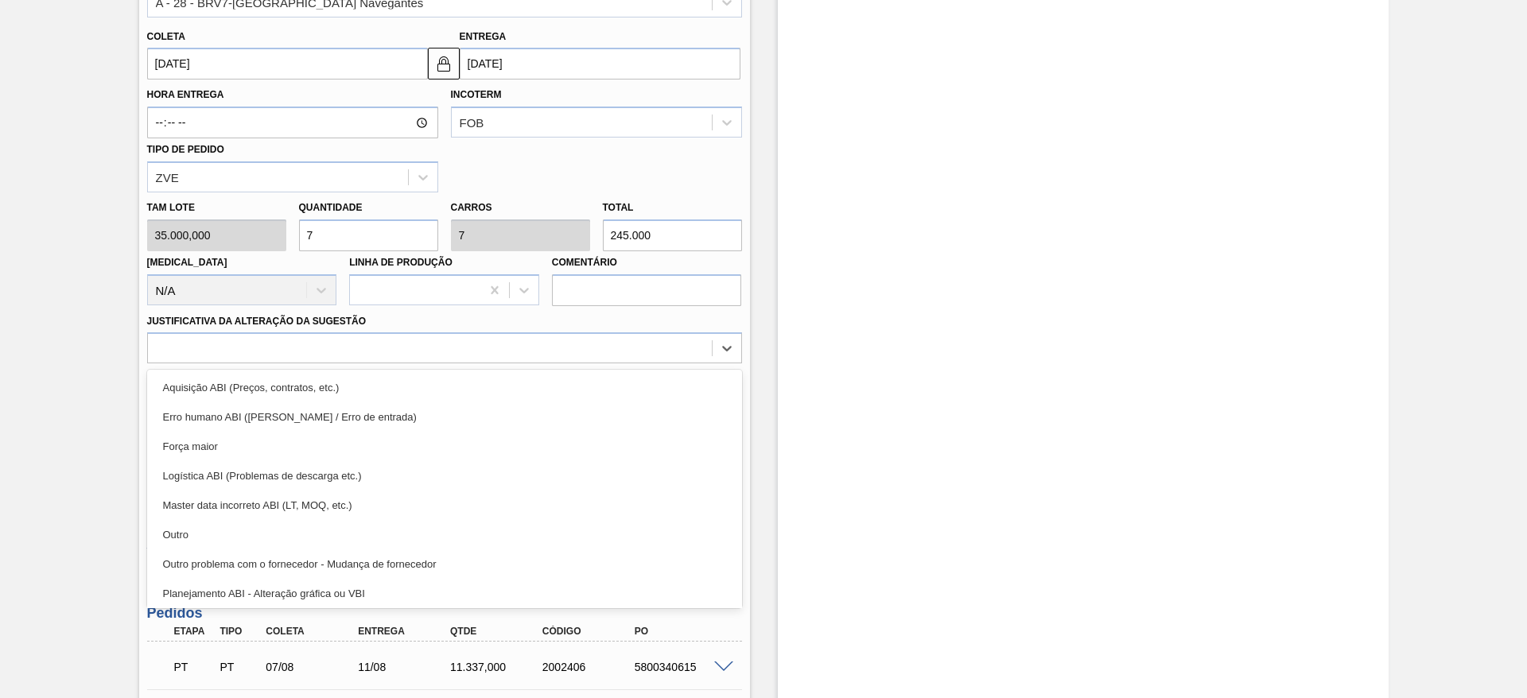
drag, startPoint x: 207, startPoint y: 523, endPoint x: 233, endPoint y: 520, distance: 26.4
click at [207, 523] on div "Outro" at bounding box center [444, 534] width 595 height 29
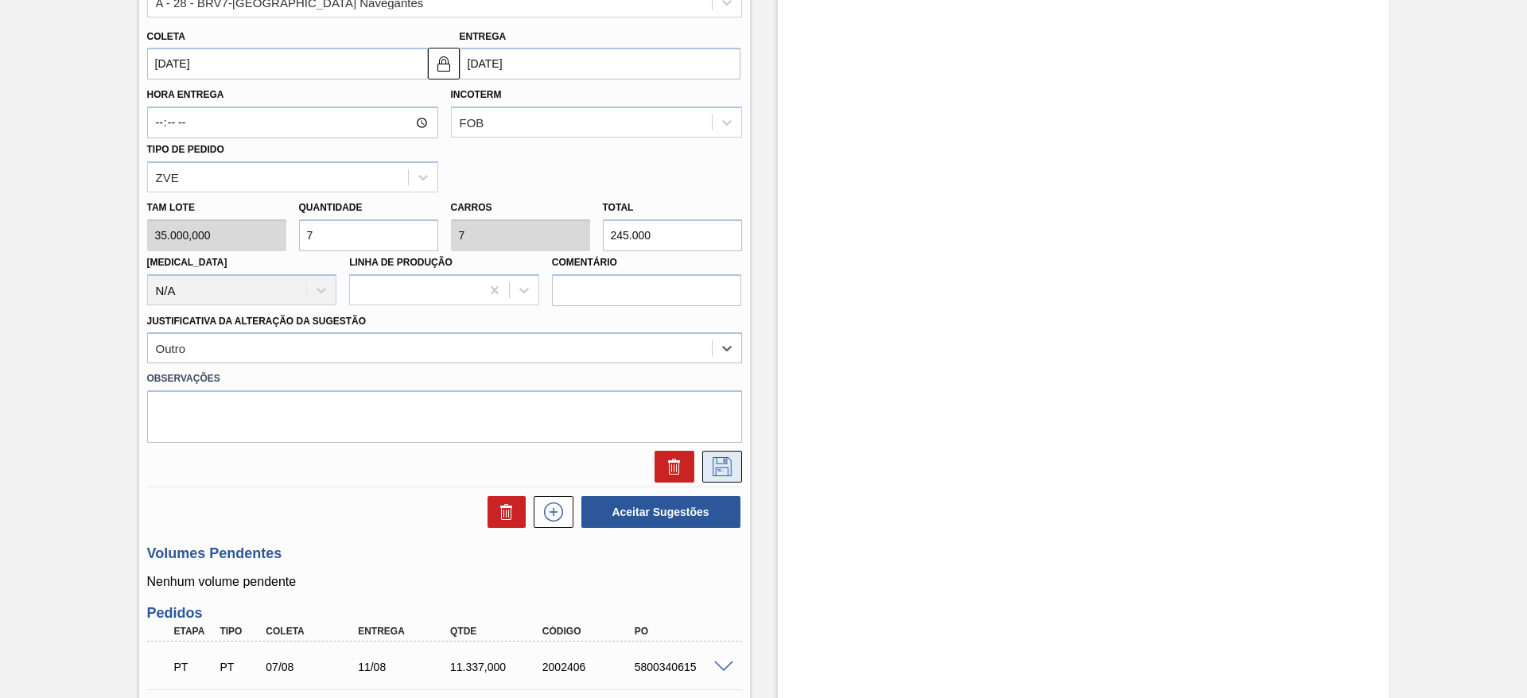
click at [728, 462] on icon at bounding box center [721, 466] width 25 height 19
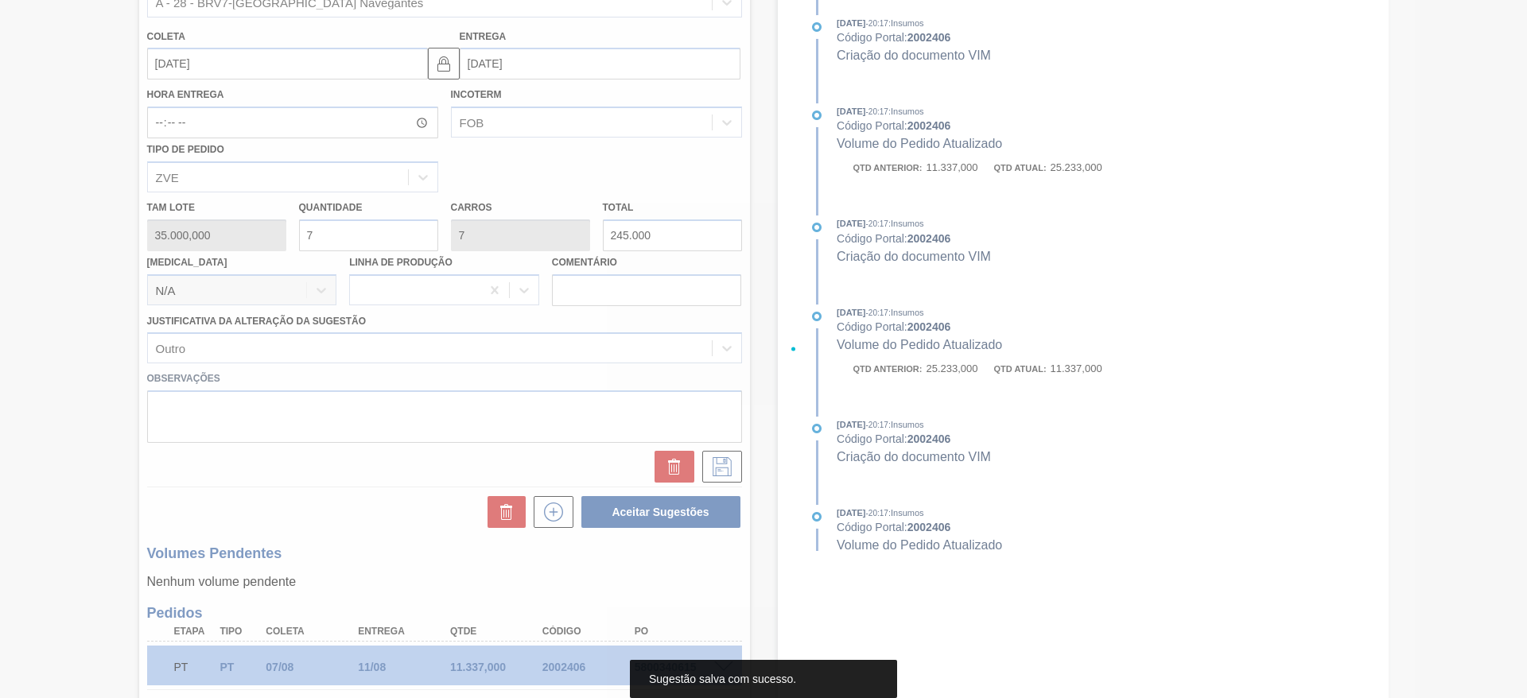
scroll to position [318, 0]
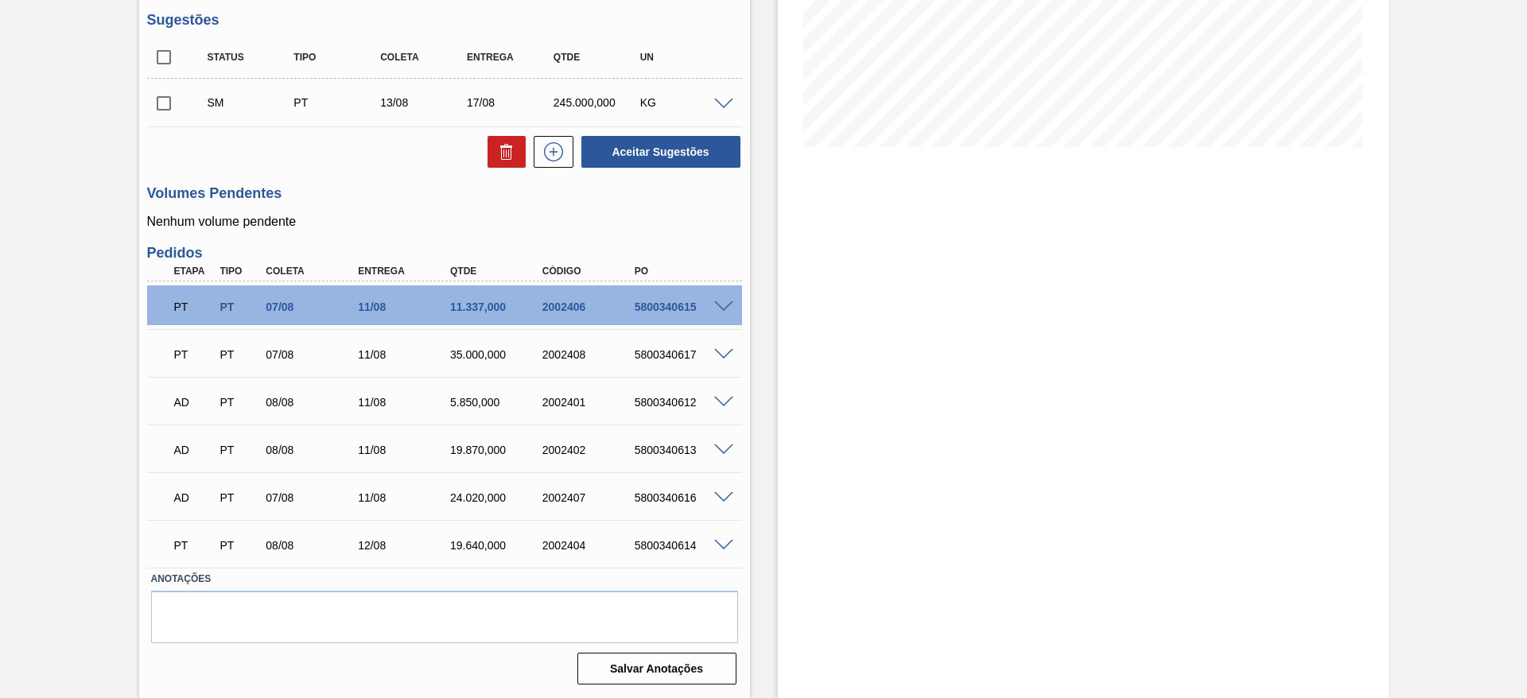
click at [162, 103] on input "checkbox" at bounding box center [163, 103] width 33 height 33
click at [718, 99] on span at bounding box center [723, 105] width 19 height 12
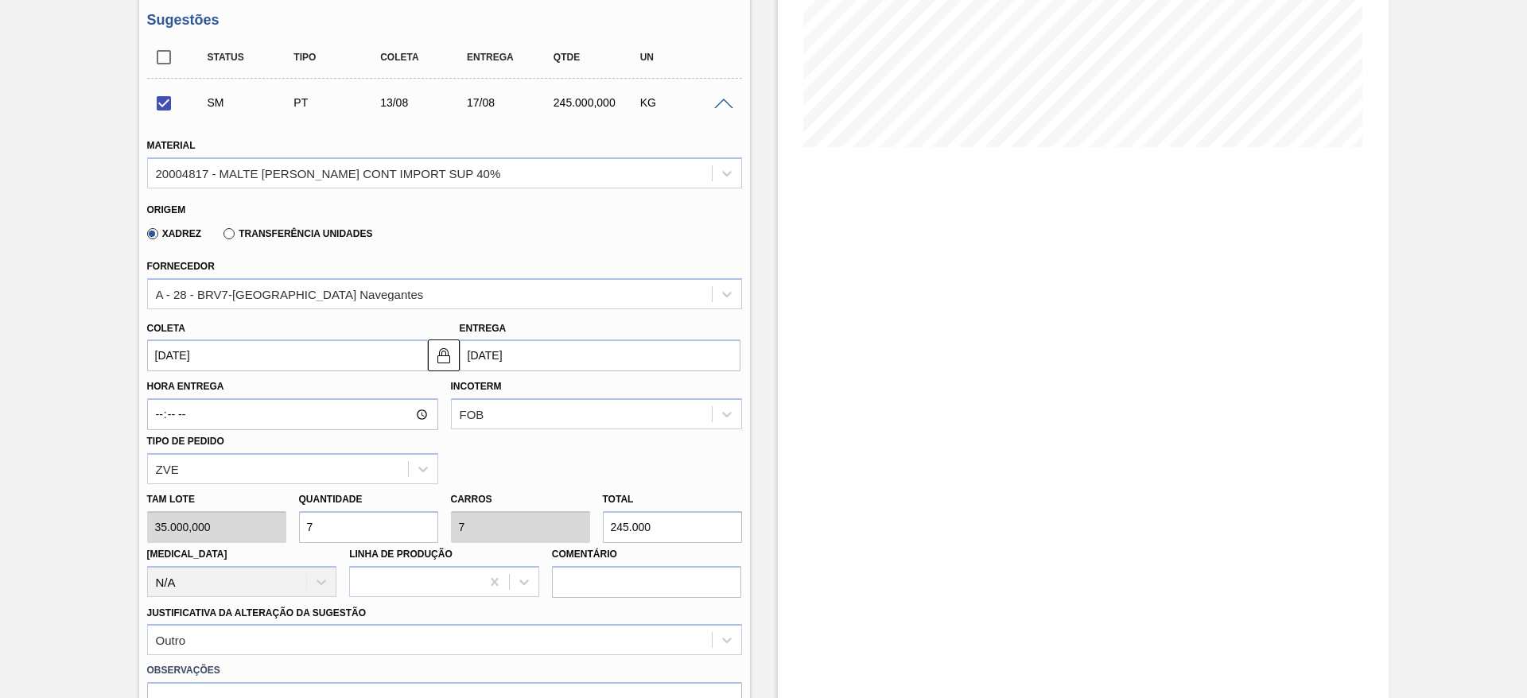
click at [718, 99] on span at bounding box center [723, 105] width 19 height 12
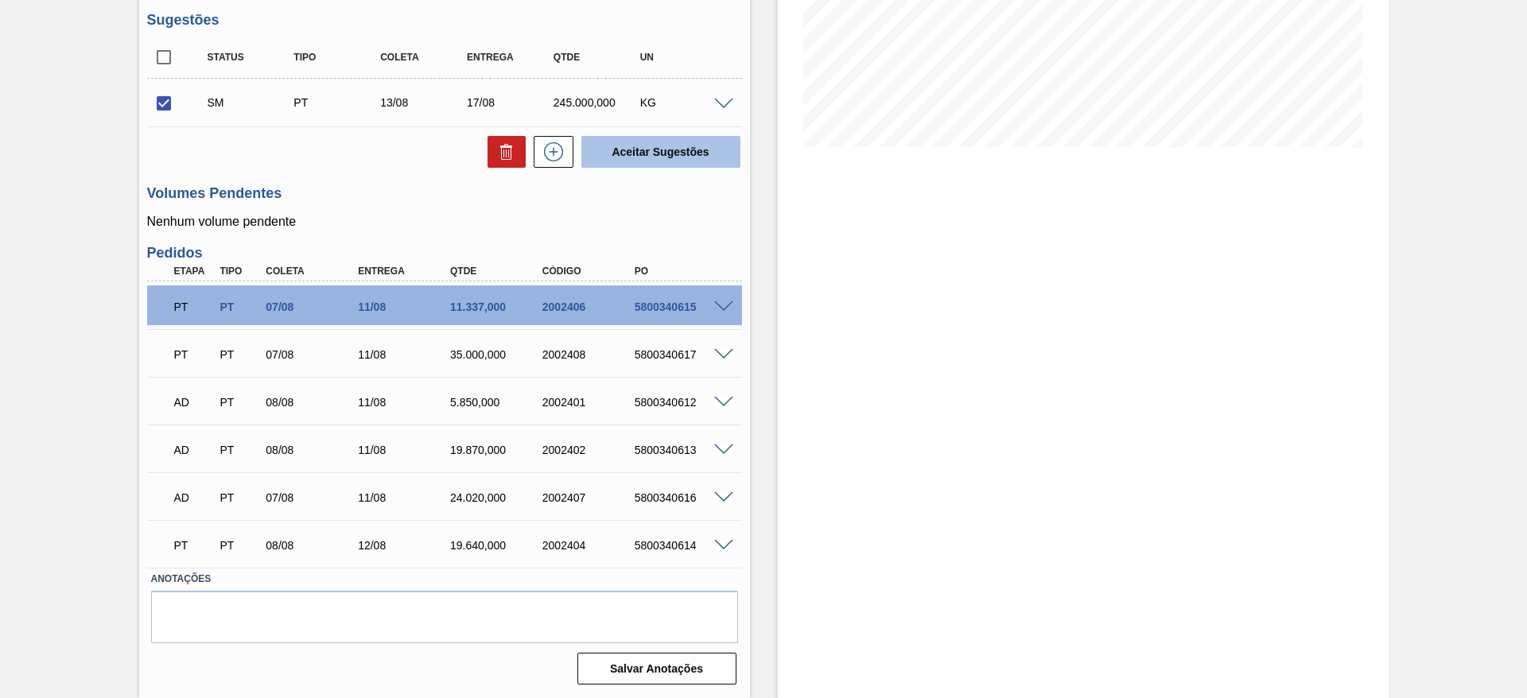
click at [613, 149] on button "Aceitar Sugestões" at bounding box center [660, 152] width 159 height 32
checkbox input "false"
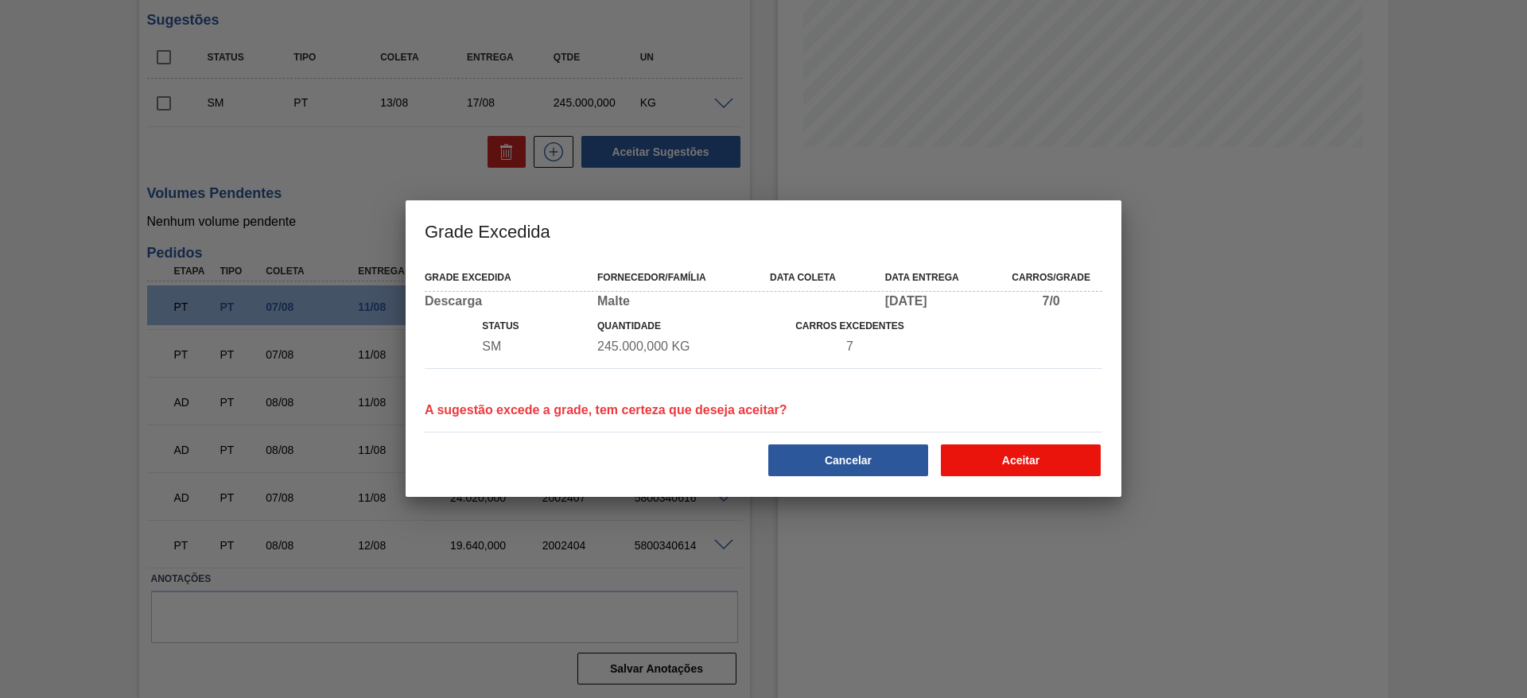
click at [1034, 454] on button "Aceitar" at bounding box center [1021, 460] width 160 height 32
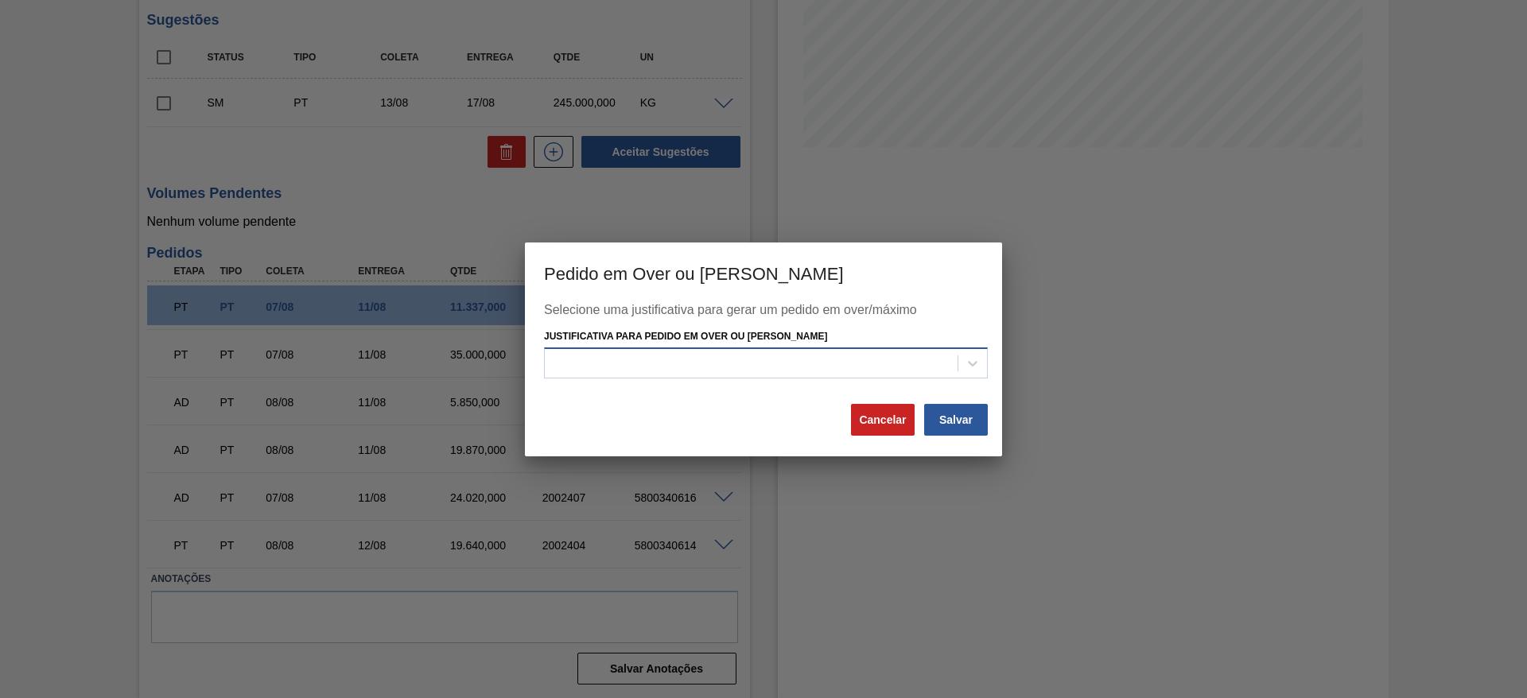
click at [590, 362] on div at bounding box center [751, 363] width 413 height 23
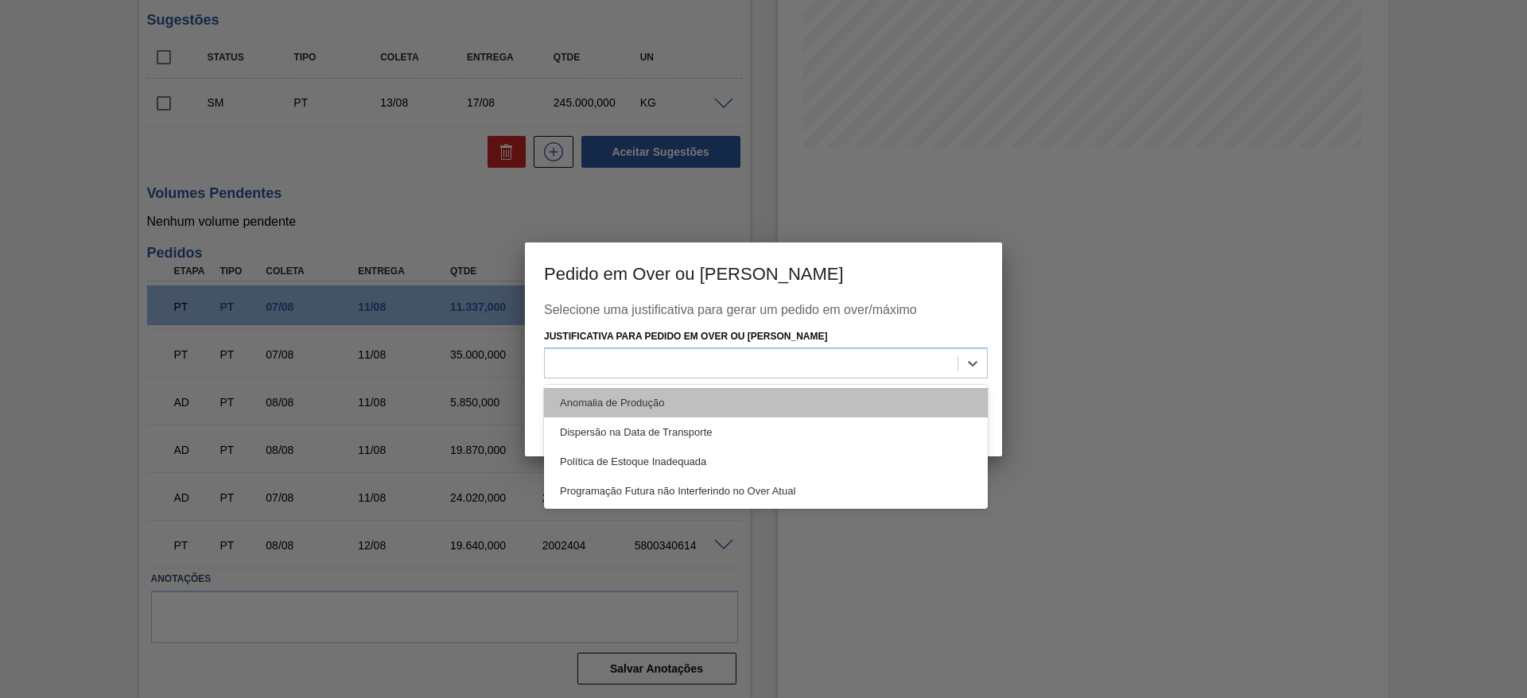
click at [587, 394] on div "Anomalia de Produção" at bounding box center [766, 402] width 444 height 29
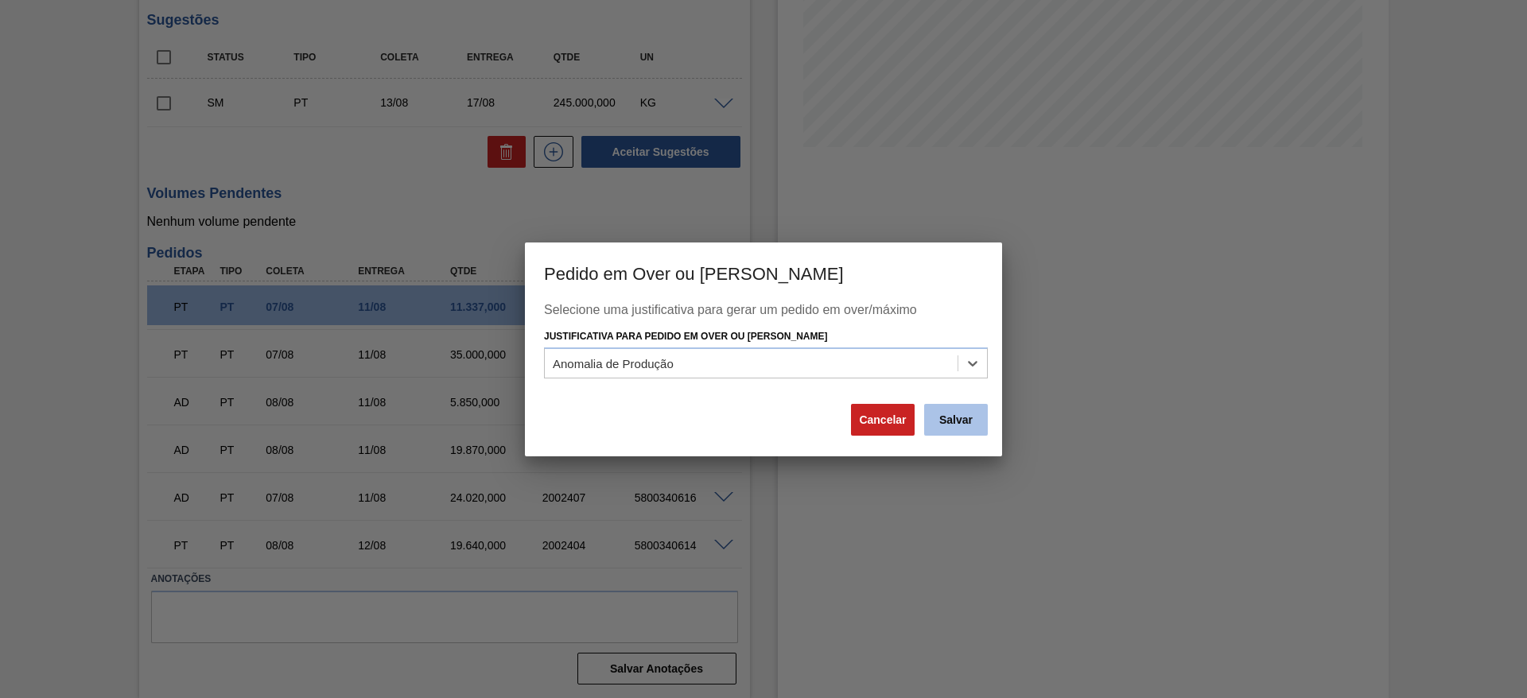
click at [945, 422] on button "Salvar" at bounding box center [956, 420] width 64 height 32
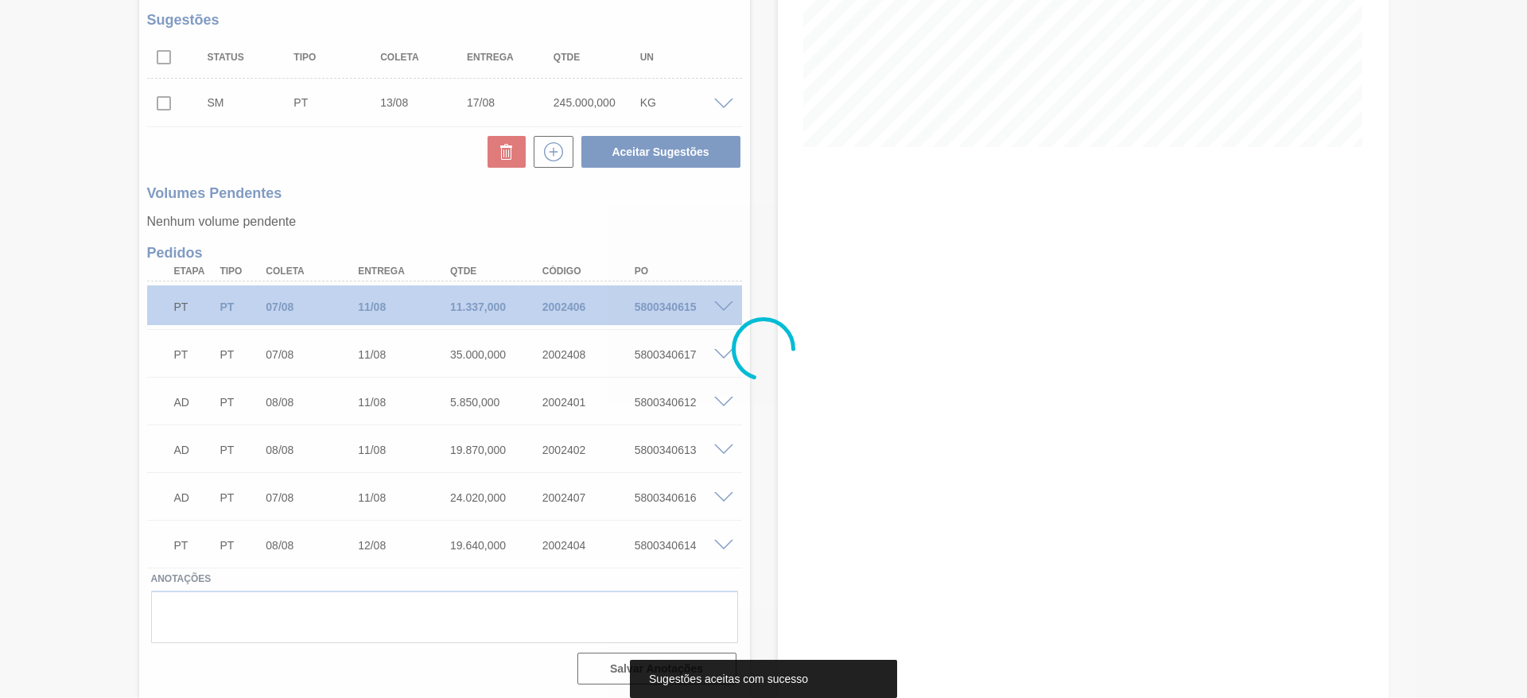
scroll to position [293, 0]
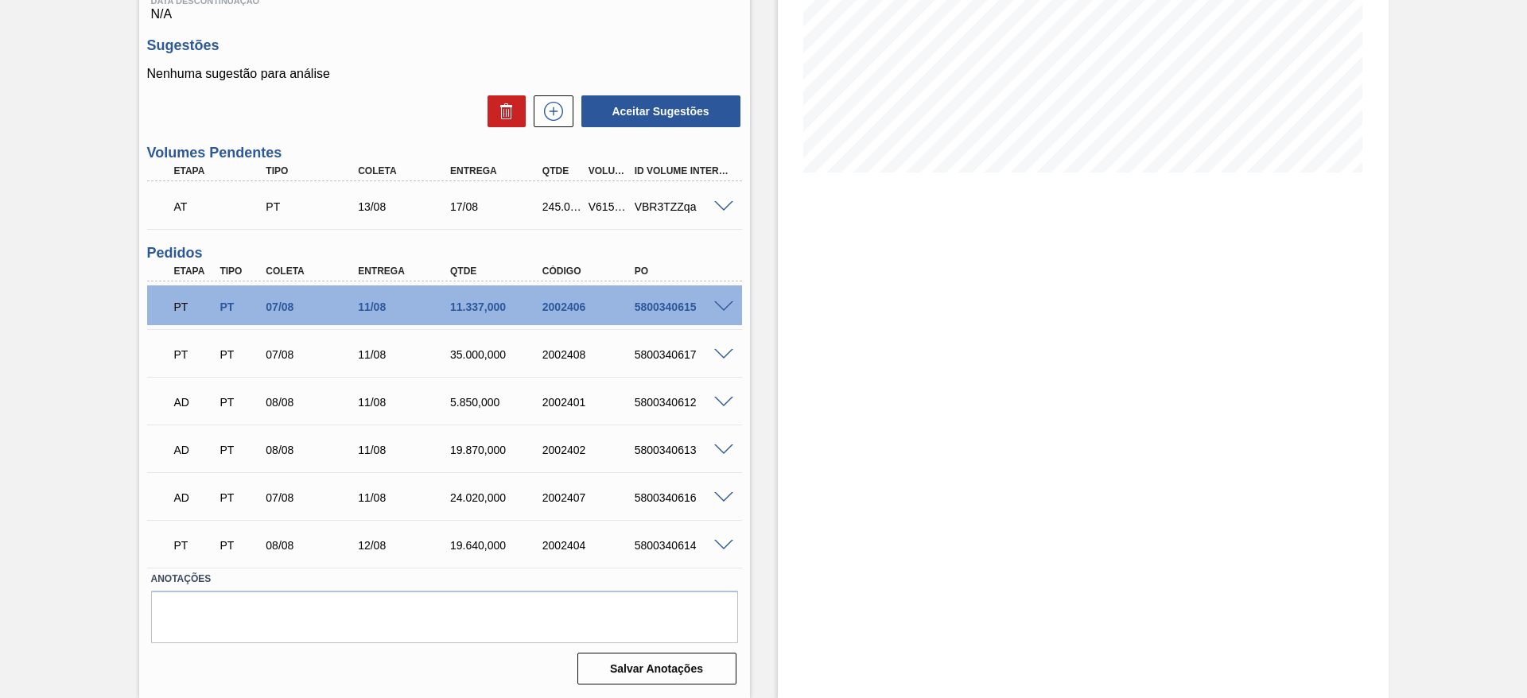
click at [596, 205] on div "V615385" at bounding box center [608, 206] width 48 height 13
copy div "V615385"
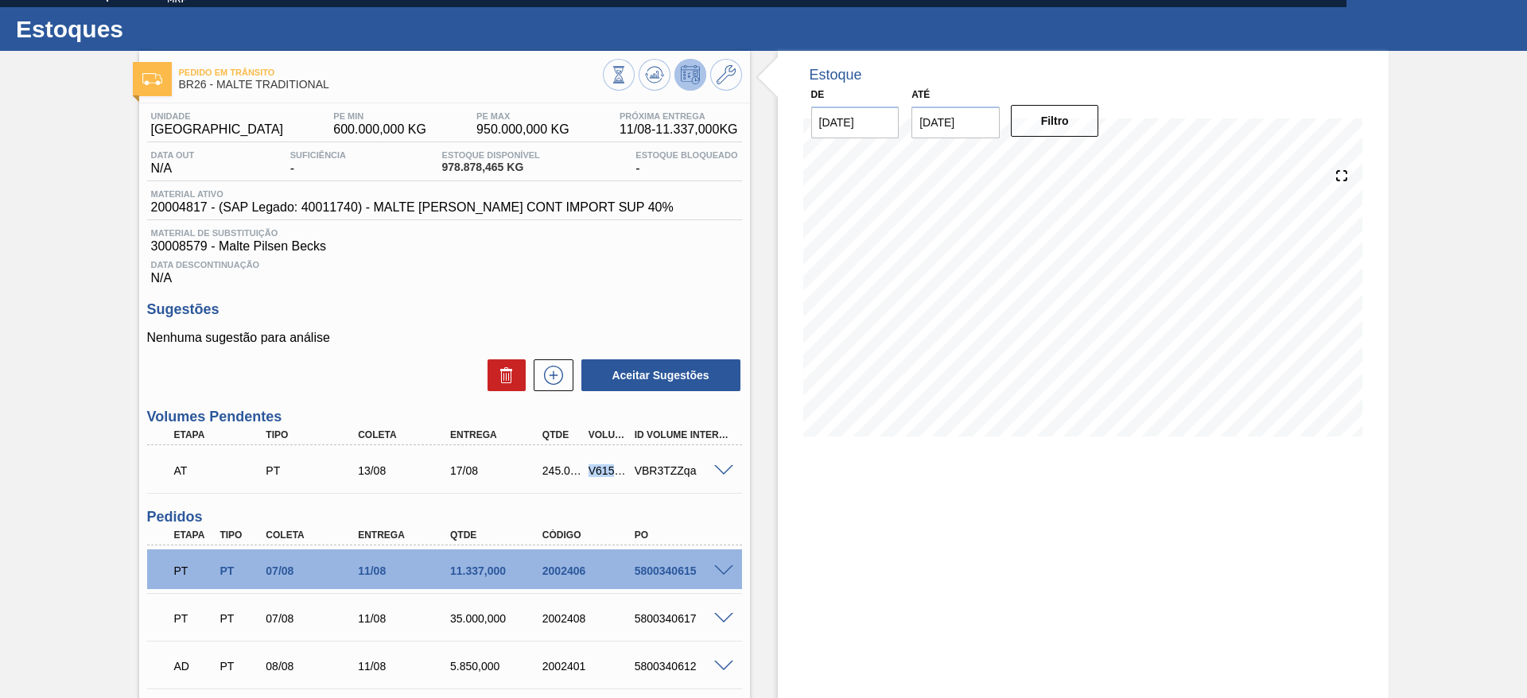
scroll to position [0, 0]
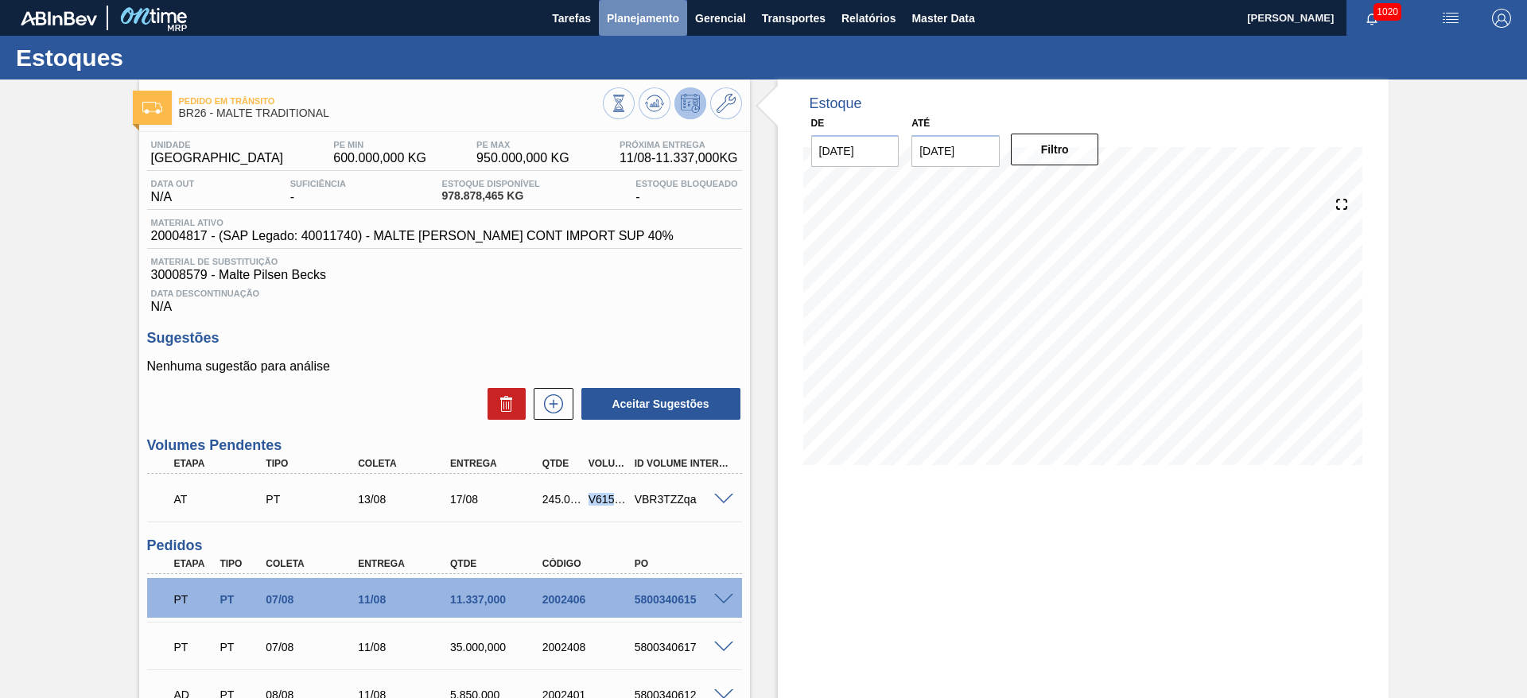
click at [641, 23] on span "Planejamento" at bounding box center [643, 18] width 72 height 19
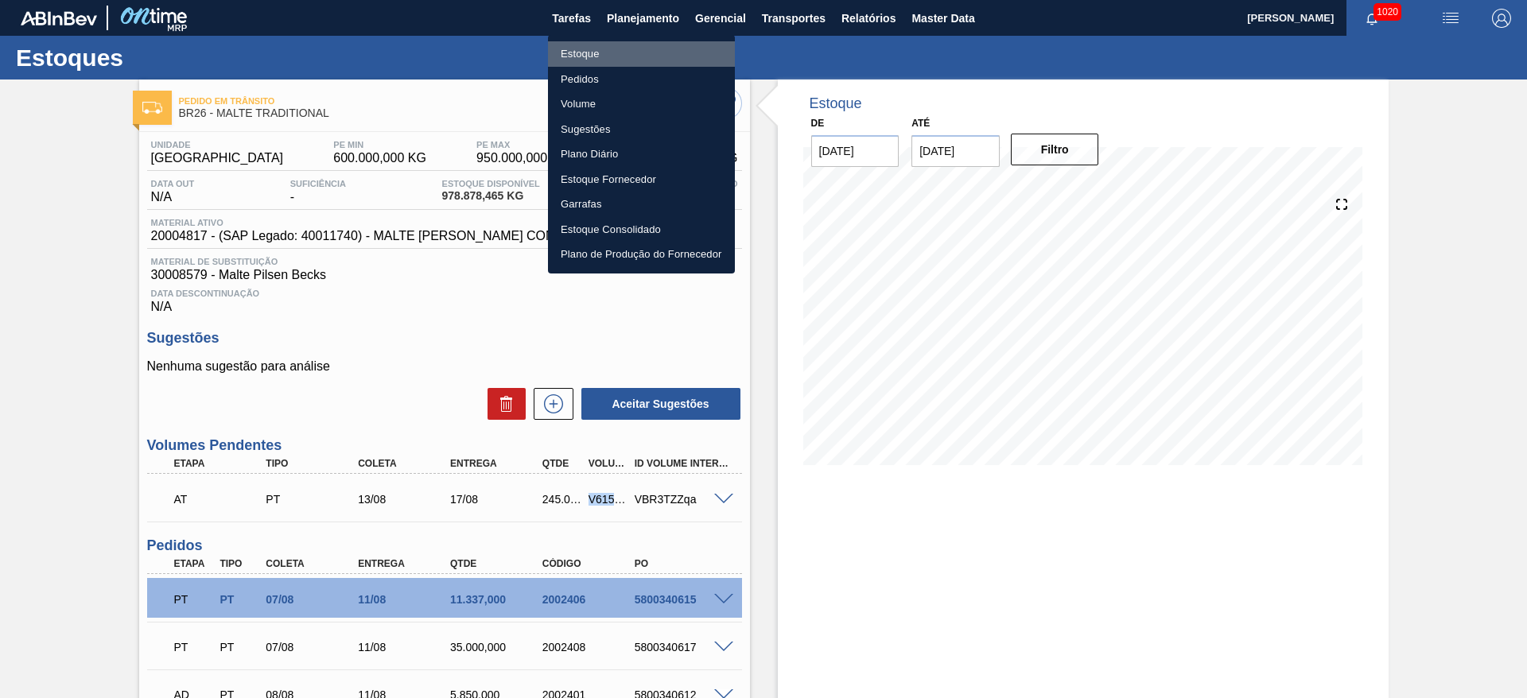
click at [576, 55] on li "Estoque" at bounding box center [641, 53] width 187 height 25
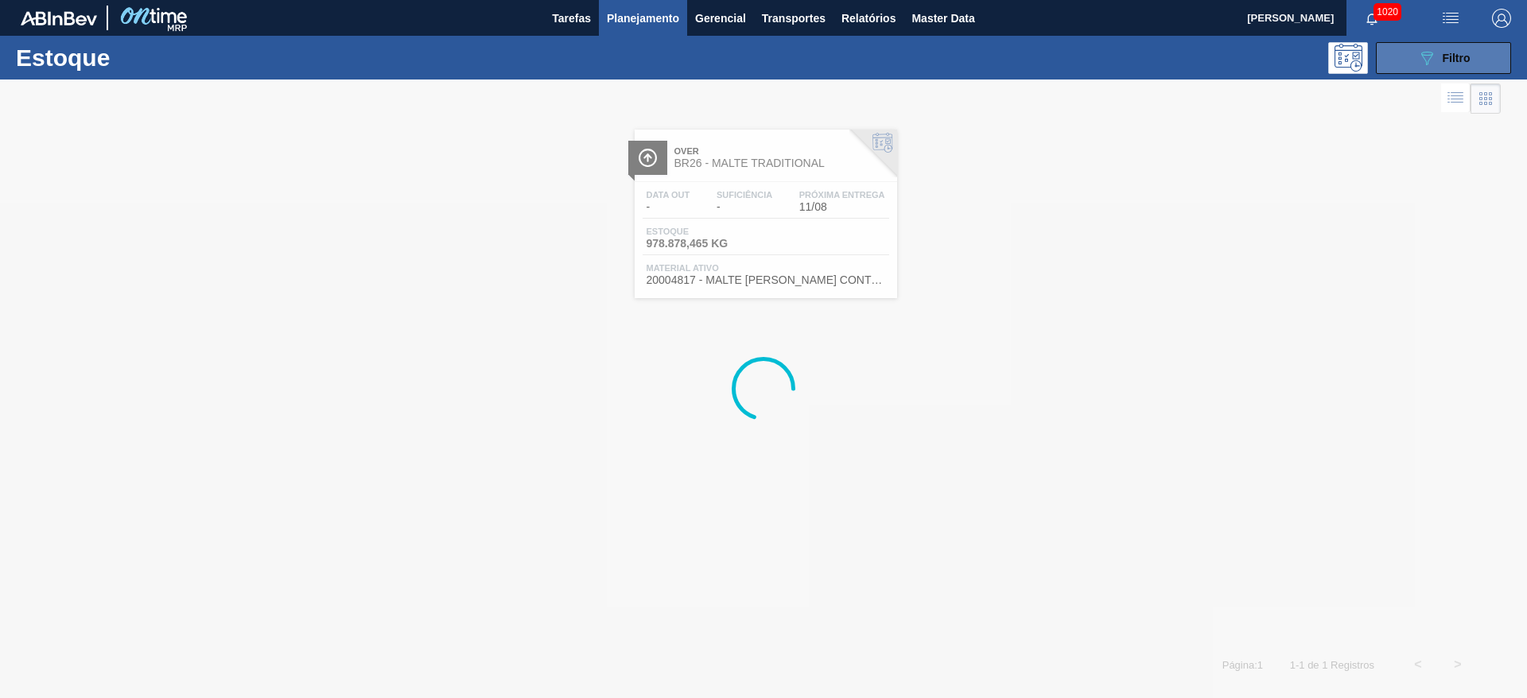
click at [1457, 56] on span "Filtro" at bounding box center [1456, 58] width 28 height 13
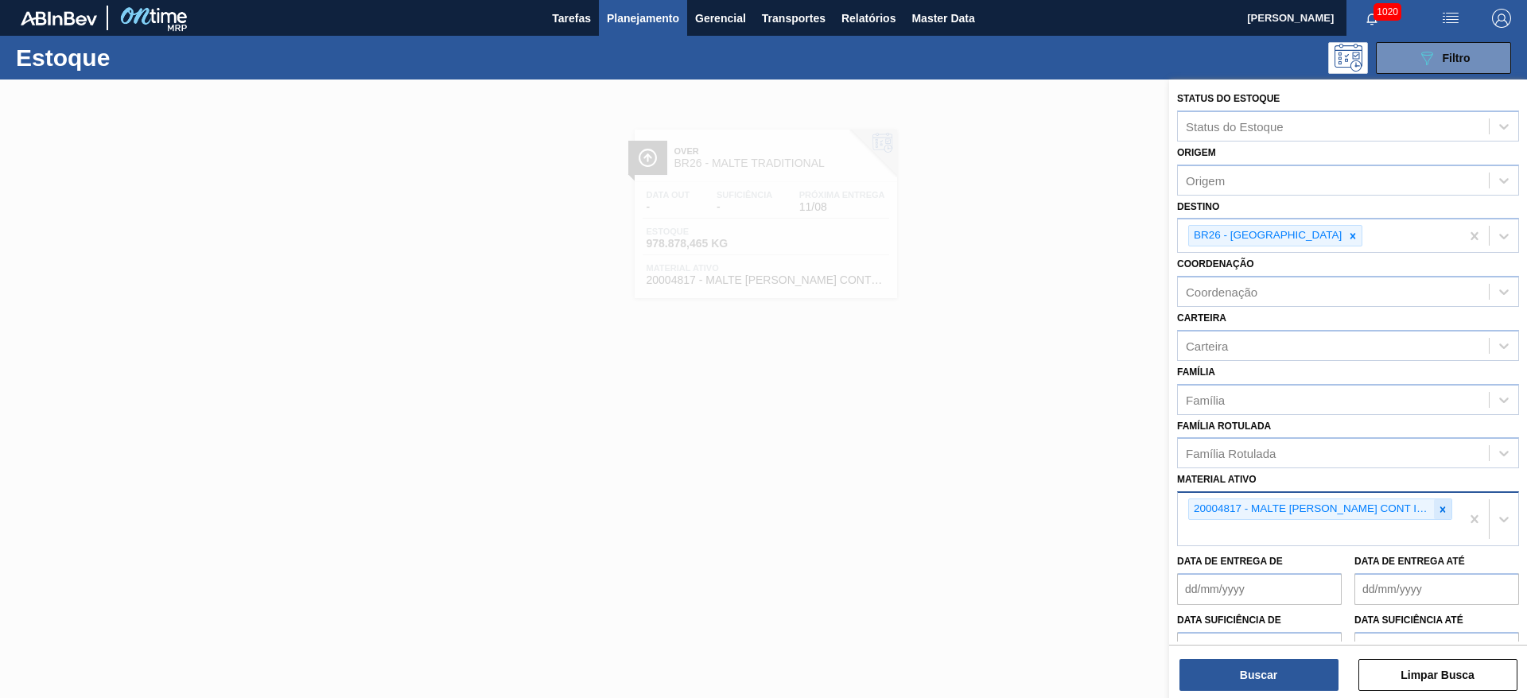
click at [1442, 509] on icon at bounding box center [1442, 509] width 11 height 11
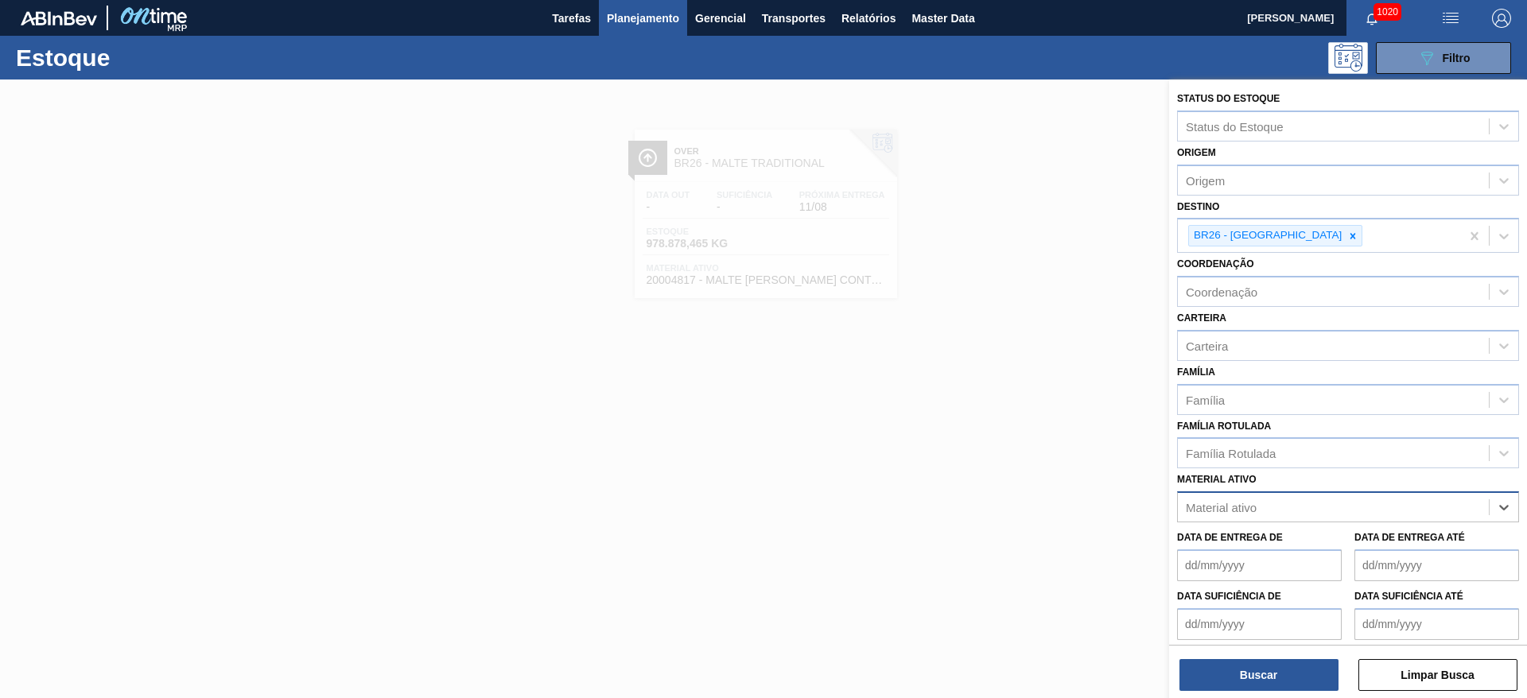
paste ativo "20004815"
type ativo "20004815"
click at [1253, 547] on div "20004815 - MALTE NAVEGANTES CONT IMPORT SUP 40%" at bounding box center [1348, 546] width 342 height 29
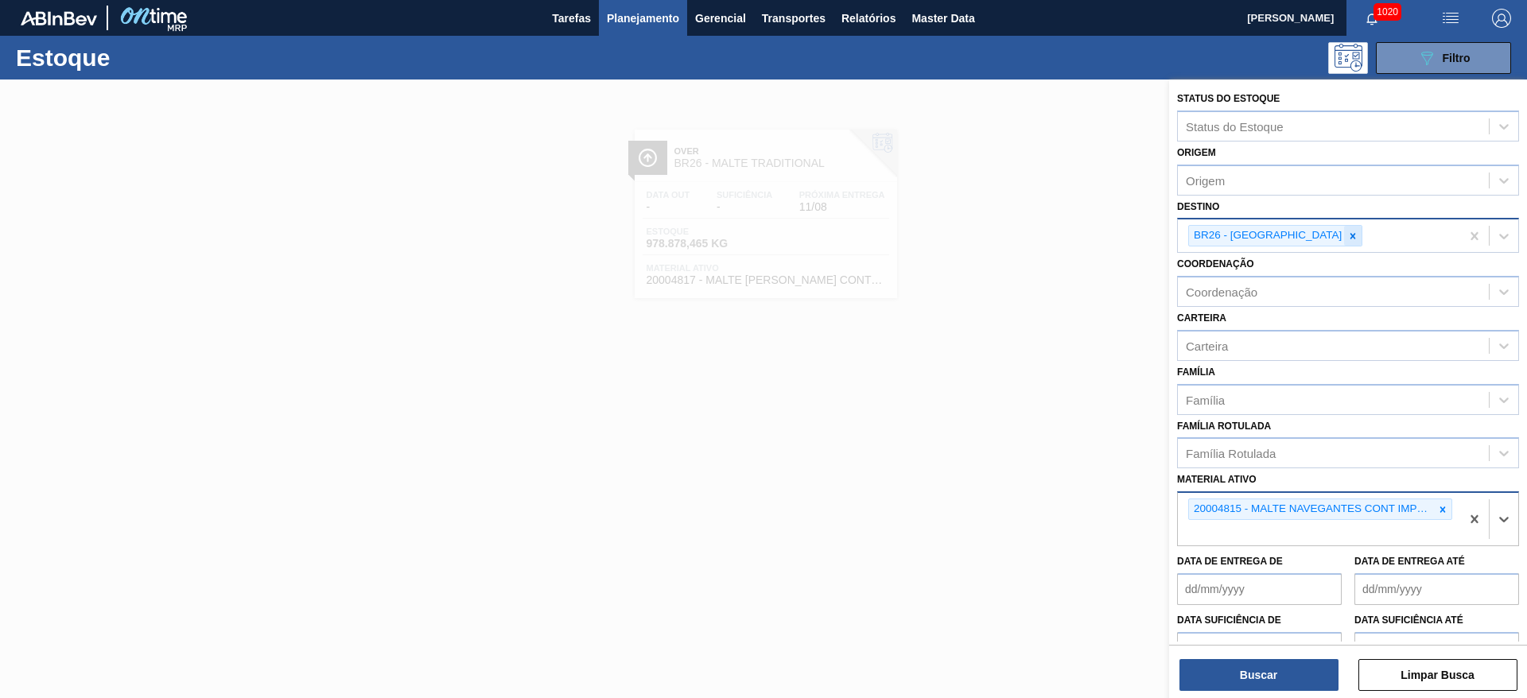
click at [1350, 234] on icon at bounding box center [1353, 236] width 6 height 6
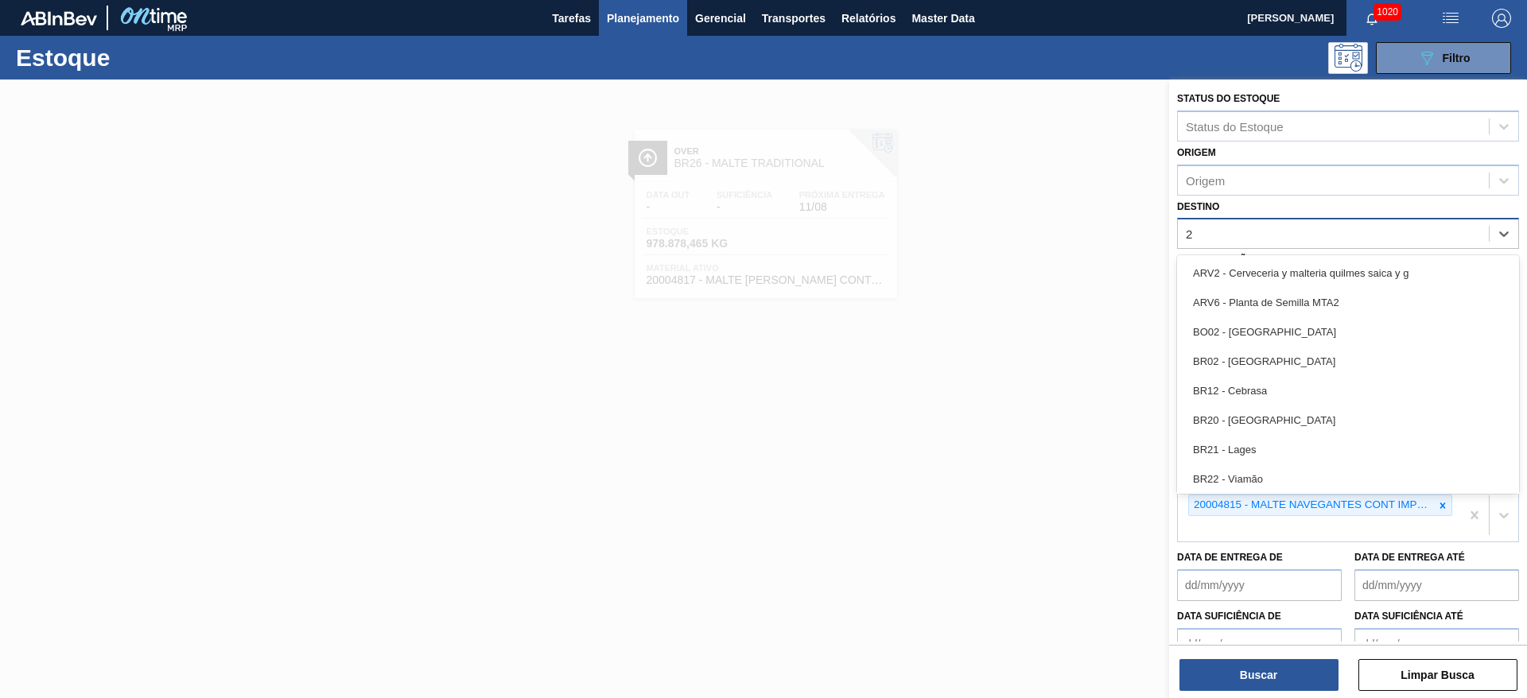
type input "22"
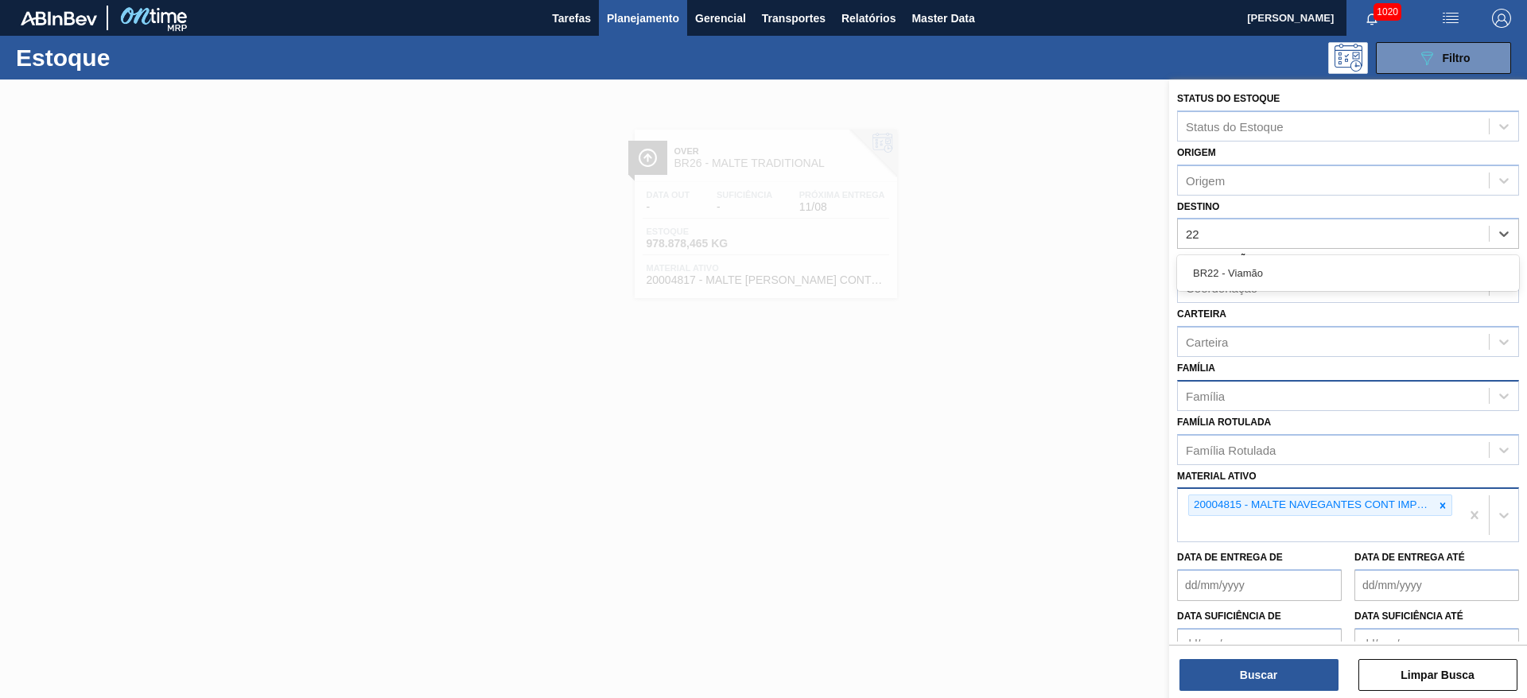
drag, startPoint x: 1310, startPoint y: 270, endPoint x: 1230, endPoint y: 392, distance: 145.8
click at [1310, 271] on div "BR22 - Viamão" at bounding box center [1348, 272] width 342 height 29
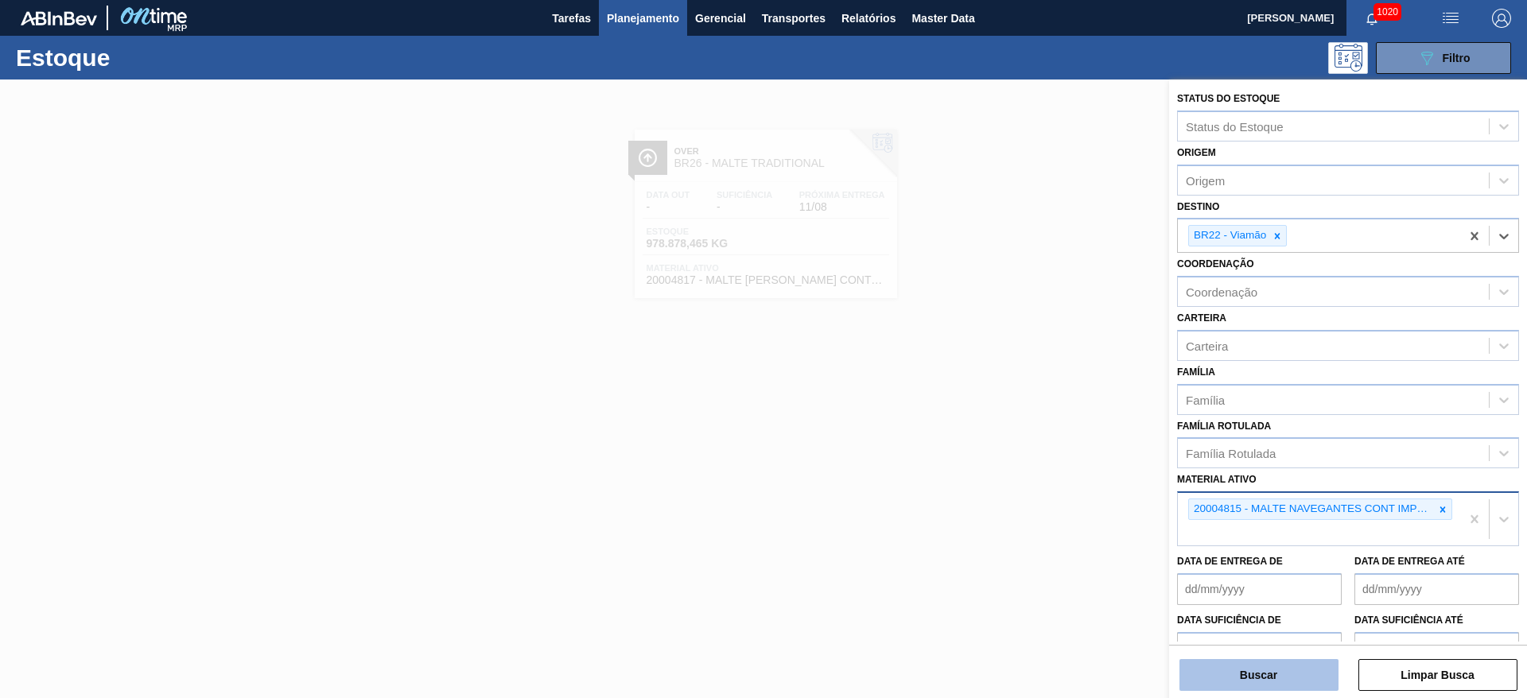
click at [1244, 659] on button "Buscar" at bounding box center [1258, 675] width 159 height 32
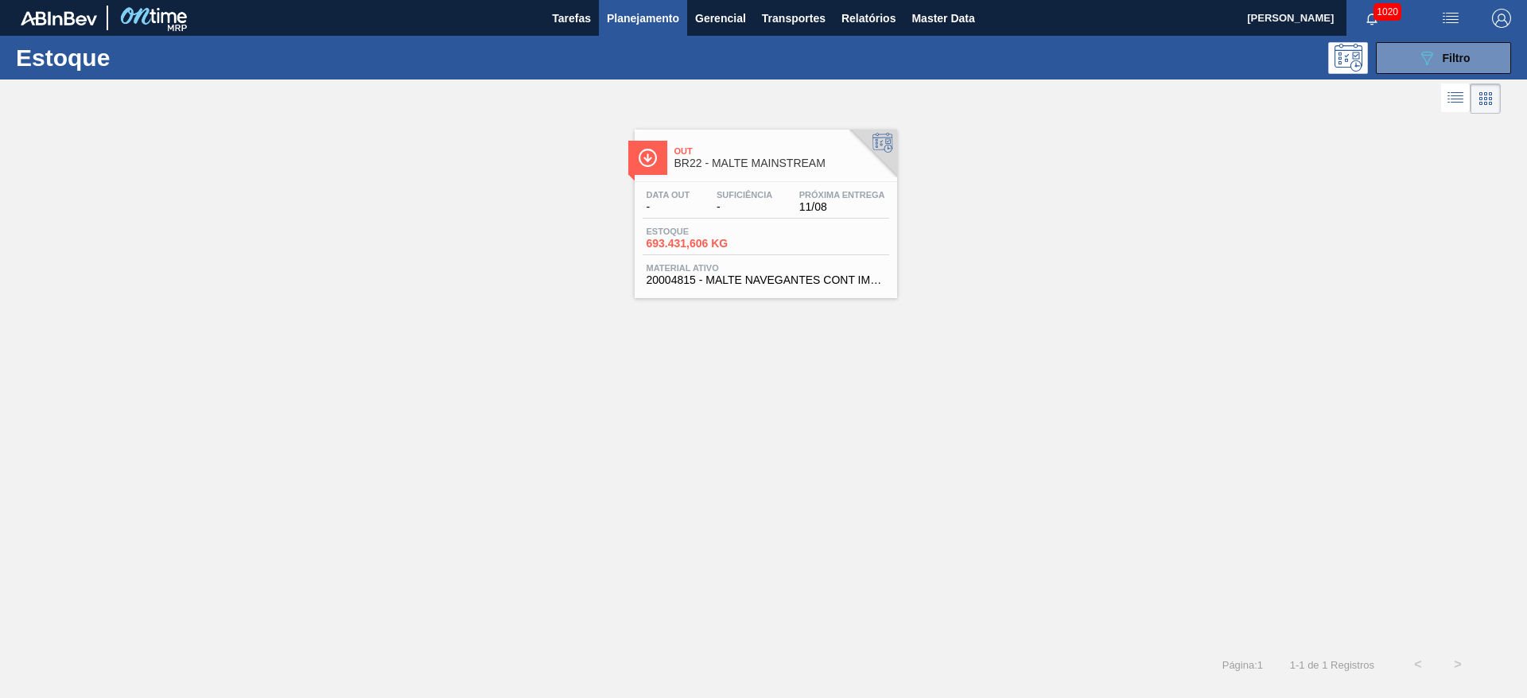
click at [766, 191] on span "Suficiência" at bounding box center [744, 195] width 56 height 10
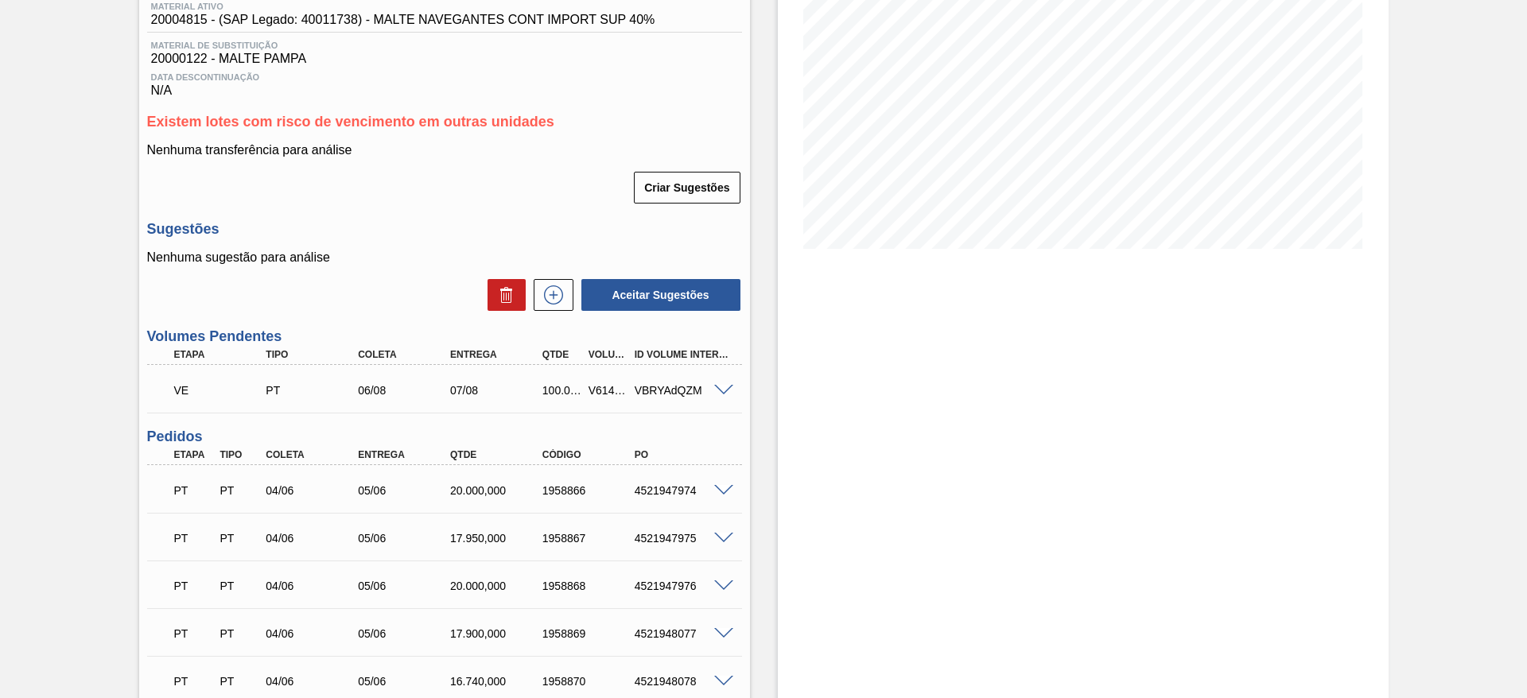
scroll to position [239, 0]
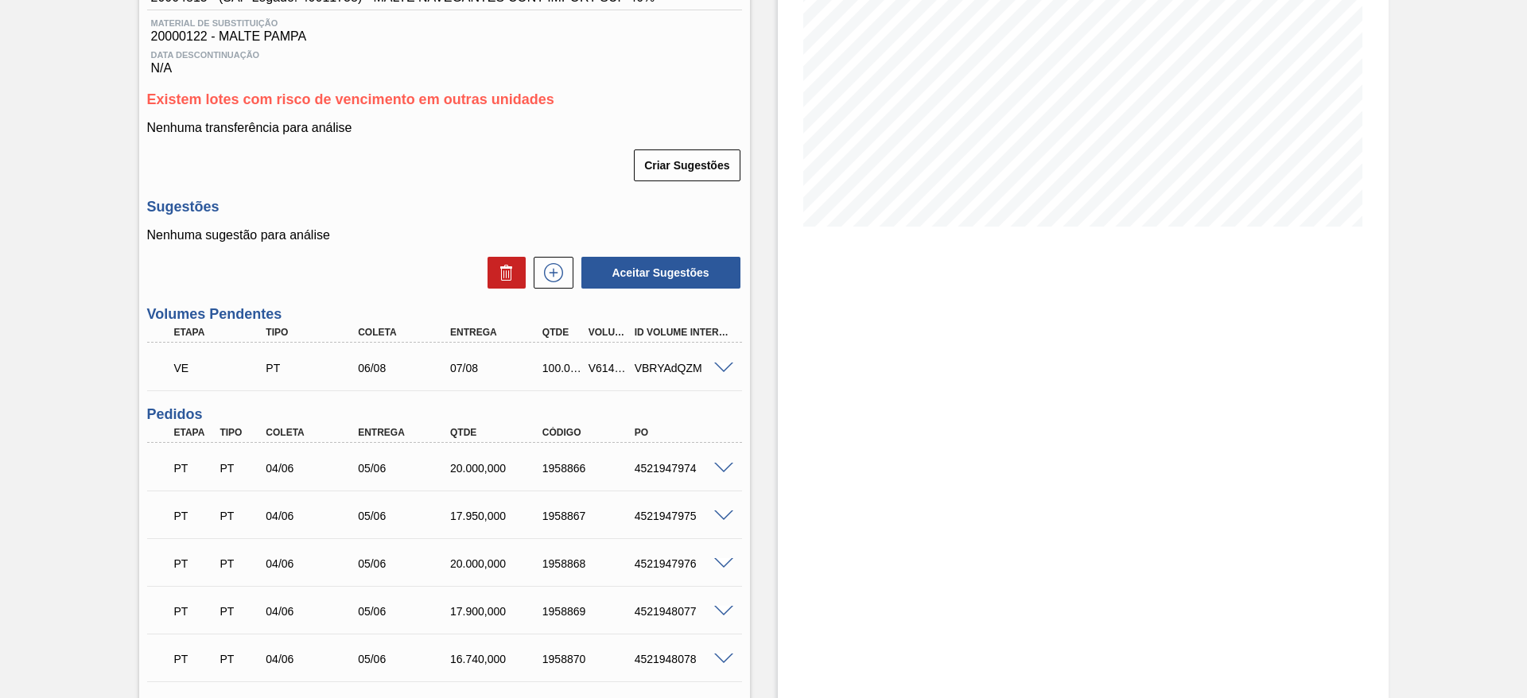
click at [728, 367] on span at bounding box center [723, 369] width 19 height 12
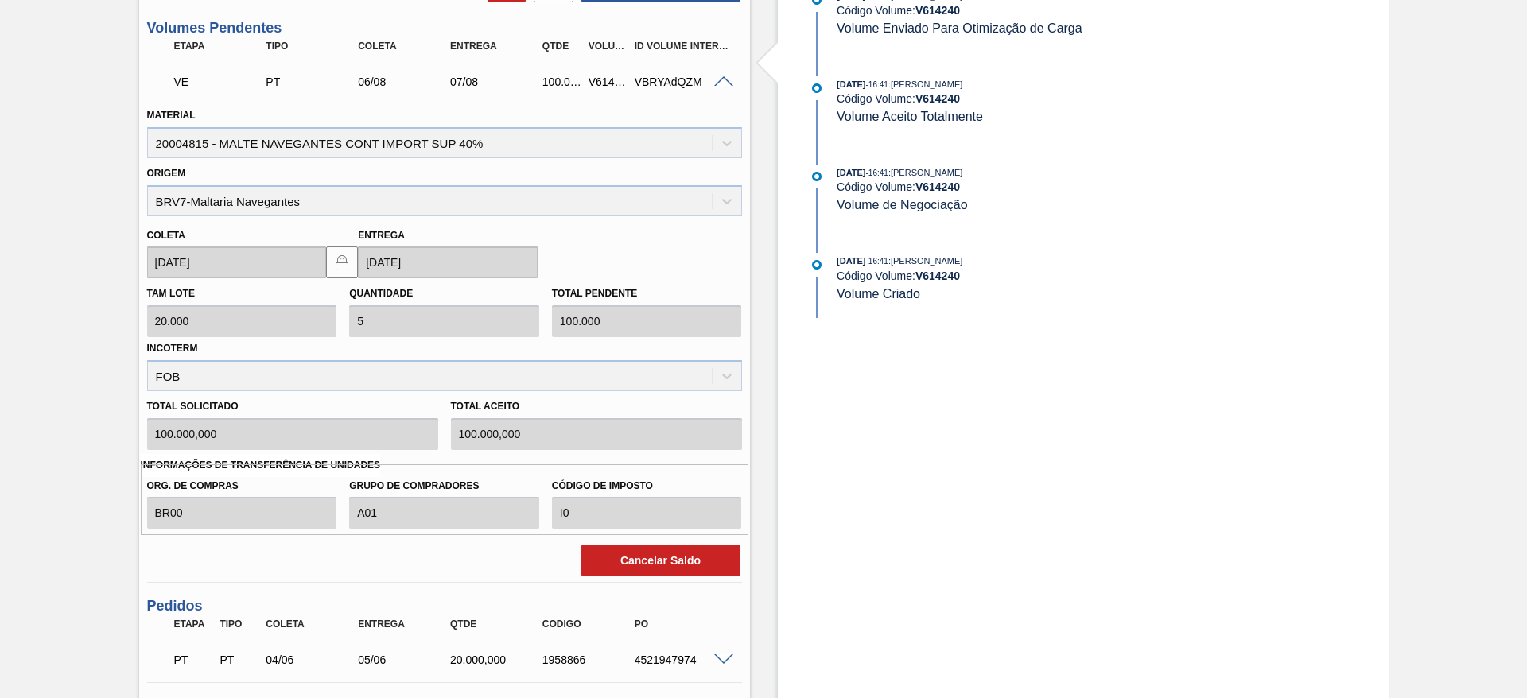
scroll to position [596, 0]
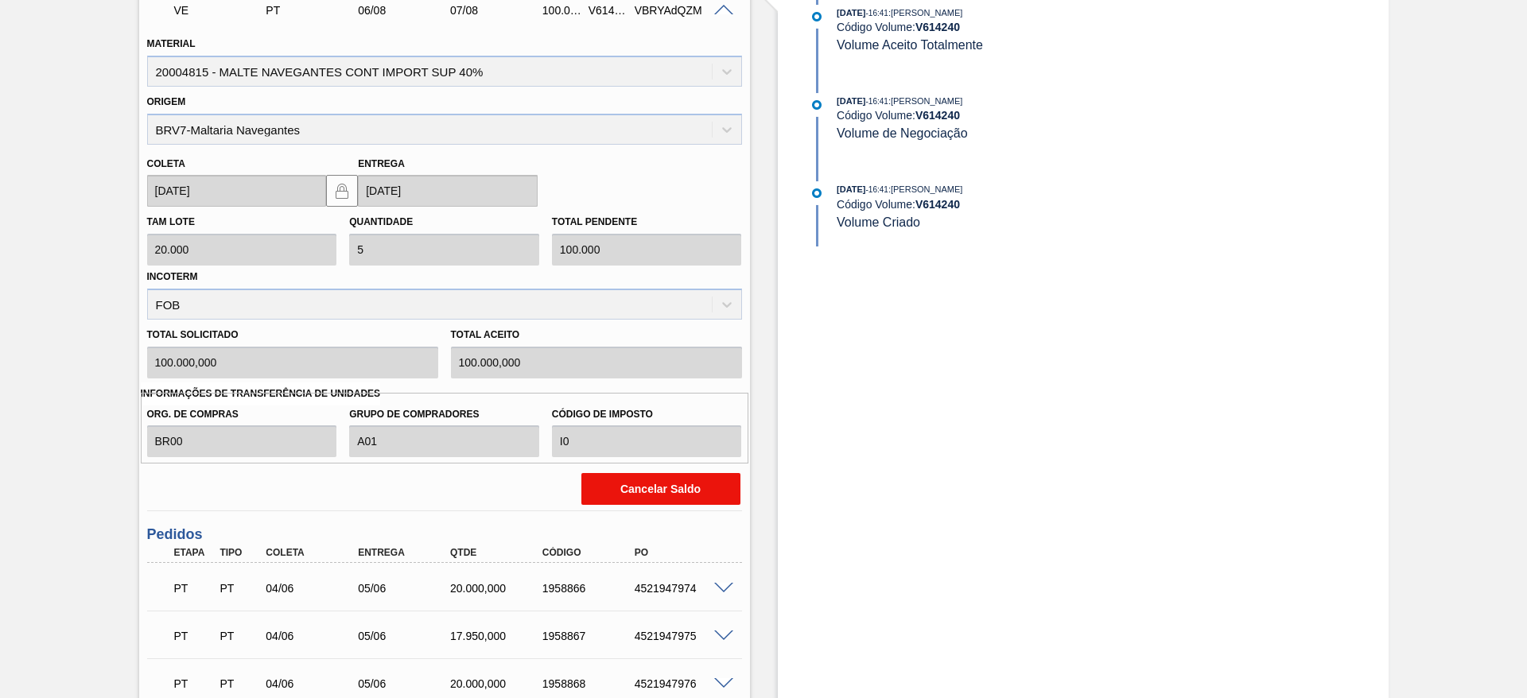
click at [637, 481] on button "Cancelar Saldo" at bounding box center [660, 489] width 159 height 32
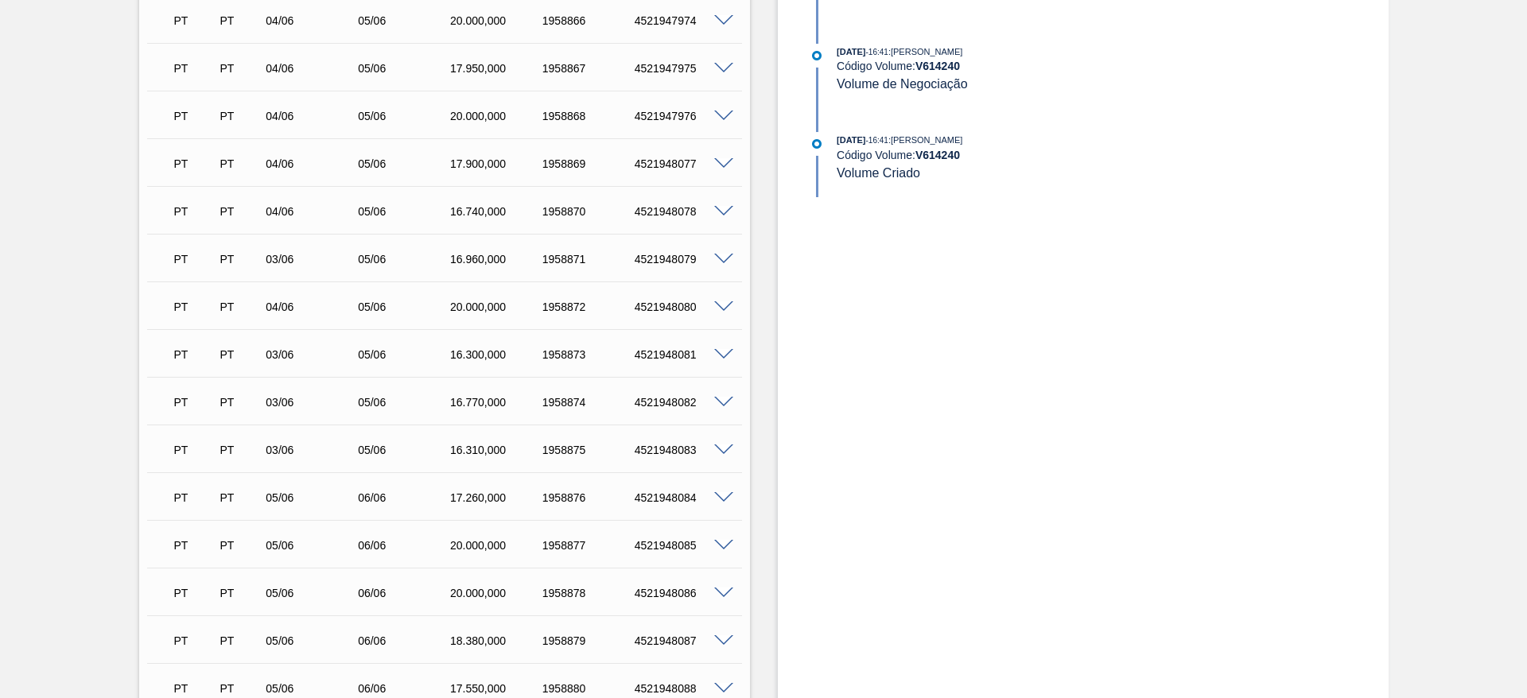
scroll to position [169, 0]
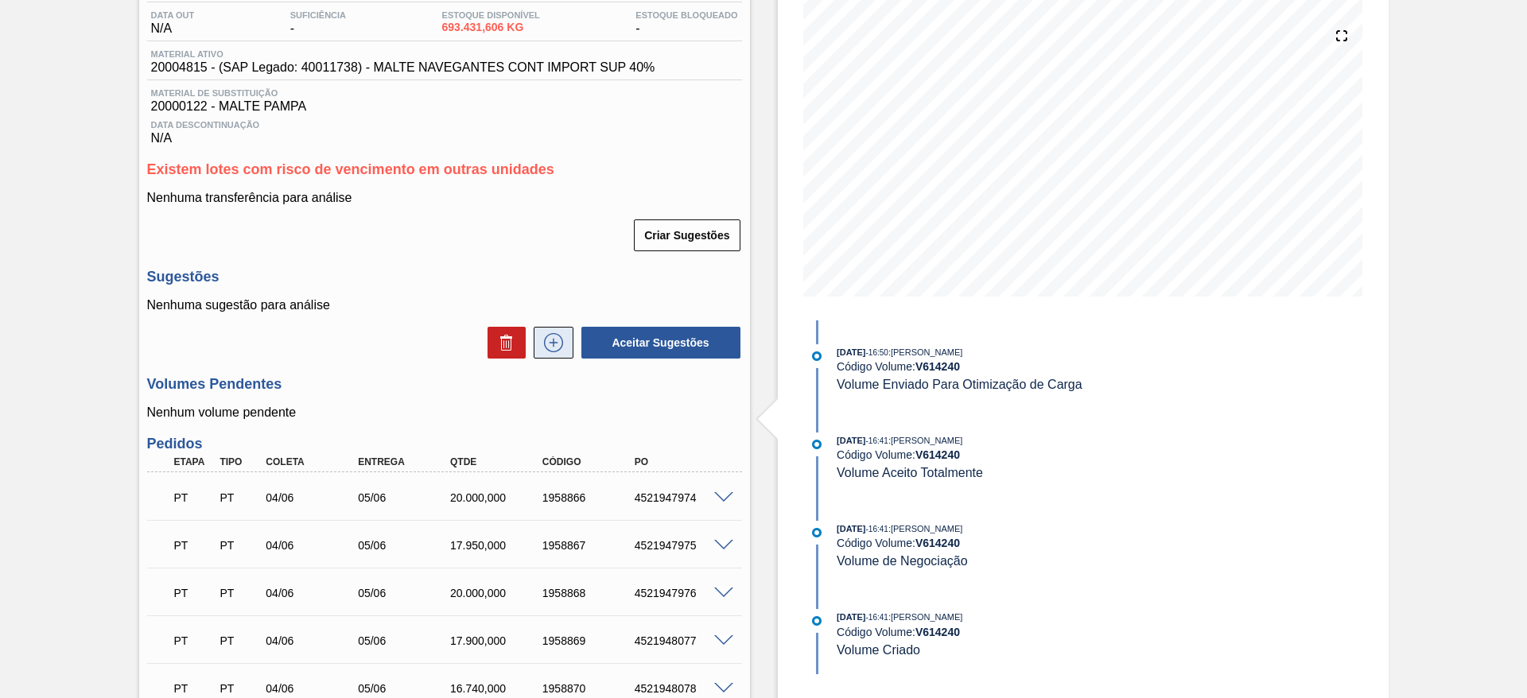
click at [551, 346] on icon at bounding box center [553, 342] width 25 height 19
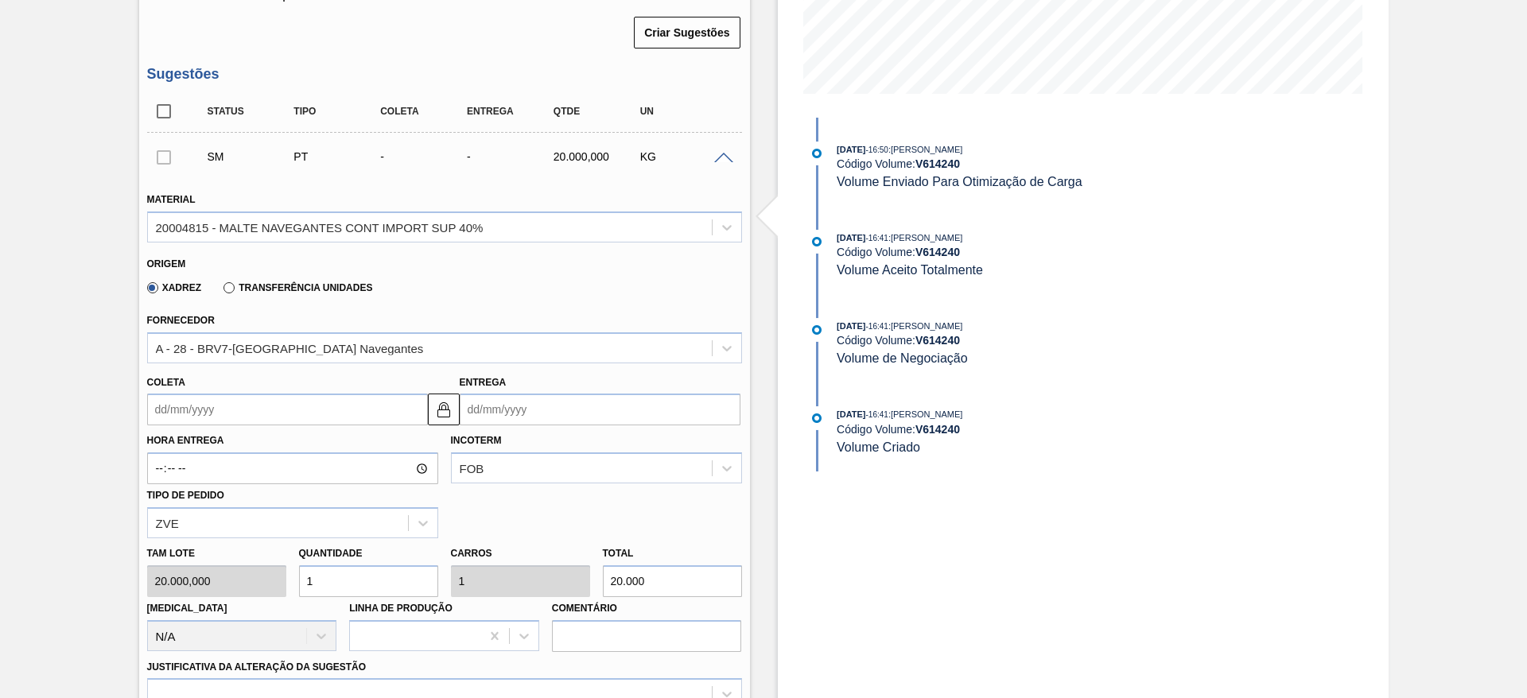
scroll to position [526, 0]
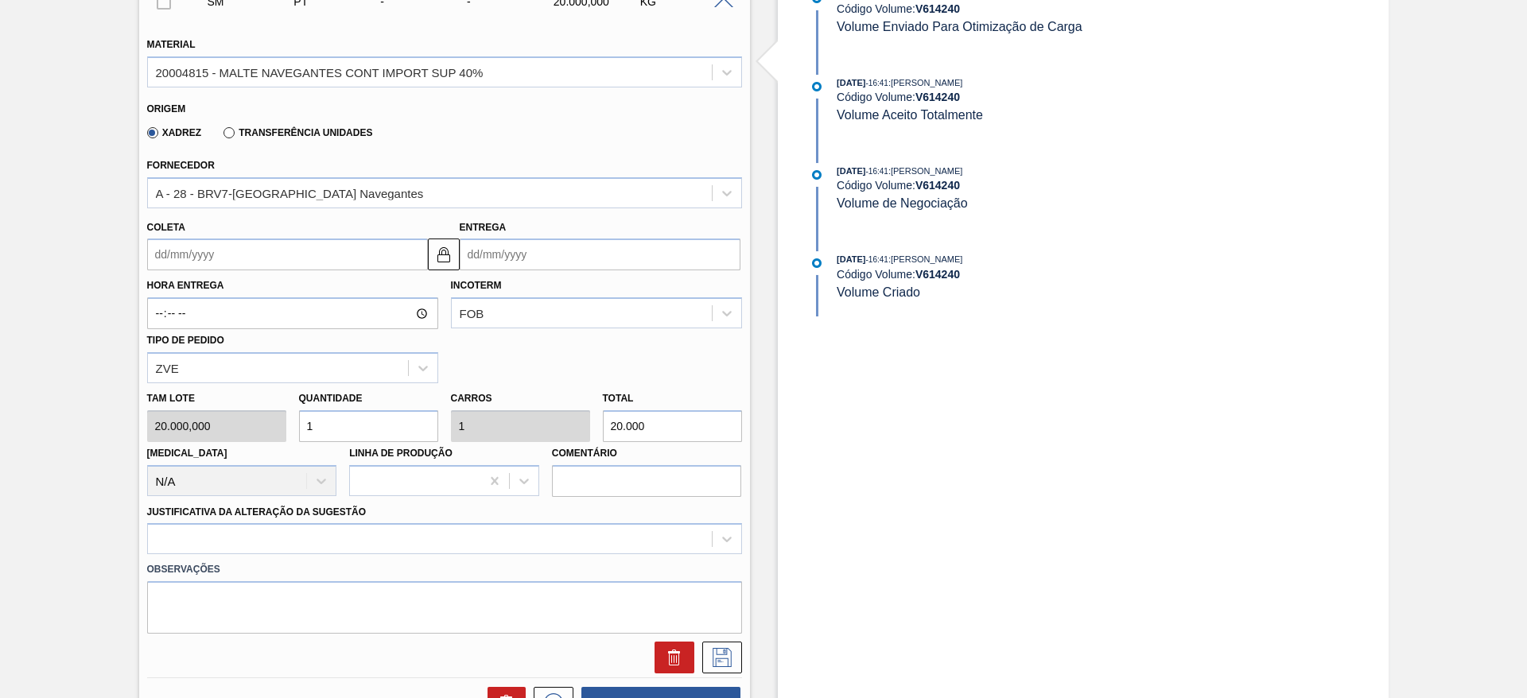
drag, startPoint x: 341, startPoint y: 417, endPoint x: 228, endPoint y: 405, distance: 113.5
click at [243, 404] on div "[PERSON_NAME] 20.000,000 Quantidade 1 Carros 1 Total 20.000 [MEDICAL_DATA] N/A …" at bounding box center [444, 440] width 607 height 114
type input "10"
type input "200.000"
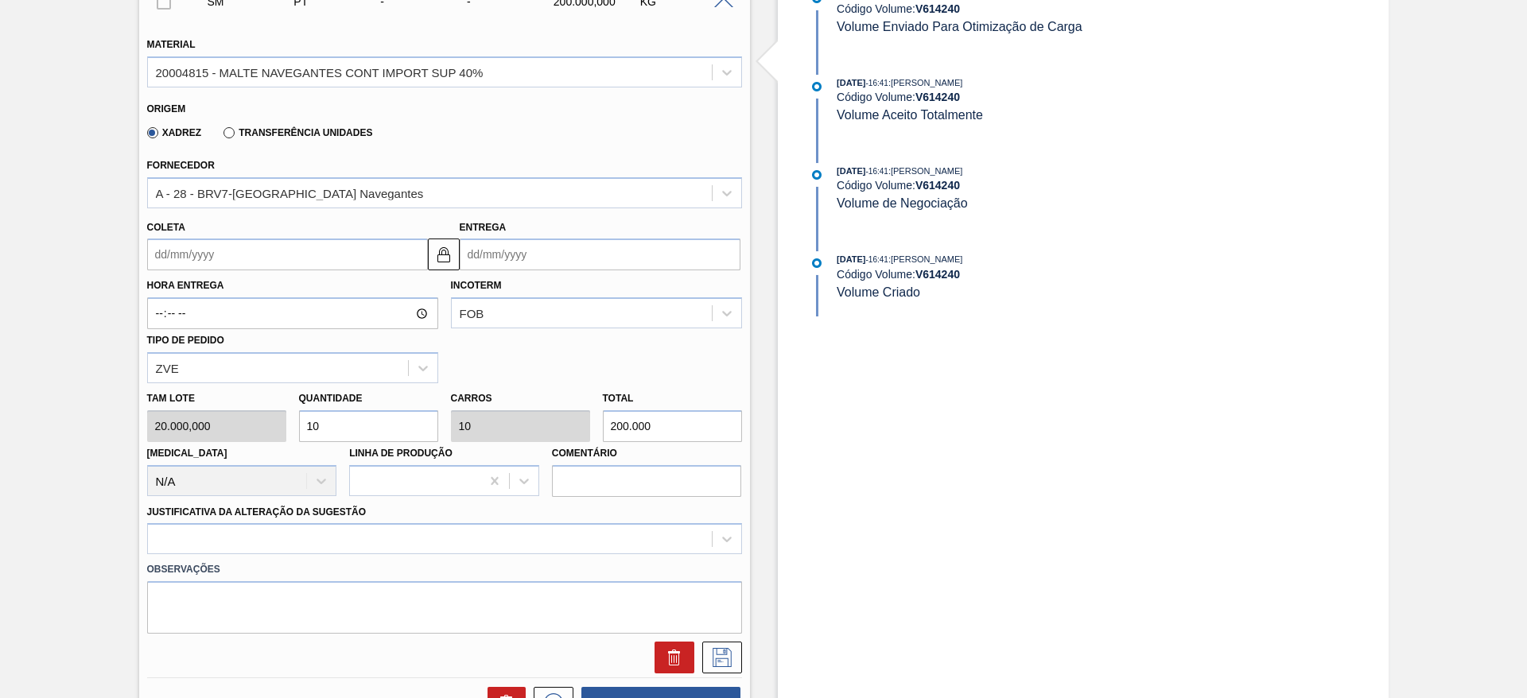
type input "10"
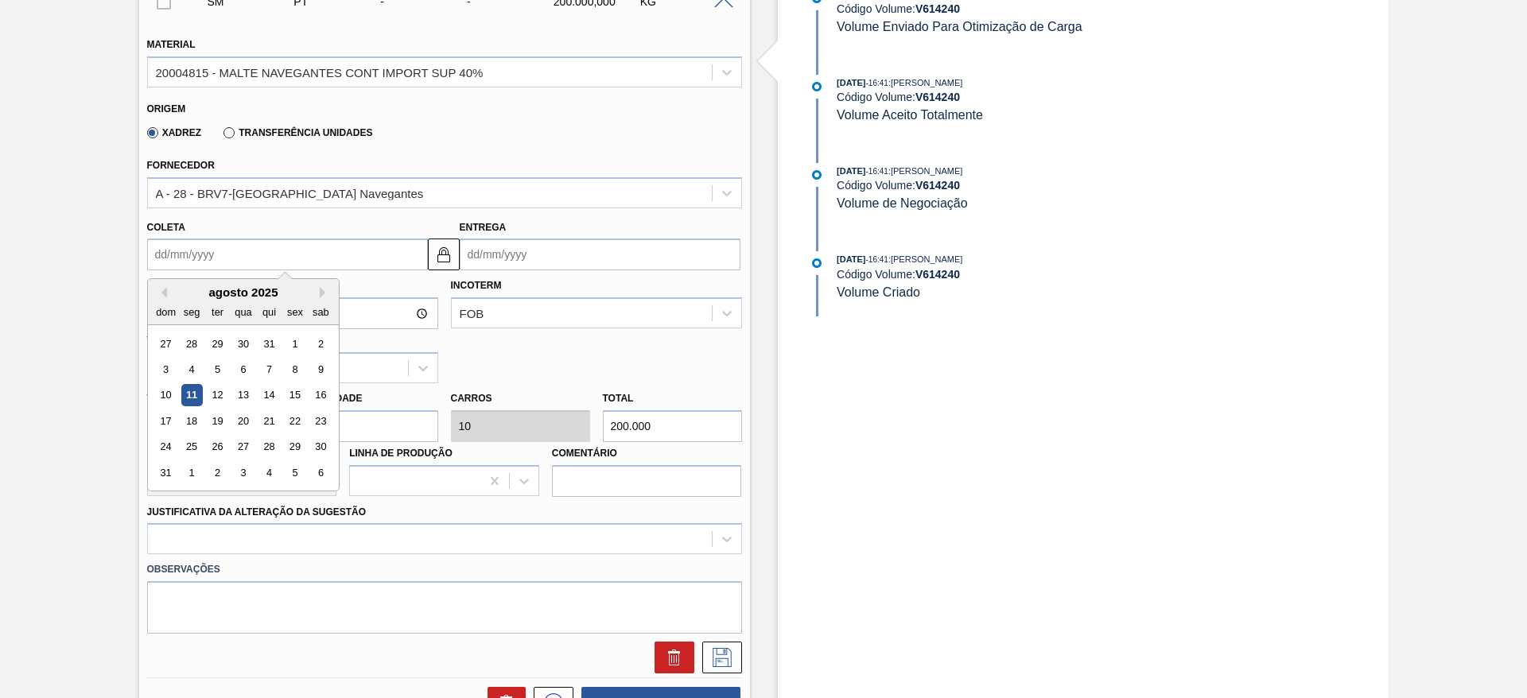
click at [158, 253] on input "Coleta" at bounding box center [287, 255] width 281 height 32
click at [239, 394] on div "13" at bounding box center [242, 395] width 21 height 21
type input "[DATE]"
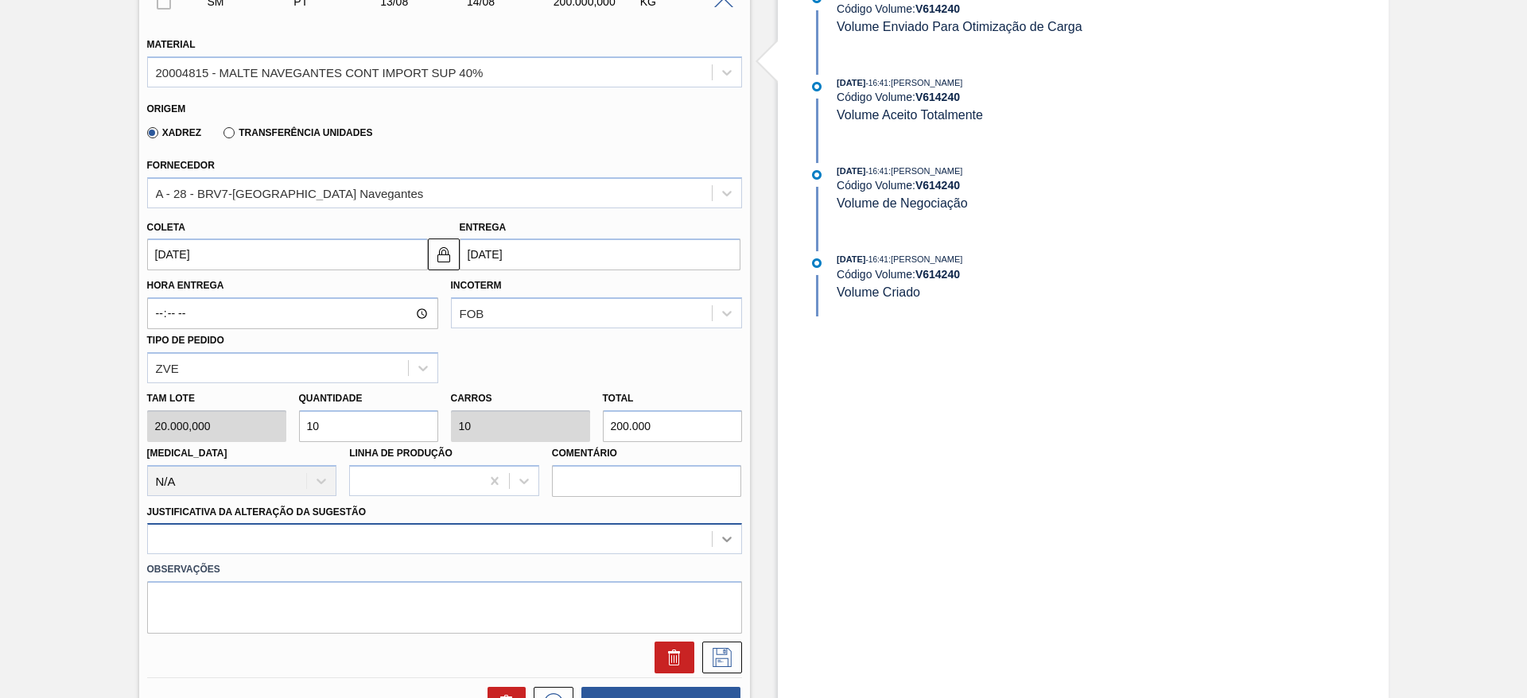
click at [725, 536] on div at bounding box center [444, 538] width 595 height 31
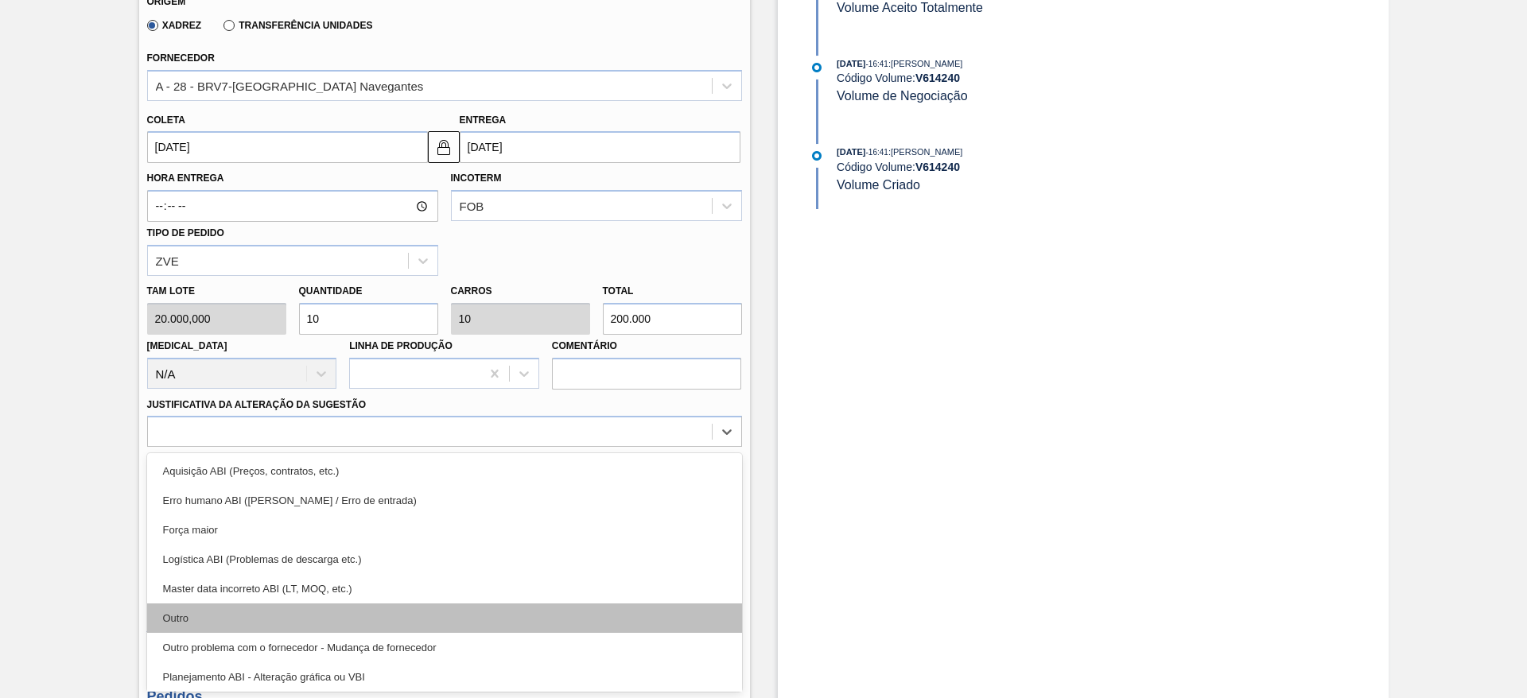
click at [200, 612] on div "Outro" at bounding box center [444, 618] width 595 height 29
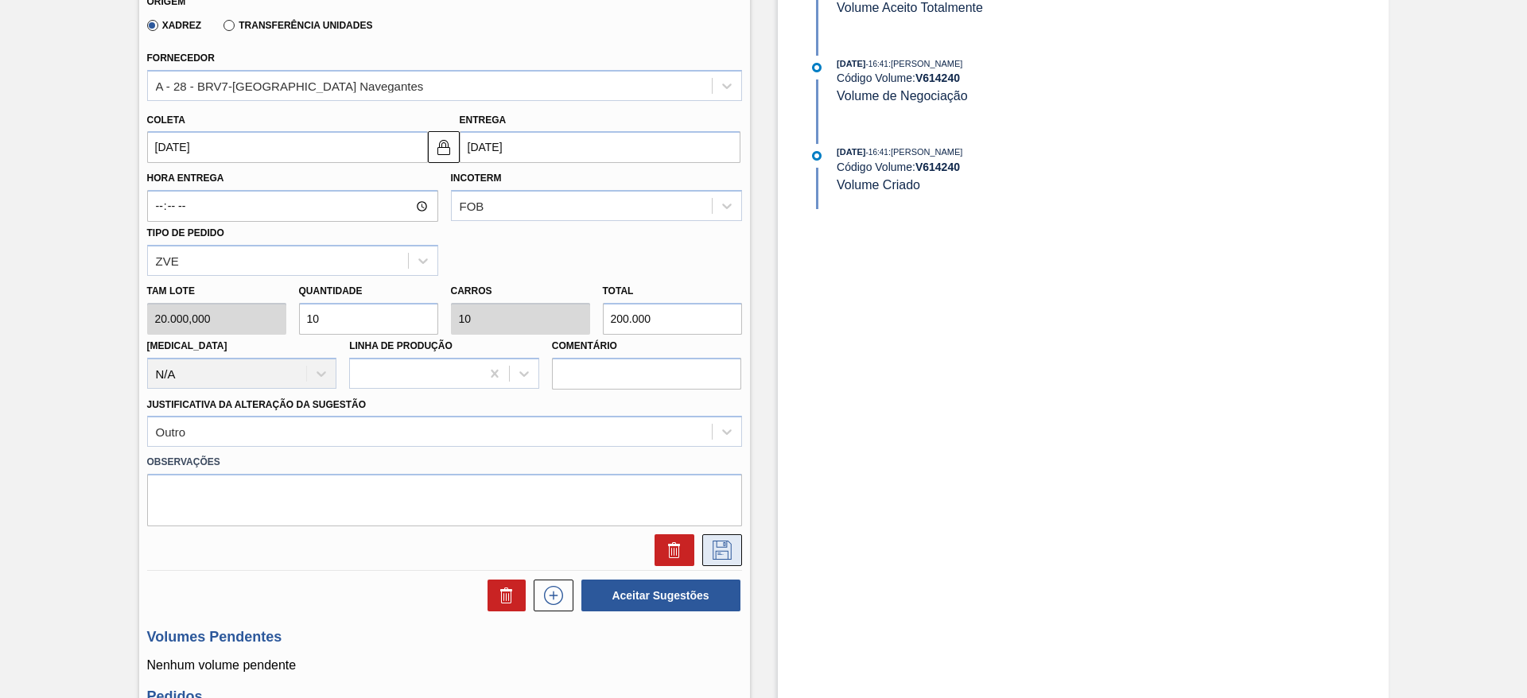
click at [727, 550] on icon at bounding box center [721, 550] width 25 height 19
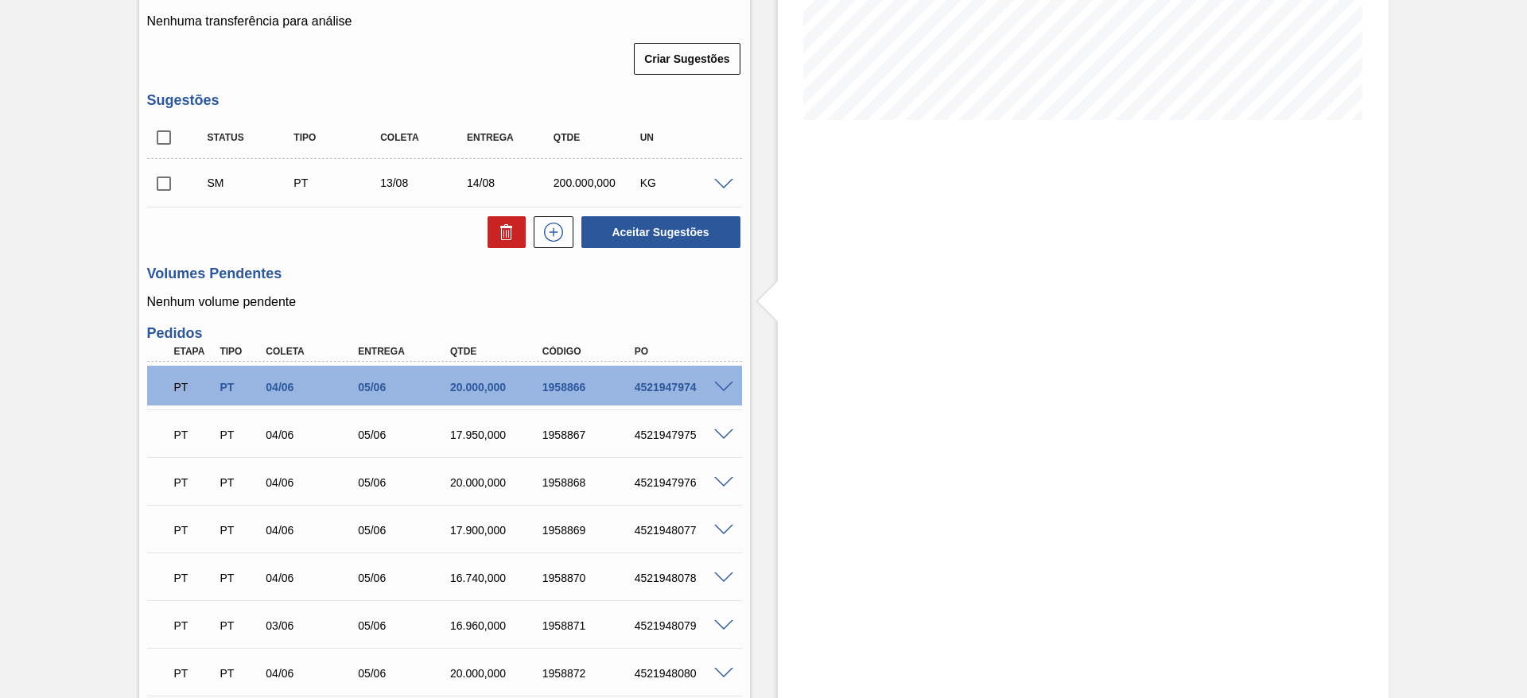
scroll to position [276, 0]
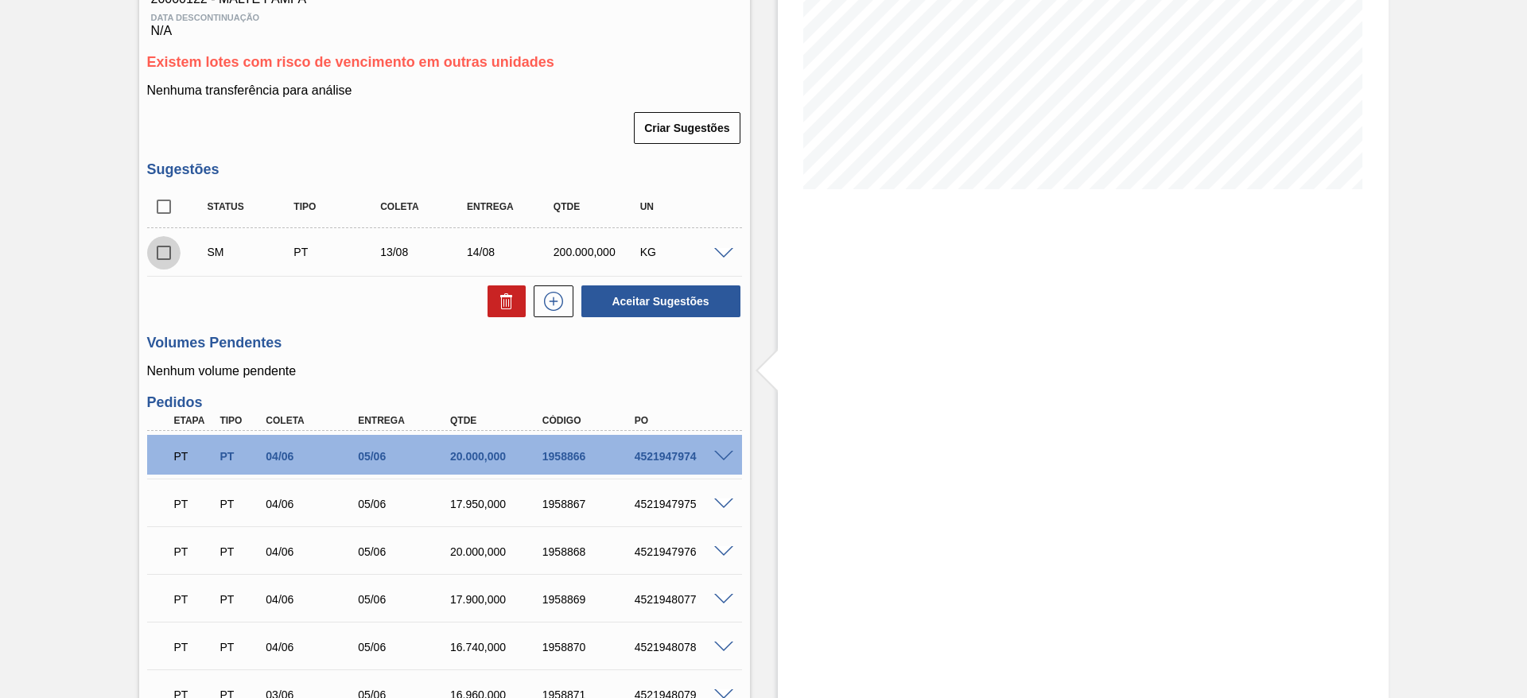
click at [162, 250] on input "checkbox" at bounding box center [163, 252] width 33 height 33
click at [654, 301] on button "Aceitar Sugestões" at bounding box center [660, 301] width 159 height 32
checkbox input "false"
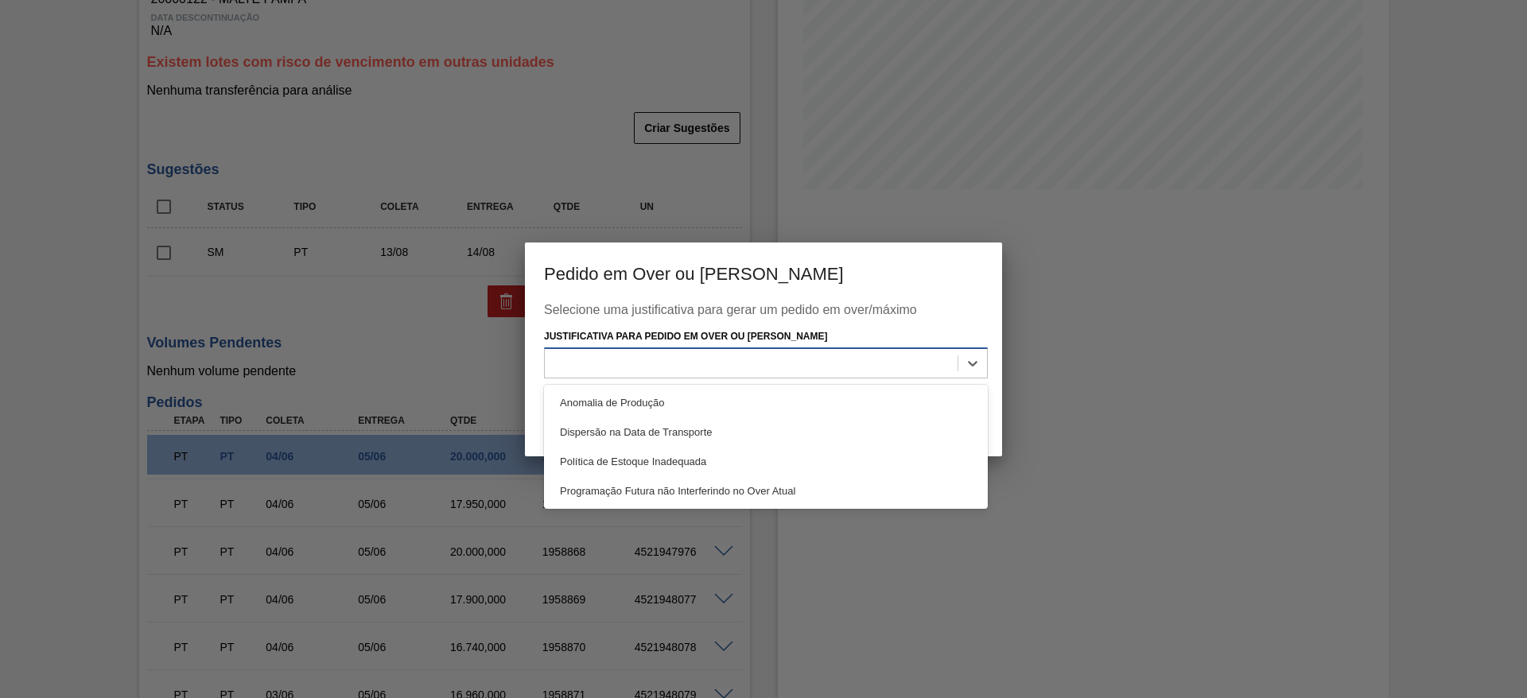
click at [651, 363] on div at bounding box center [751, 363] width 413 height 23
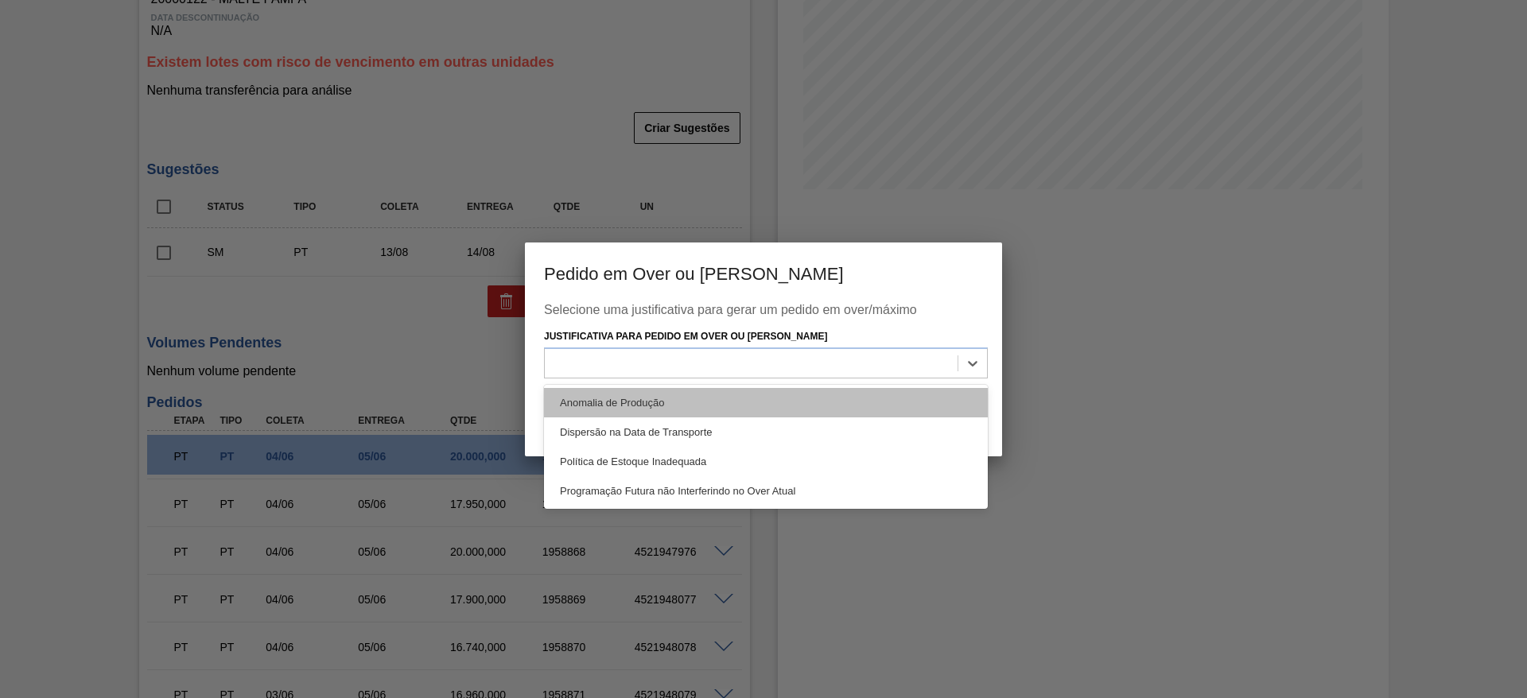
click at [599, 401] on div "Anomalia de Produção" at bounding box center [766, 402] width 444 height 29
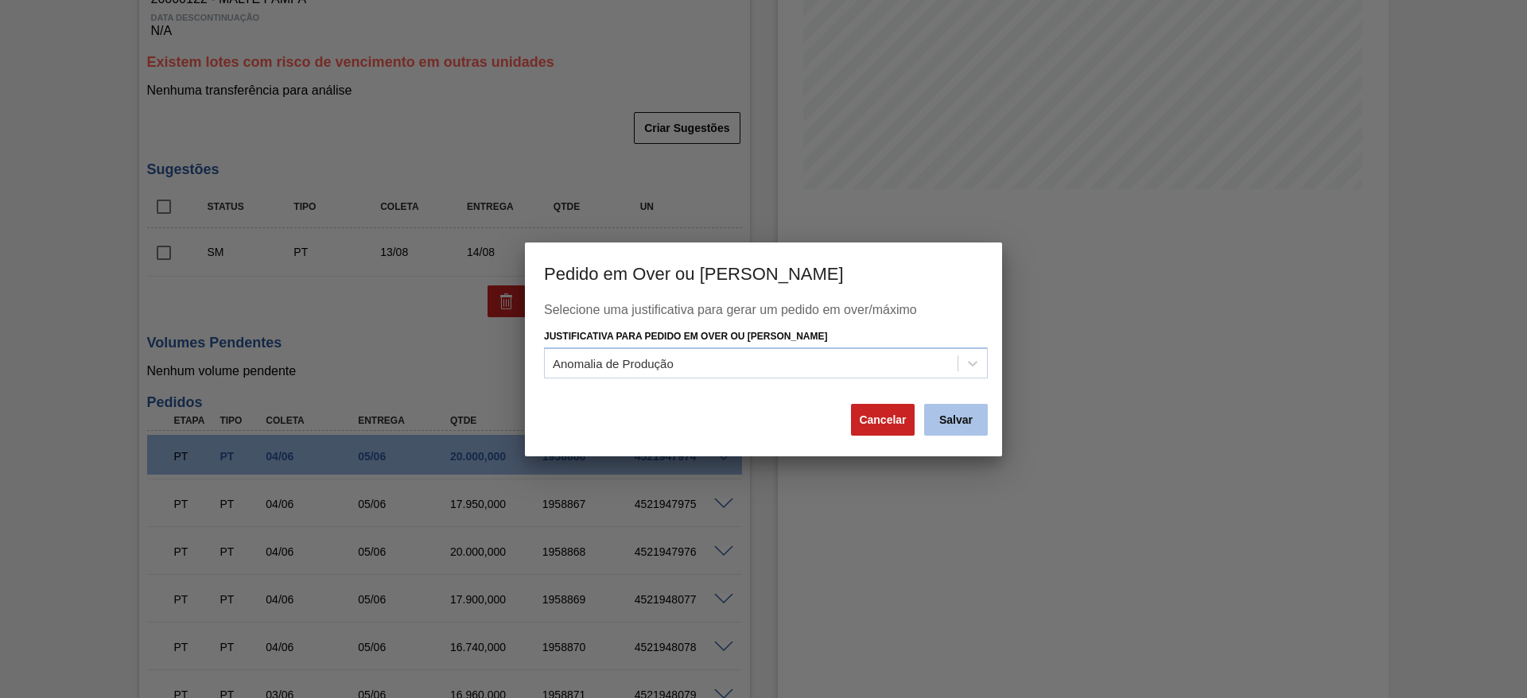
click at [949, 417] on button "Salvar" at bounding box center [956, 420] width 64 height 32
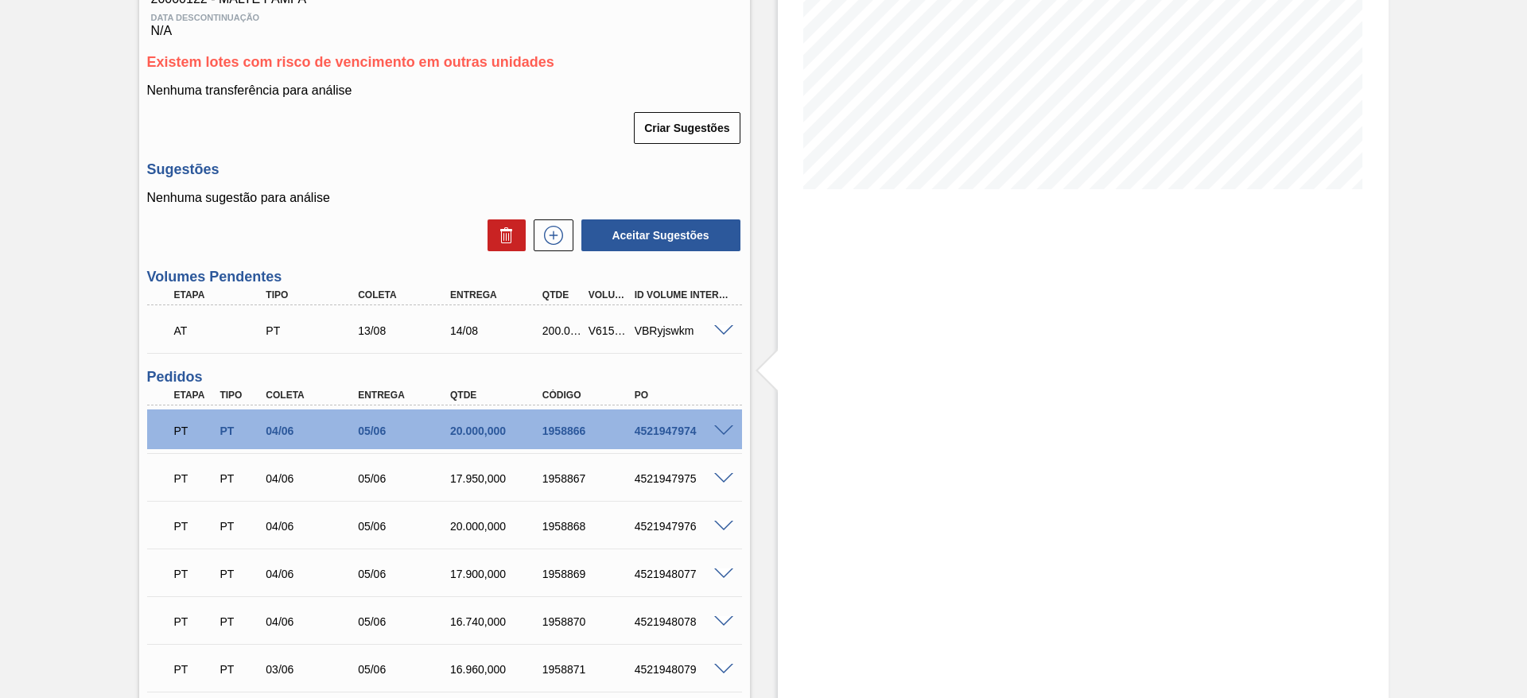
click at [600, 326] on div "V615386" at bounding box center [608, 330] width 48 height 13
copy div "V615386"
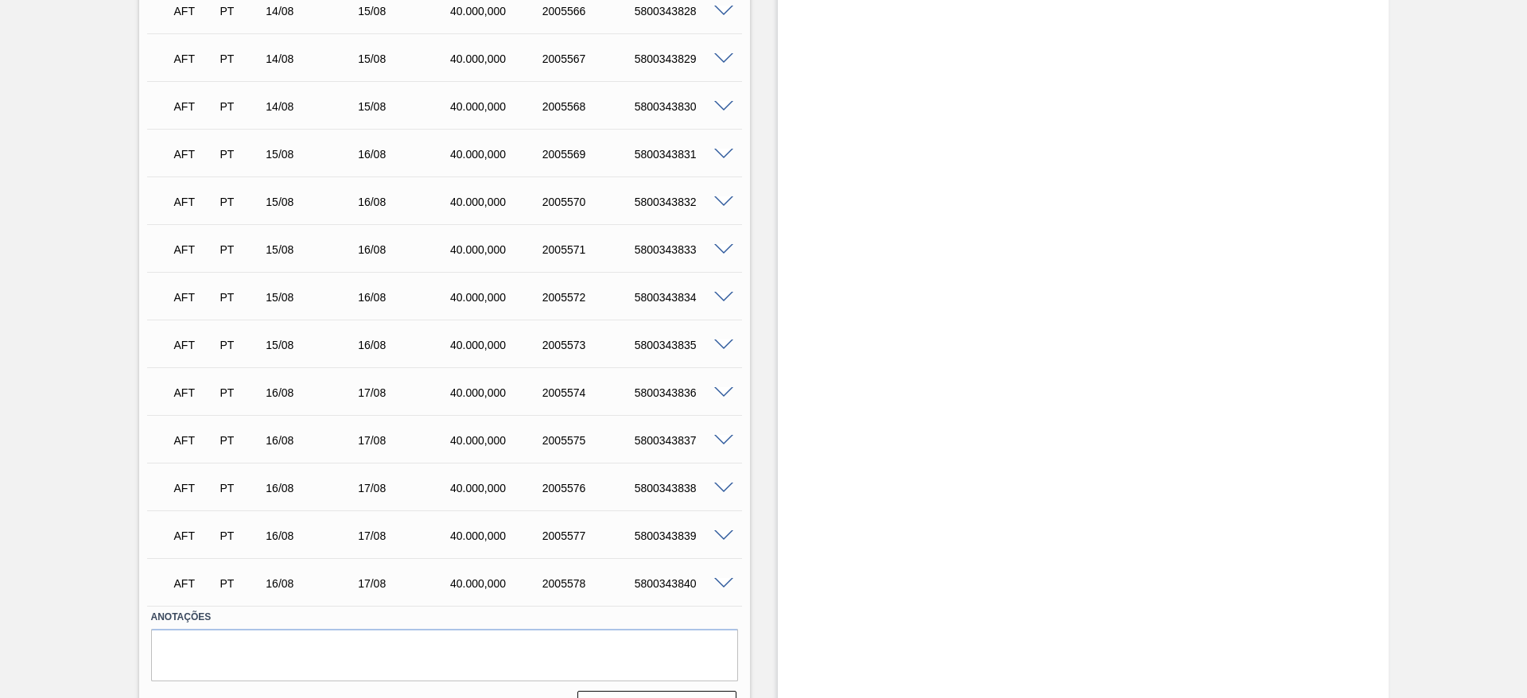
scroll to position [3072, 0]
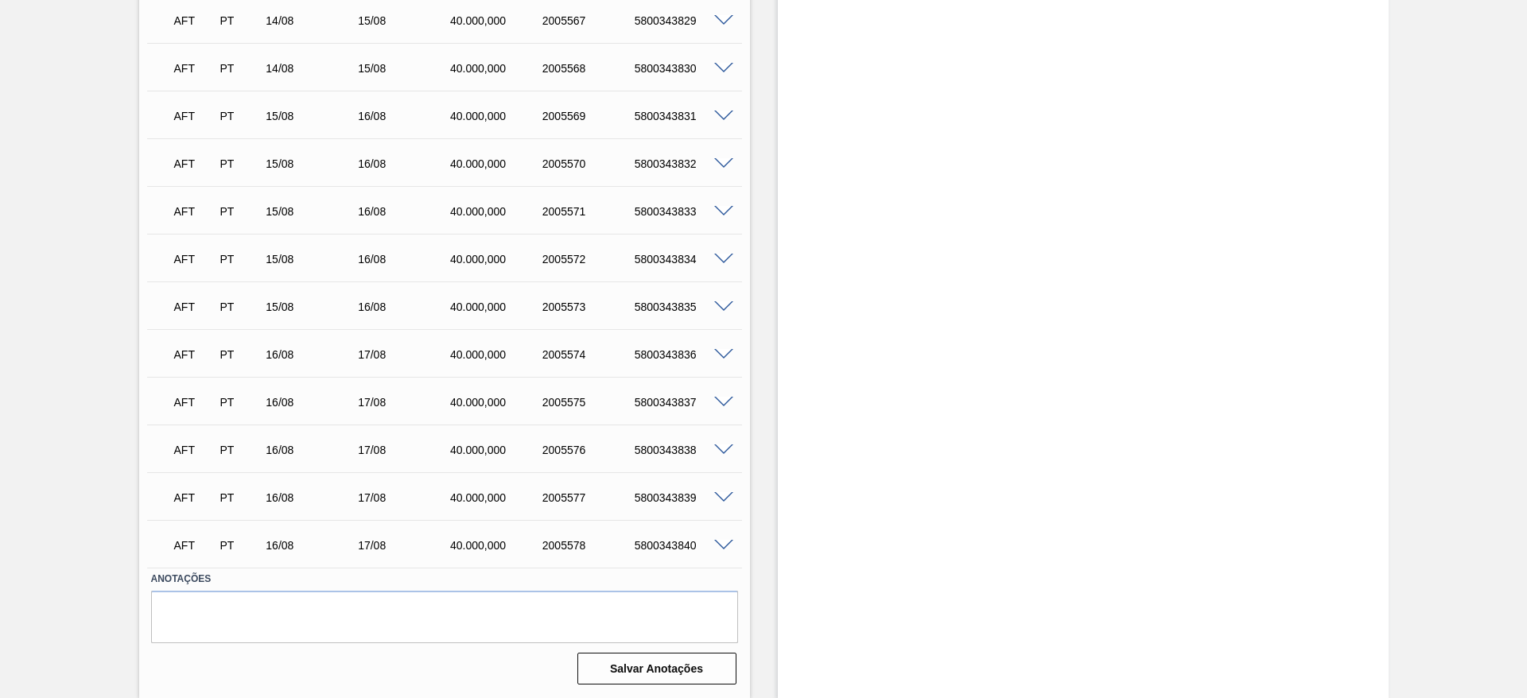
click at [724, 401] on span at bounding box center [723, 403] width 19 height 12
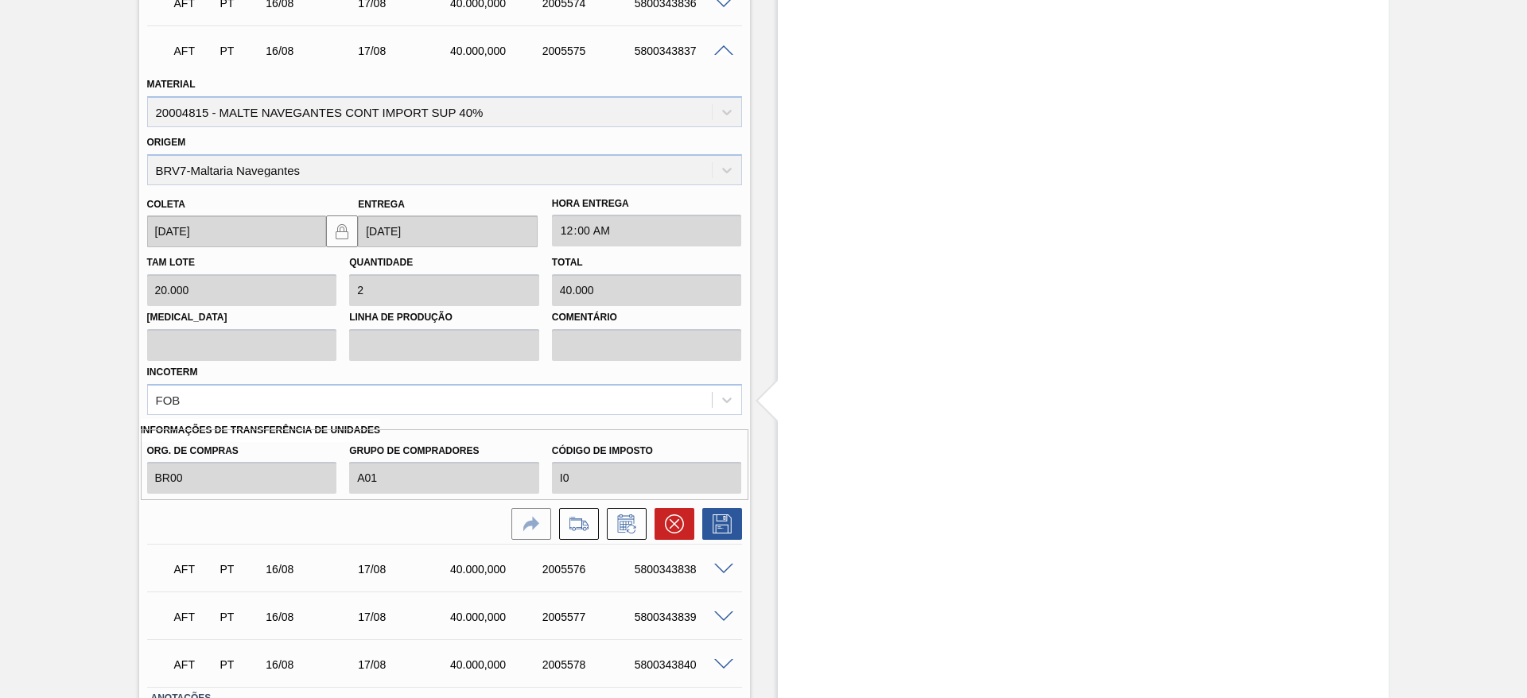
scroll to position [3429, 0]
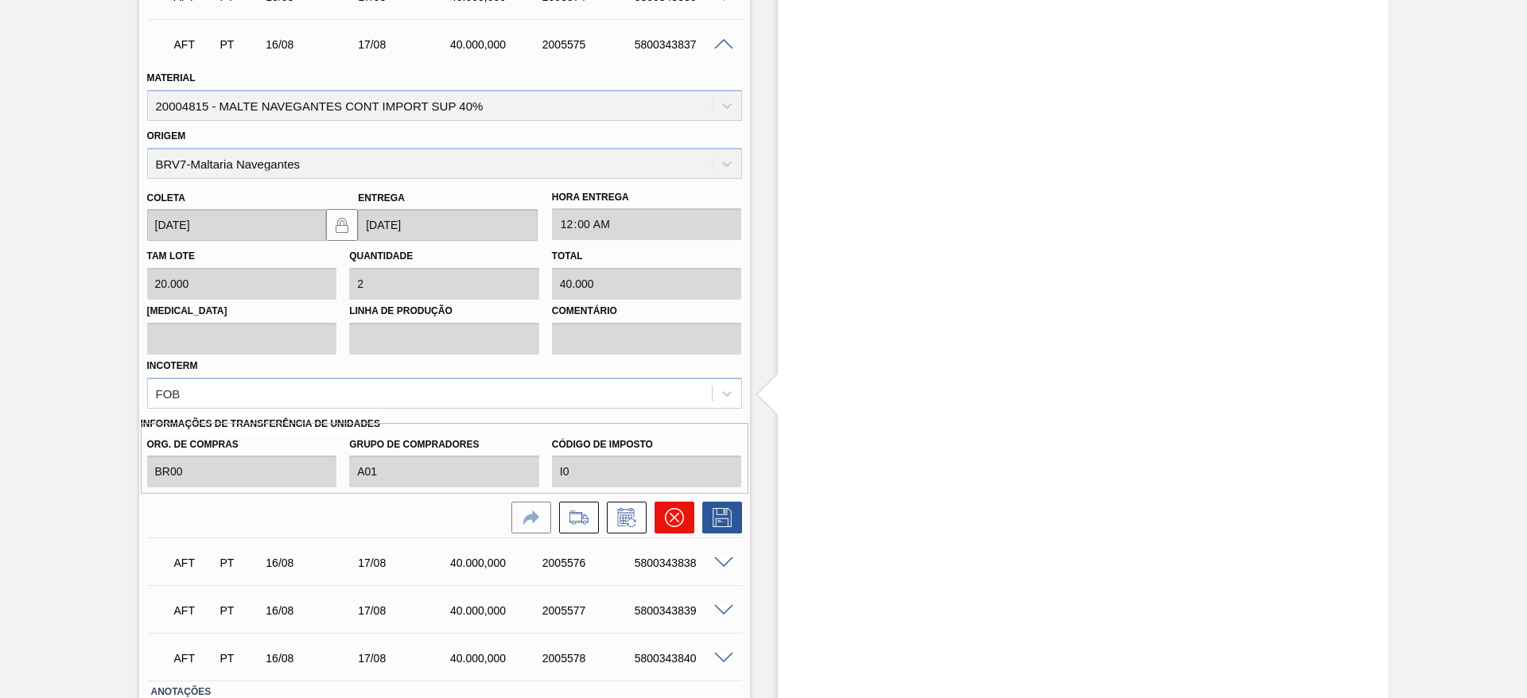
click at [668, 530] on button at bounding box center [674, 518] width 40 height 32
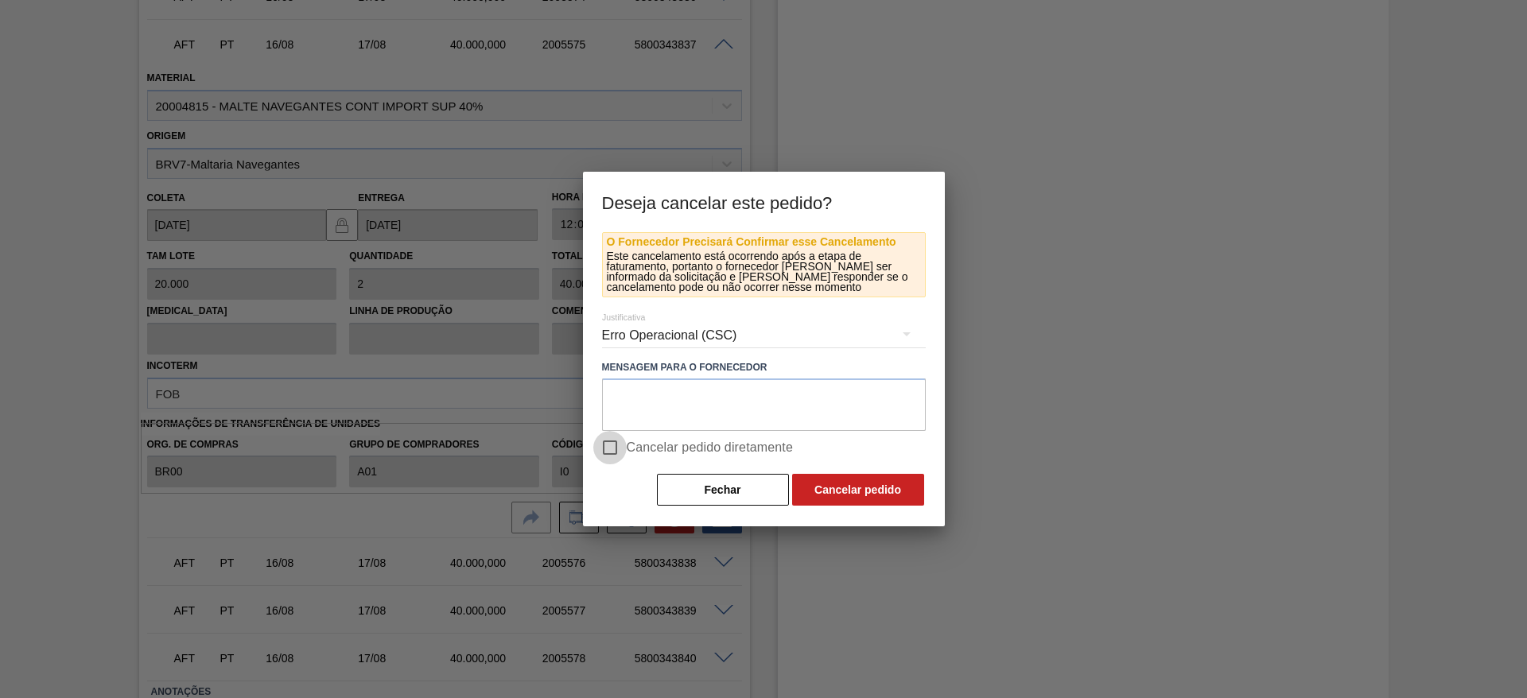
click at [615, 442] on input "Cancelar pedido diretamente" at bounding box center [609, 447] width 33 height 33
checkbox input "true"
click at [906, 487] on button "Cancelar pedido" at bounding box center [858, 490] width 132 height 32
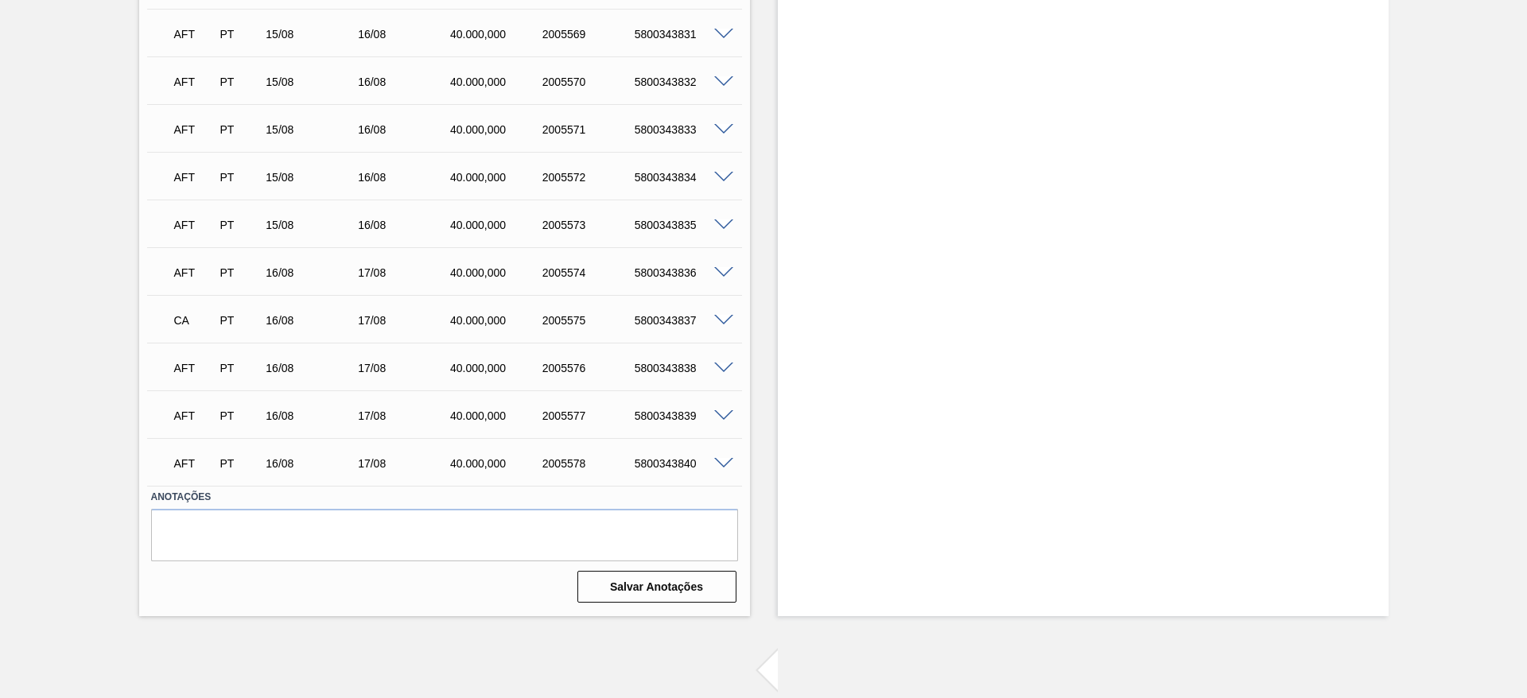
scroll to position [3154, 0]
click at [727, 460] on span at bounding box center [723, 464] width 19 height 12
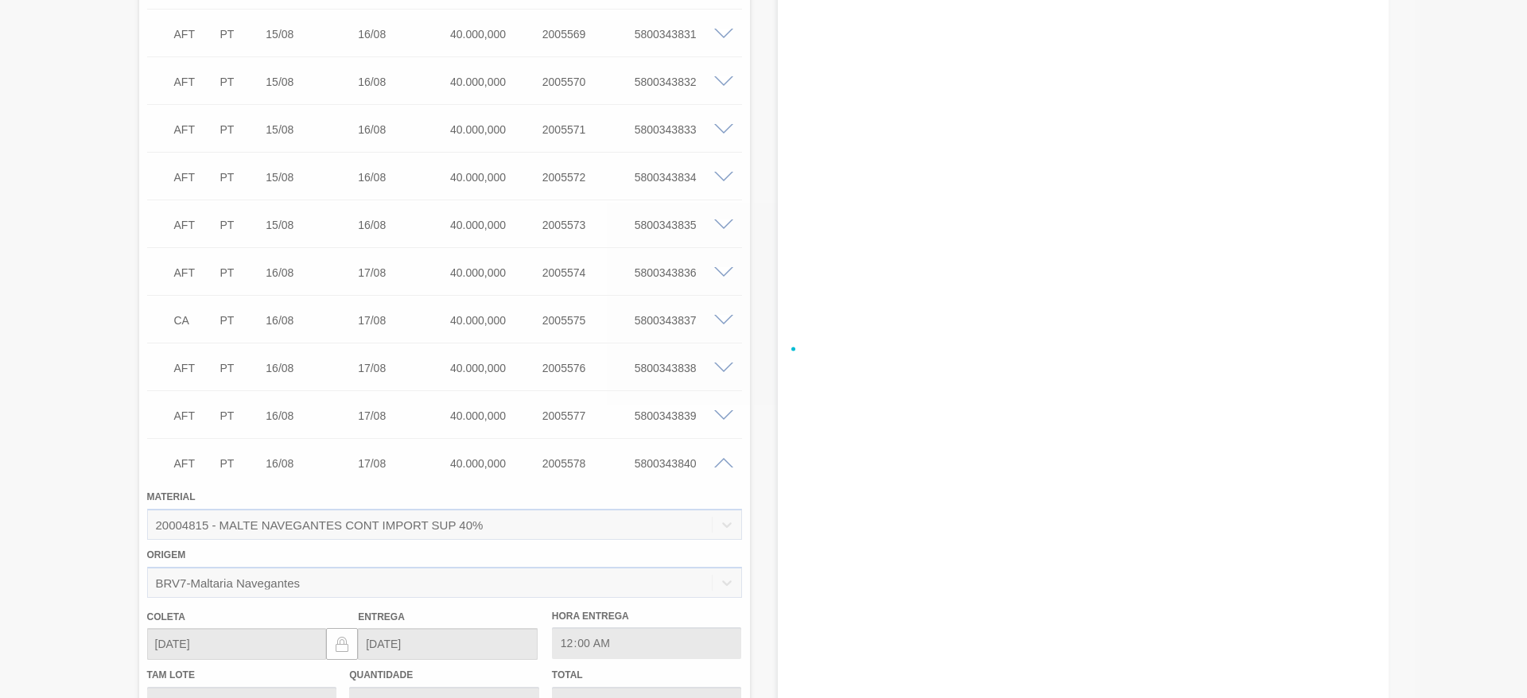
scroll to position [3429, 0]
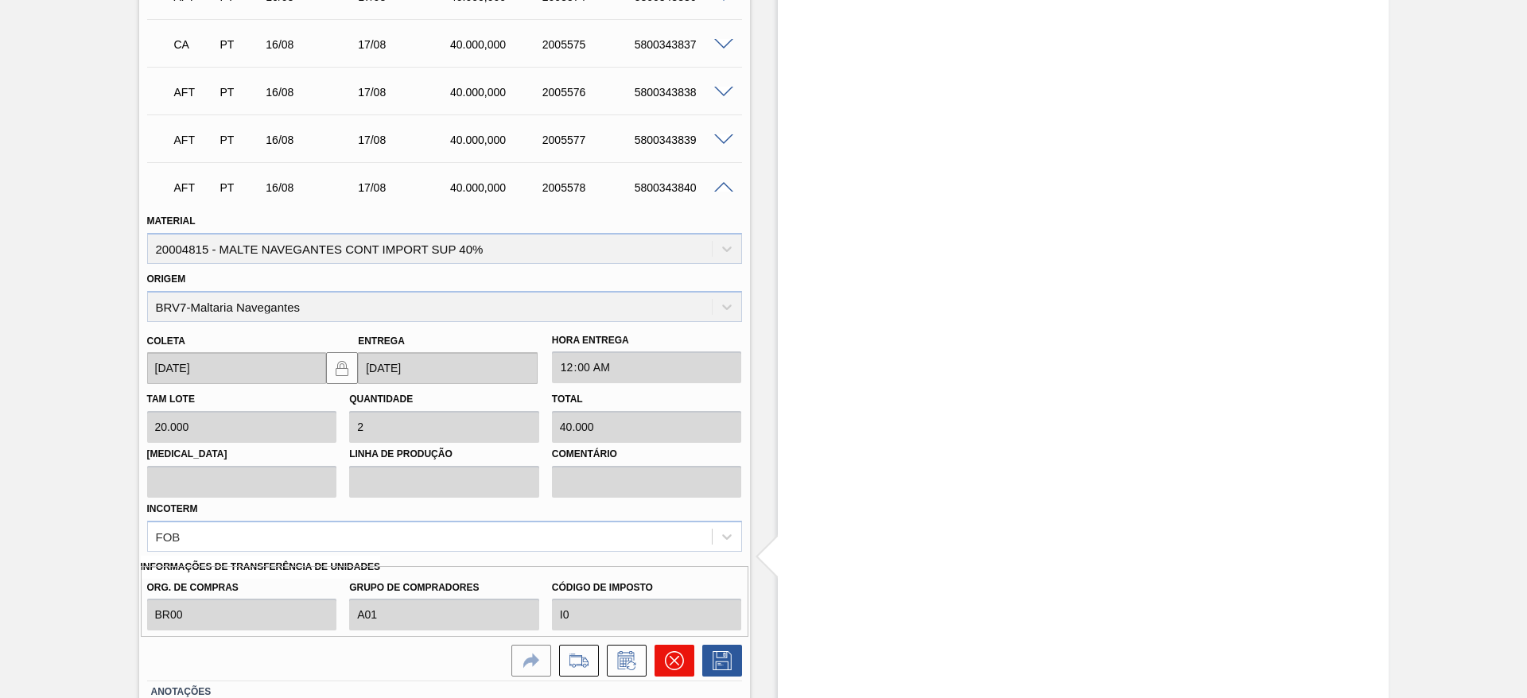
click at [677, 662] on icon at bounding box center [674, 660] width 19 height 19
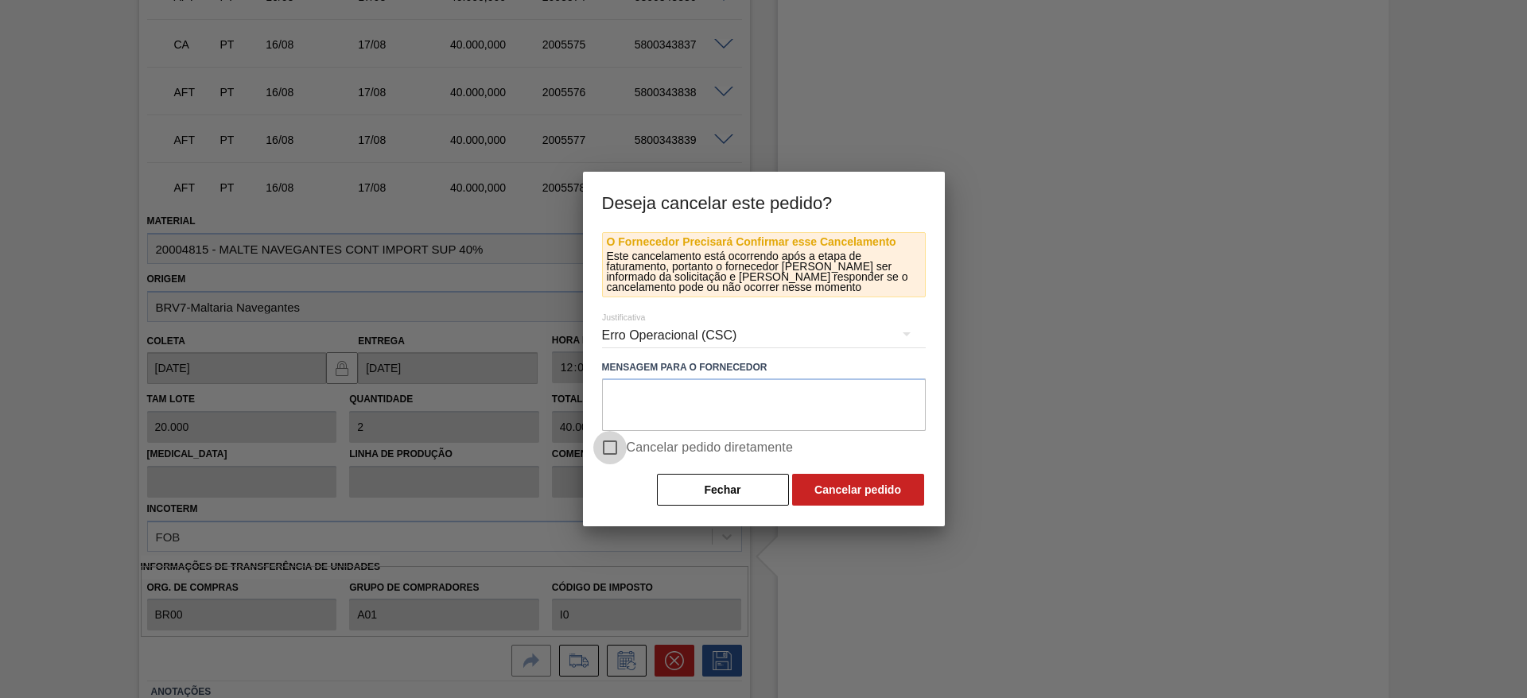
click at [616, 449] on input "Cancelar pedido diretamente" at bounding box center [609, 447] width 33 height 33
checkbox input "true"
click at [866, 482] on button "Cancelar pedido" at bounding box center [858, 490] width 132 height 32
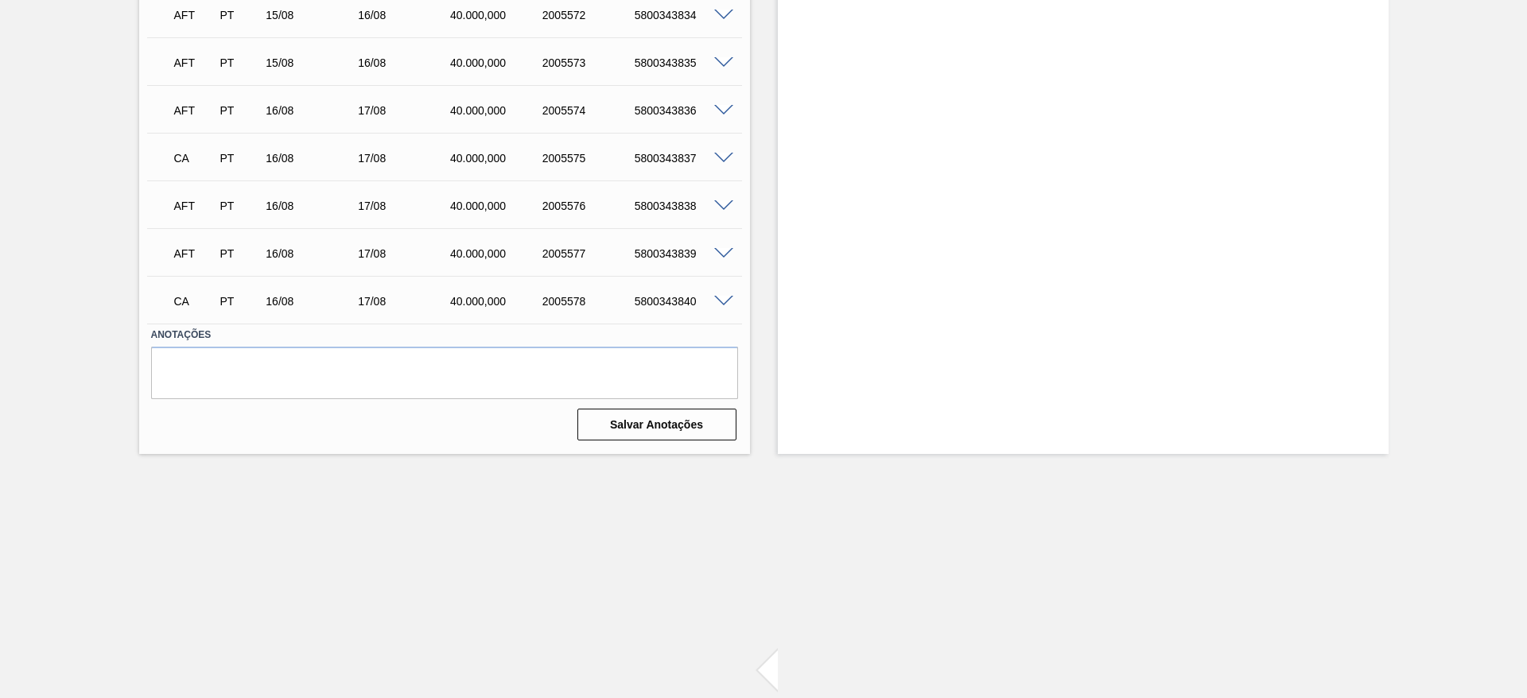
scroll to position [3197, 0]
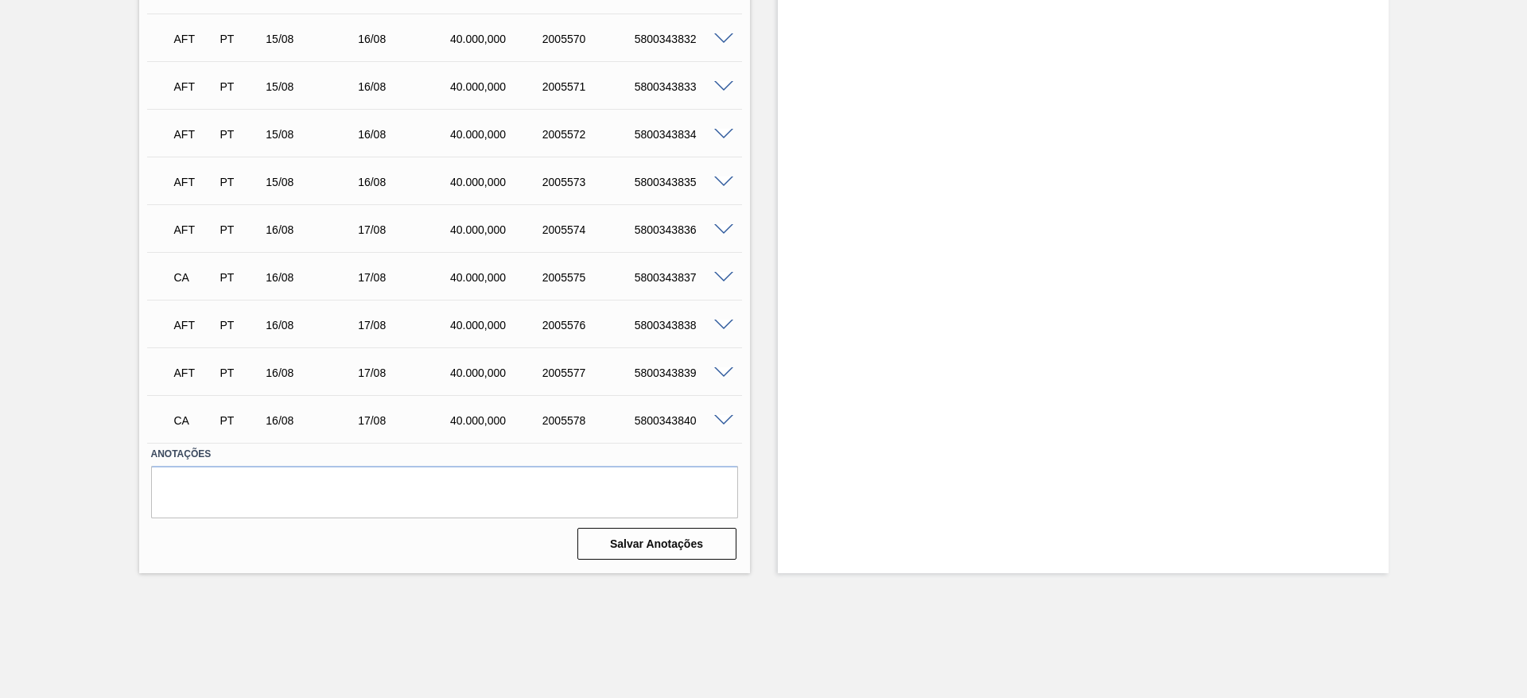
click at [722, 325] on span at bounding box center [723, 326] width 19 height 12
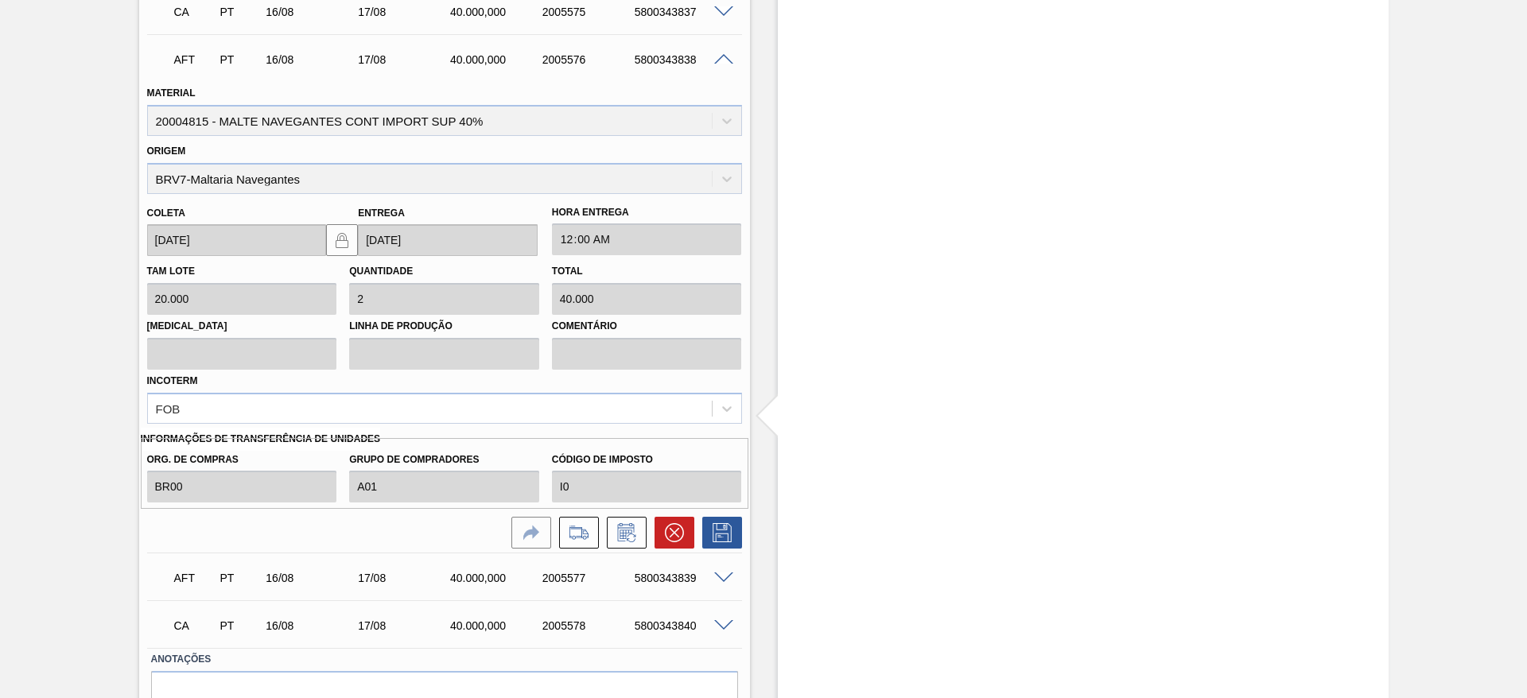
scroll to position [3542, 0]
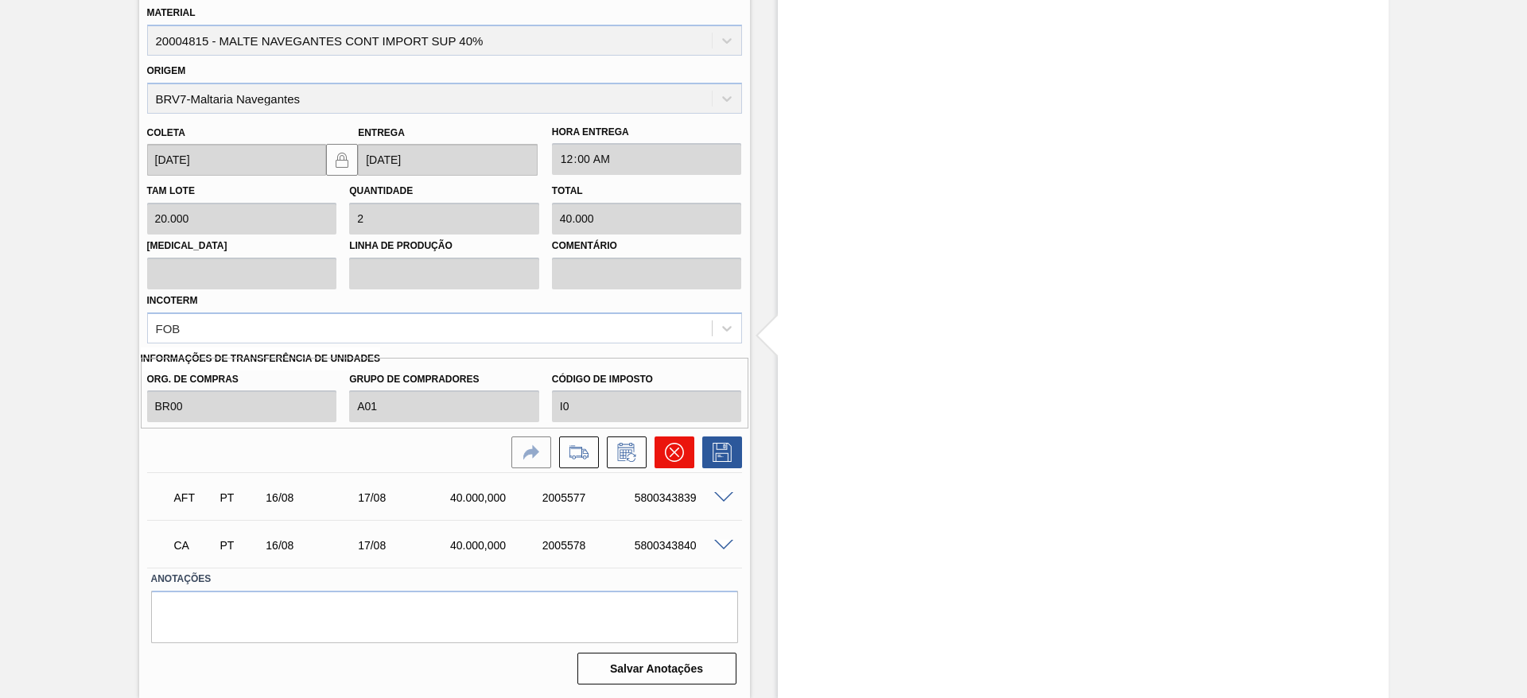
click at [676, 450] on icon at bounding box center [674, 452] width 19 height 19
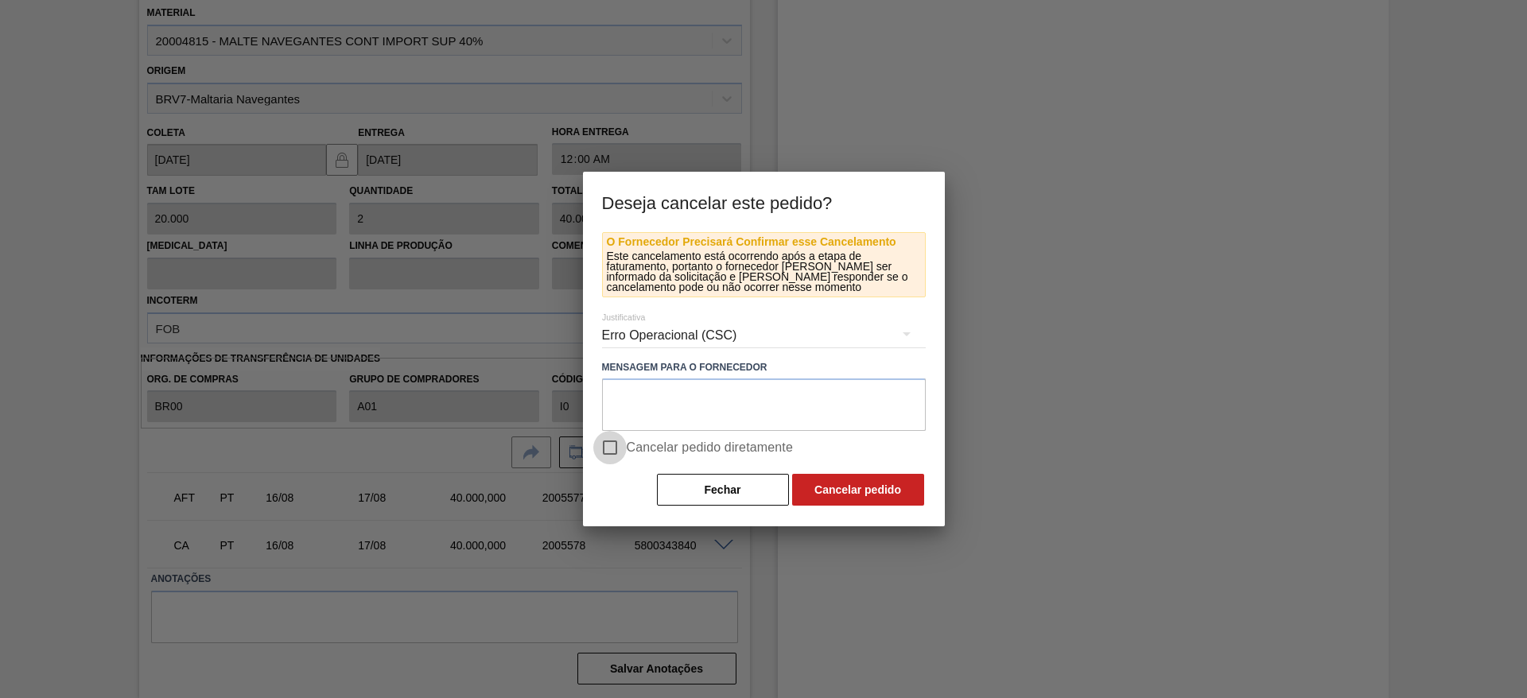
click at [607, 444] on input "Cancelar pedido diretamente" at bounding box center [609, 447] width 33 height 33
checkbox input "true"
click at [872, 491] on button "Cancelar pedido" at bounding box center [858, 490] width 132 height 32
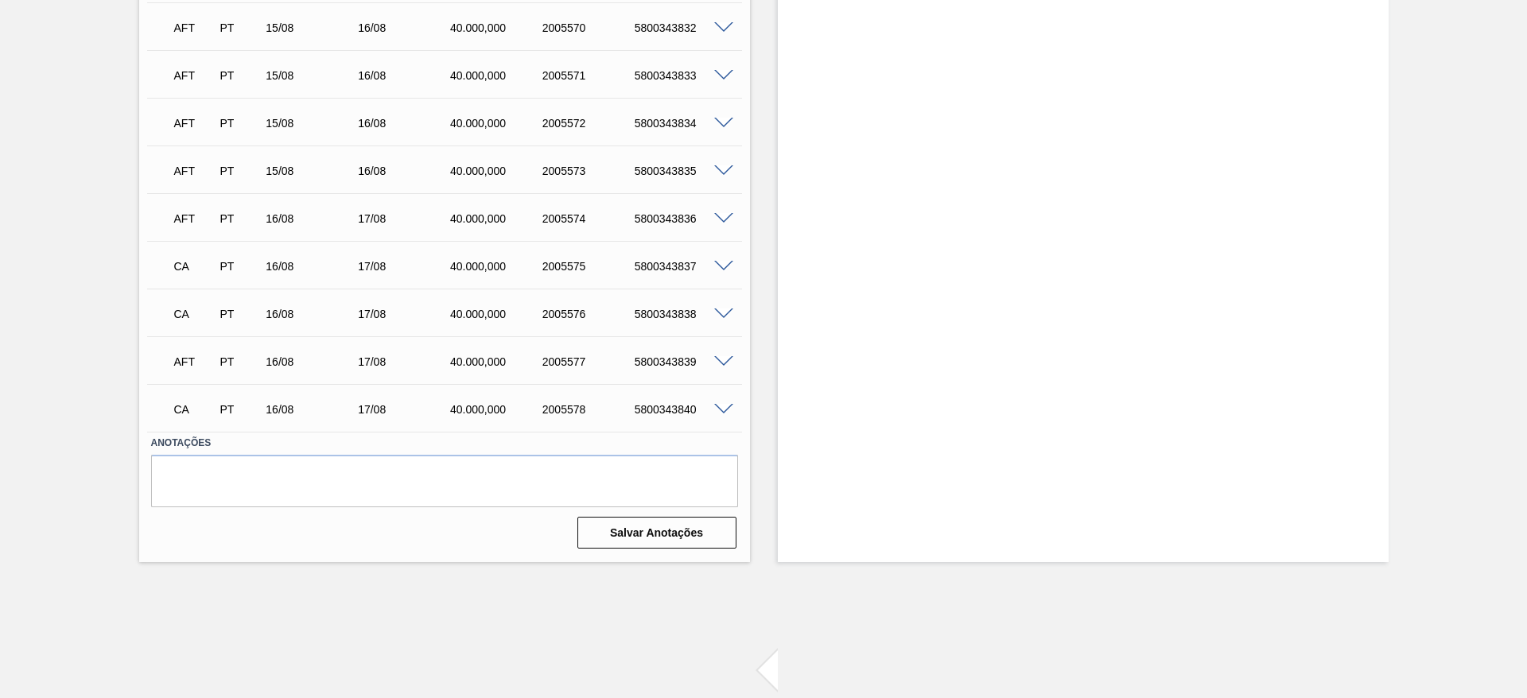
scroll to position [3088, 0]
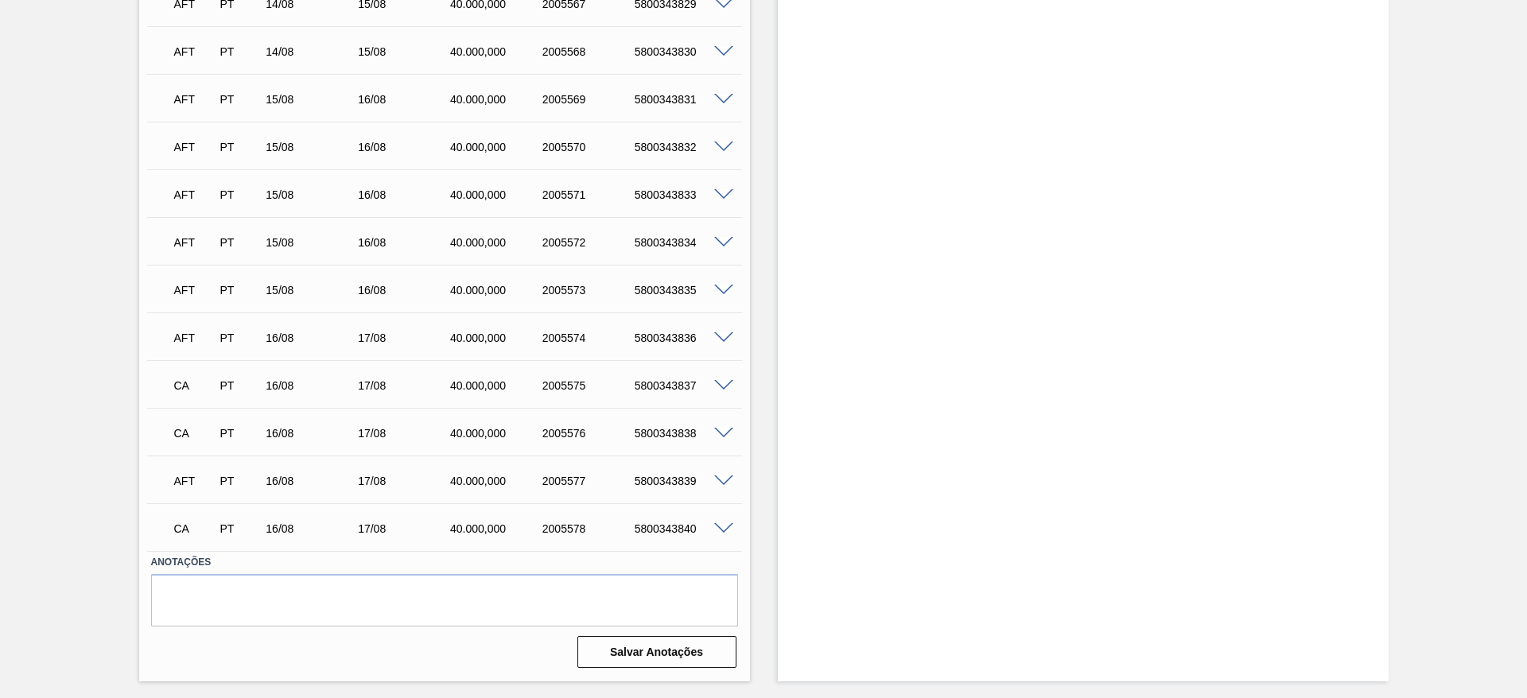
click at [723, 479] on span at bounding box center [723, 482] width 19 height 12
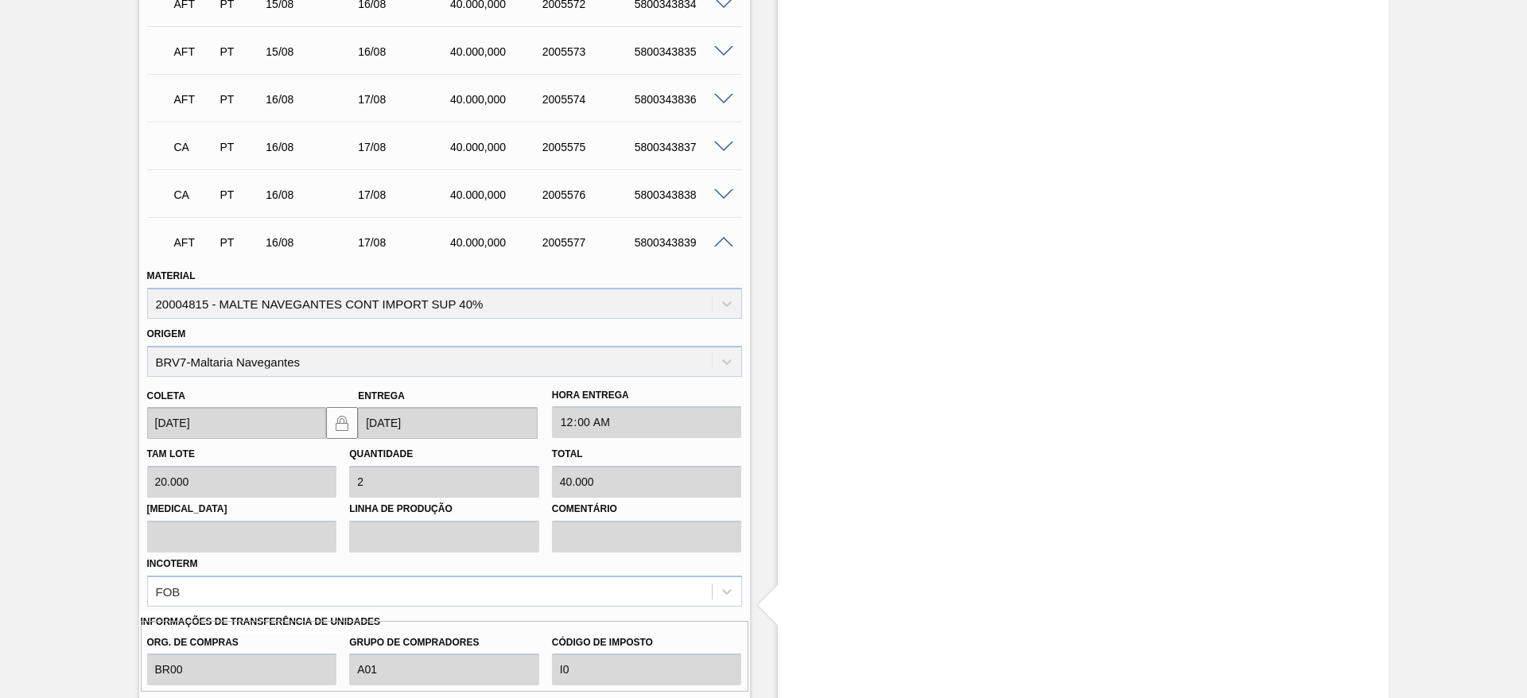
scroll to position [3542, 0]
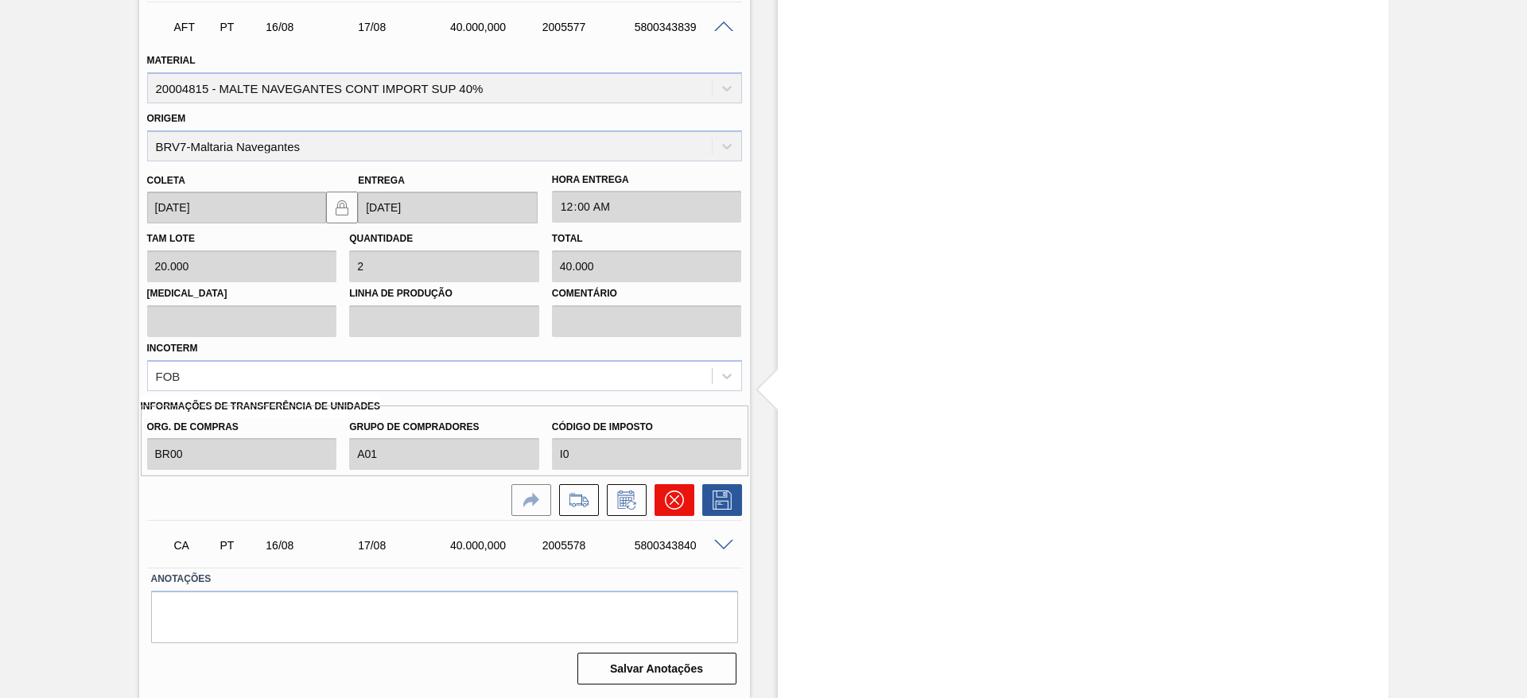
click at [671, 496] on icon at bounding box center [674, 500] width 19 height 19
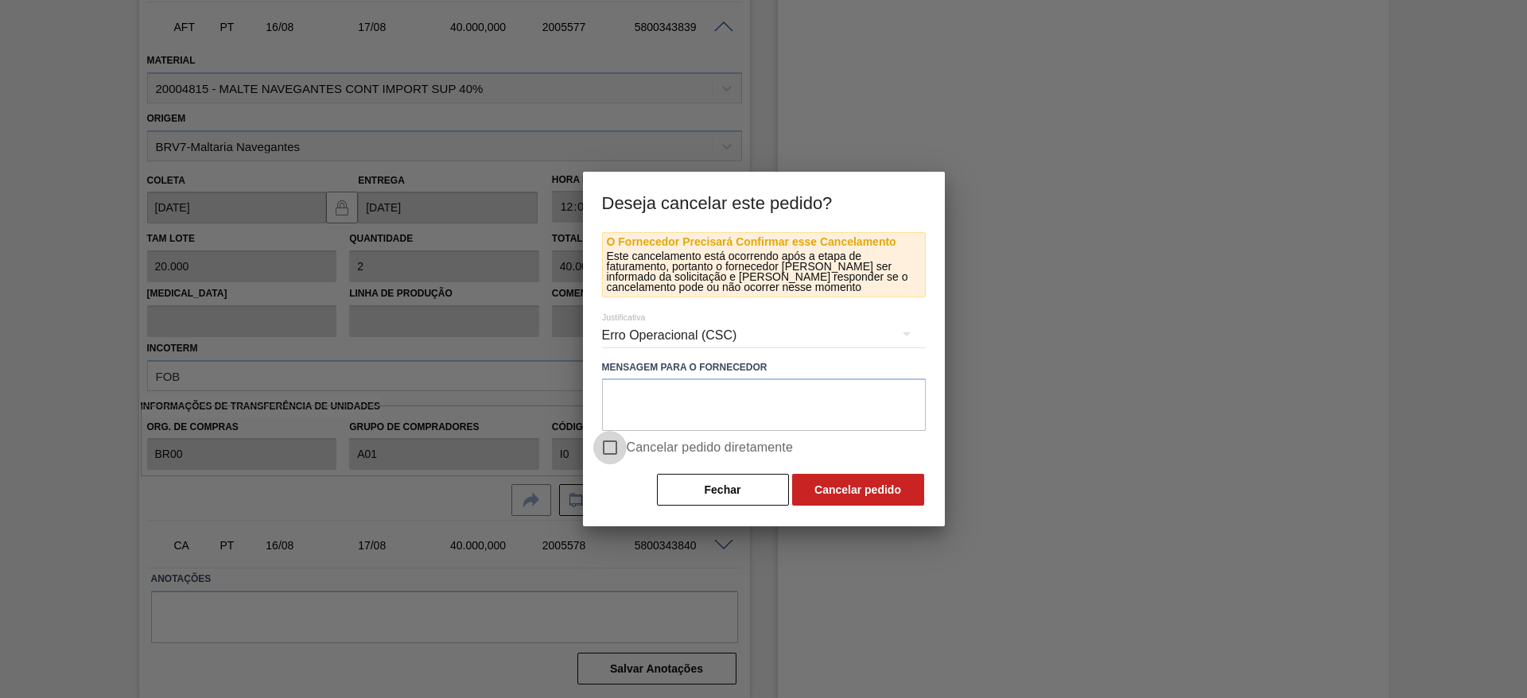
click at [610, 448] on input "Cancelar pedido diretamente" at bounding box center [609, 447] width 33 height 33
checkbox input "true"
click at [878, 480] on button "Cancelar pedido" at bounding box center [858, 490] width 132 height 32
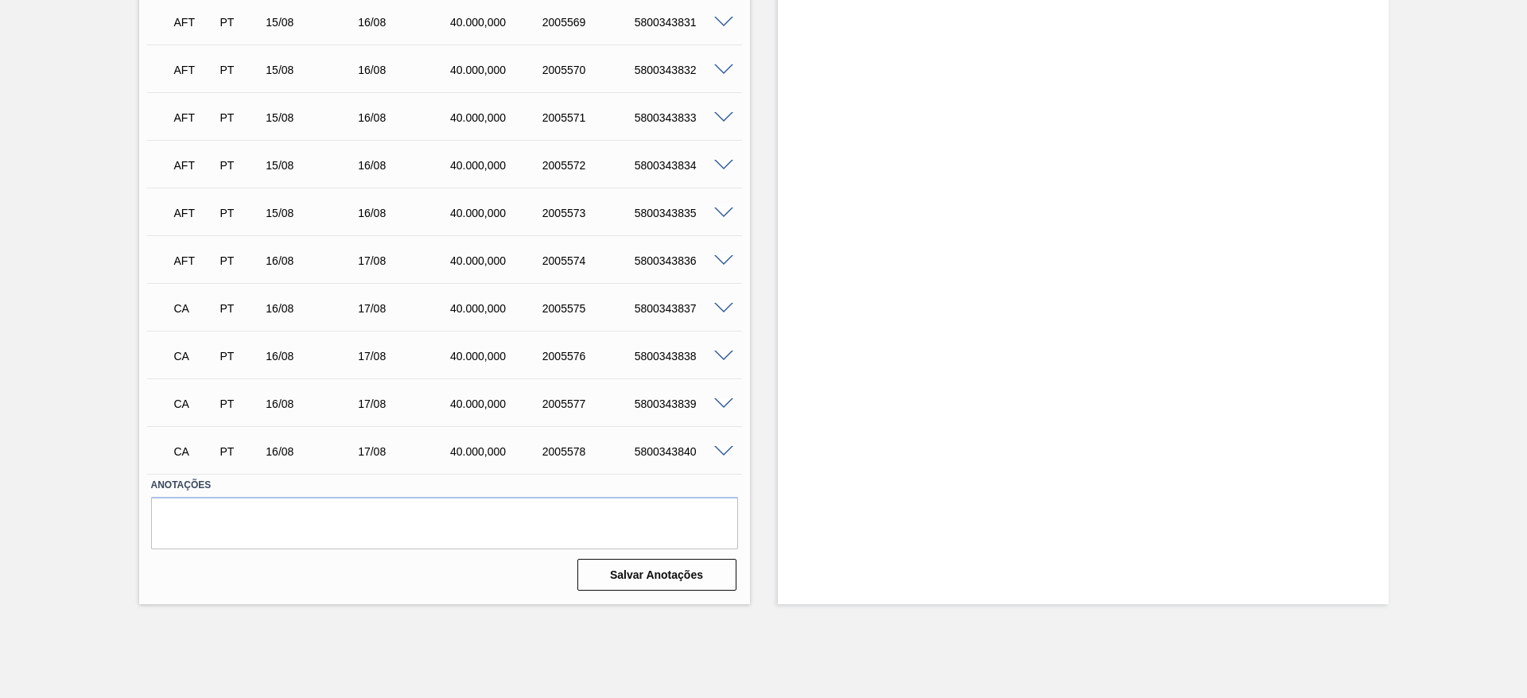
scroll to position [3142, 0]
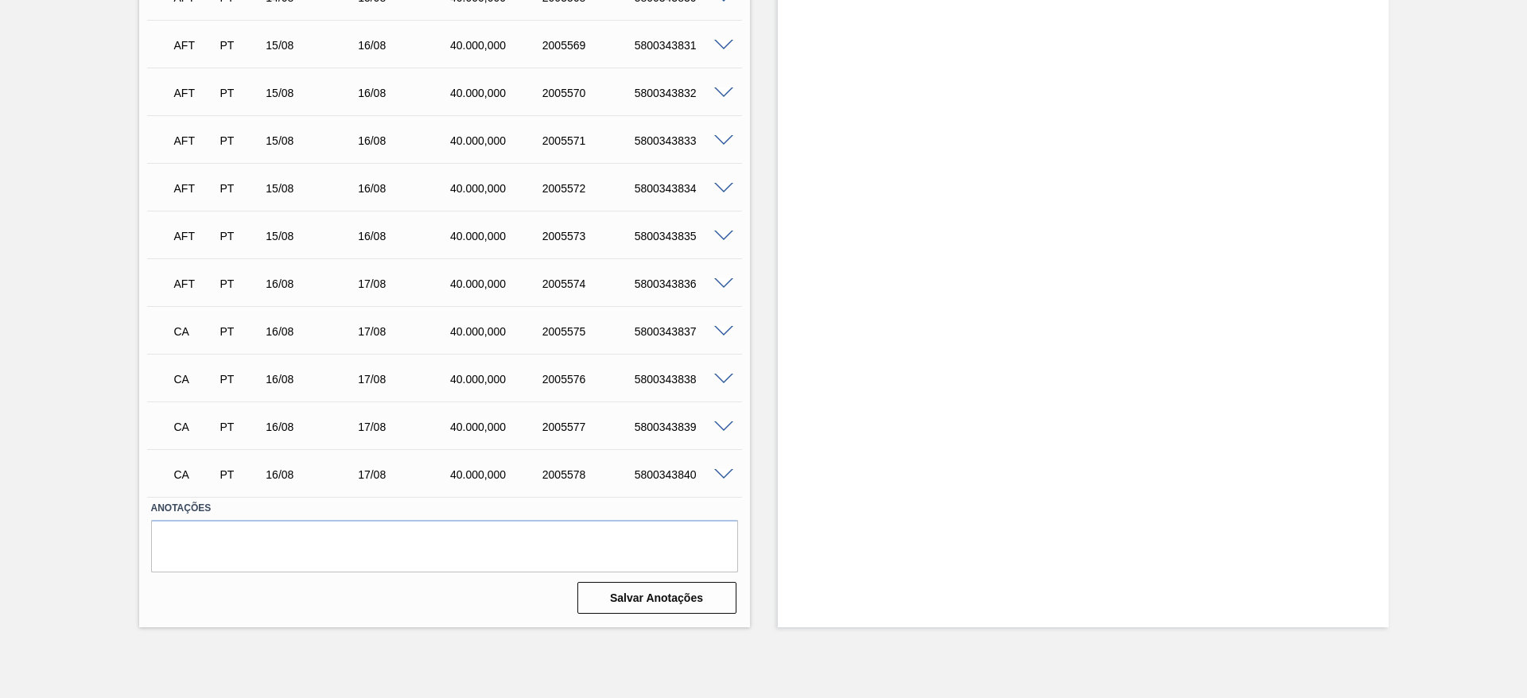
click at [724, 284] on span at bounding box center [723, 284] width 19 height 12
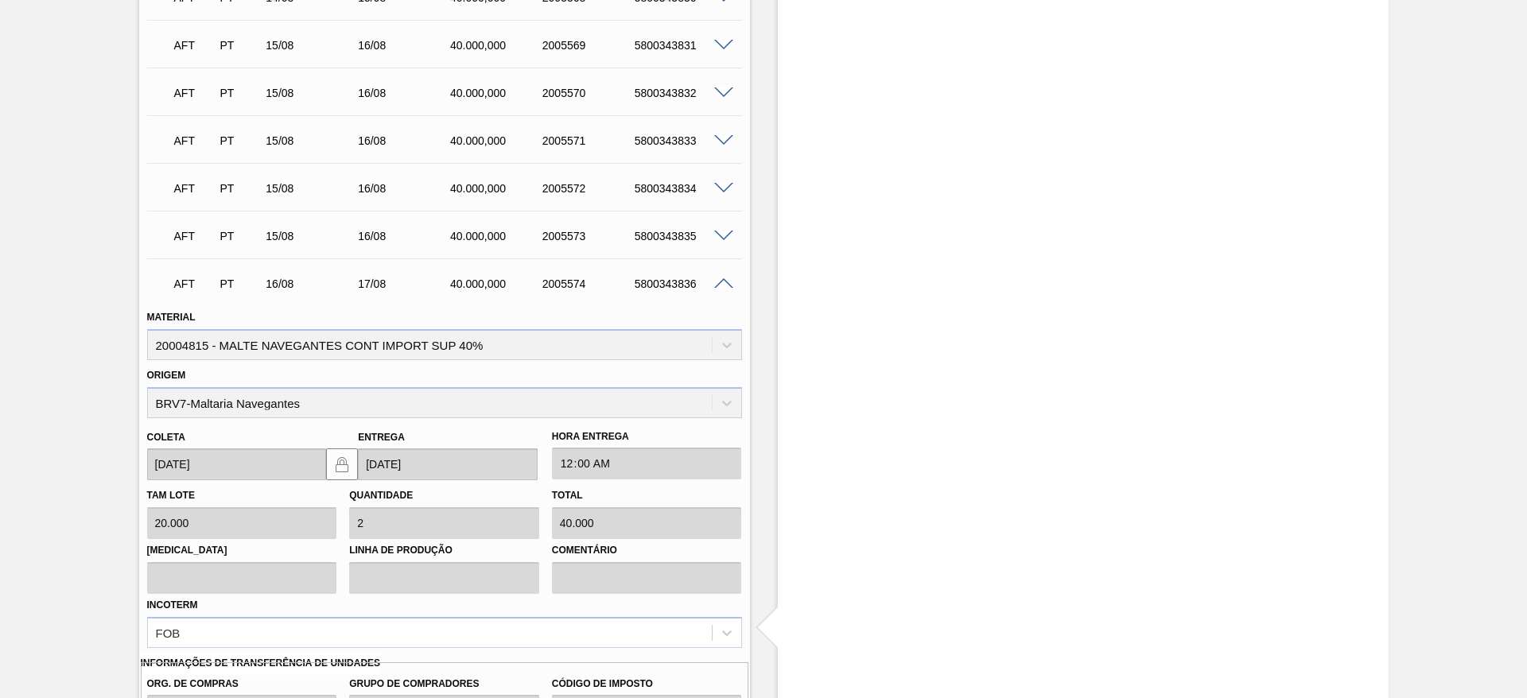
scroll to position [3381, 0]
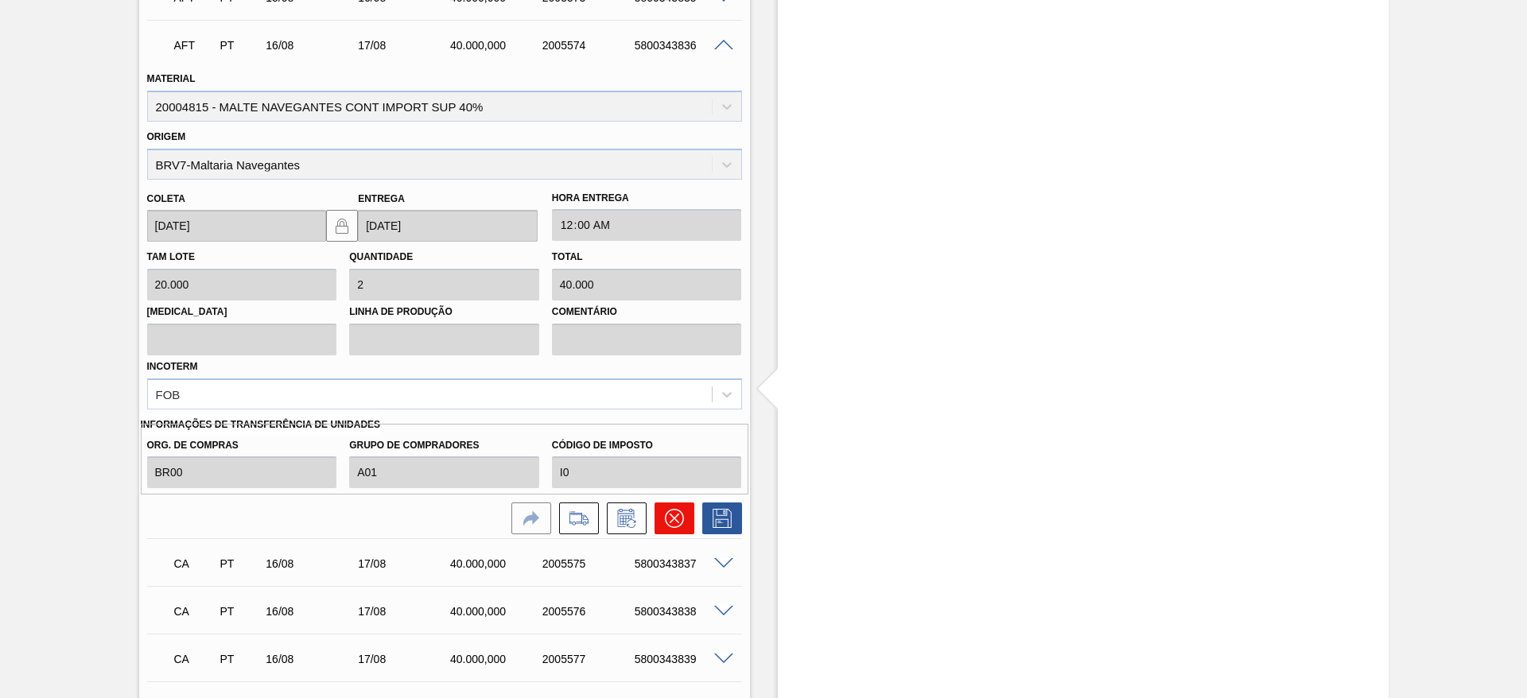
click at [686, 514] on button at bounding box center [674, 519] width 40 height 32
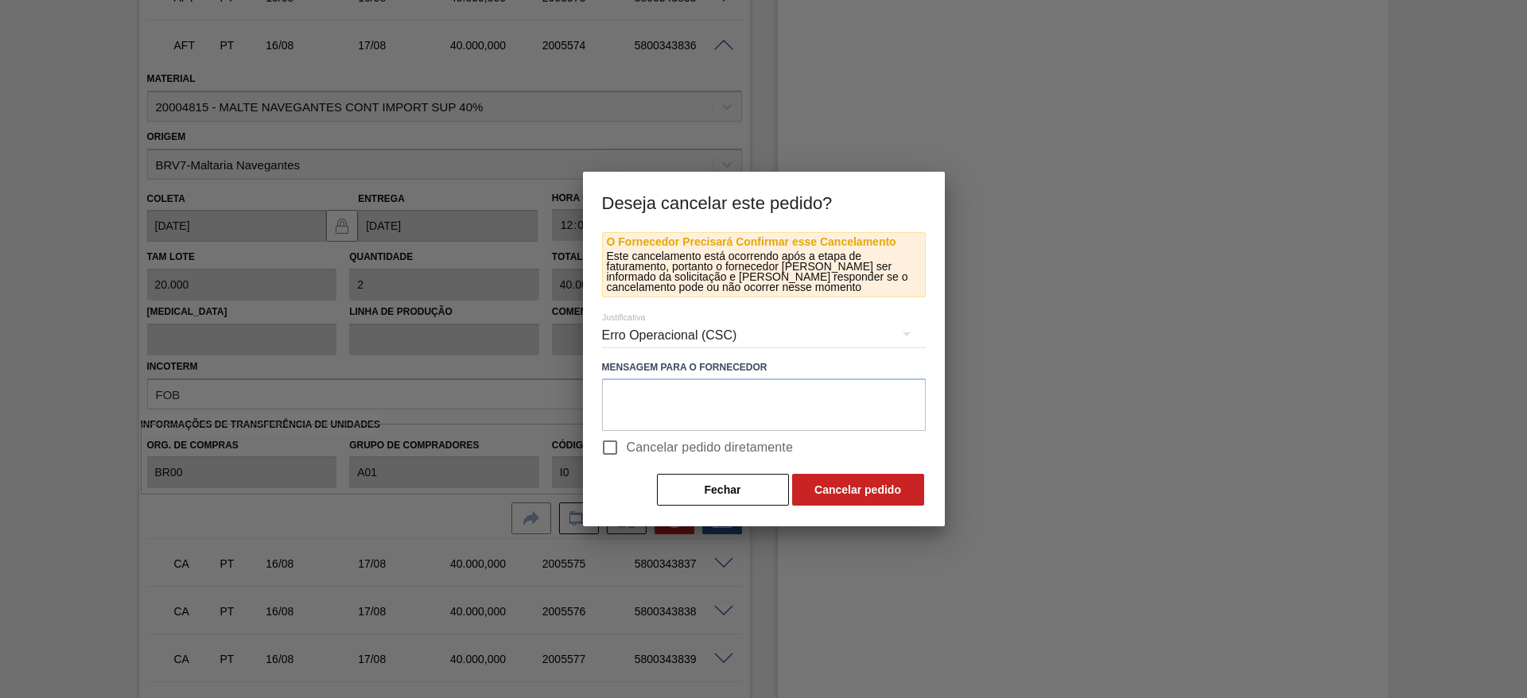
click at [612, 444] on input "Cancelar pedido diretamente" at bounding box center [609, 447] width 33 height 33
checkbox input "true"
click at [864, 498] on button "Cancelar pedido" at bounding box center [858, 490] width 132 height 32
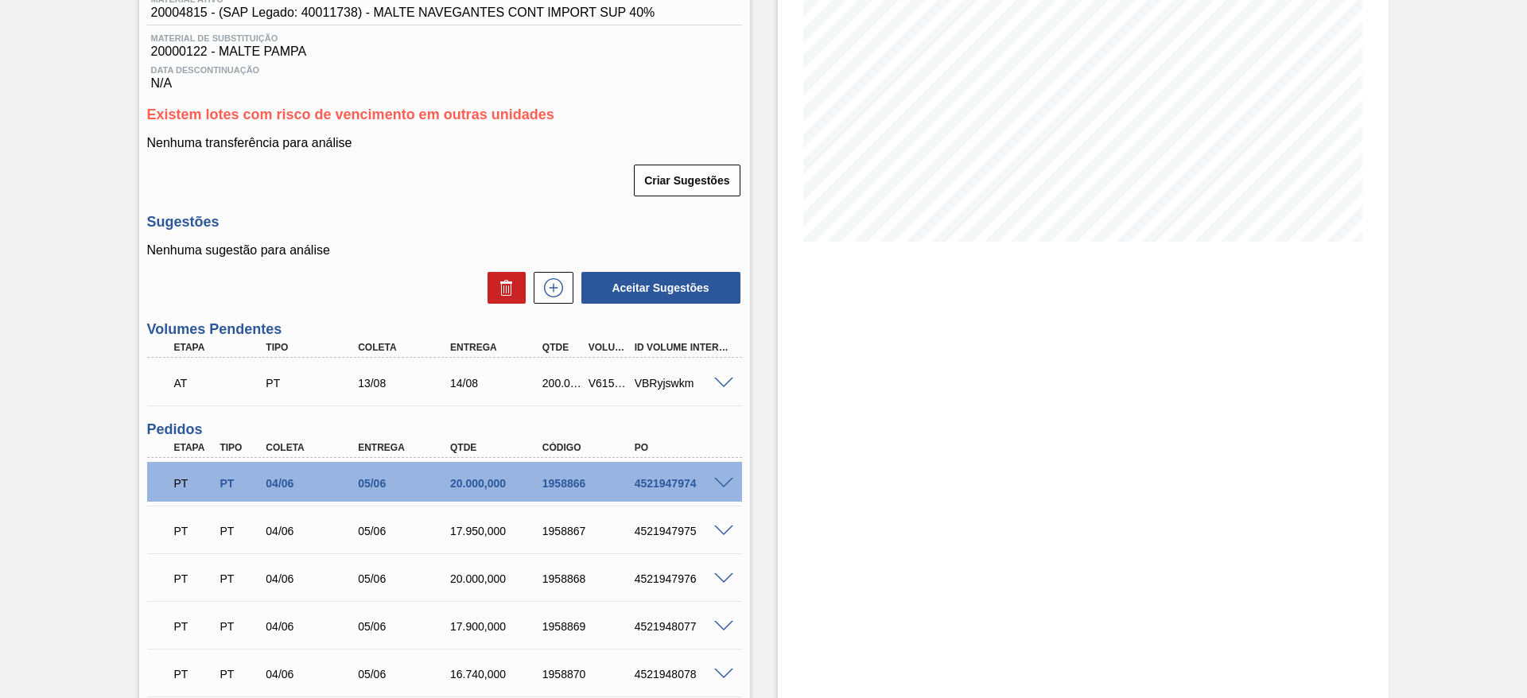
scroll to position [118, 0]
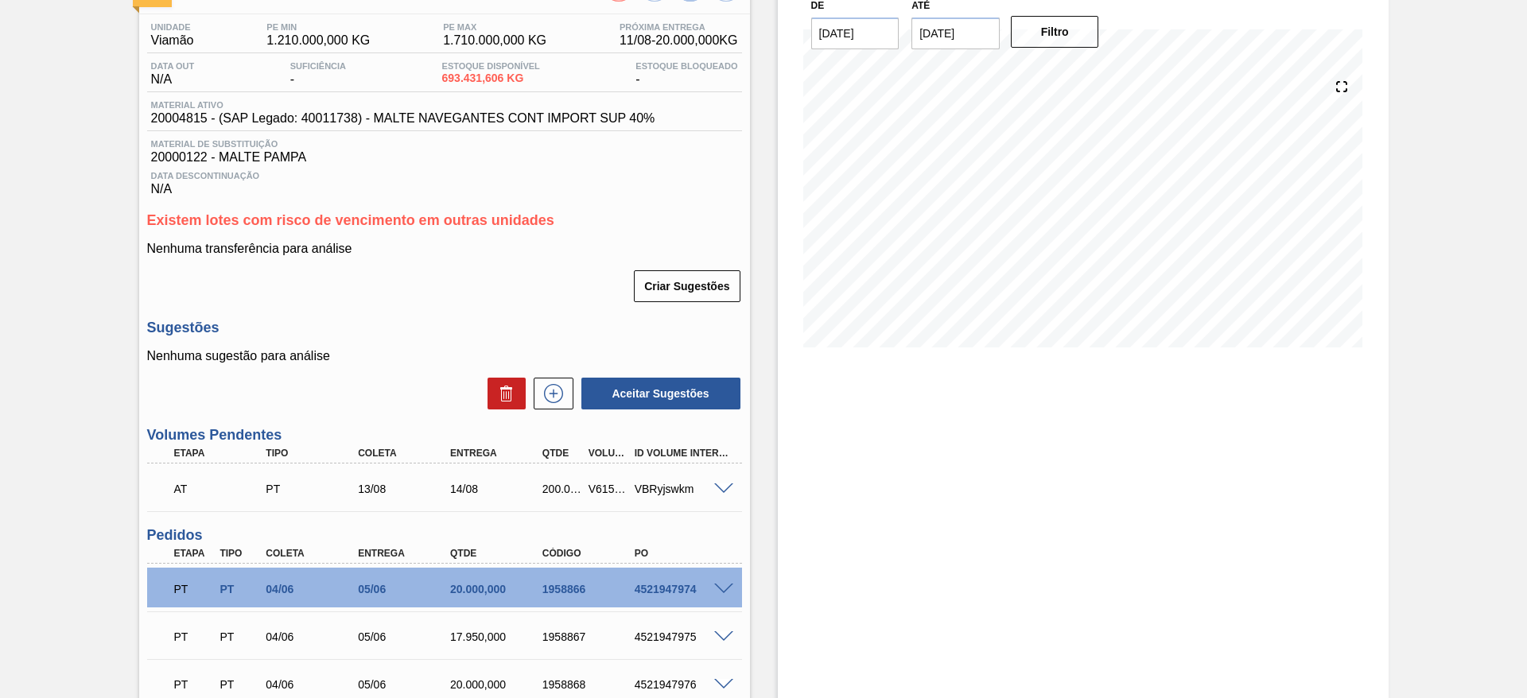
click at [727, 488] on span at bounding box center [723, 489] width 19 height 12
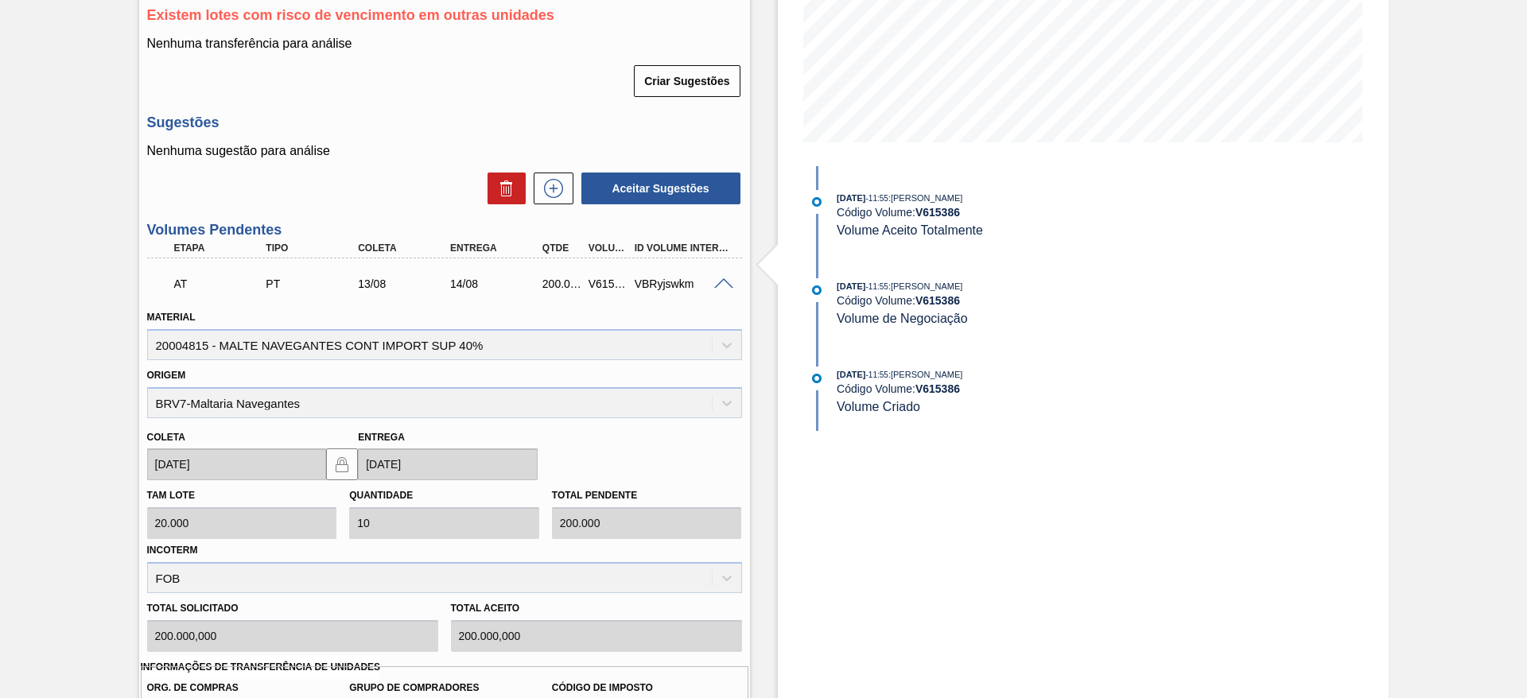
scroll to position [237, 0]
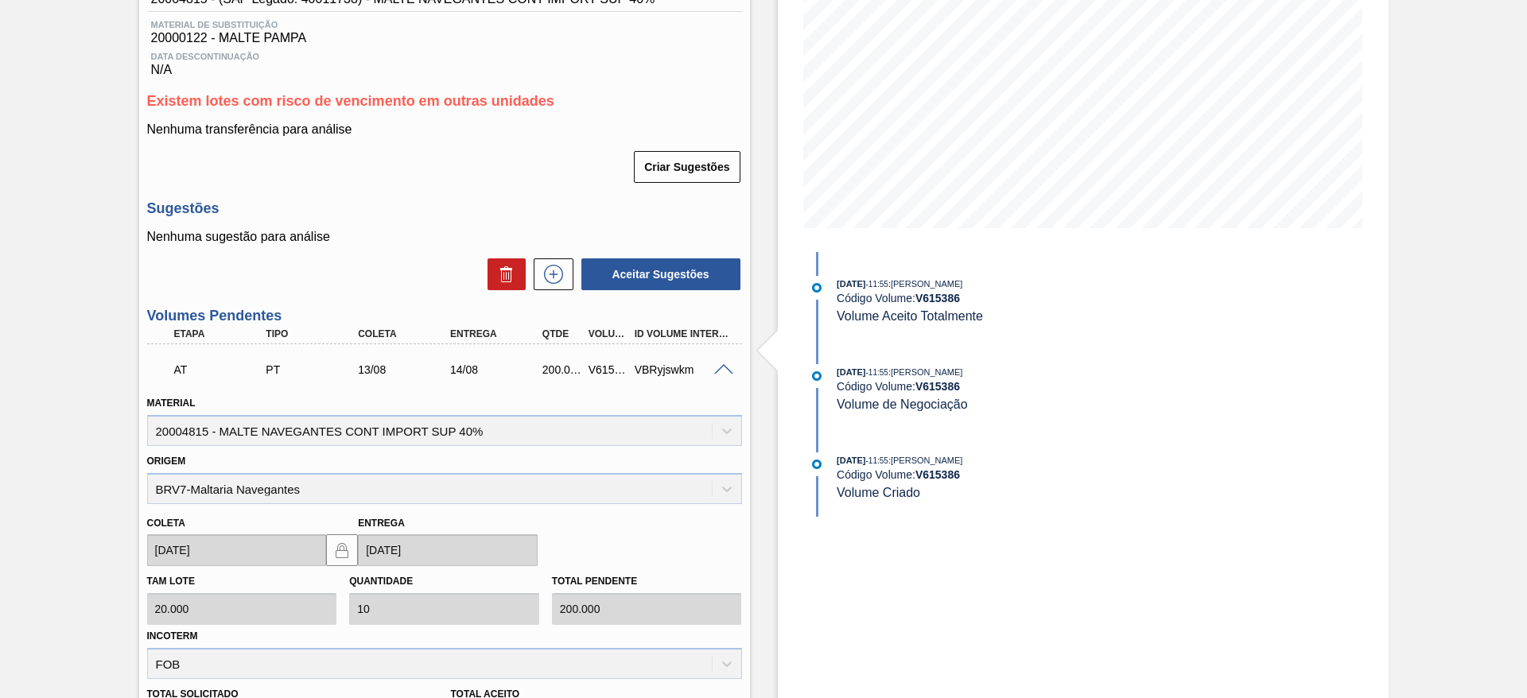
click at [716, 371] on span at bounding box center [723, 370] width 19 height 12
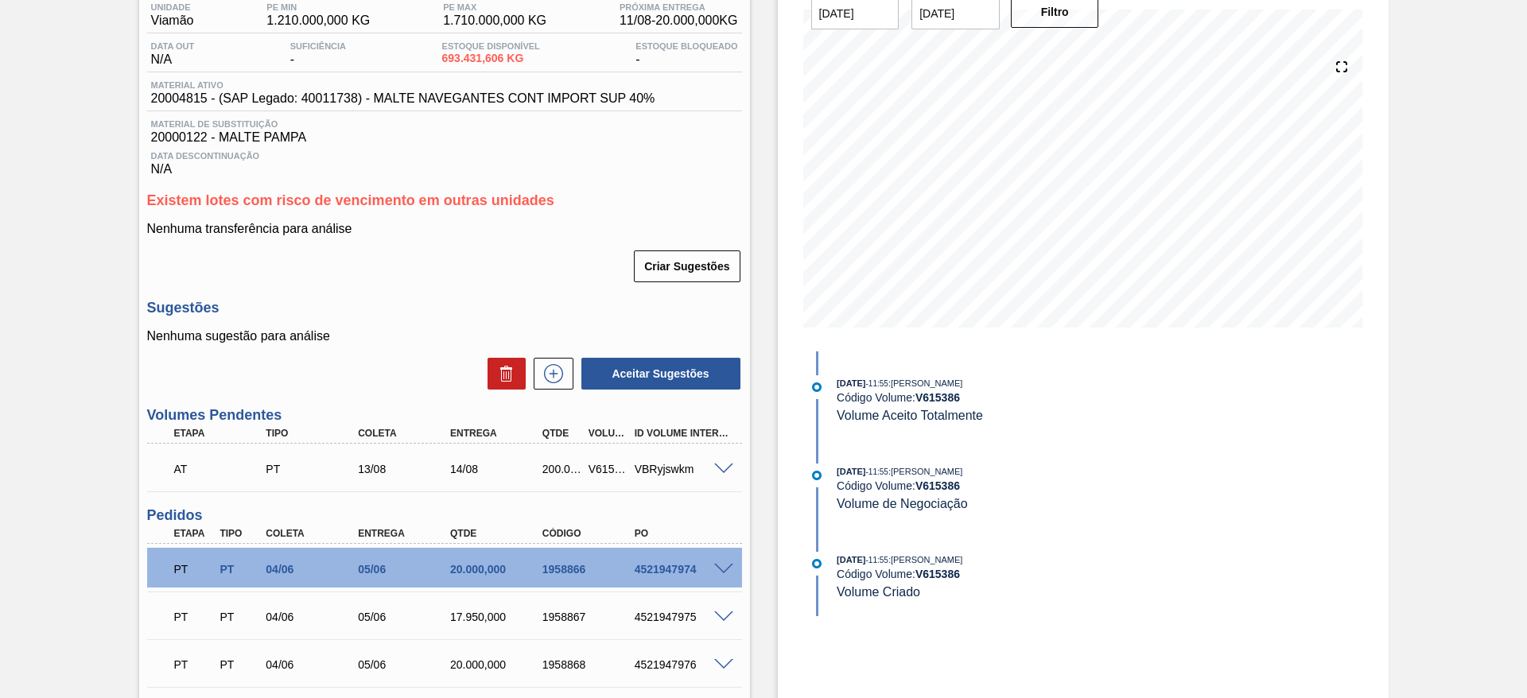
scroll to position [0, 0]
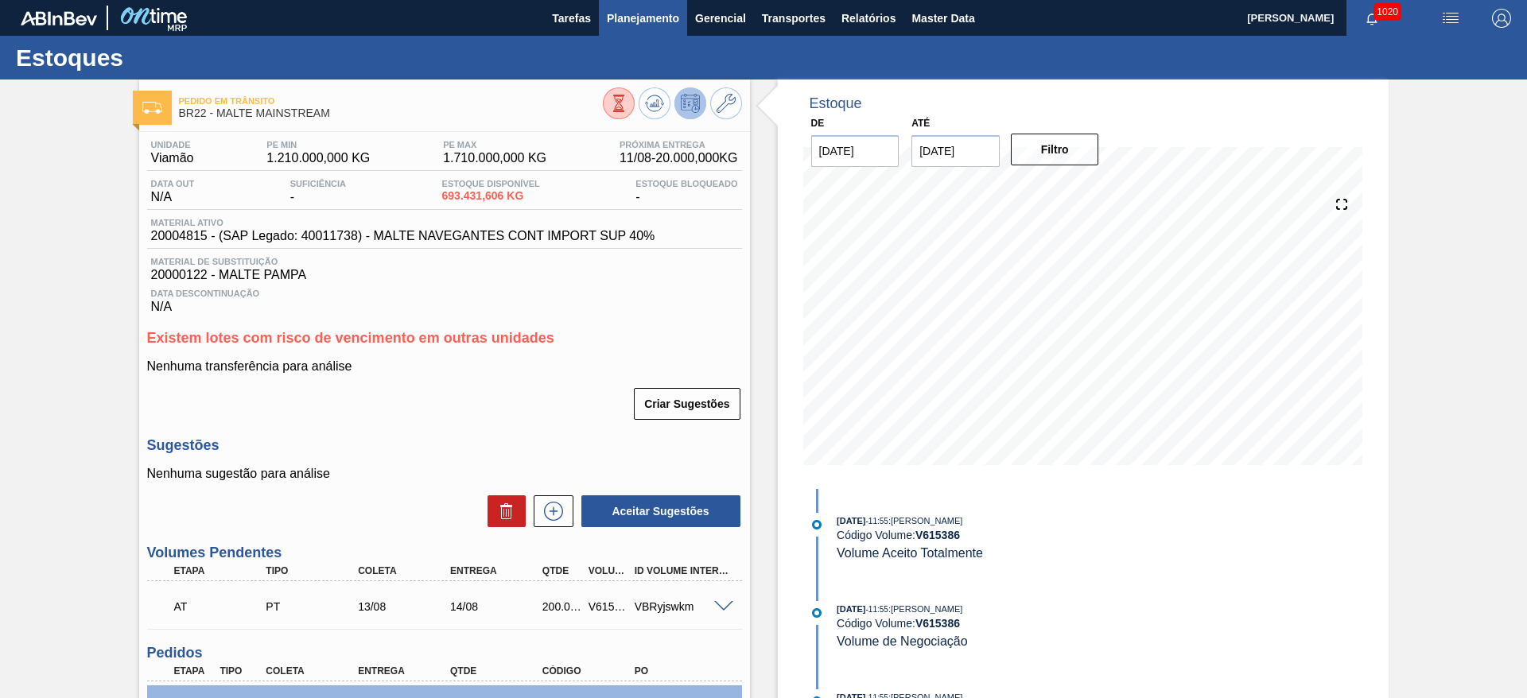
click at [654, 19] on span "Planejamento" at bounding box center [643, 18] width 72 height 19
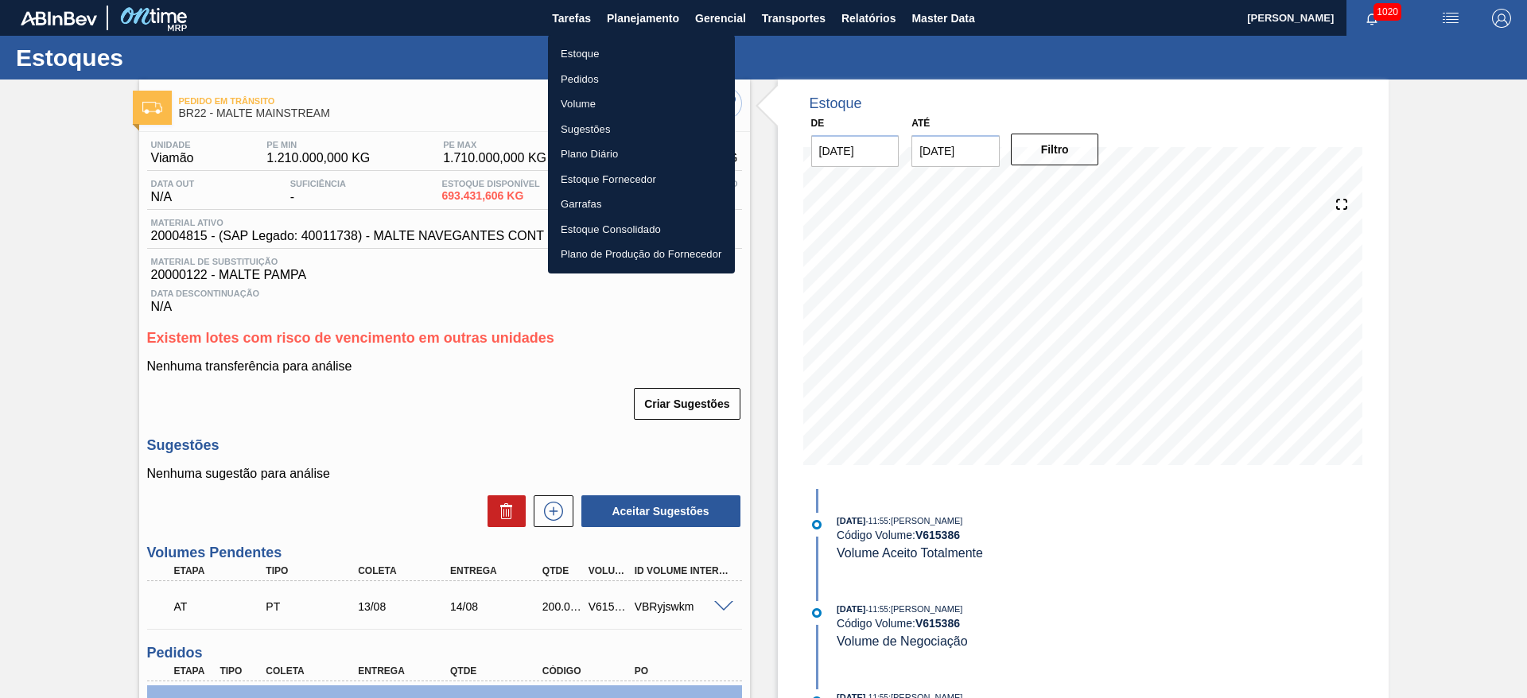
click at [581, 52] on li "Estoque" at bounding box center [641, 53] width 187 height 25
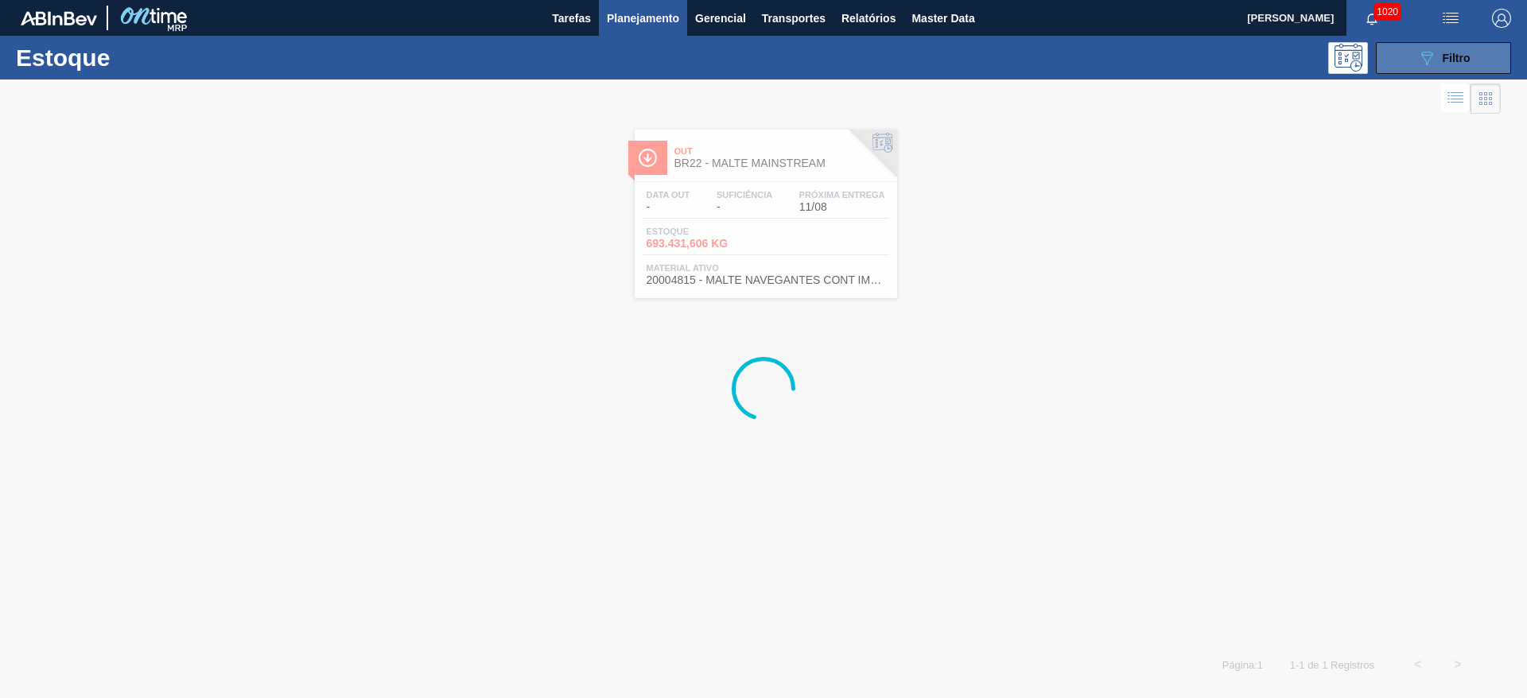
click at [1432, 72] on button "089F7B8B-B2A5-4AFE-B5C0-19BA573D28AC Filtro" at bounding box center [1443, 58] width 135 height 32
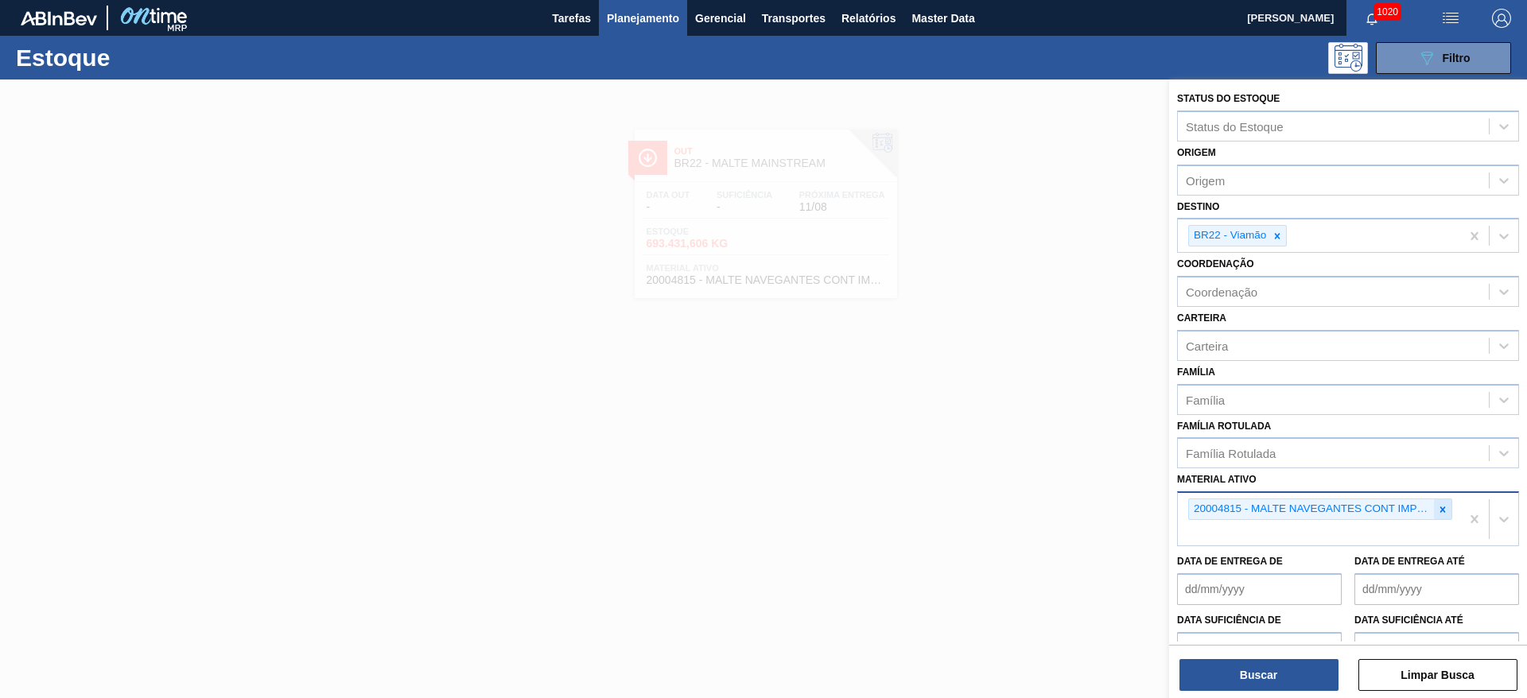
click at [1445, 511] on icon at bounding box center [1442, 509] width 11 height 11
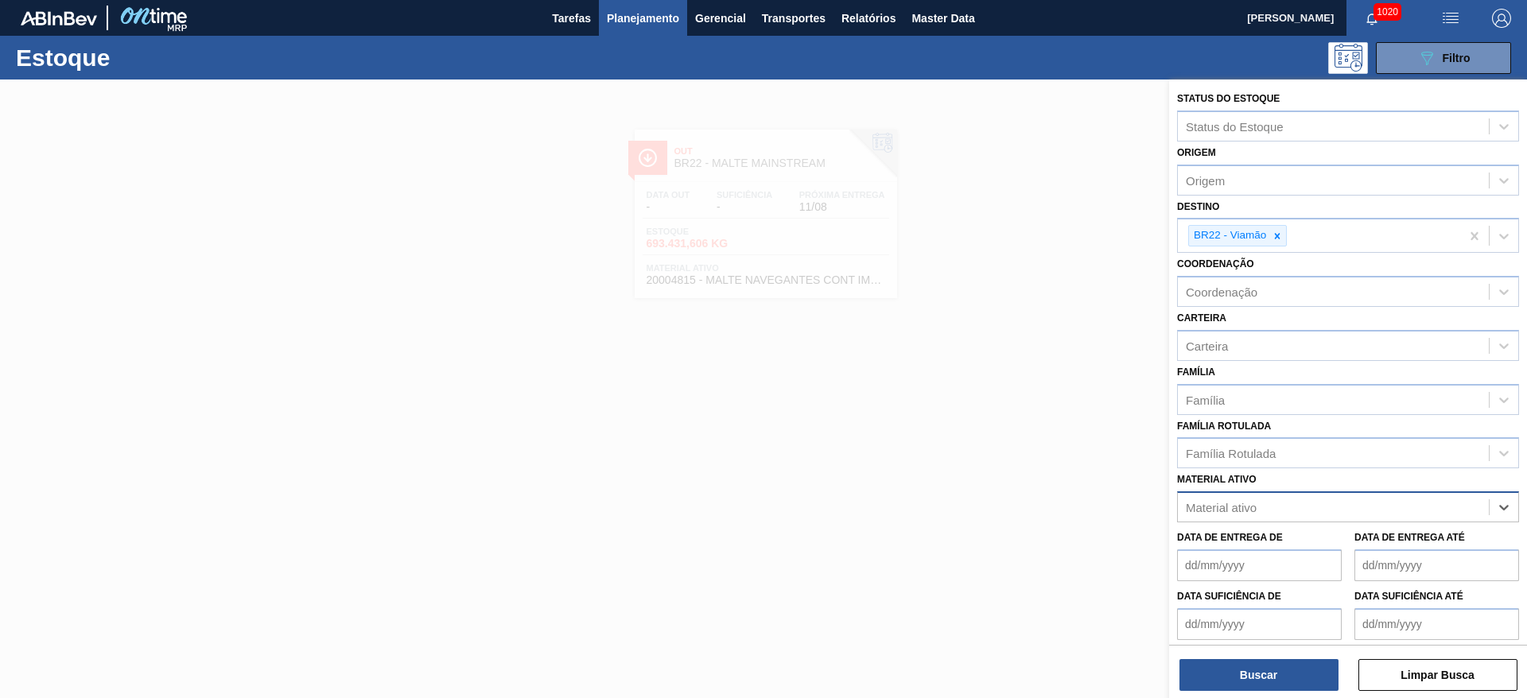
paste ativo "20004817"
type ativo "20004817"
drag, startPoint x: 1310, startPoint y: 547, endPoint x: 1287, endPoint y: 299, distance: 249.1
click at [1310, 540] on div "20004817 - MALTE [PERSON_NAME] CONT IMPORT SUP 40%" at bounding box center [1348, 546] width 342 height 29
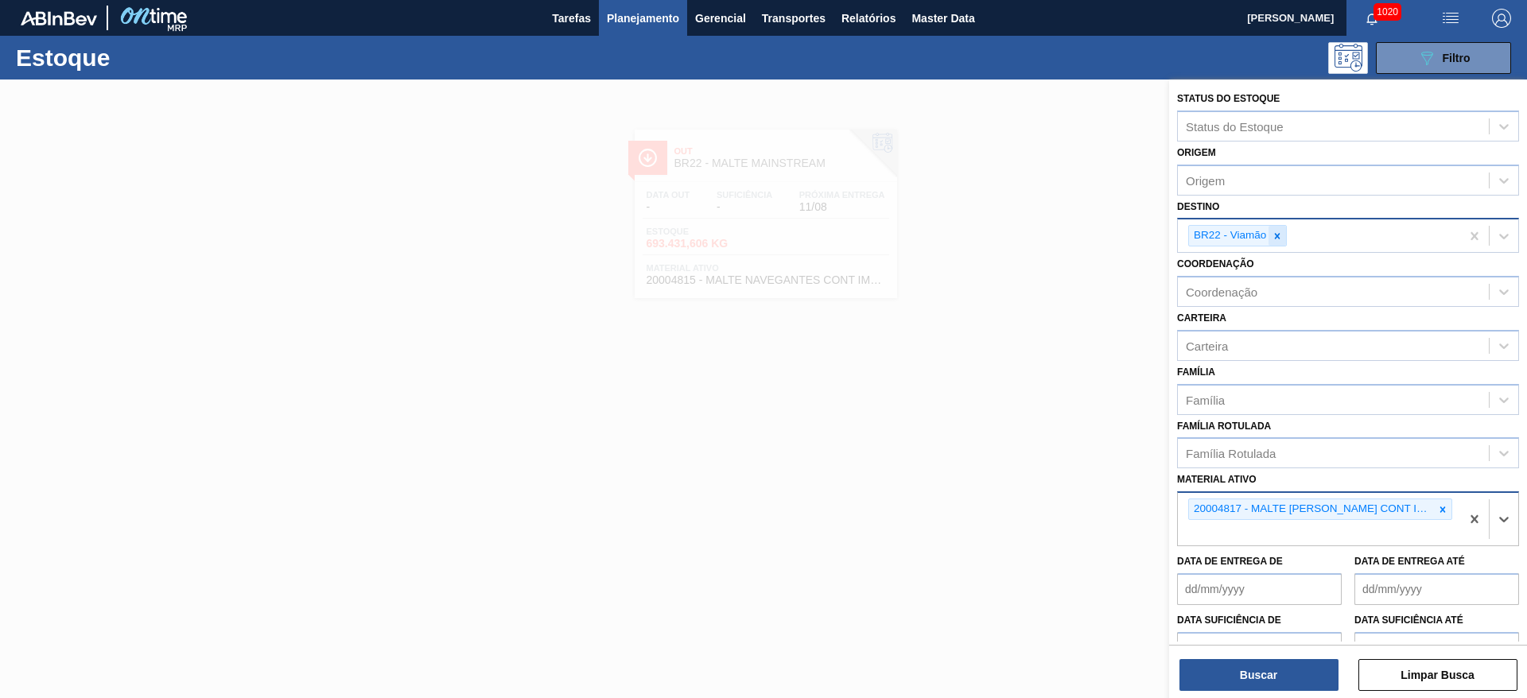
click at [1280, 239] on icon at bounding box center [1276, 236] width 11 height 11
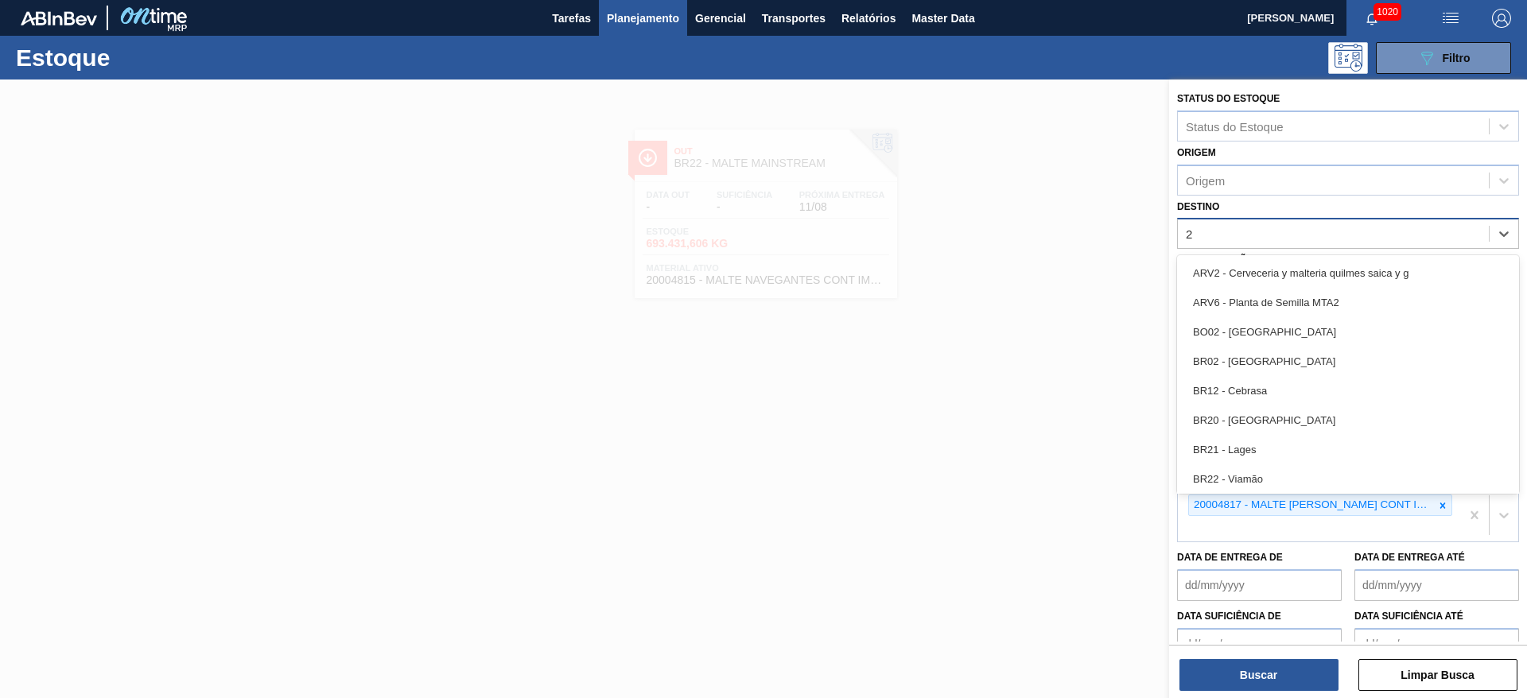
type input "21"
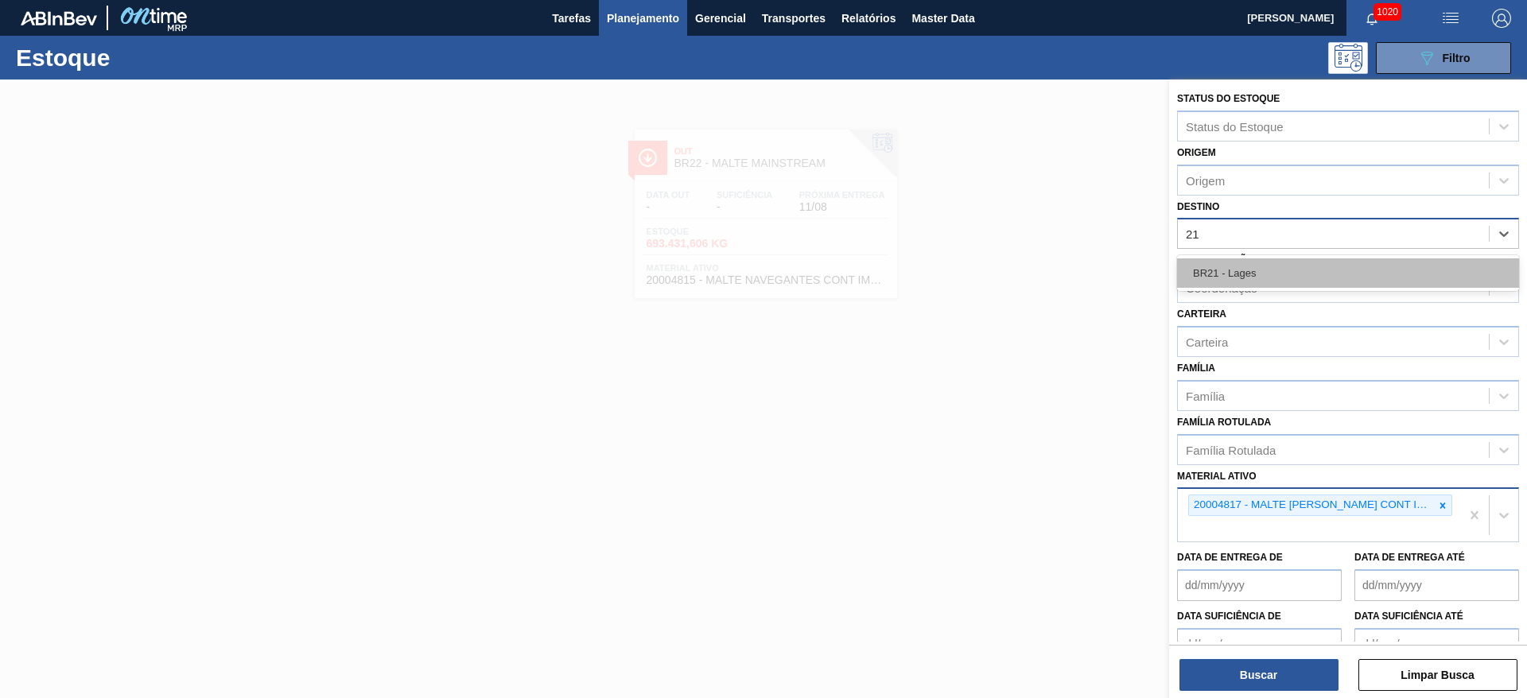
click at [1283, 269] on div "BR21 - Lages" at bounding box center [1348, 272] width 342 height 29
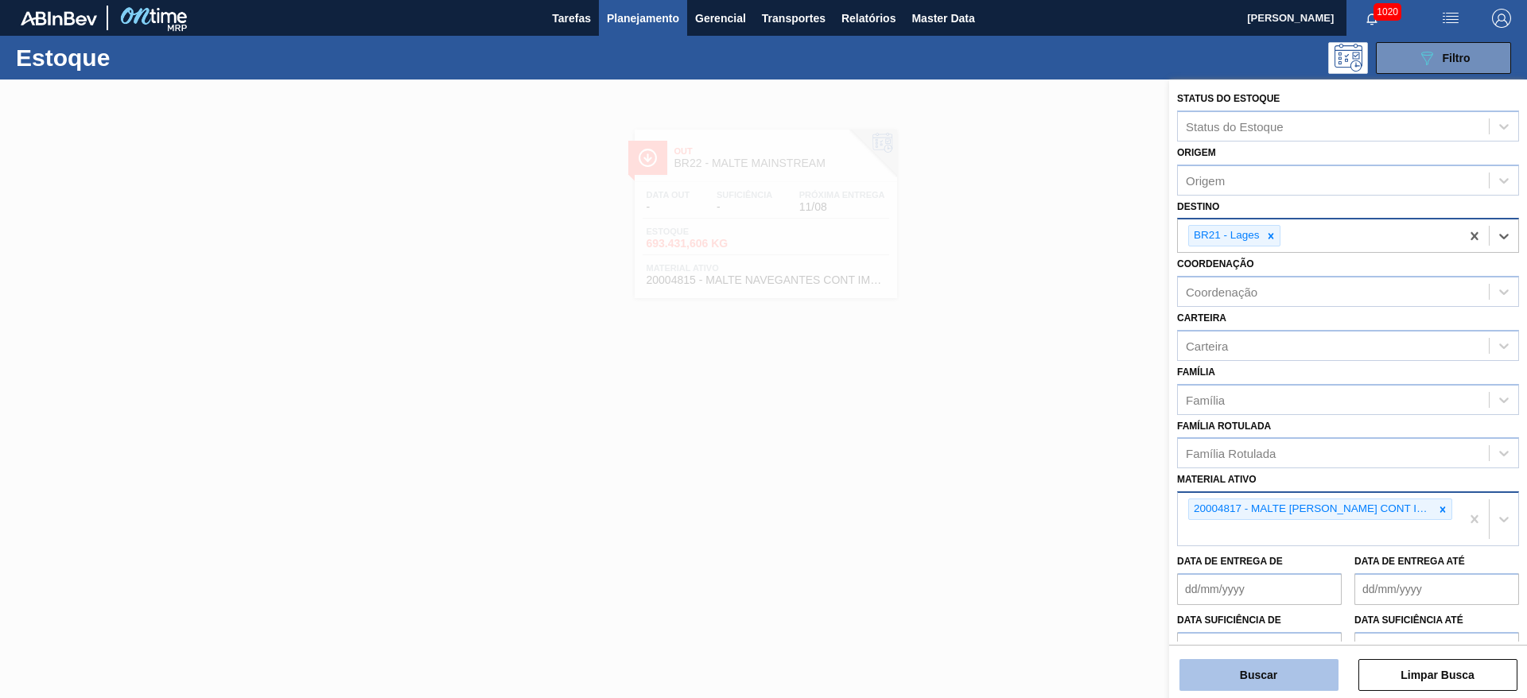
click at [1225, 681] on button "Buscar" at bounding box center [1258, 675] width 159 height 32
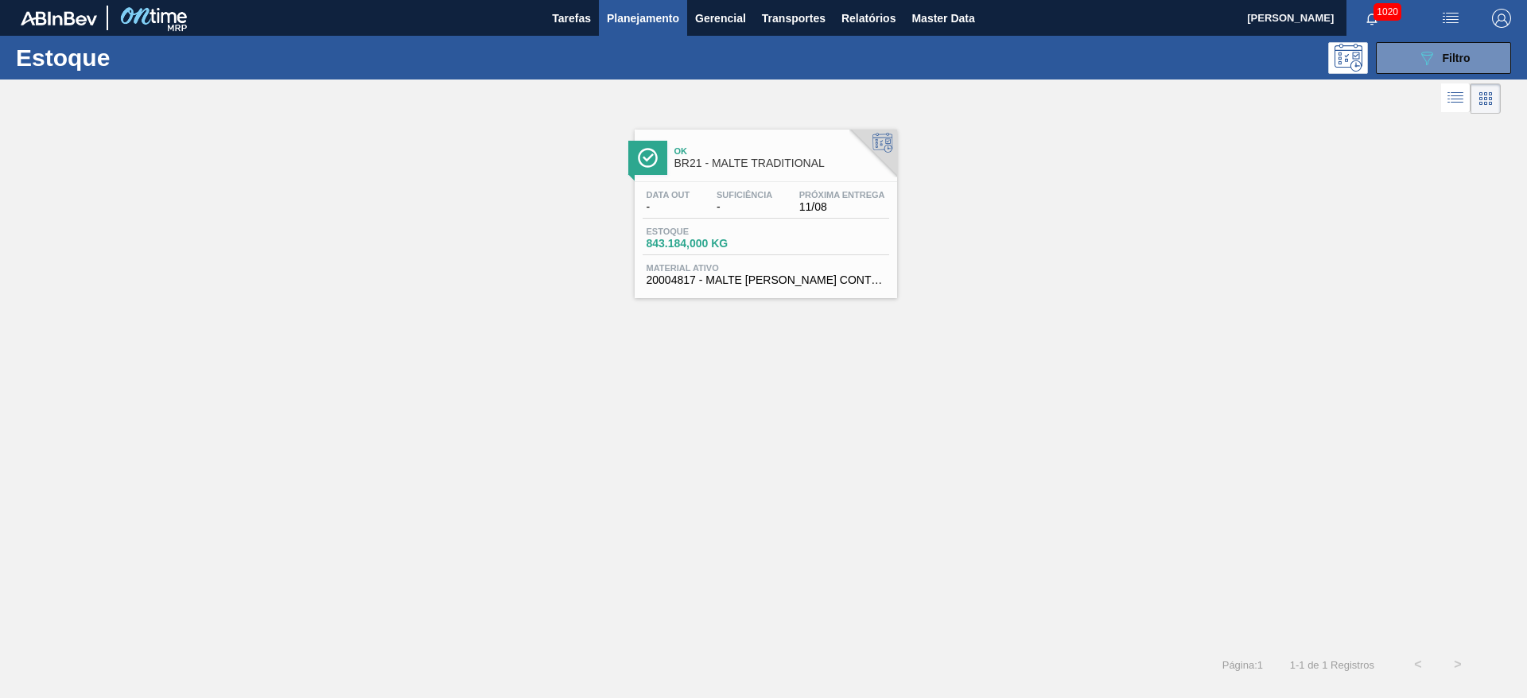
click at [686, 212] on span "-" at bounding box center [668, 207] width 44 height 12
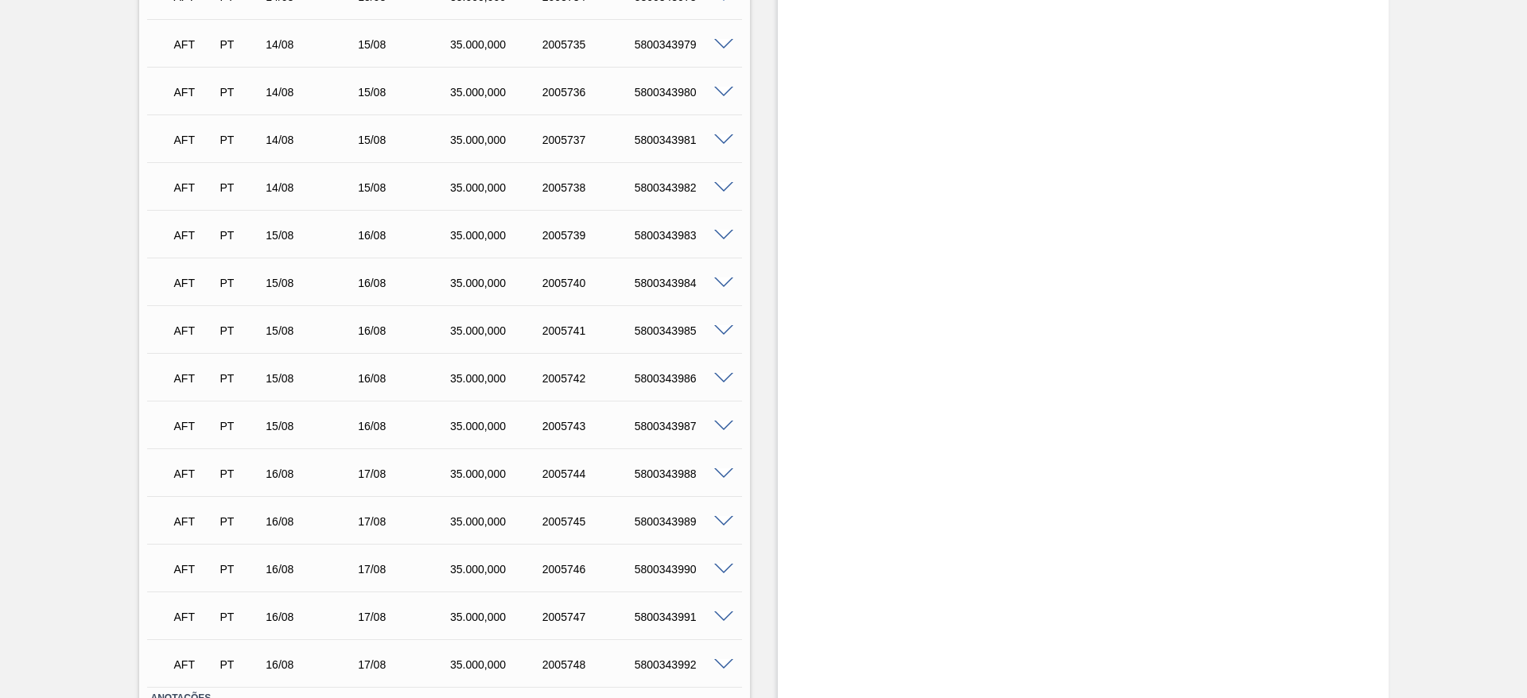
scroll to position [395, 0]
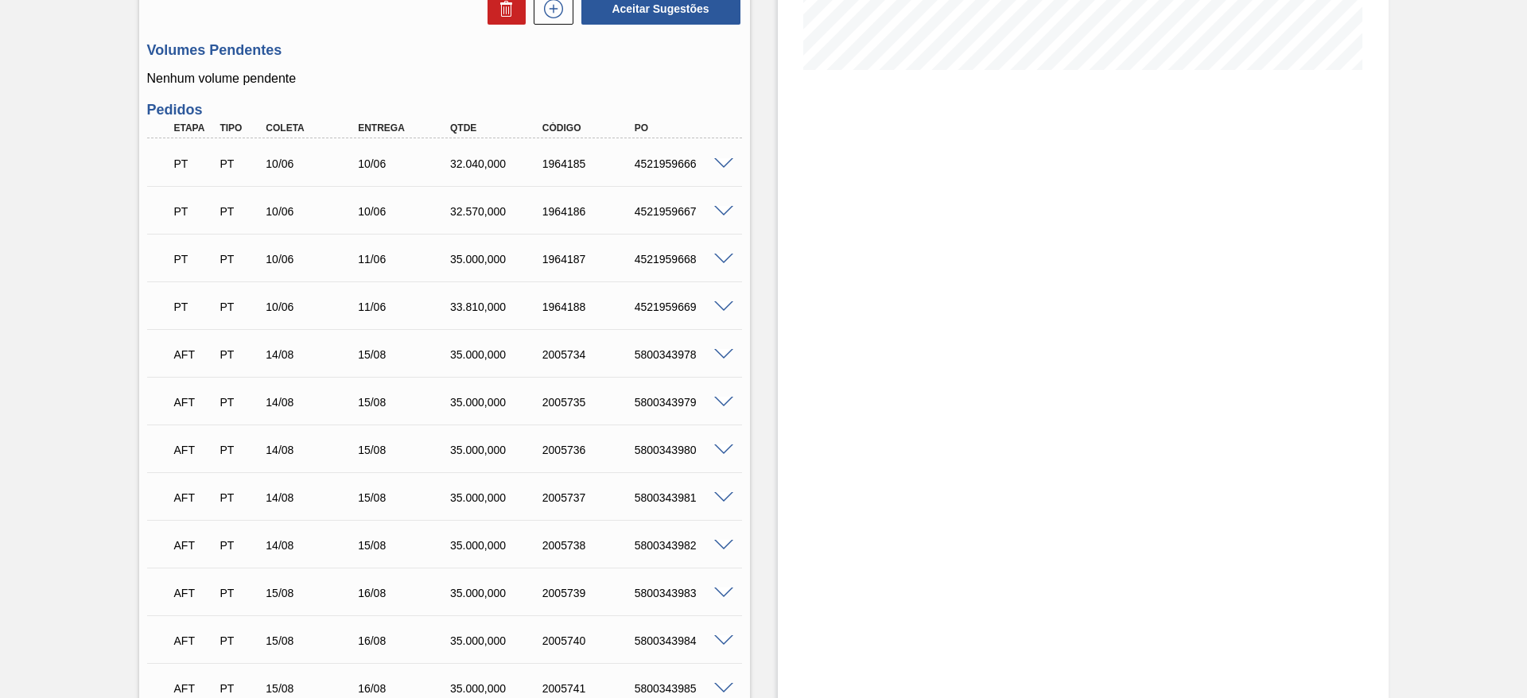
click at [724, 355] on span at bounding box center [723, 355] width 19 height 12
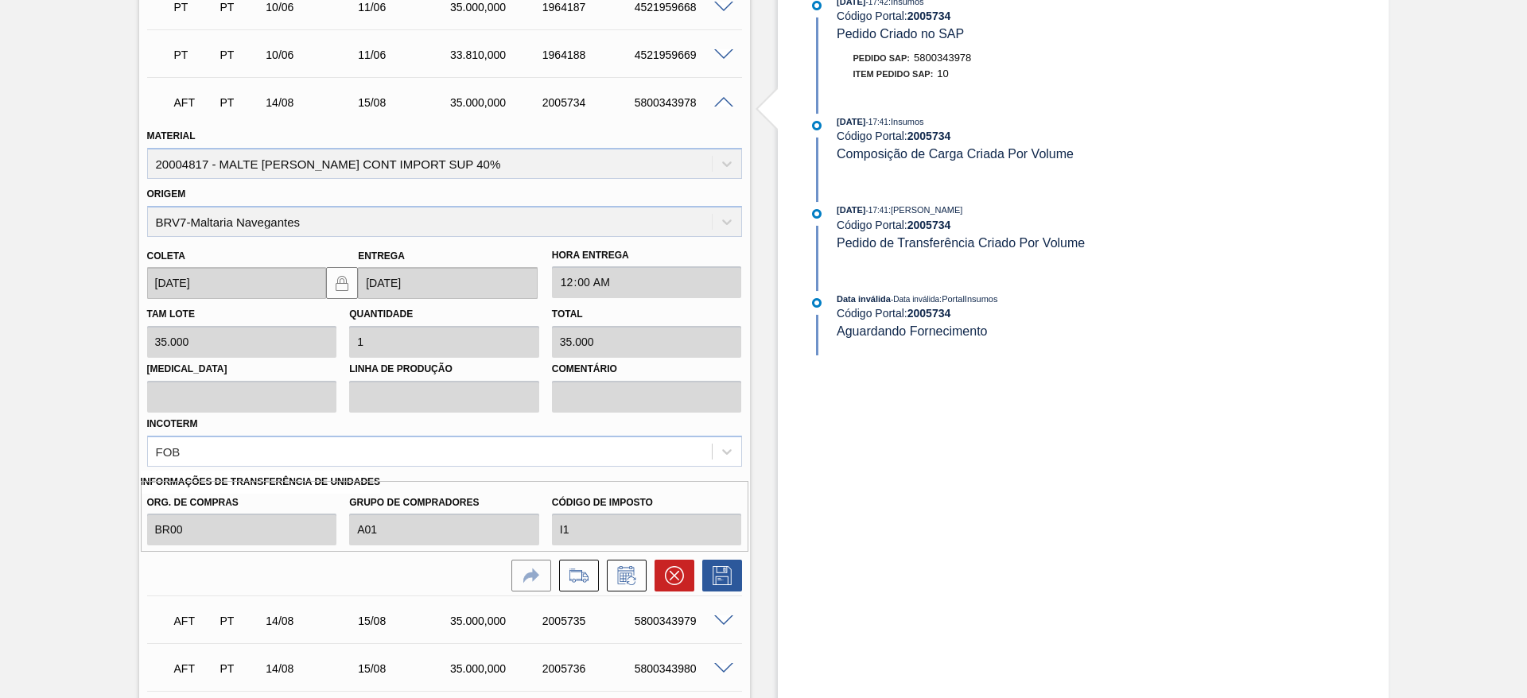
scroll to position [753, 0]
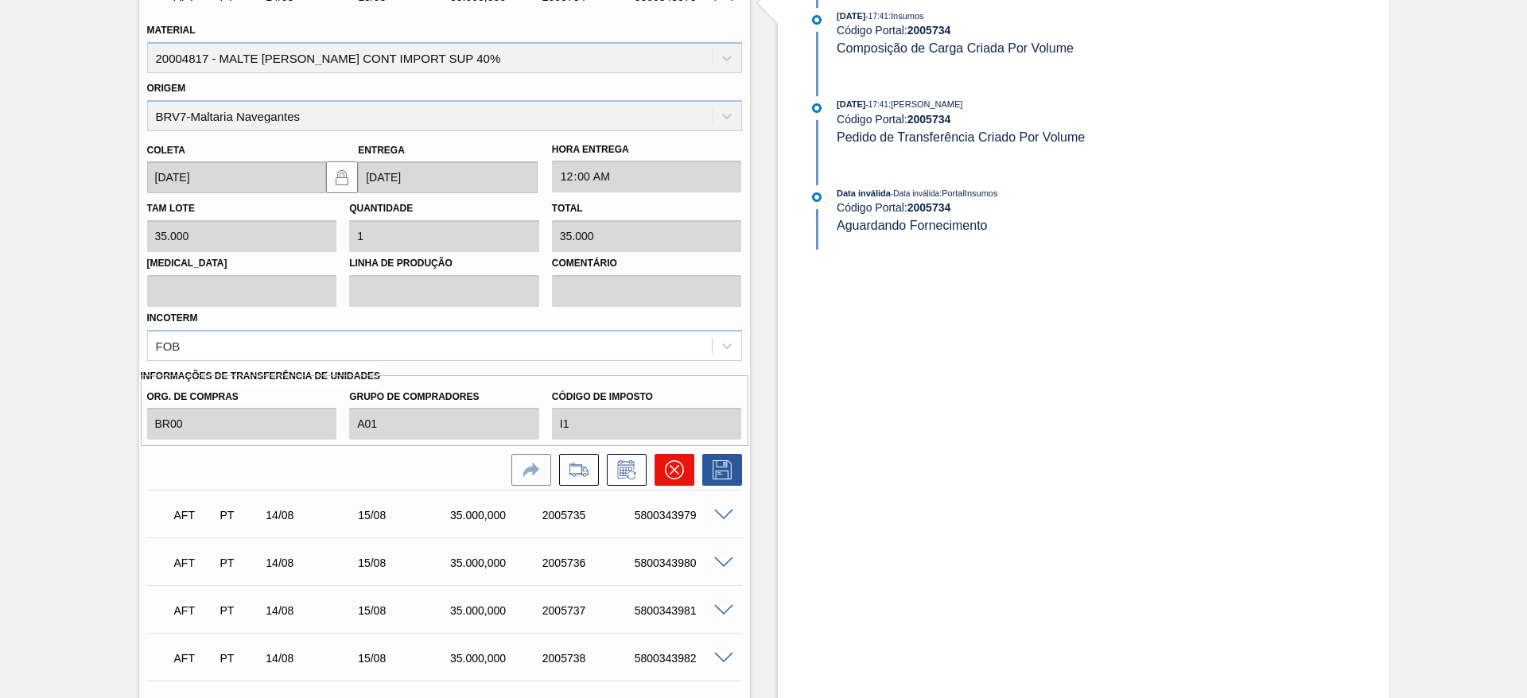
click at [673, 477] on icon at bounding box center [674, 469] width 19 height 19
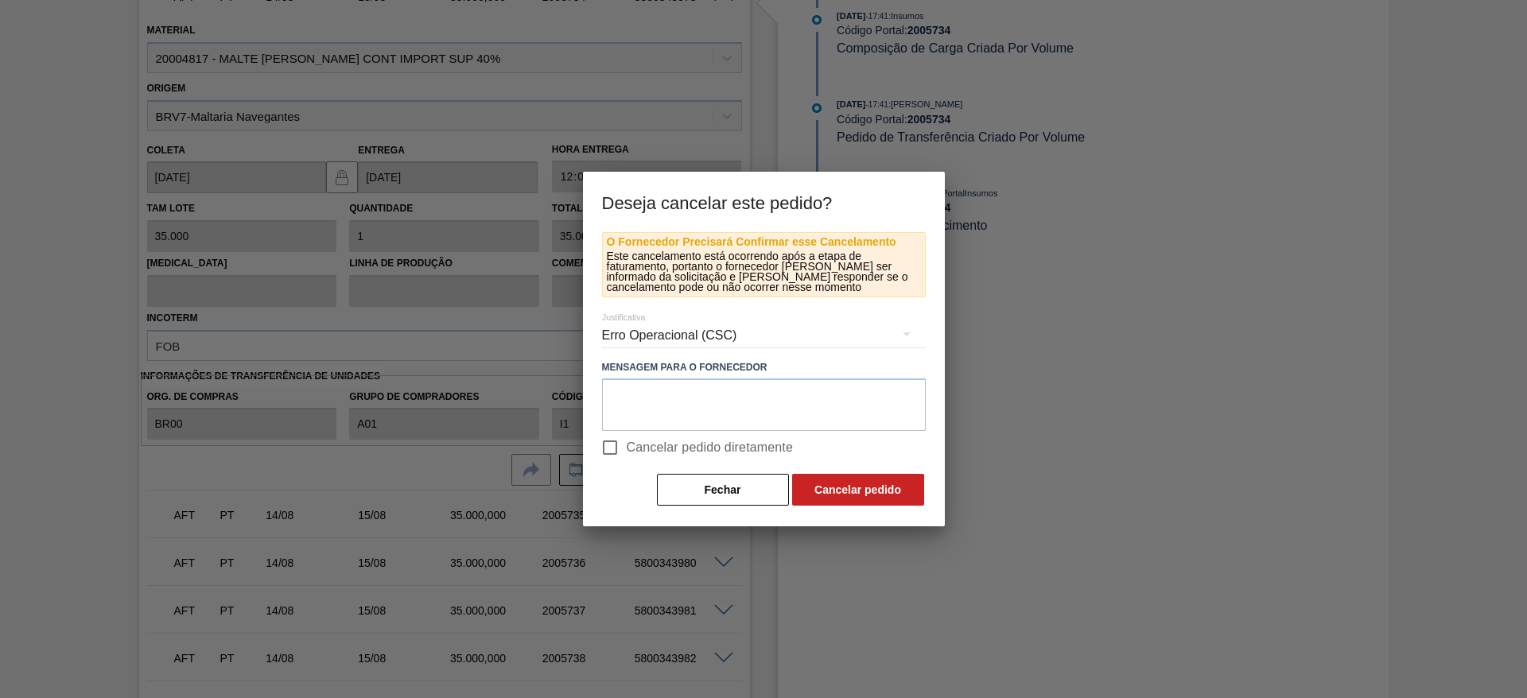
click at [615, 444] on input "Cancelar pedido diretamente" at bounding box center [609, 447] width 33 height 33
checkbox input "true"
click at [840, 493] on button "Cancelar pedido" at bounding box center [858, 490] width 132 height 32
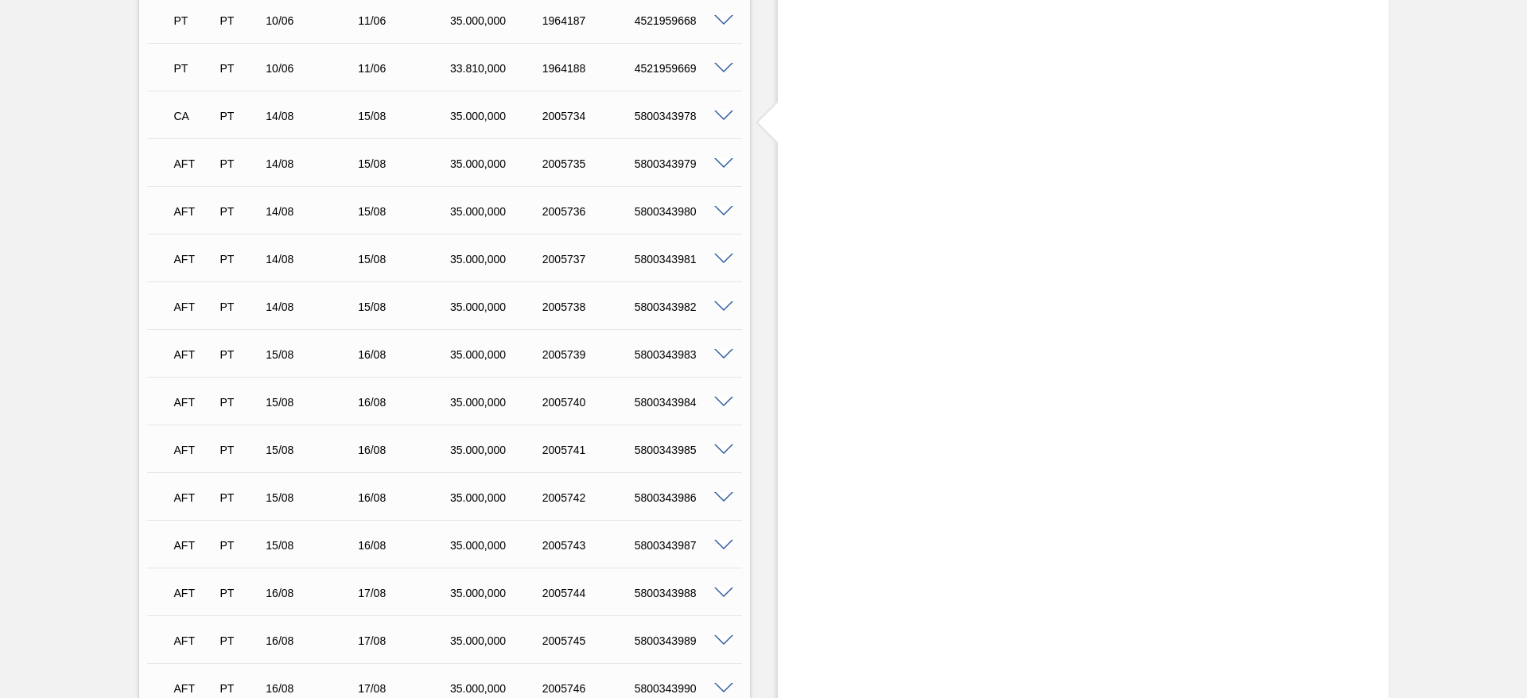
scroll to position [514, 0]
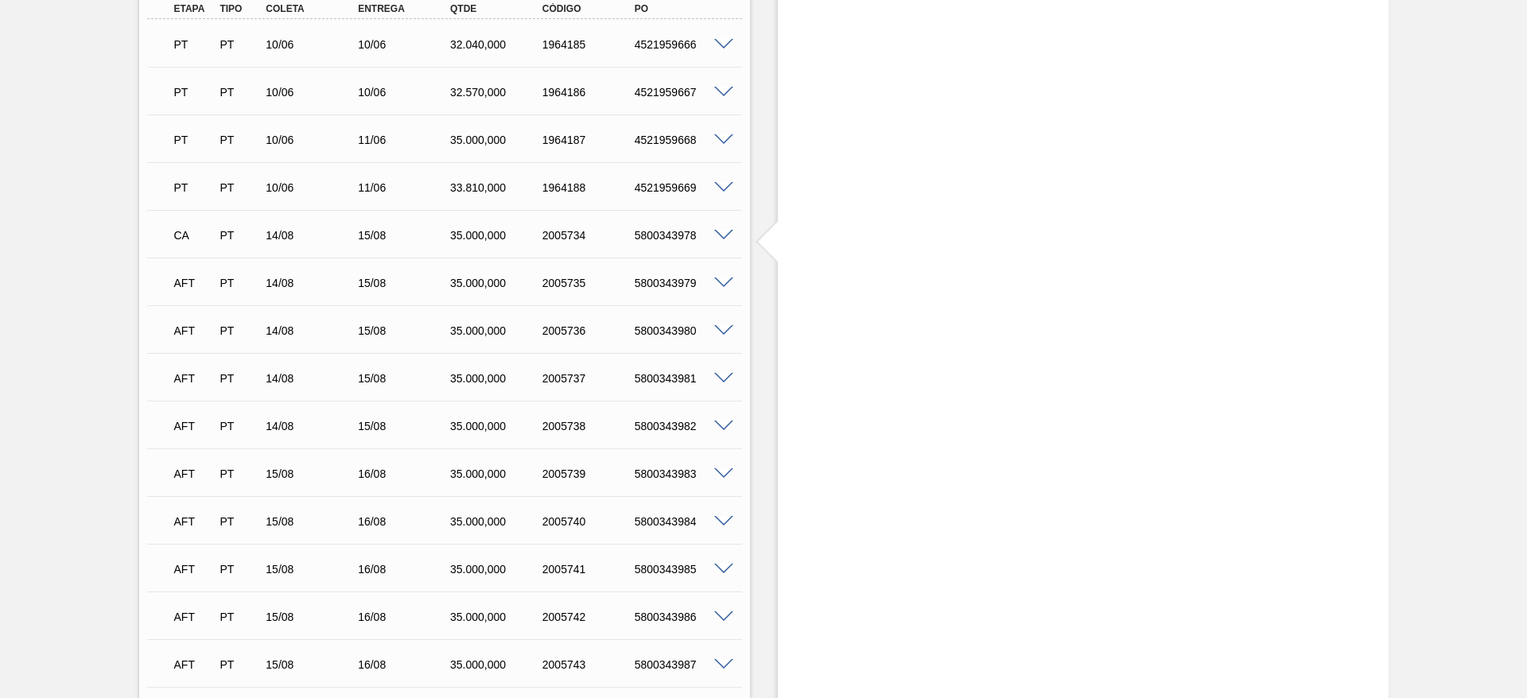
click at [719, 285] on span at bounding box center [723, 284] width 19 height 12
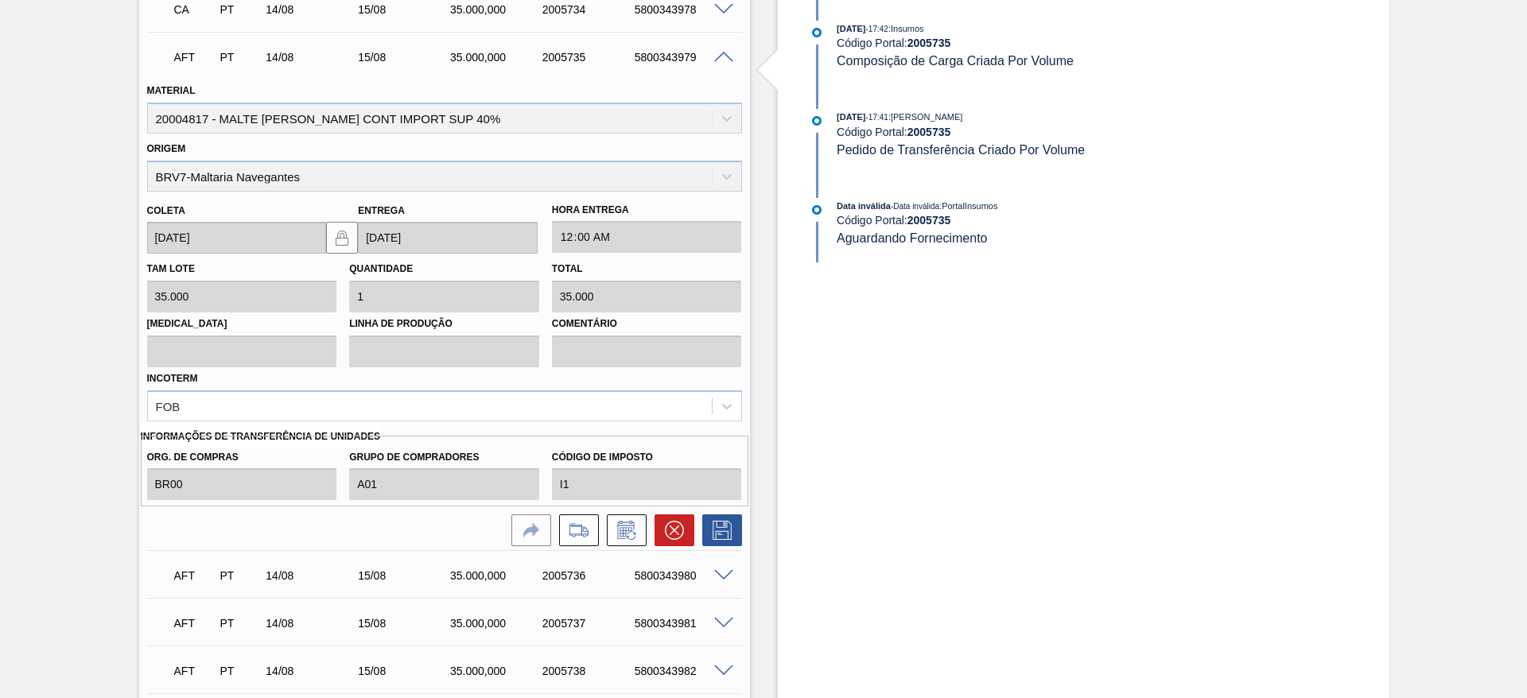
scroll to position [753, 0]
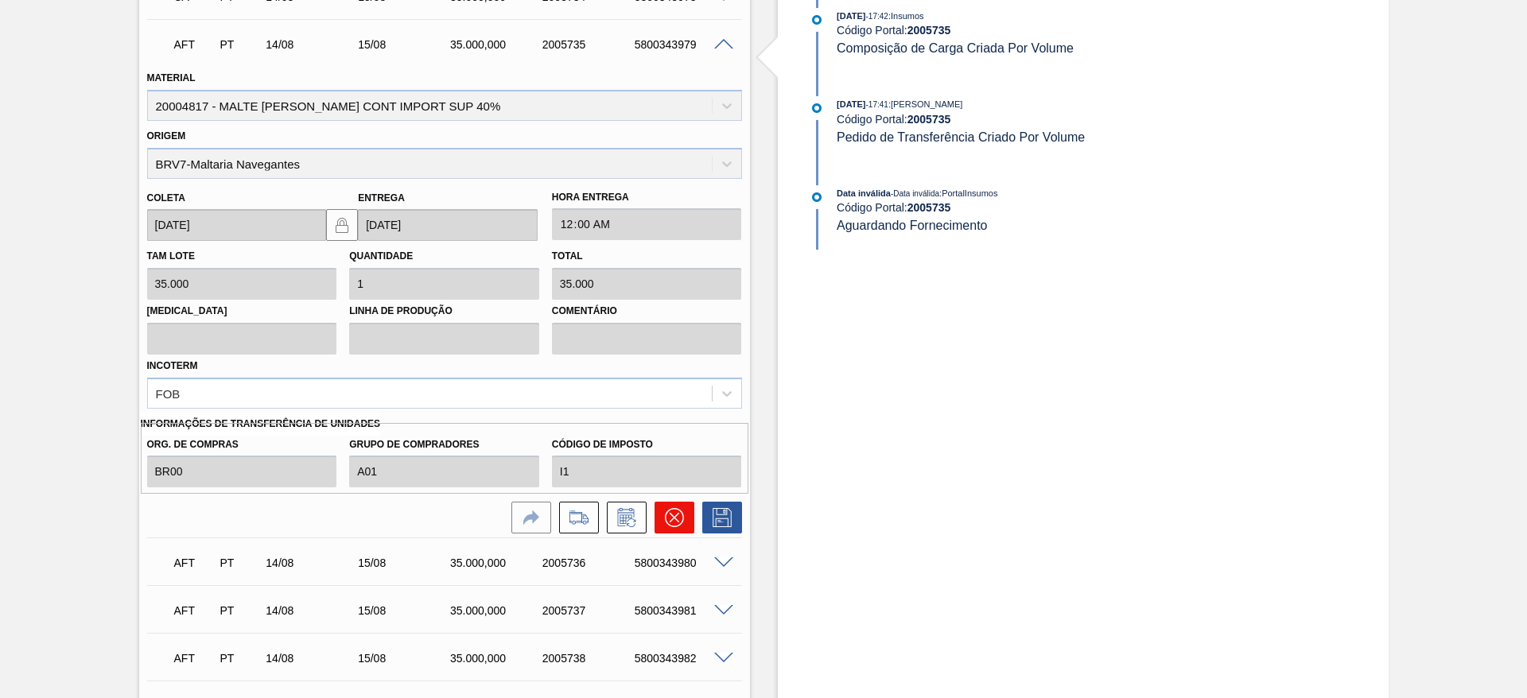
click at [683, 512] on button at bounding box center [674, 518] width 40 height 32
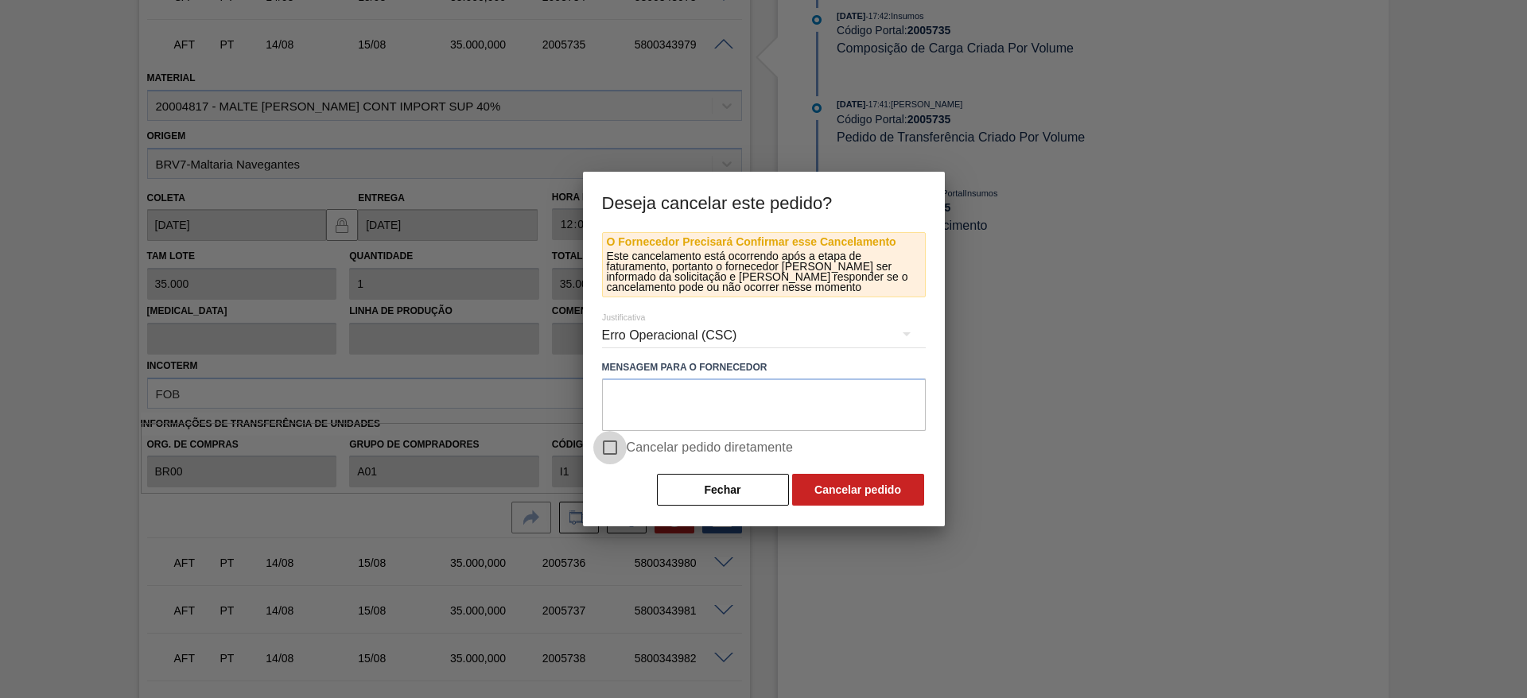
click at [609, 447] on input "Cancelar pedido diretamente" at bounding box center [609, 447] width 33 height 33
checkbox input "true"
click at [862, 489] on button "Cancelar pedido" at bounding box center [858, 490] width 132 height 32
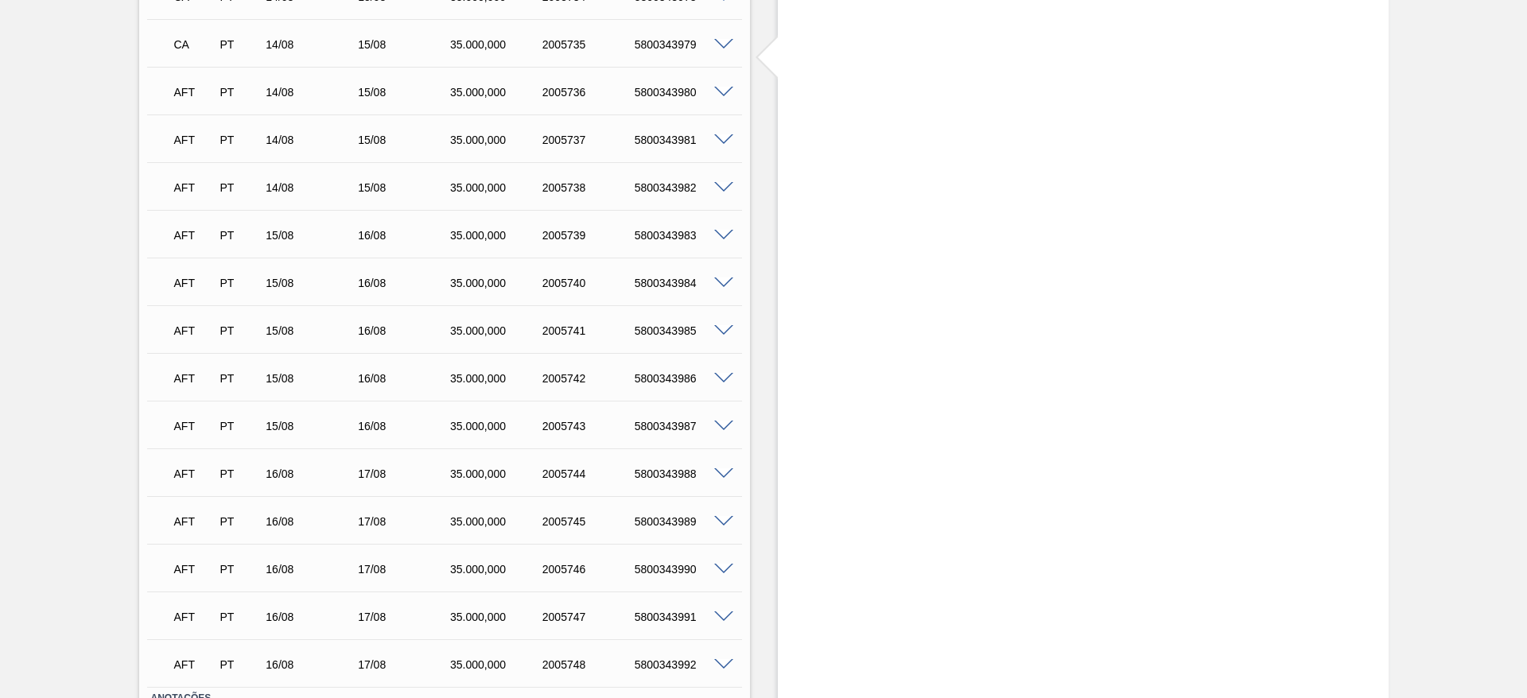
click at [719, 92] on span at bounding box center [723, 93] width 19 height 12
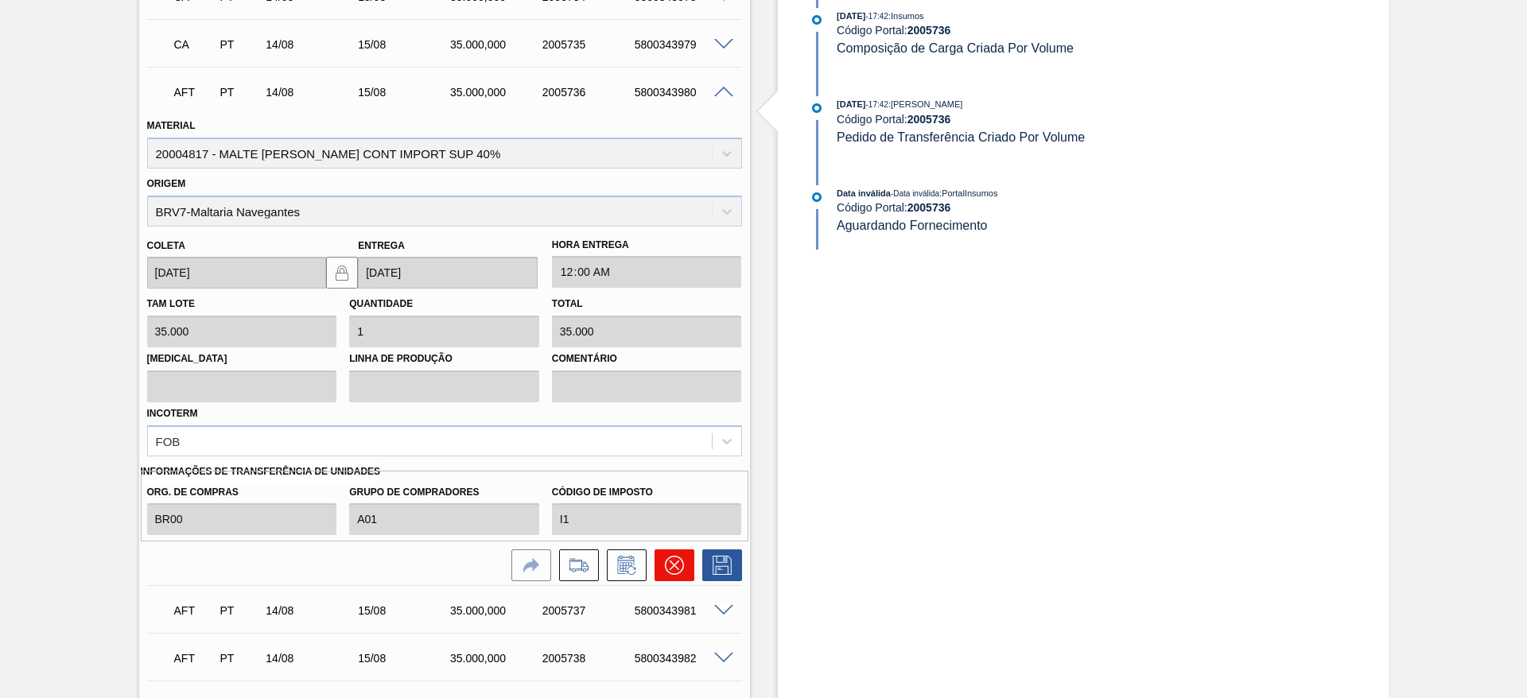
click at [673, 570] on icon at bounding box center [674, 565] width 19 height 19
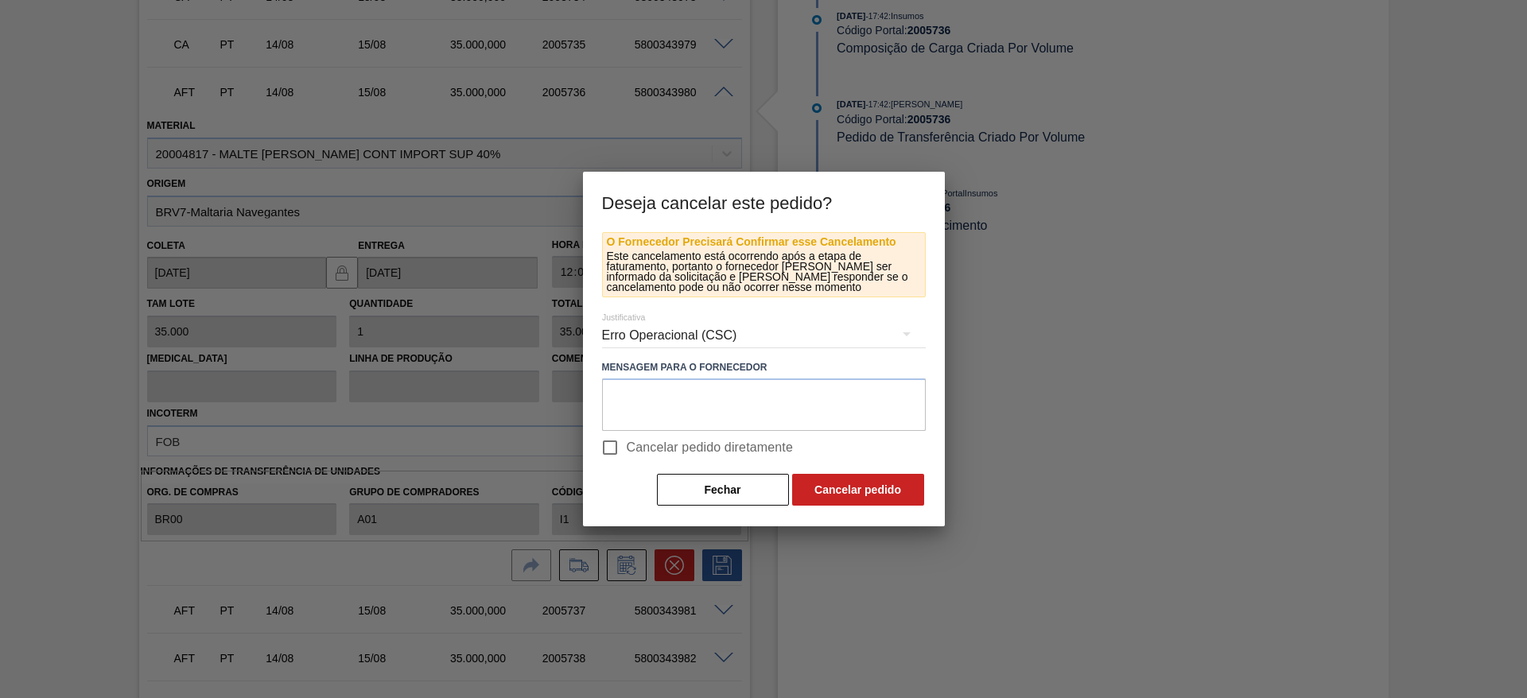
click at [612, 444] on input "Cancelar pedido diretamente" at bounding box center [609, 447] width 33 height 33
checkbox input "true"
click at [840, 484] on button "Cancelar pedido" at bounding box center [858, 490] width 132 height 32
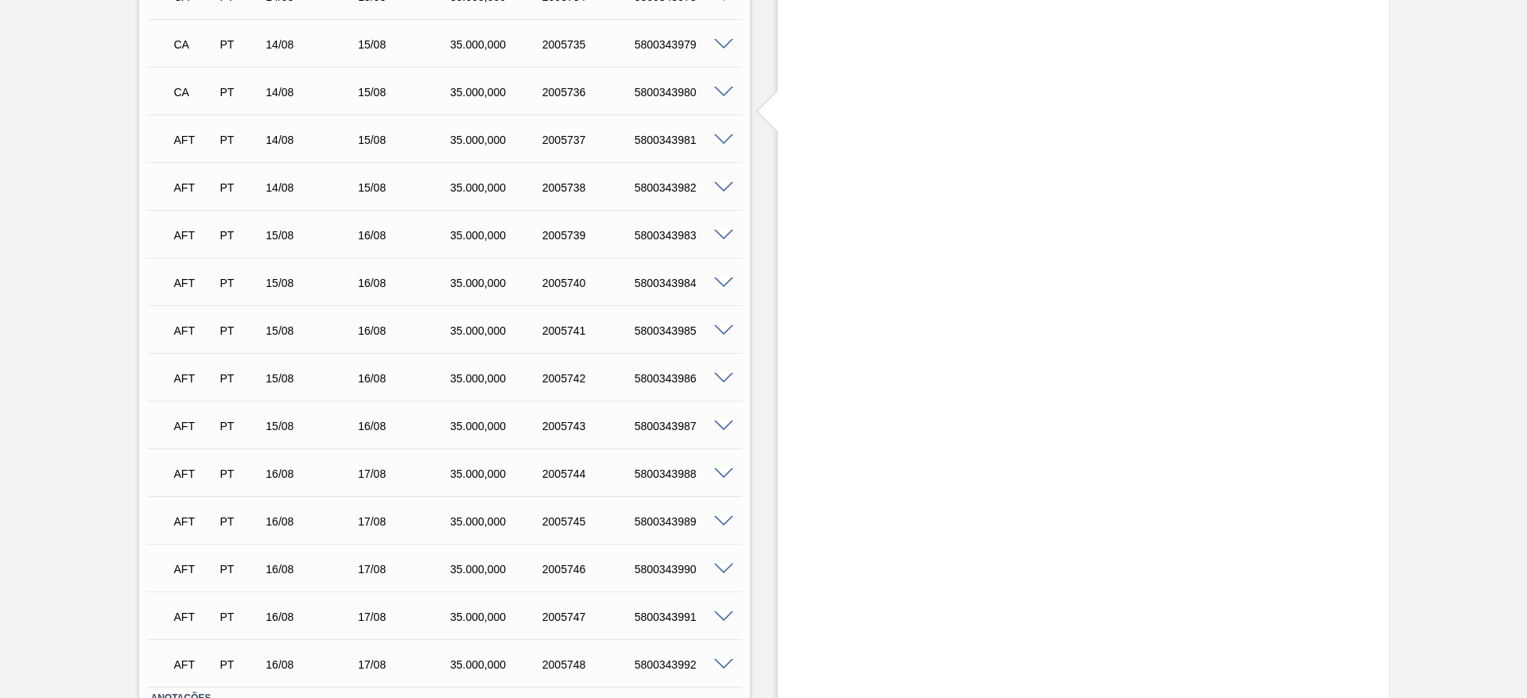
click at [724, 138] on span at bounding box center [723, 140] width 19 height 12
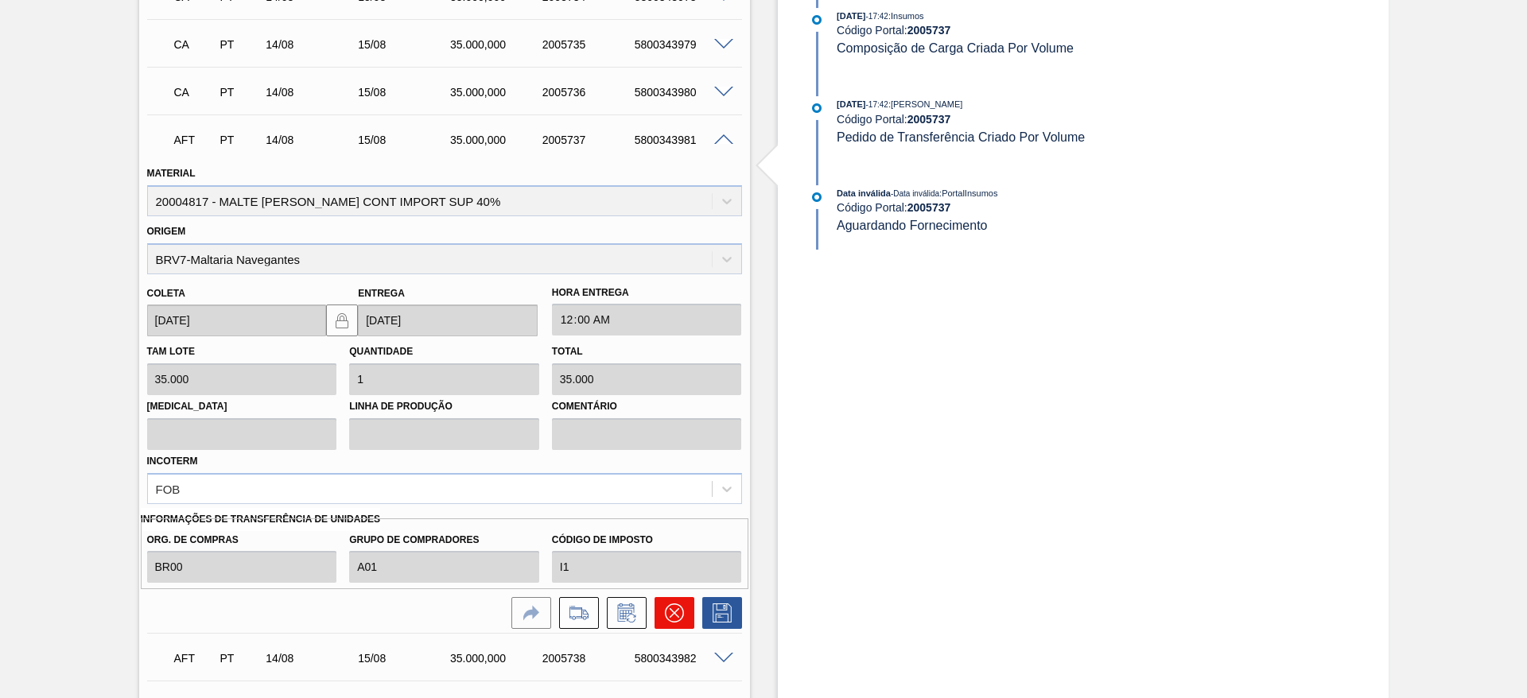
click at [683, 612] on button at bounding box center [674, 613] width 40 height 32
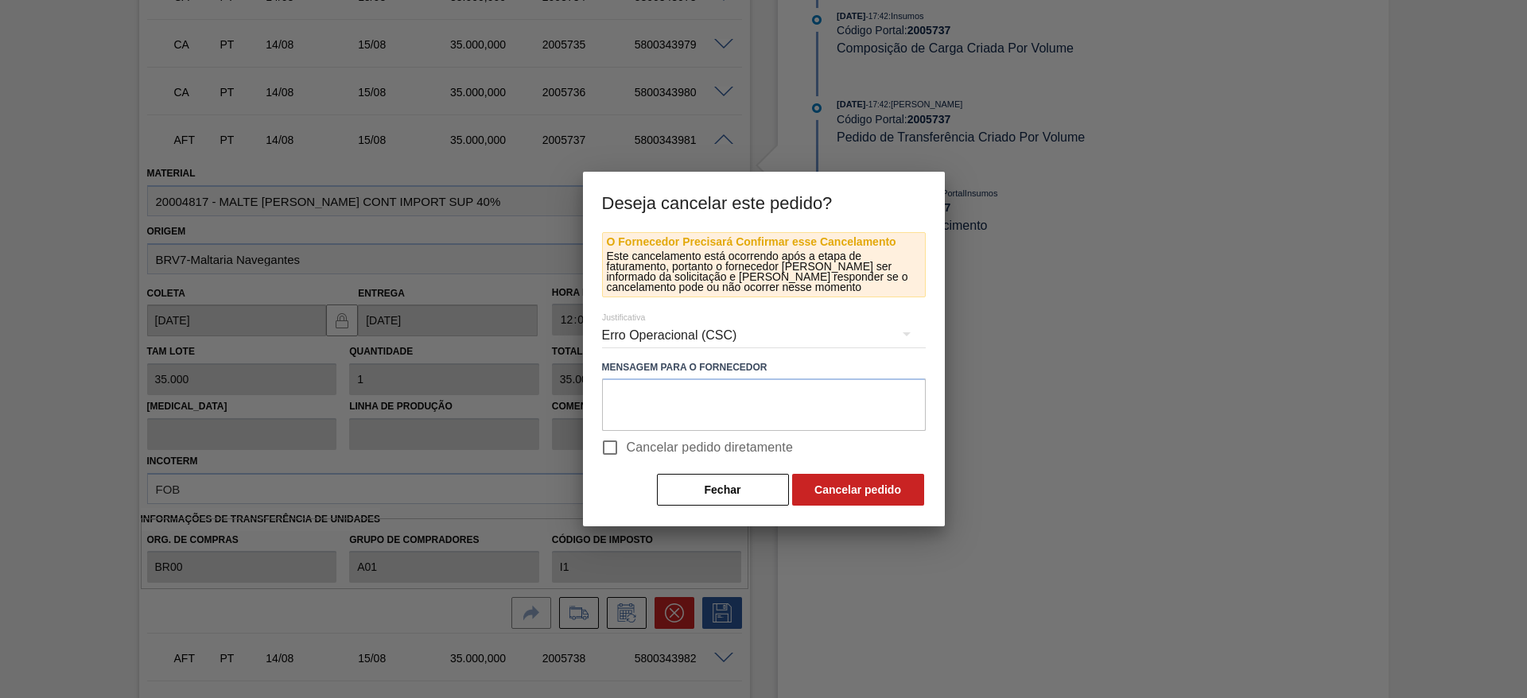
click at [614, 451] on input "Cancelar pedido diretamente" at bounding box center [609, 447] width 33 height 33
checkbox input "true"
click at [852, 490] on button "Cancelar pedido" at bounding box center [858, 490] width 132 height 32
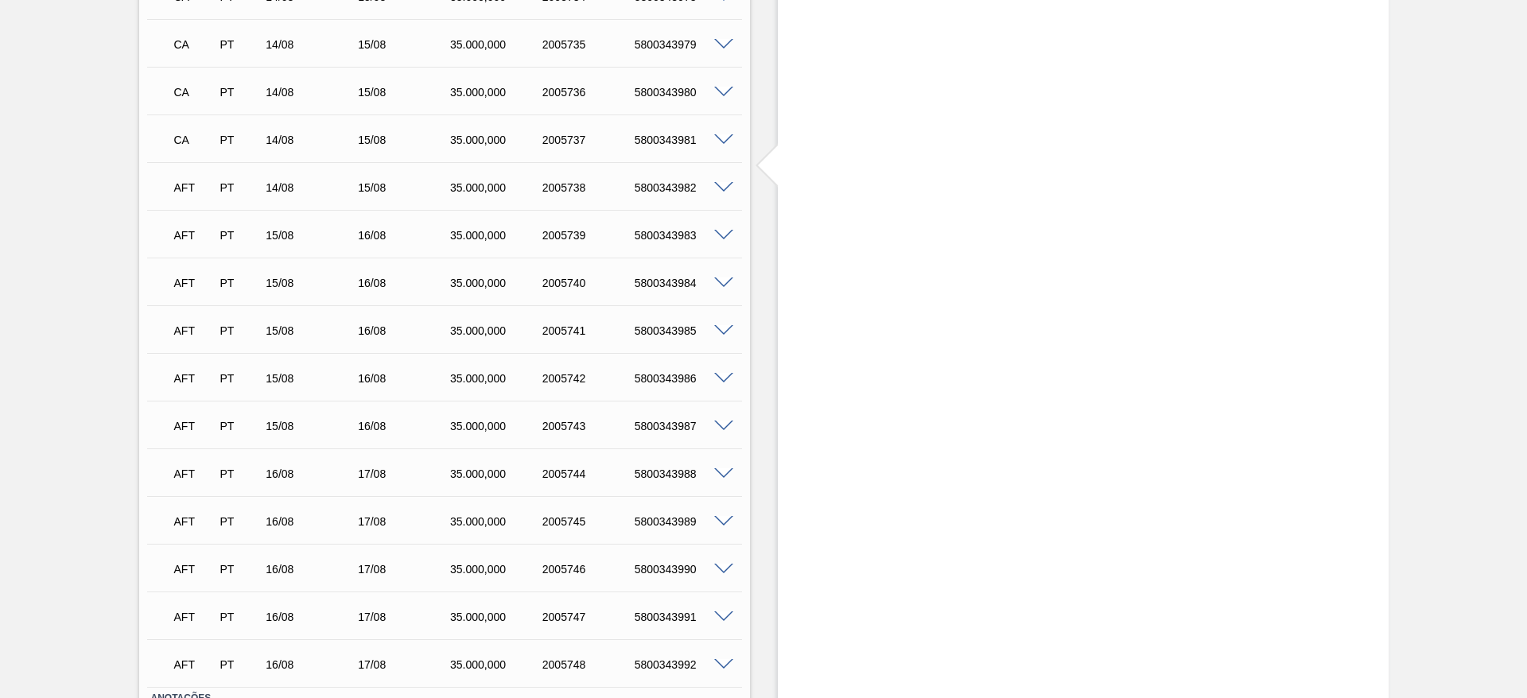
click at [718, 188] on span at bounding box center [723, 188] width 19 height 12
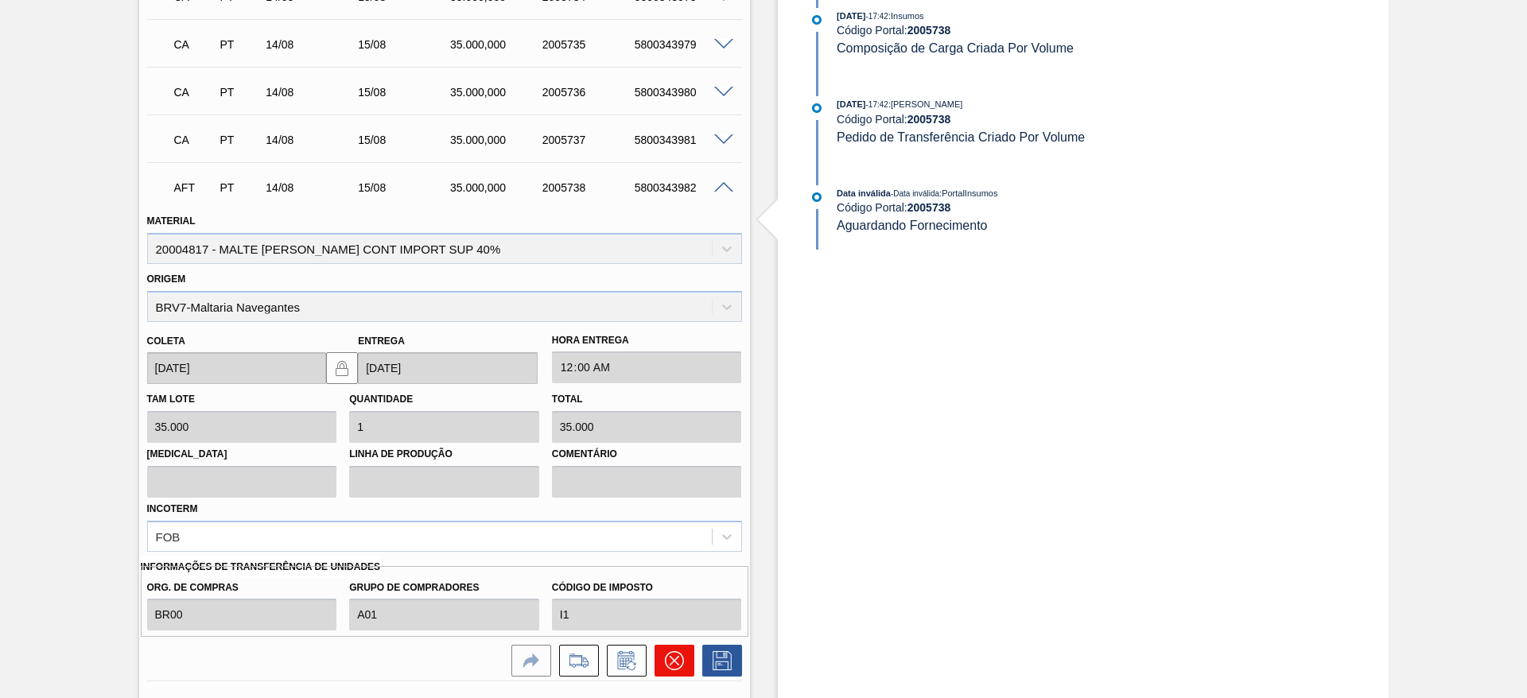
click at [668, 656] on icon at bounding box center [674, 660] width 19 height 19
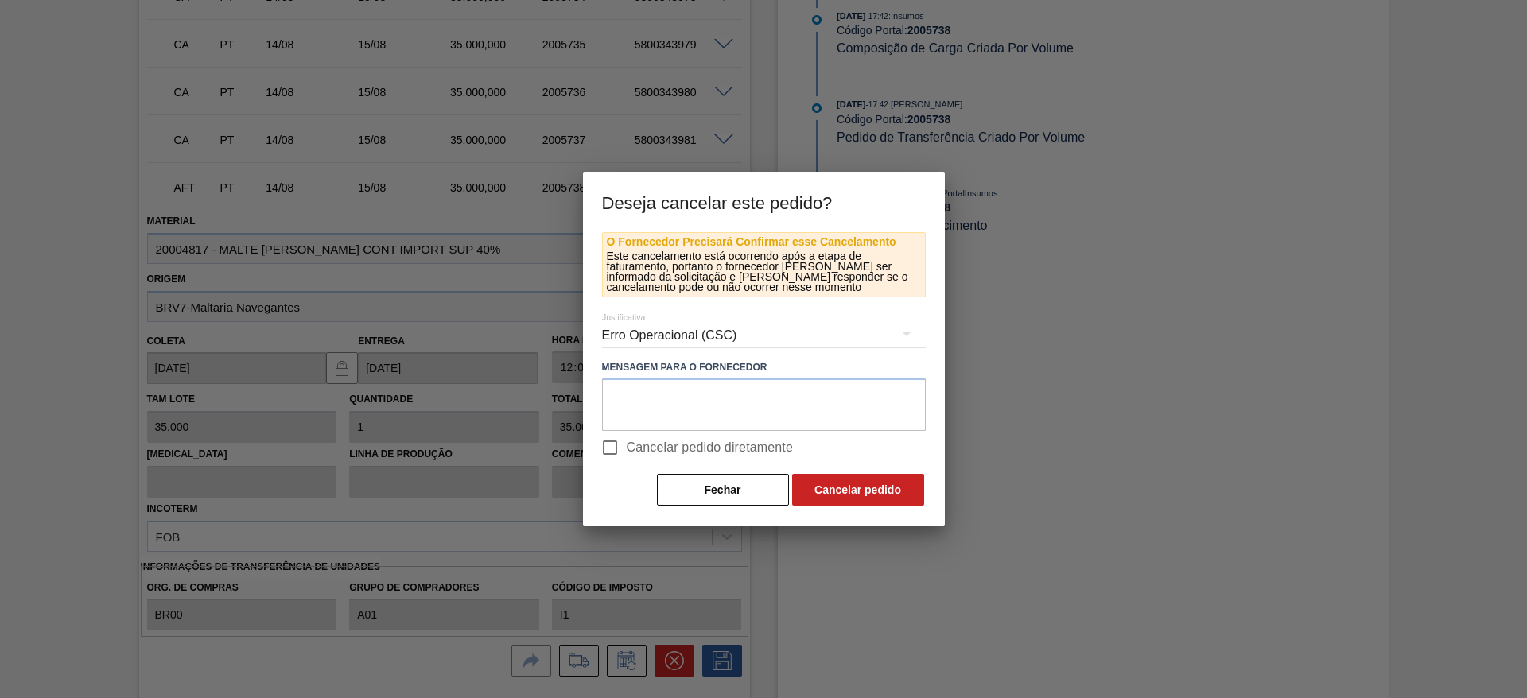
click at [613, 448] on input "Cancelar pedido diretamente" at bounding box center [609, 447] width 33 height 33
checkbox input "true"
click at [848, 483] on button "Cancelar pedido" at bounding box center [858, 490] width 132 height 32
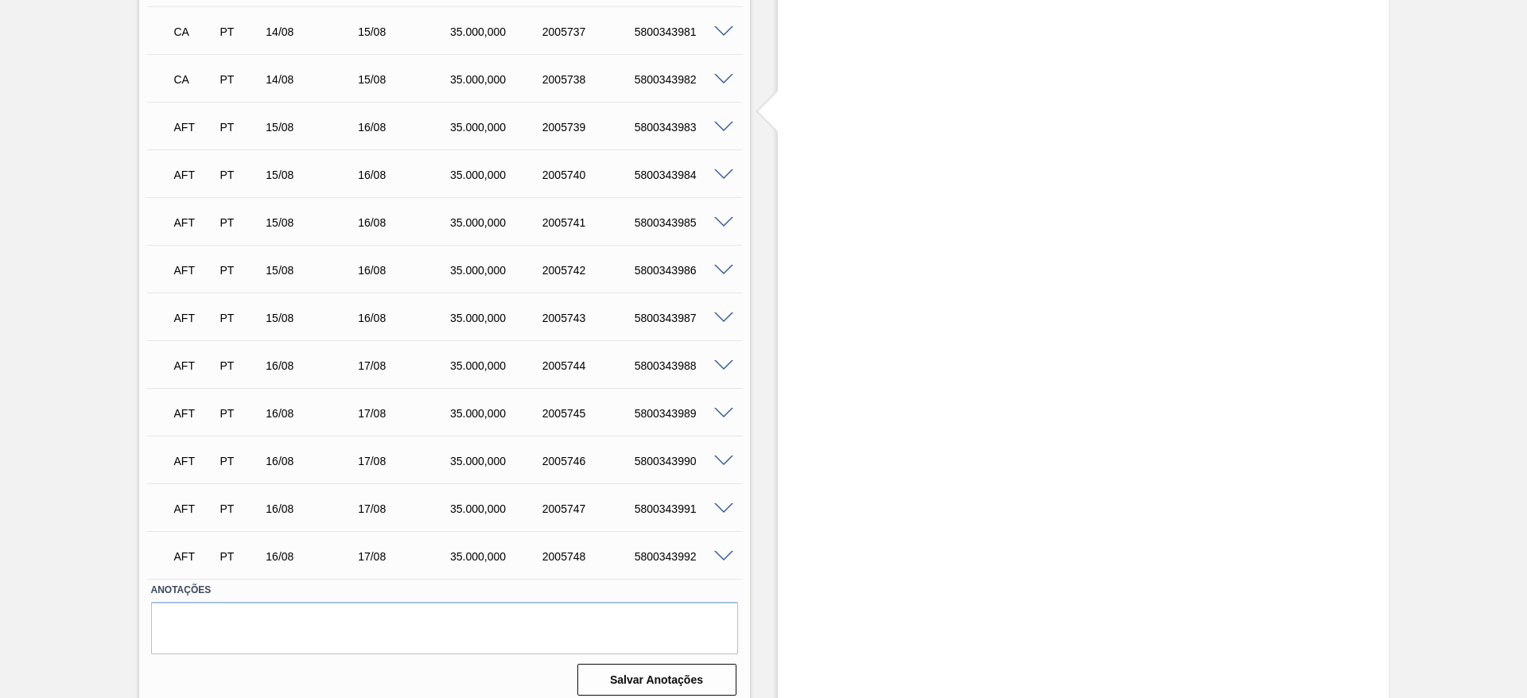
scroll to position [872, 0]
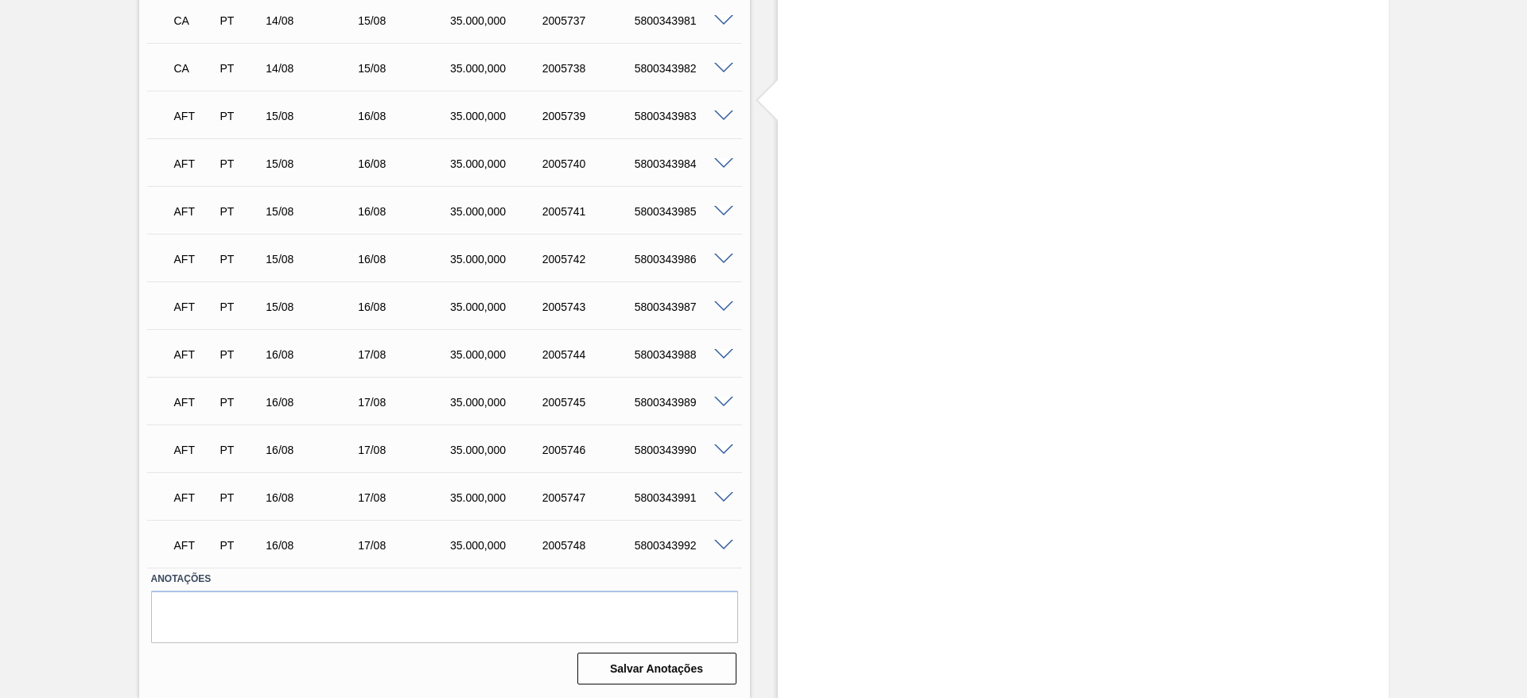
click at [723, 548] on span at bounding box center [723, 546] width 19 height 12
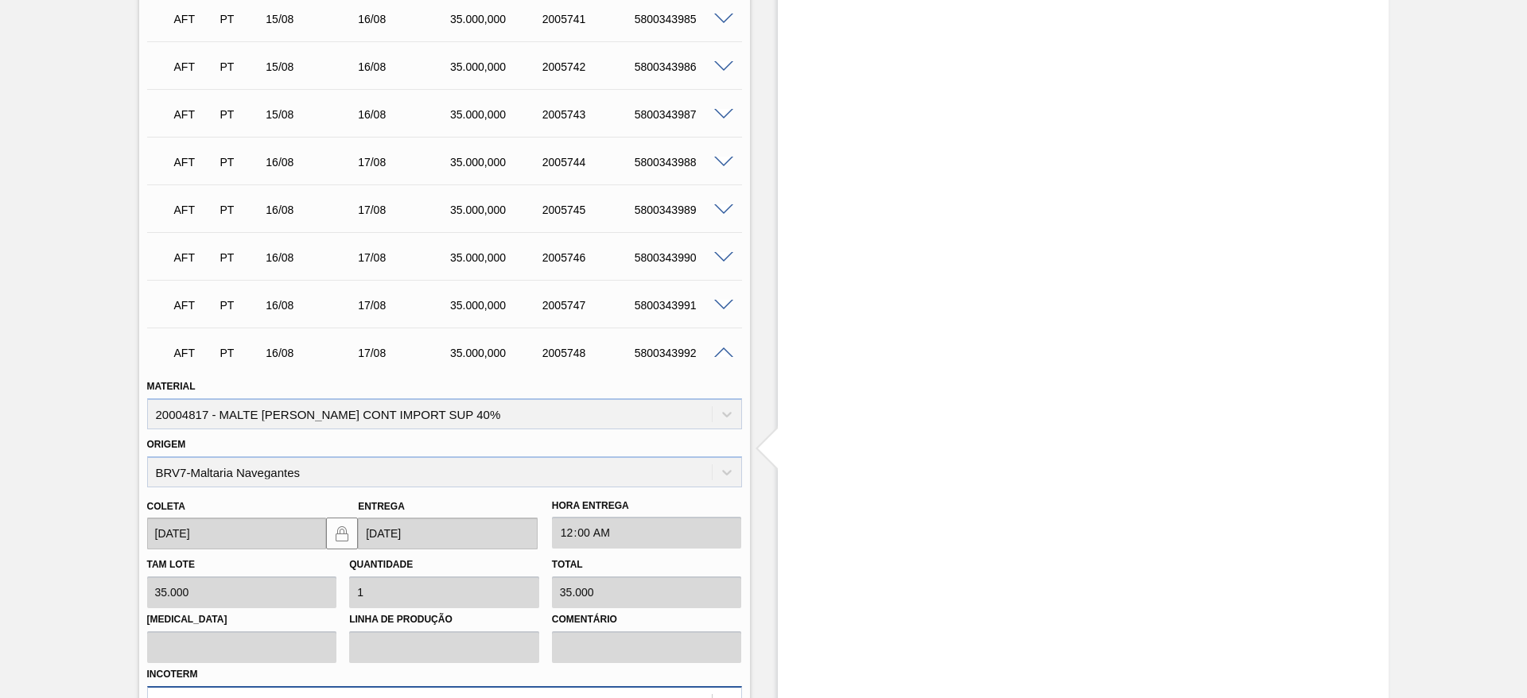
scroll to position [1230, 0]
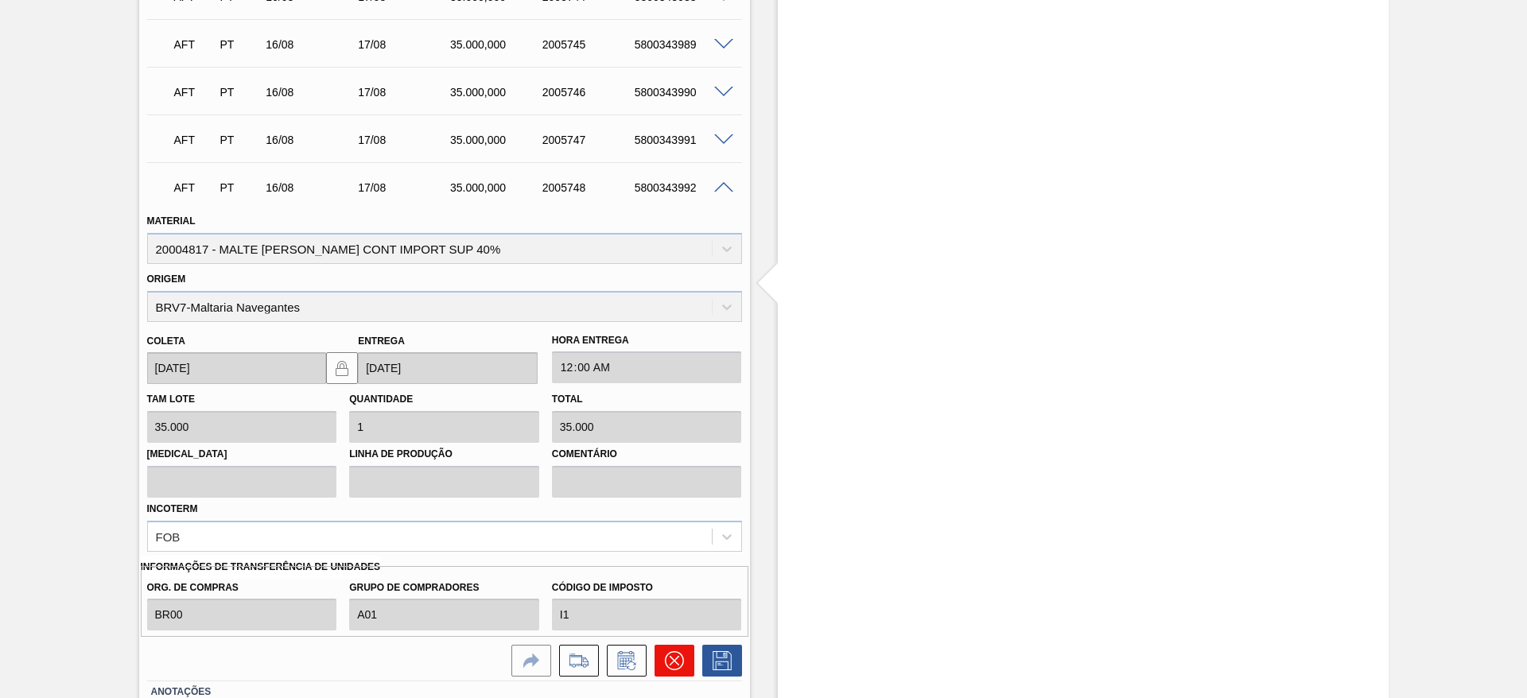
click at [677, 672] on button at bounding box center [674, 661] width 40 height 32
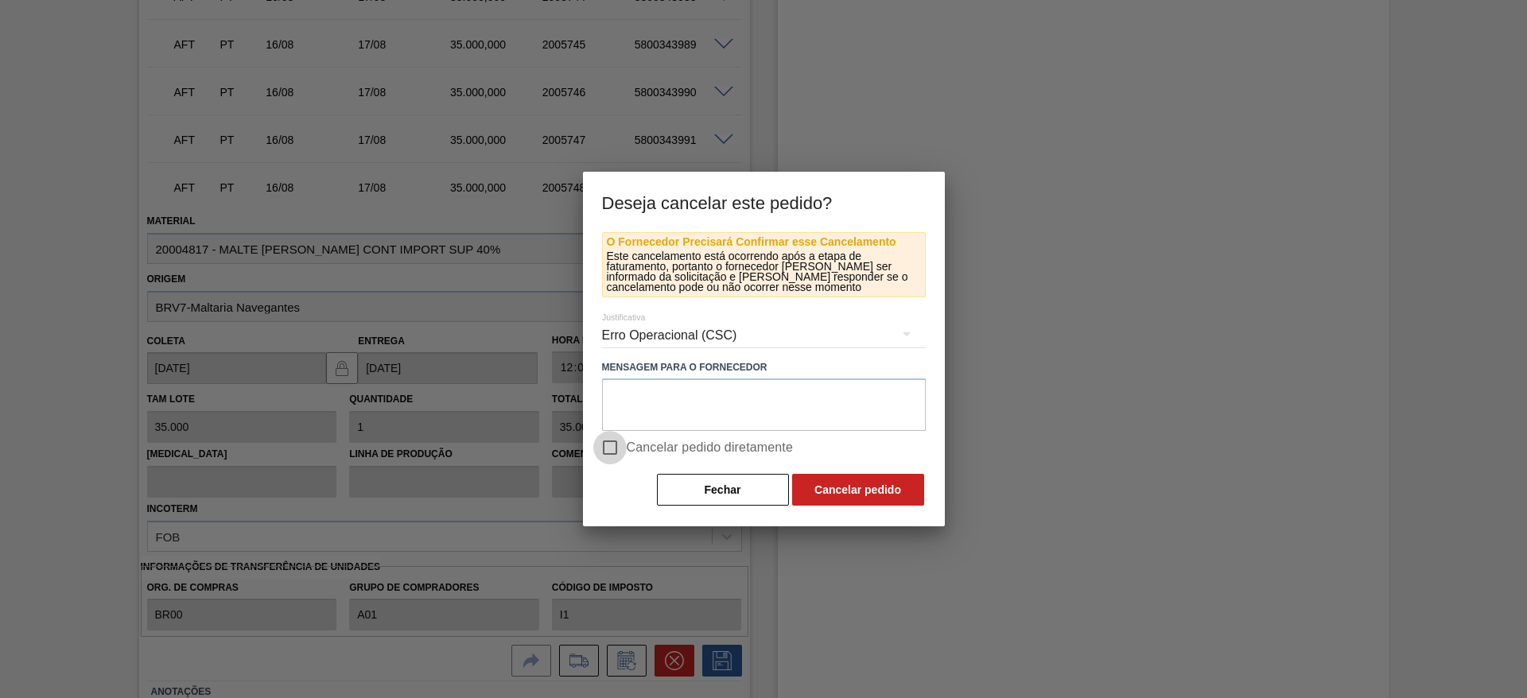
click at [611, 449] on input "Cancelar pedido diretamente" at bounding box center [609, 447] width 33 height 33
checkbox input "true"
click at [833, 484] on button "Cancelar pedido" at bounding box center [858, 490] width 132 height 32
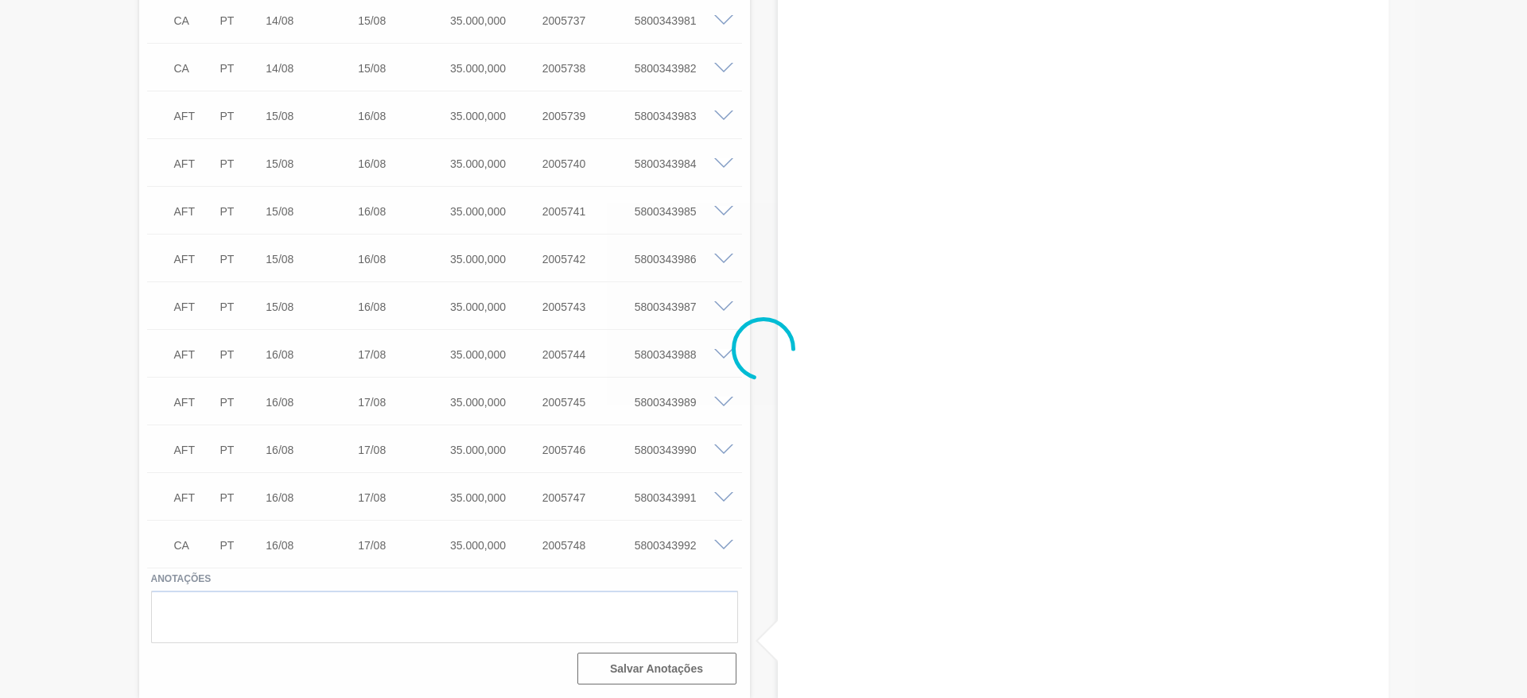
scroll to position [872, 0]
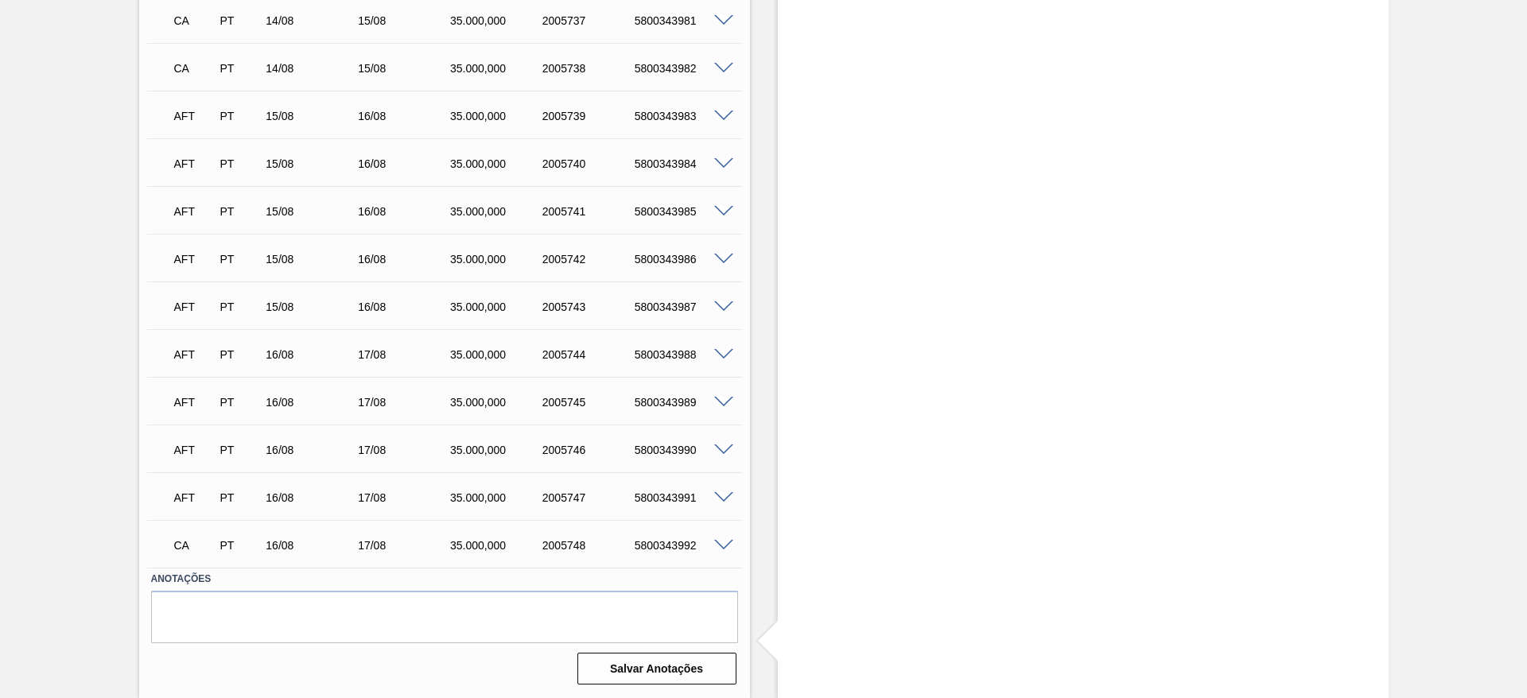
click at [723, 497] on span at bounding box center [723, 498] width 19 height 12
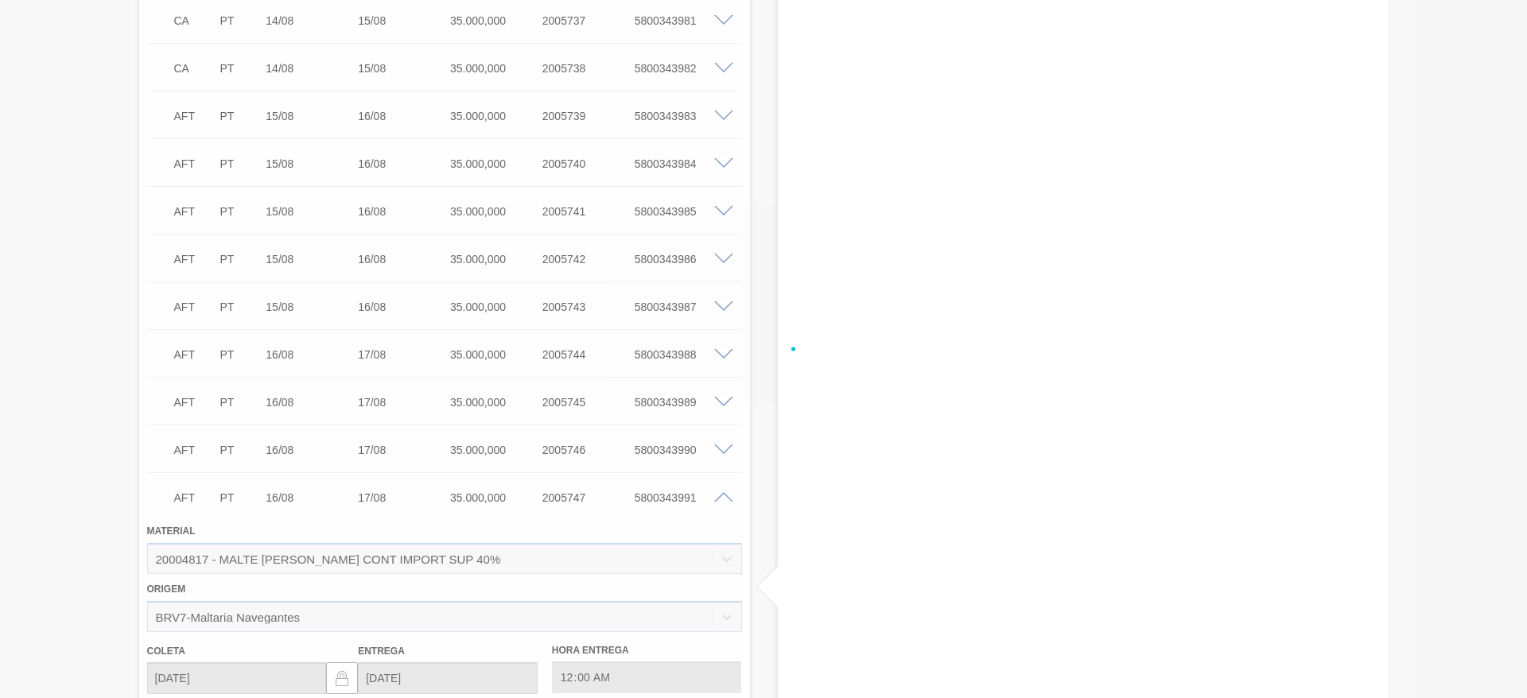
scroll to position [1230, 0]
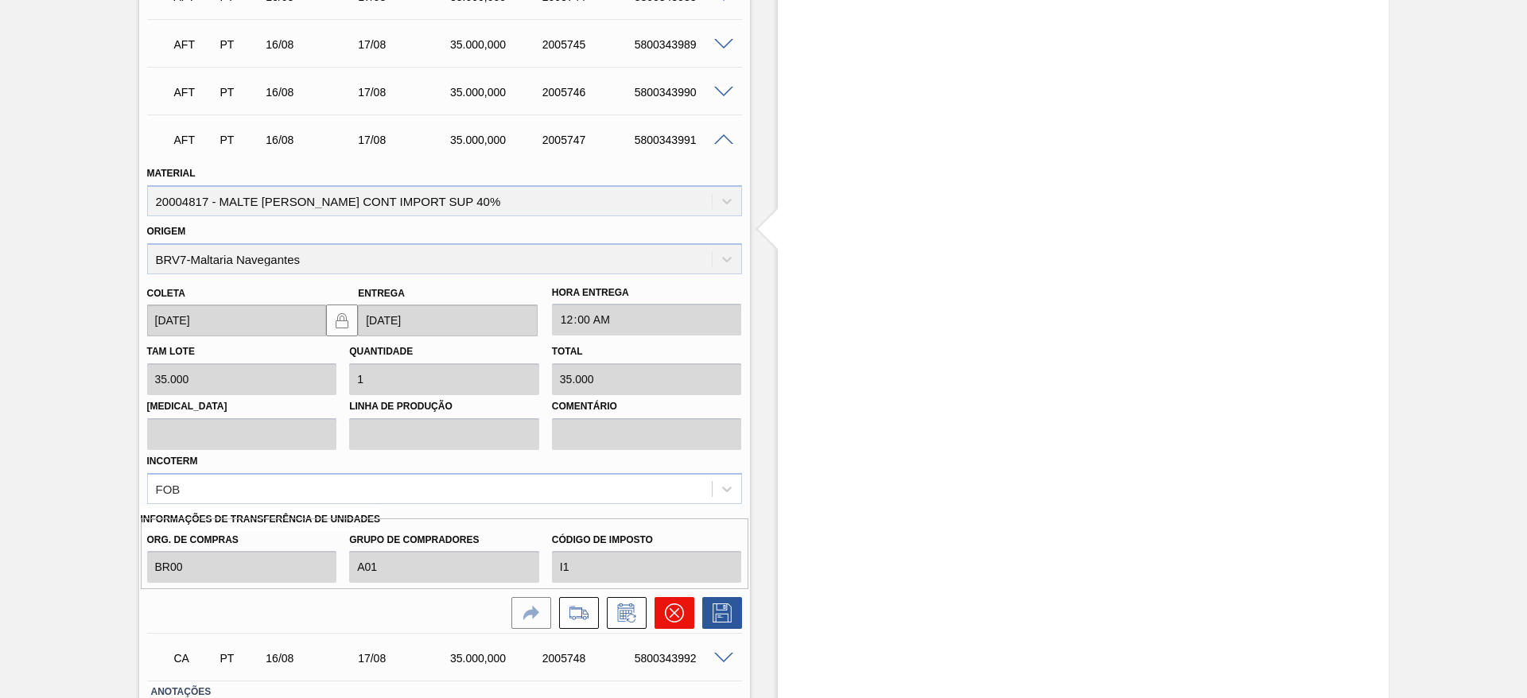
click at [682, 612] on button at bounding box center [674, 613] width 40 height 32
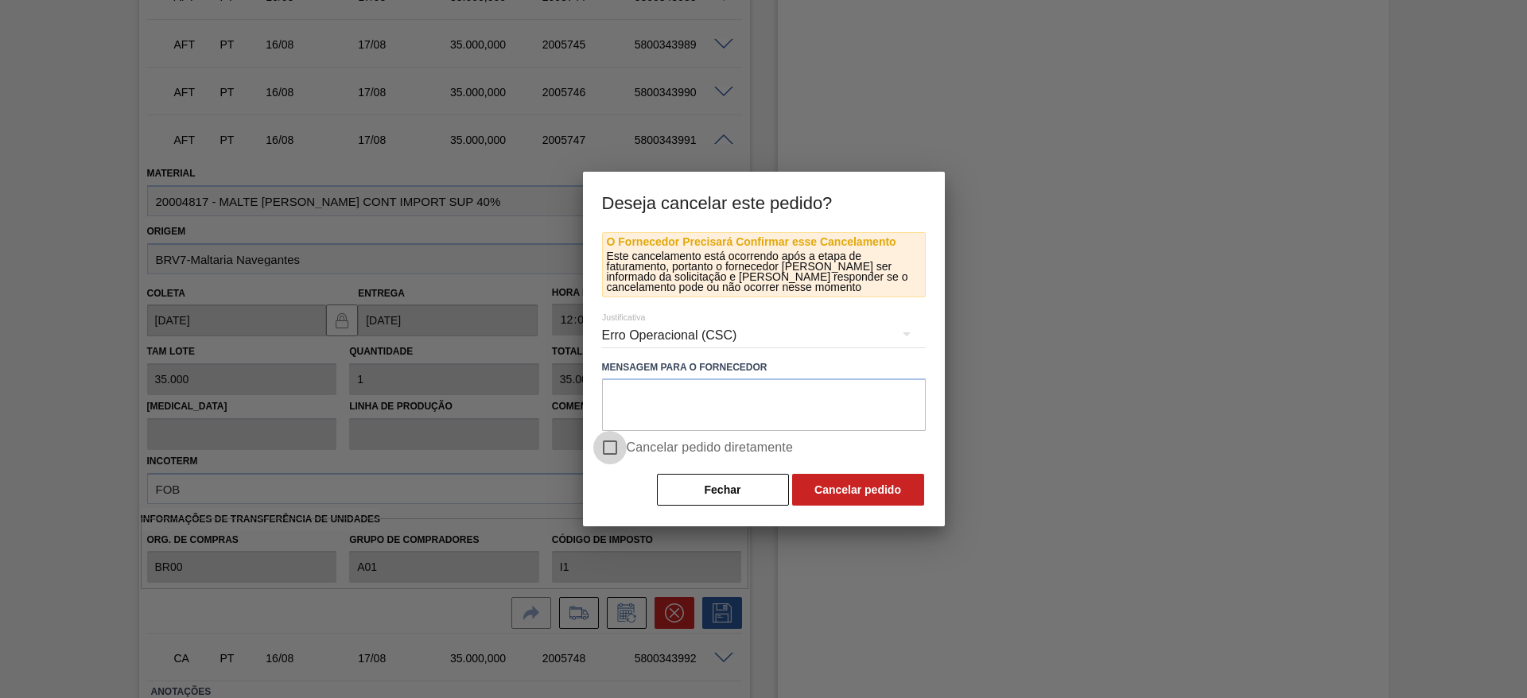
click at [619, 448] on input "Cancelar pedido diretamente" at bounding box center [609, 447] width 33 height 33
checkbox input "true"
click at [870, 484] on button "Cancelar pedido" at bounding box center [858, 490] width 132 height 32
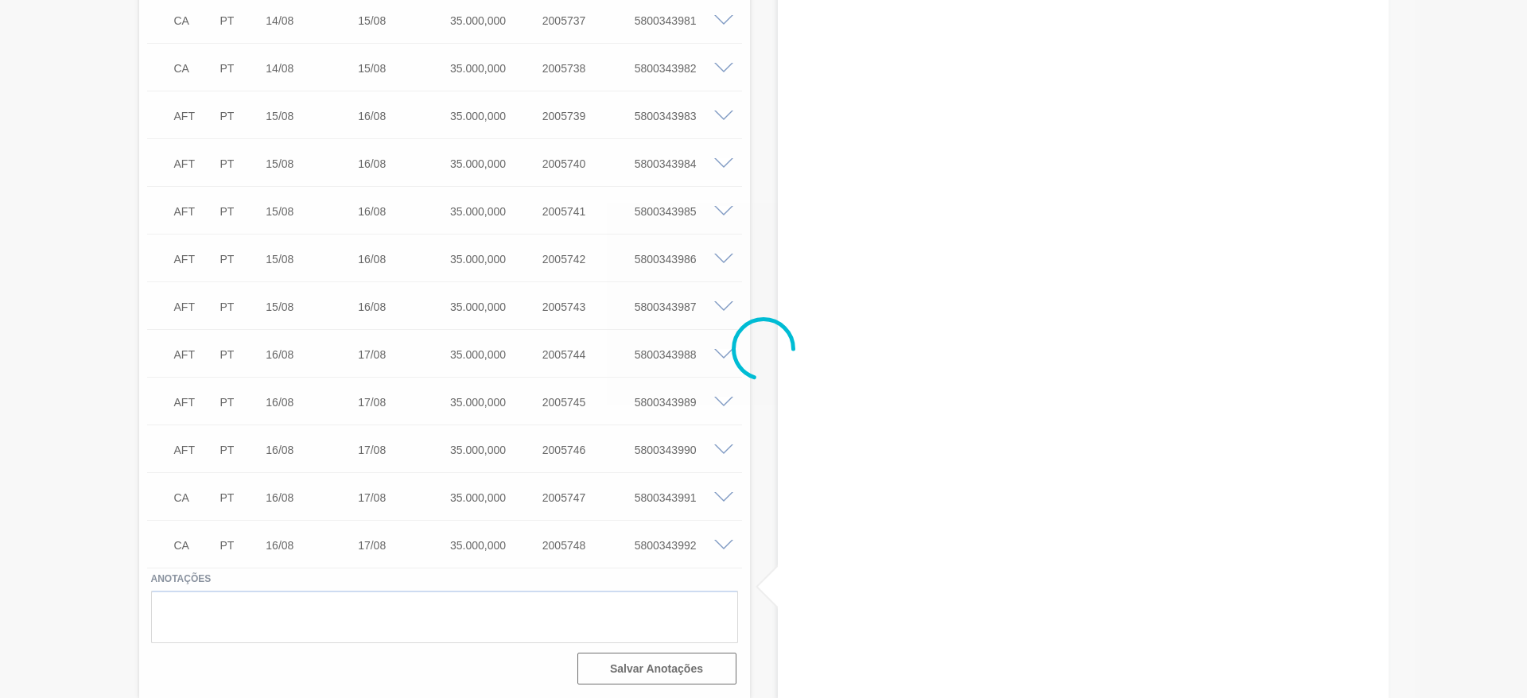
scroll to position [872, 0]
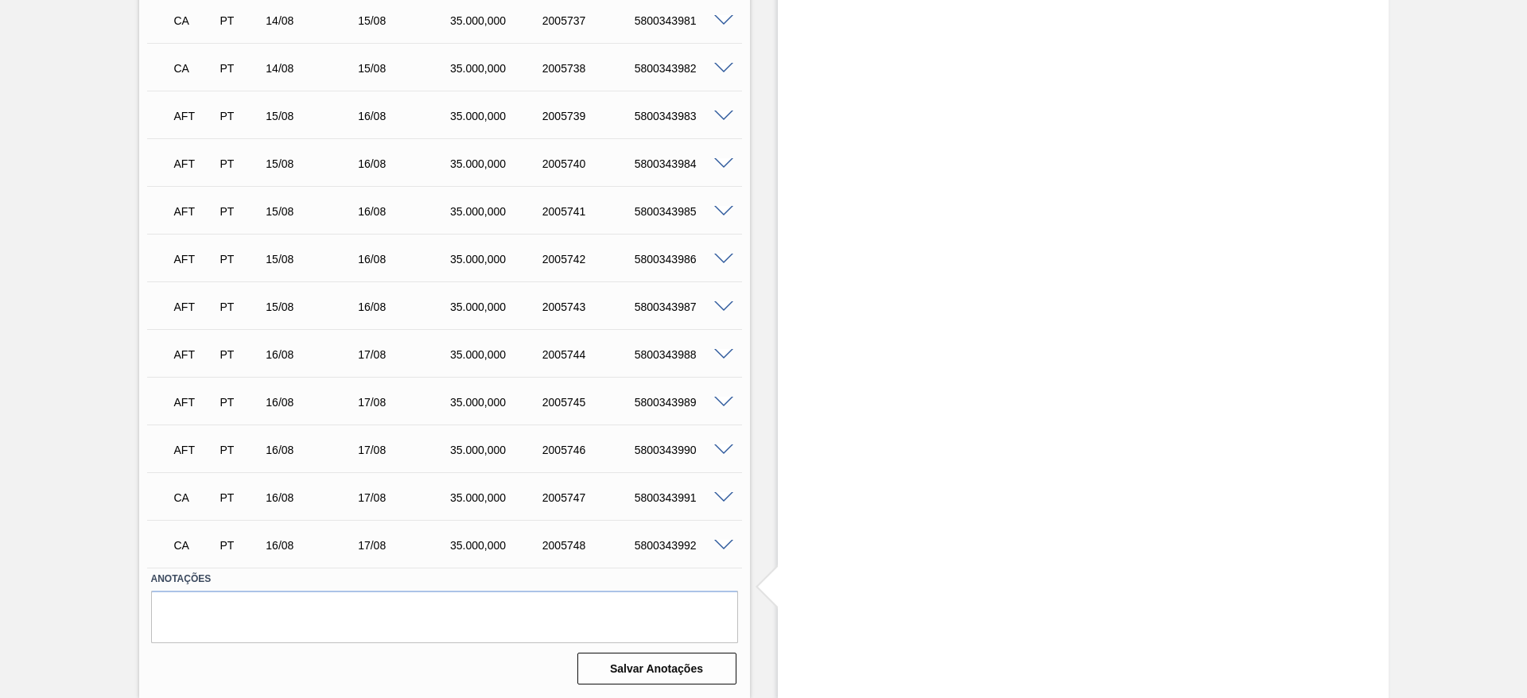
click at [722, 449] on span at bounding box center [723, 450] width 19 height 12
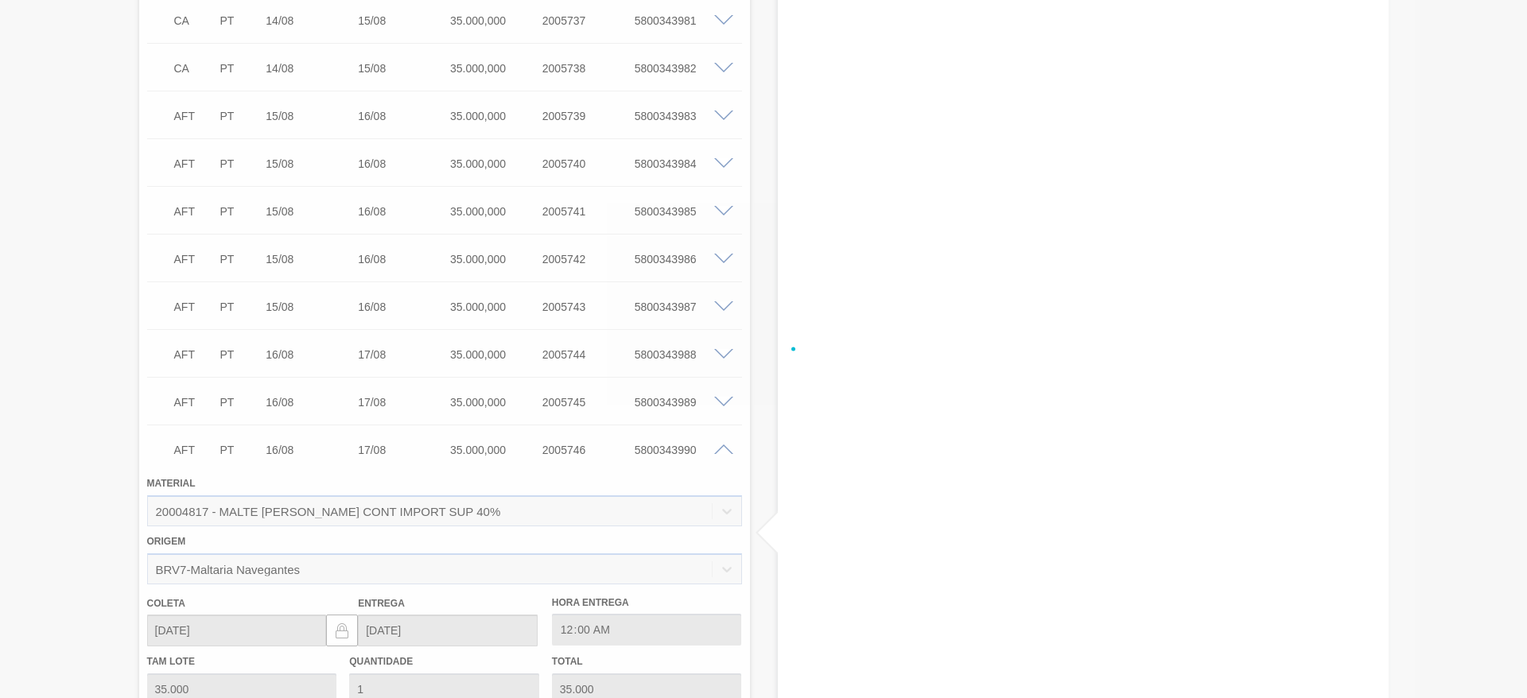
scroll to position [1230, 0]
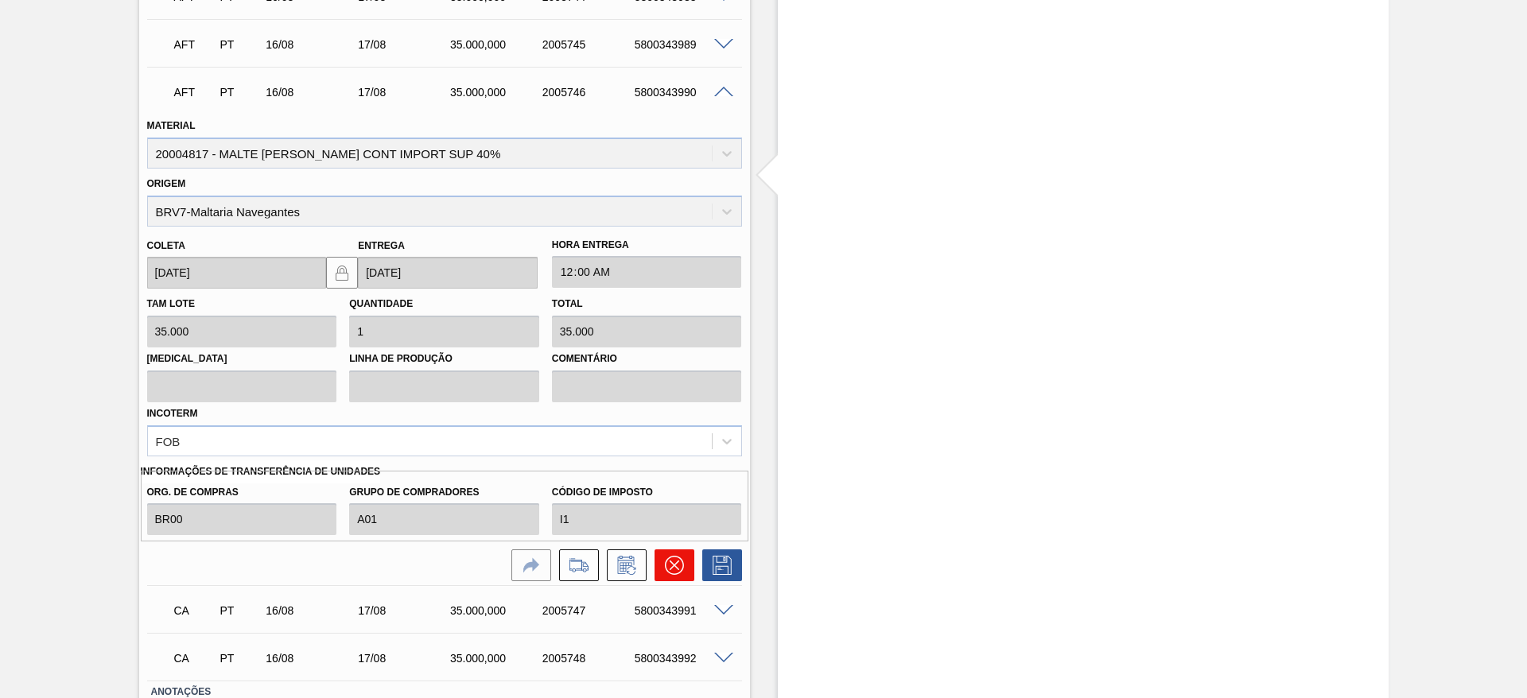
click at [681, 569] on icon at bounding box center [673, 565] width 19 height 19
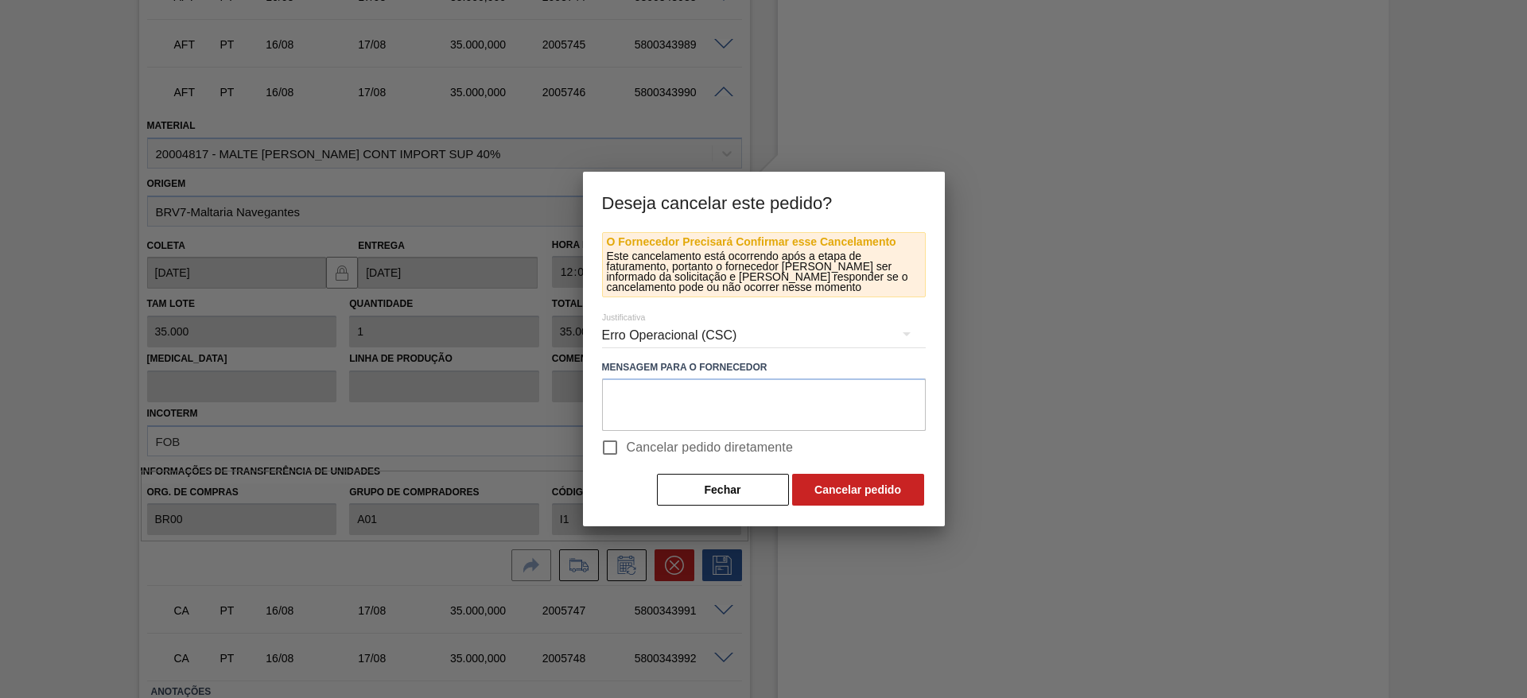
click at [618, 444] on input "Cancelar pedido diretamente" at bounding box center [609, 447] width 33 height 33
checkbox input "true"
click at [837, 482] on button "Cancelar pedido" at bounding box center [858, 490] width 132 height 32
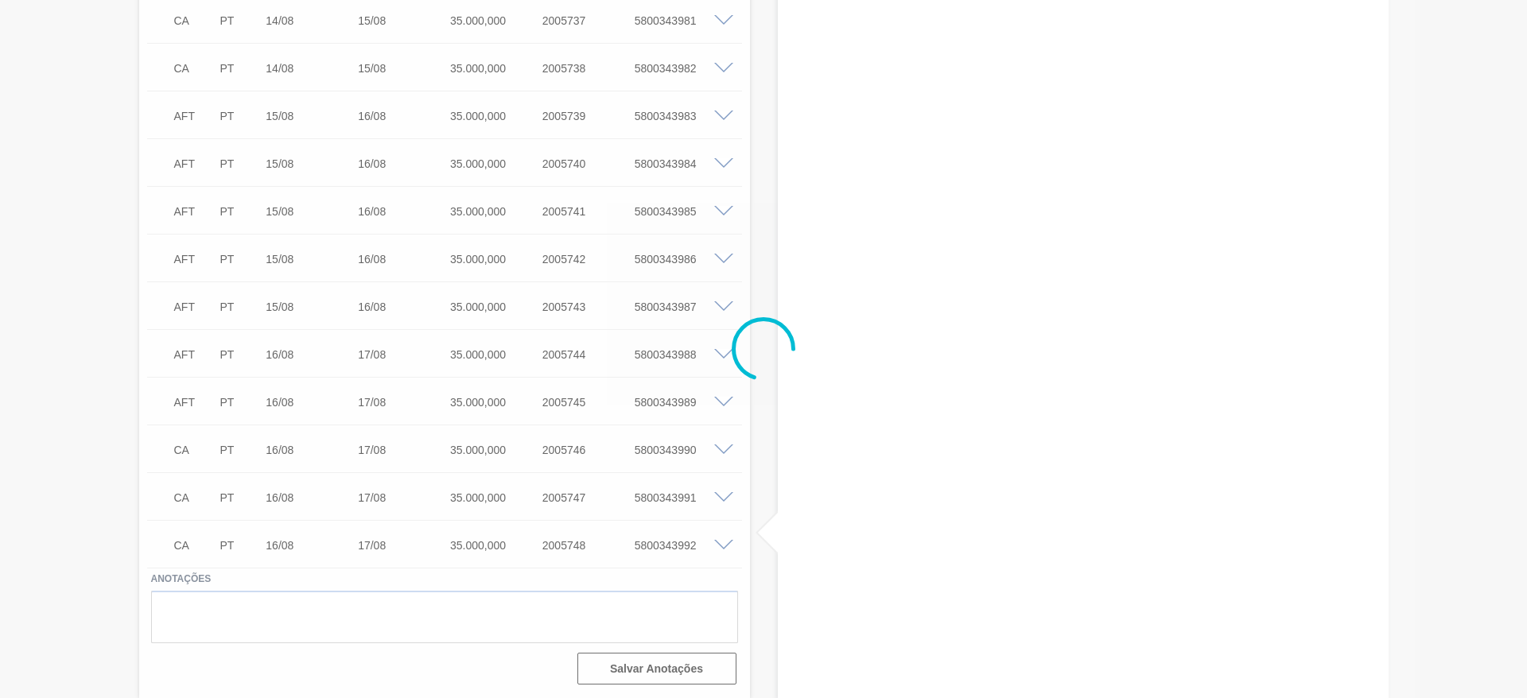
scroll to position [872, 0]
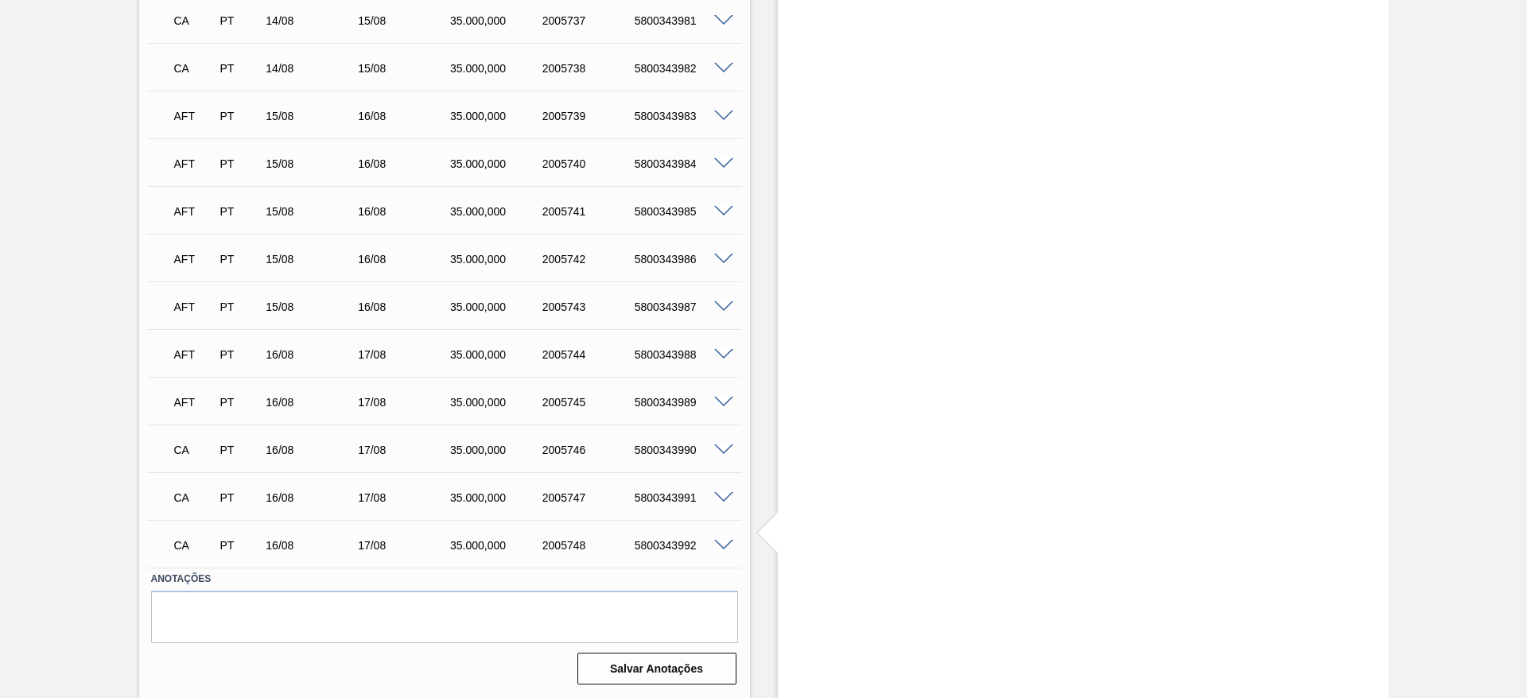
click at [722, 400] on span at bounding box center [723, 403] width 19 height 12
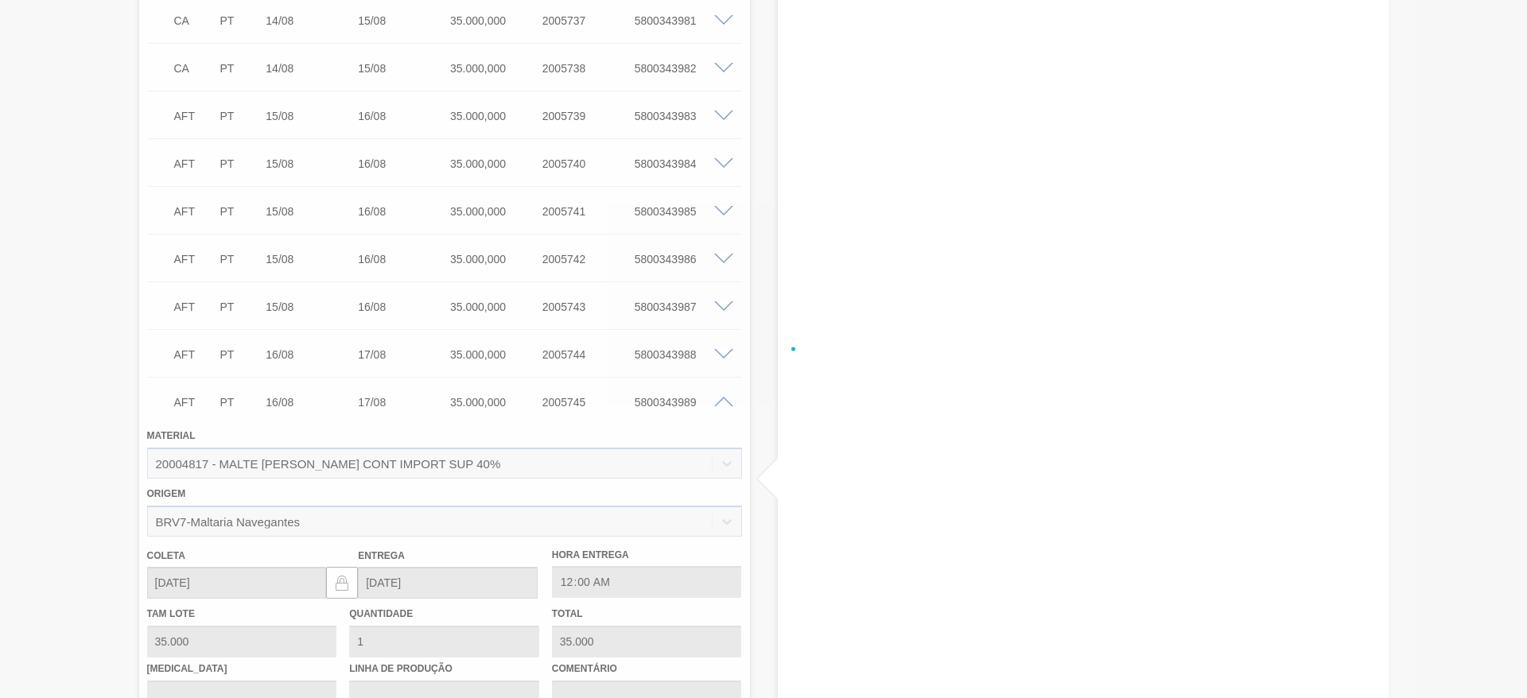
scroll to position [1230, 0]
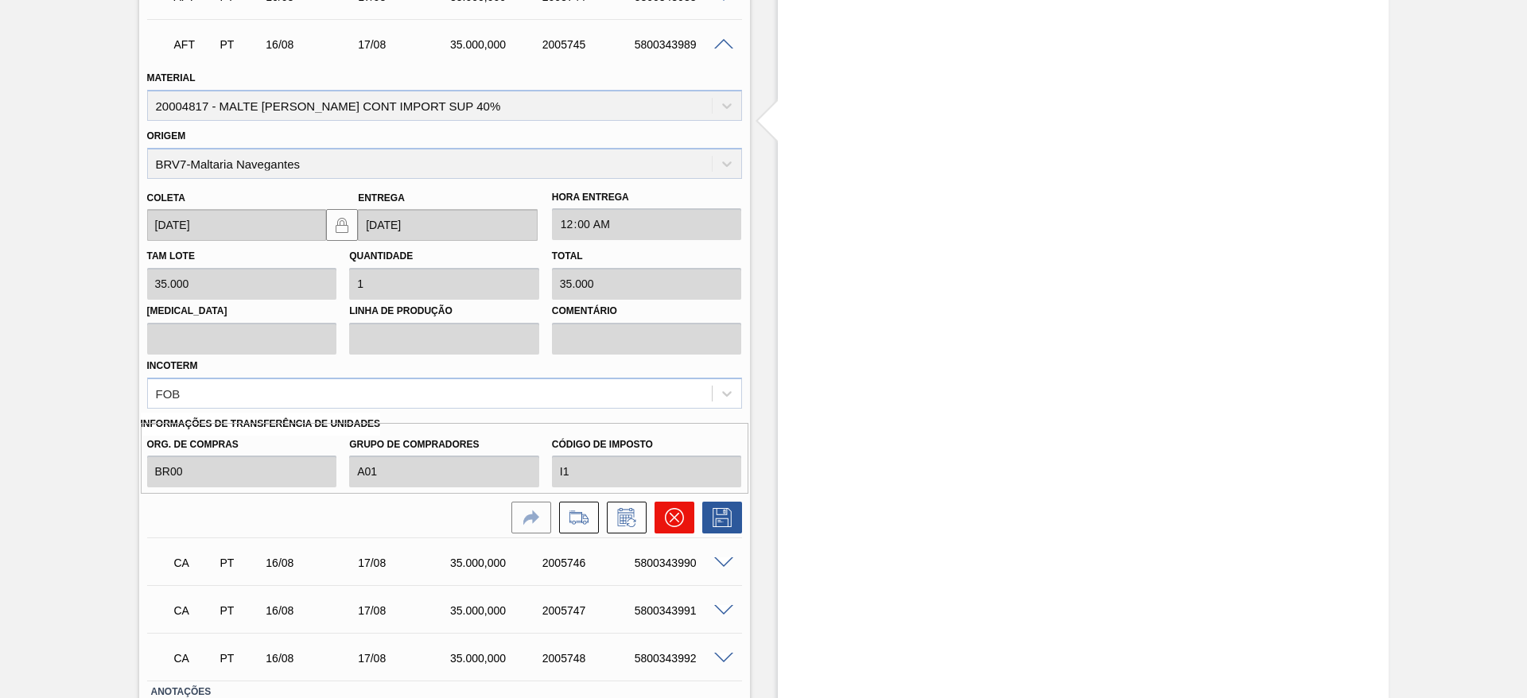
click at [672, 518] on icon at bounding box center [674, 518] width 10 height 10
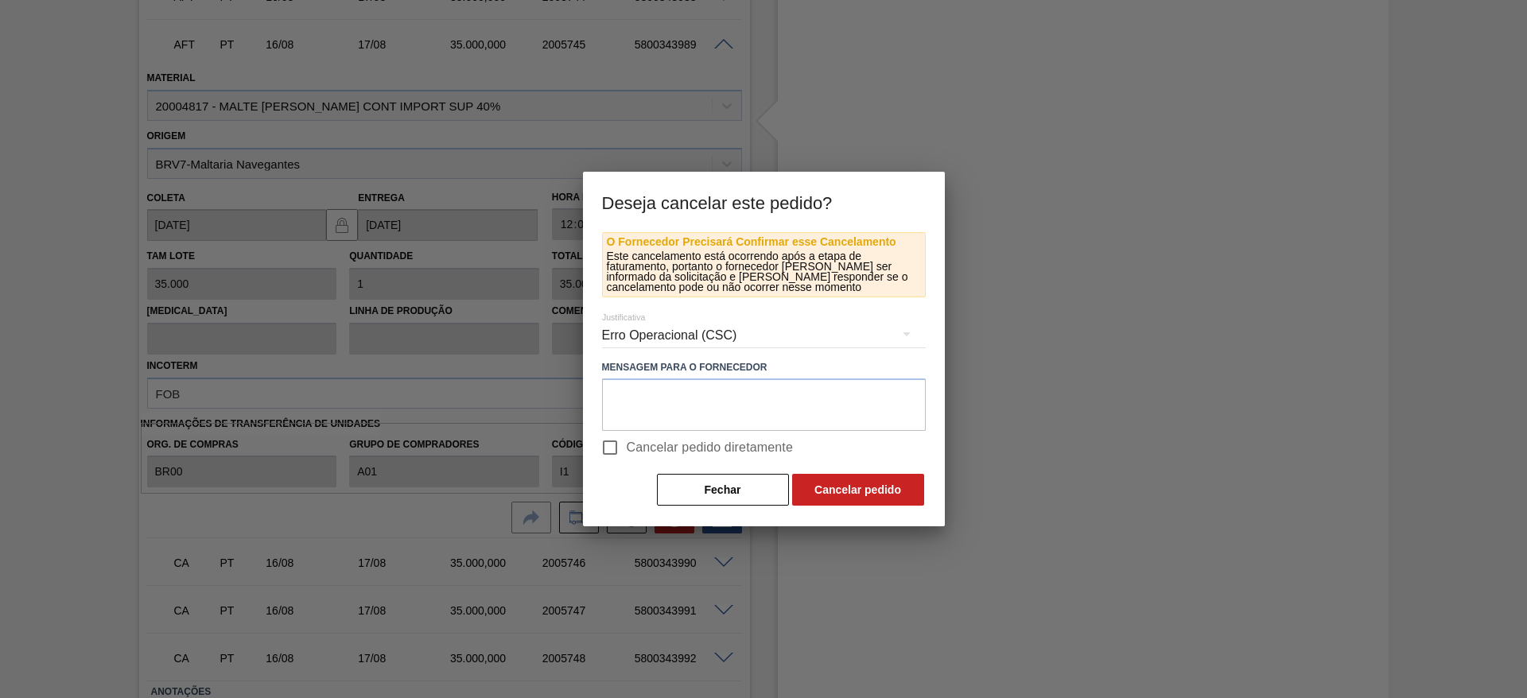
click at [610, 446] on input "Cancelar pedido diretamente" at bounding box center [609, 447] width 33 height 33
checkbox input "true"
click at [854, 493] on button "Cancelar pedido" at bounding box center [858, 490] width 132 height 32
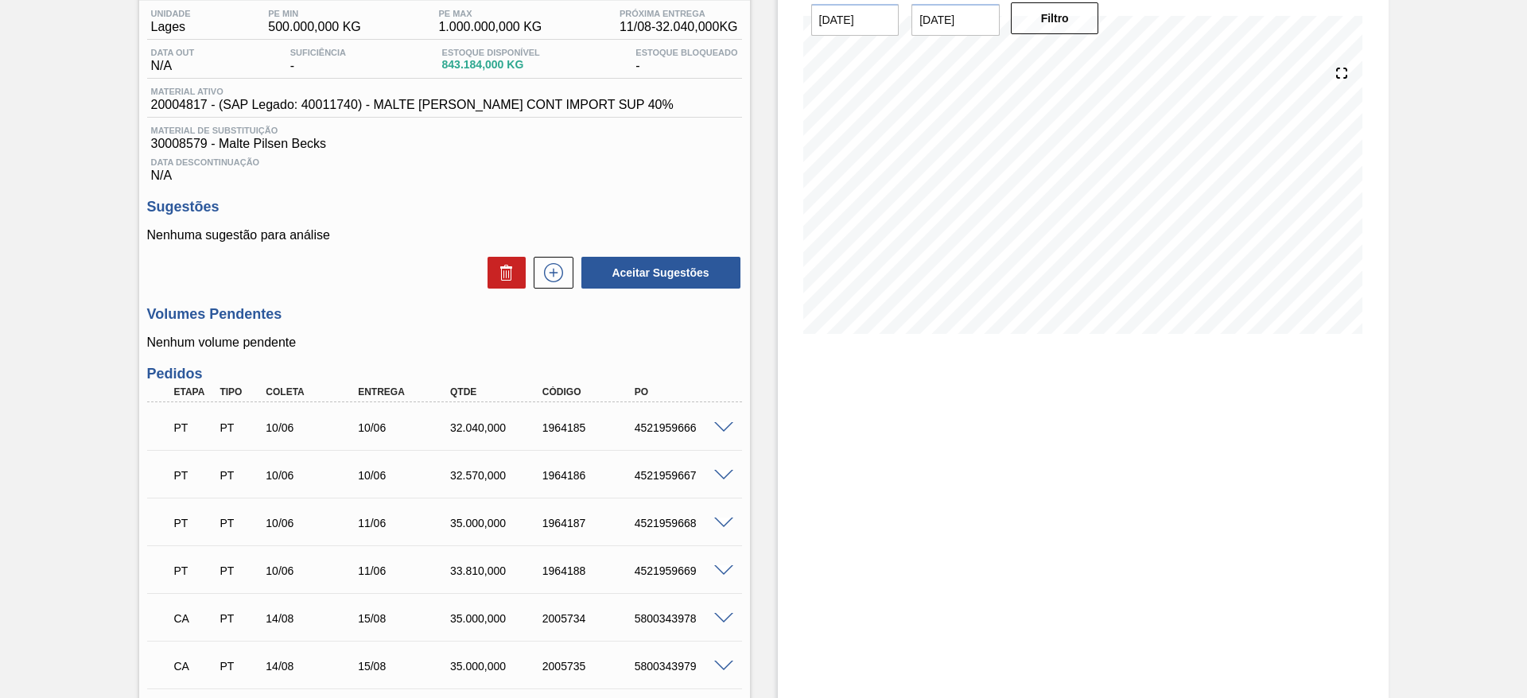
scroll to position [0, 0]
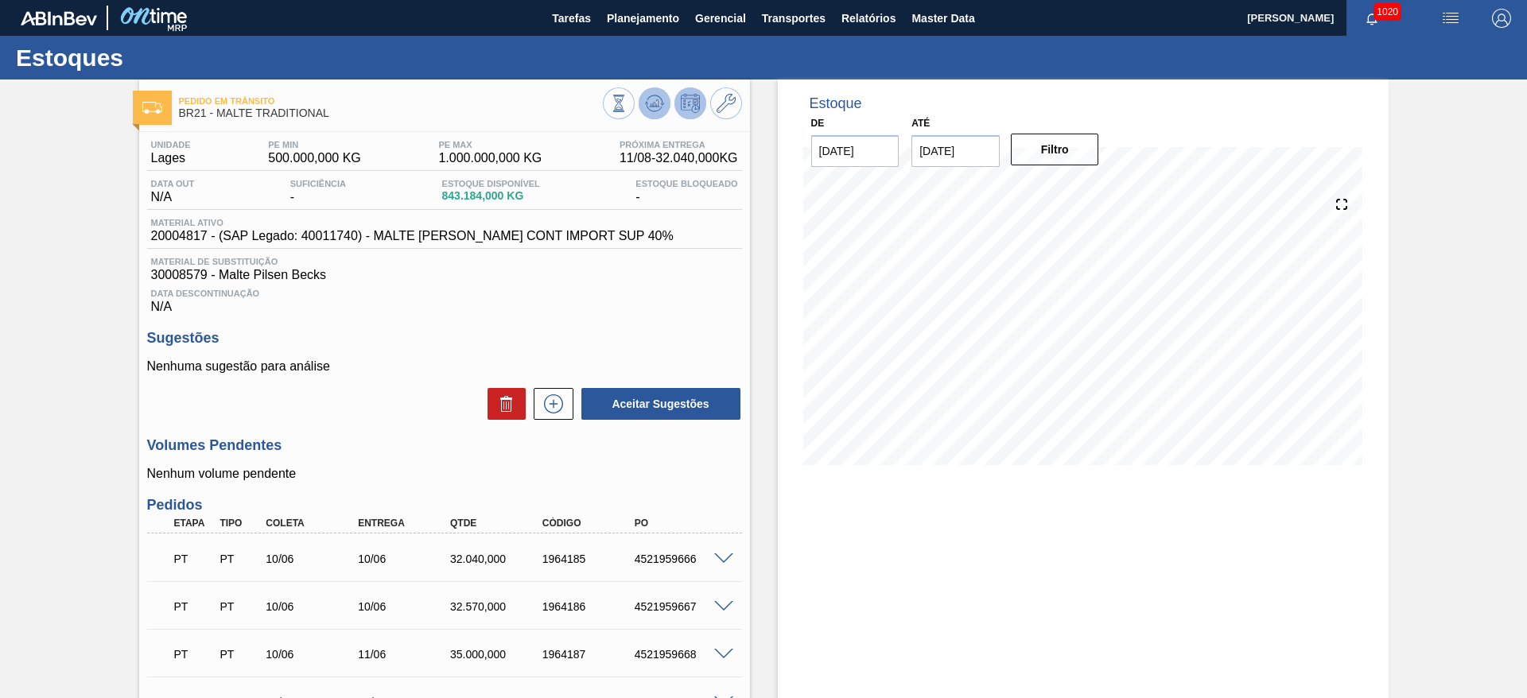
click at [656, 101] on icon at bounding box center [657, 103] width 2 height 6
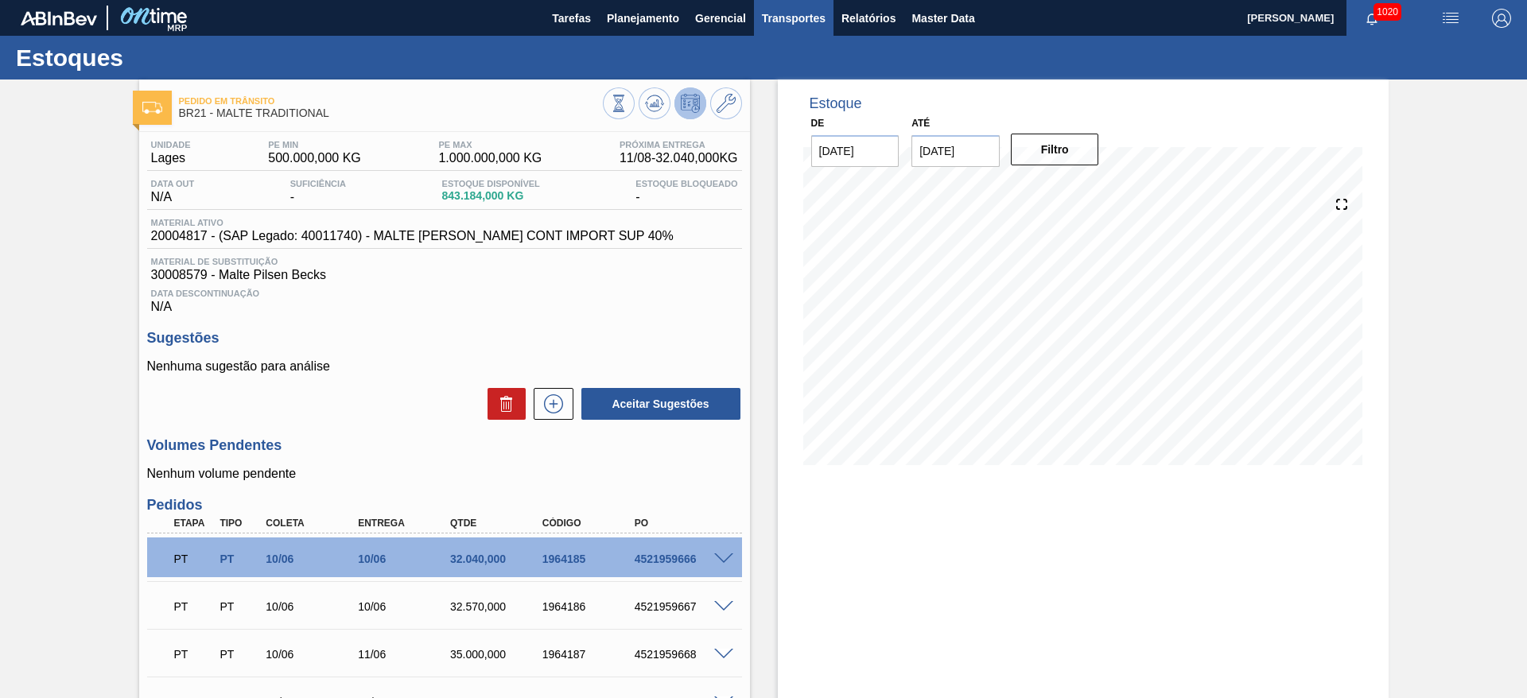
click at [795, 20] on span "Transportes" at bounding box center [794, 18] width 64 height 19
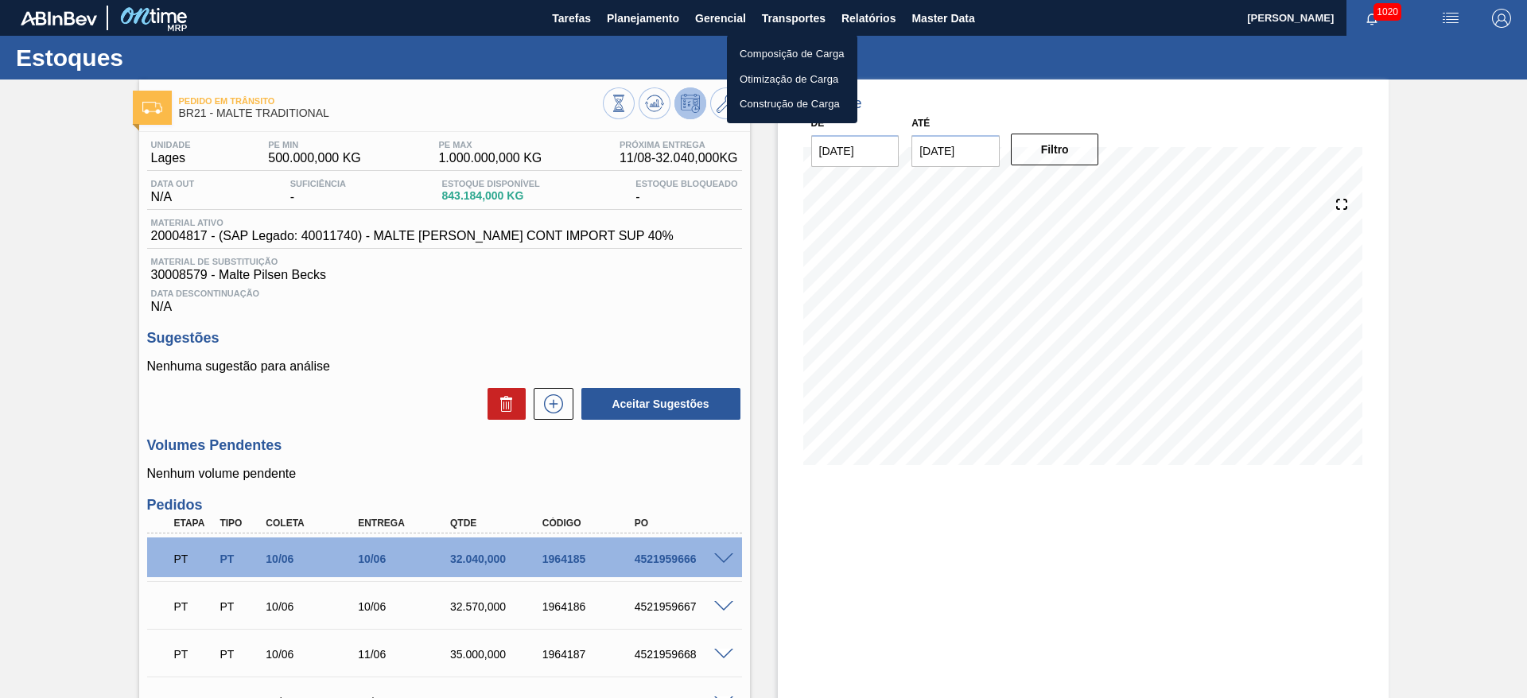
click at [761, 80] on li "Otimização de Carga" at bounding box center [792, 79] width 130 height 25
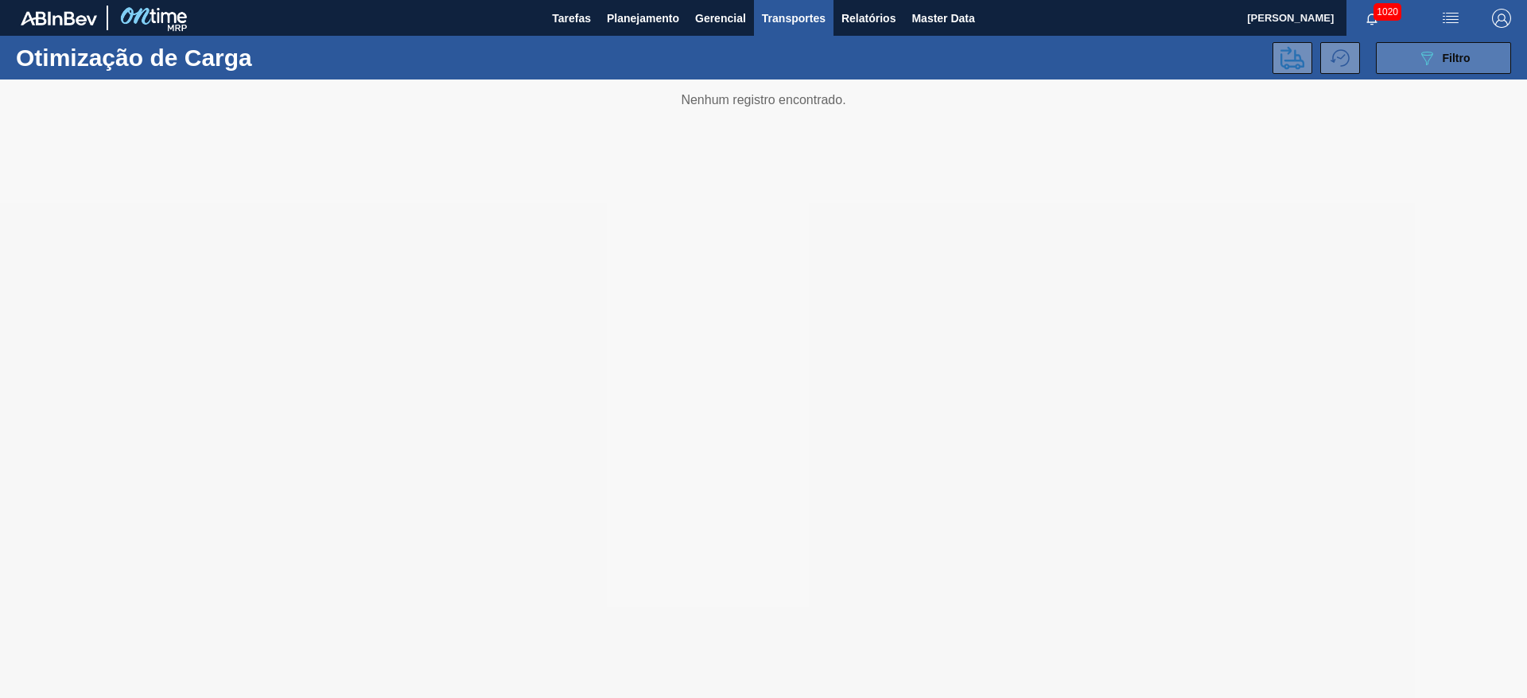
click at [1430, 61] on icon "089F7B8B-B2A5-4AFE-B5C0-19BA573D28AC" at bounding box center [1426, 58] width 19 height 19
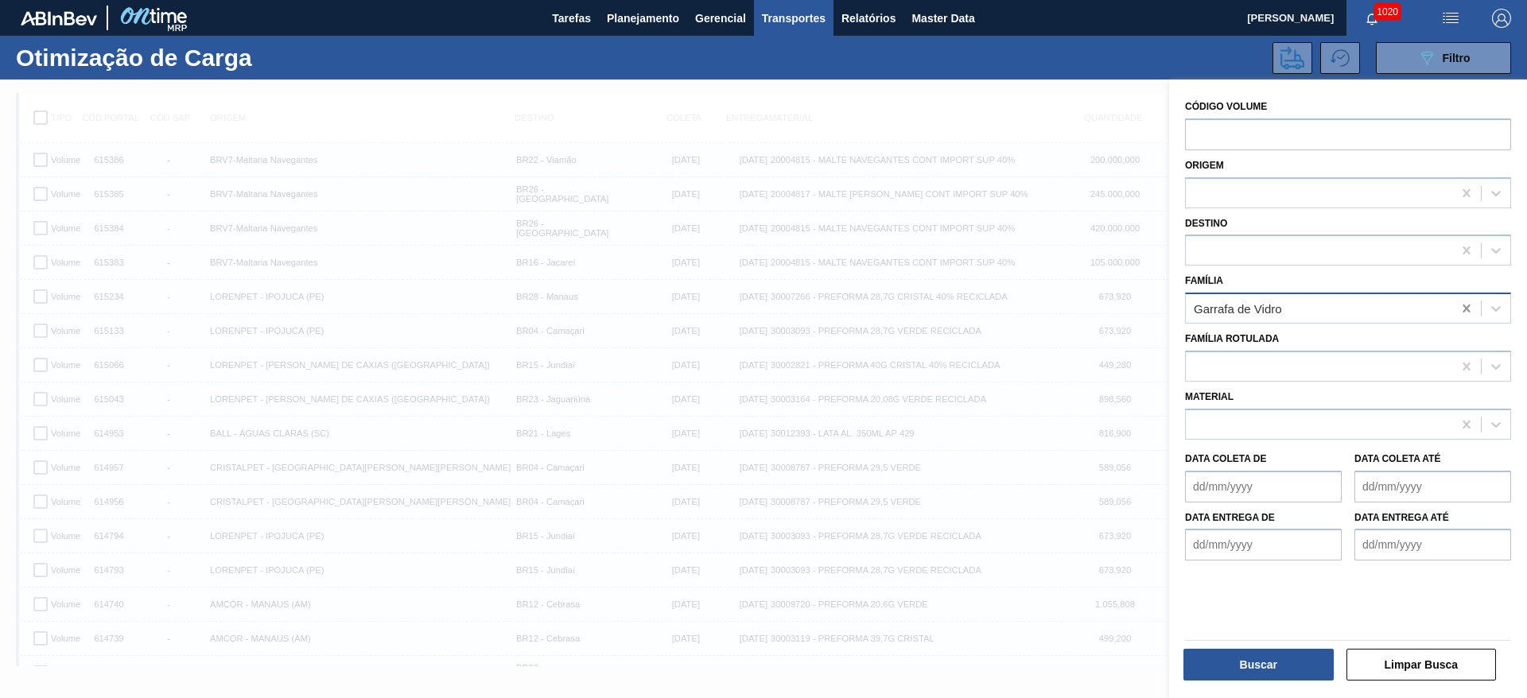
click at [1462, 305] on icon at bounding box center [1465, 309] width 7 height 8
type input ","
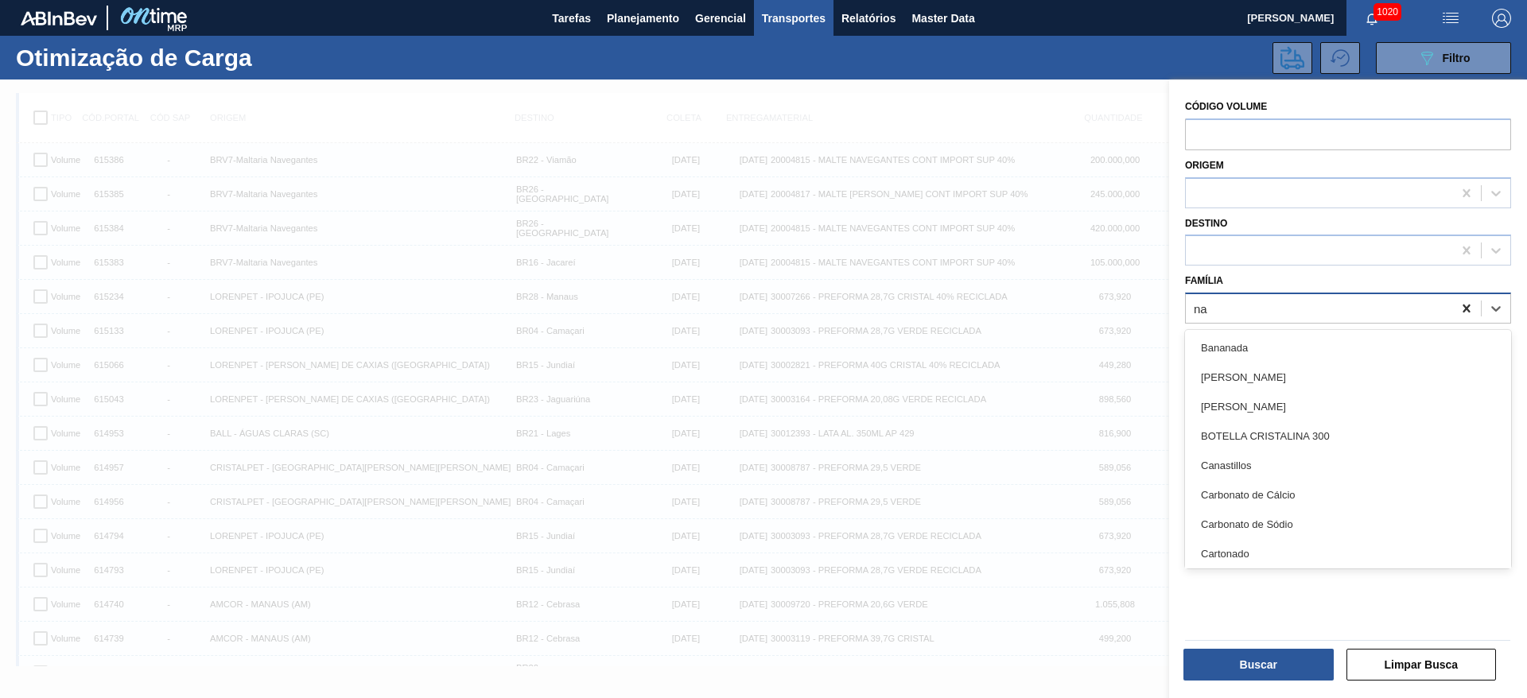
type input "n"
type input "malte"
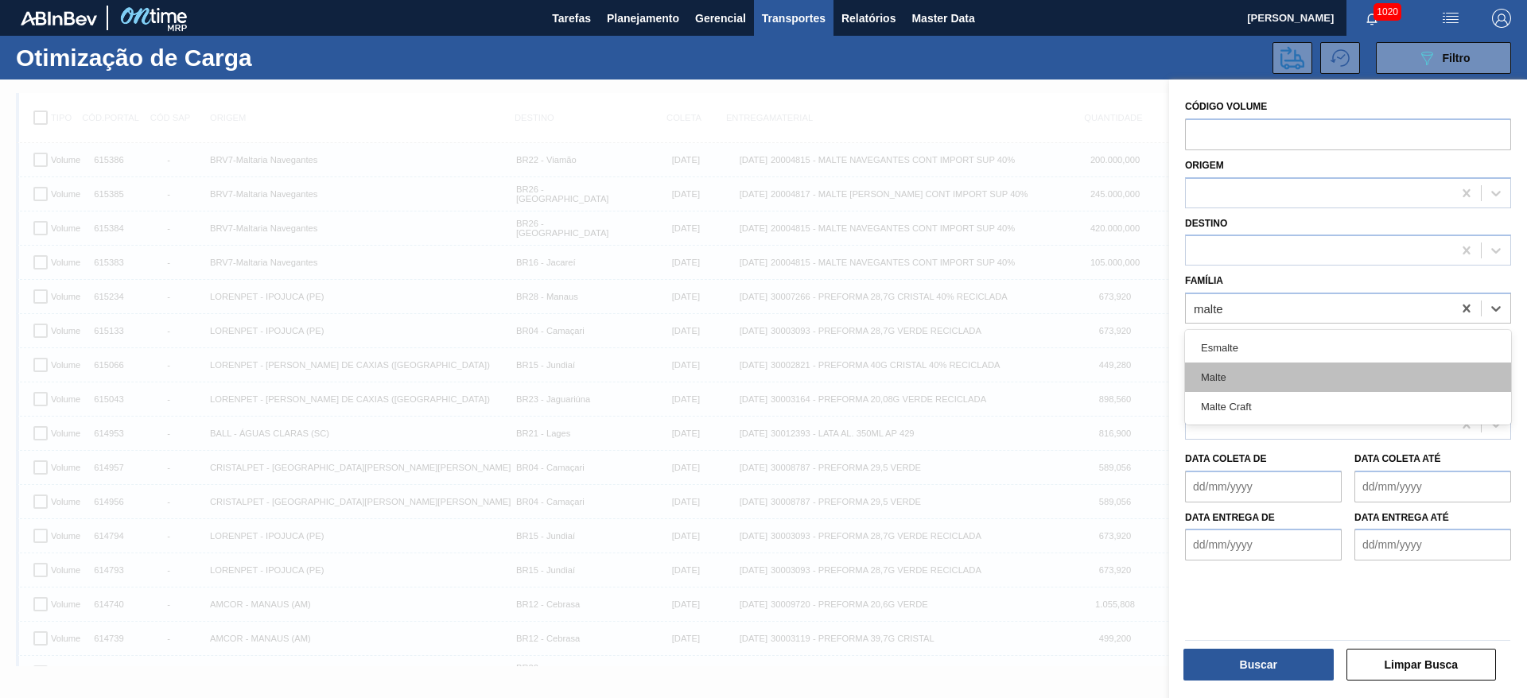
click at [1239, 378] on div "Malte" at bounding box center [1348, 377] width 326 height 29
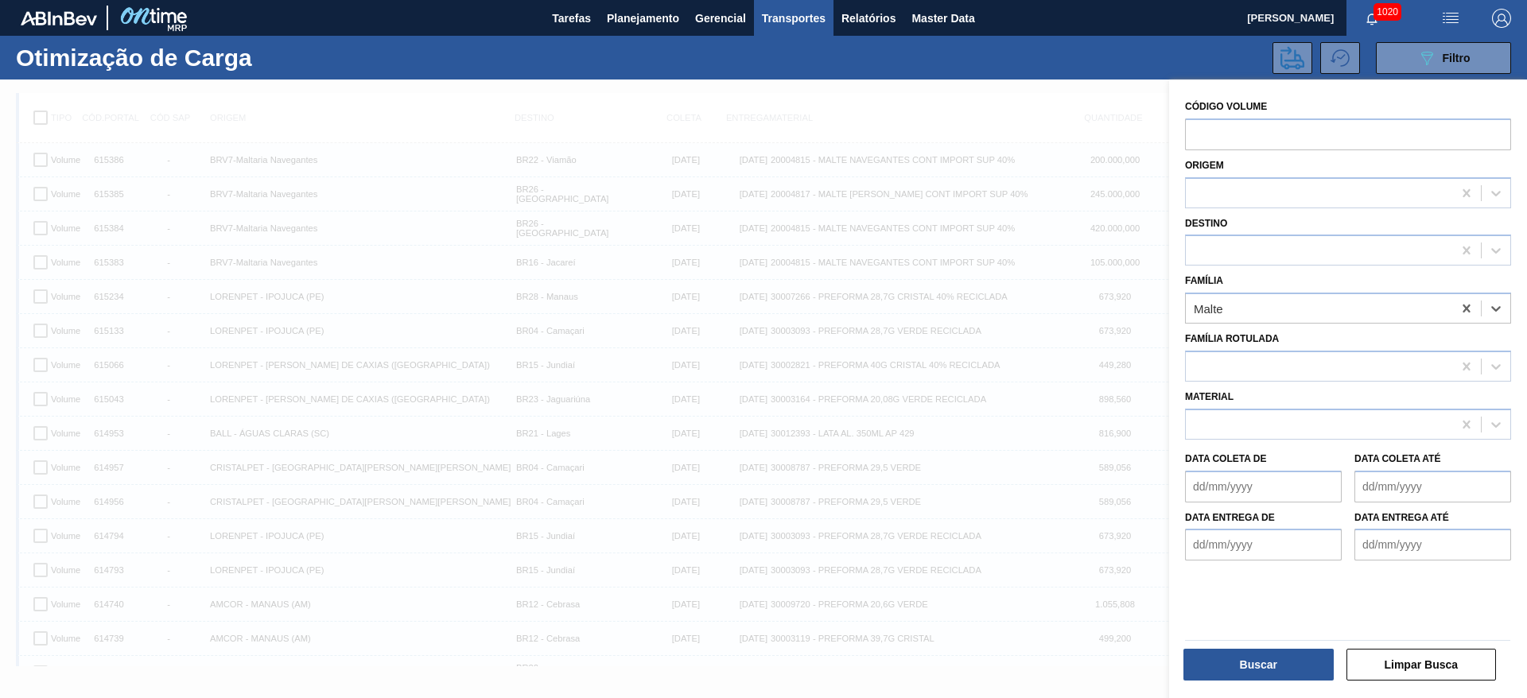
click at [1199, 479] on de "Data coleta de" at bounding box center [1263, 487] width 157 height 32
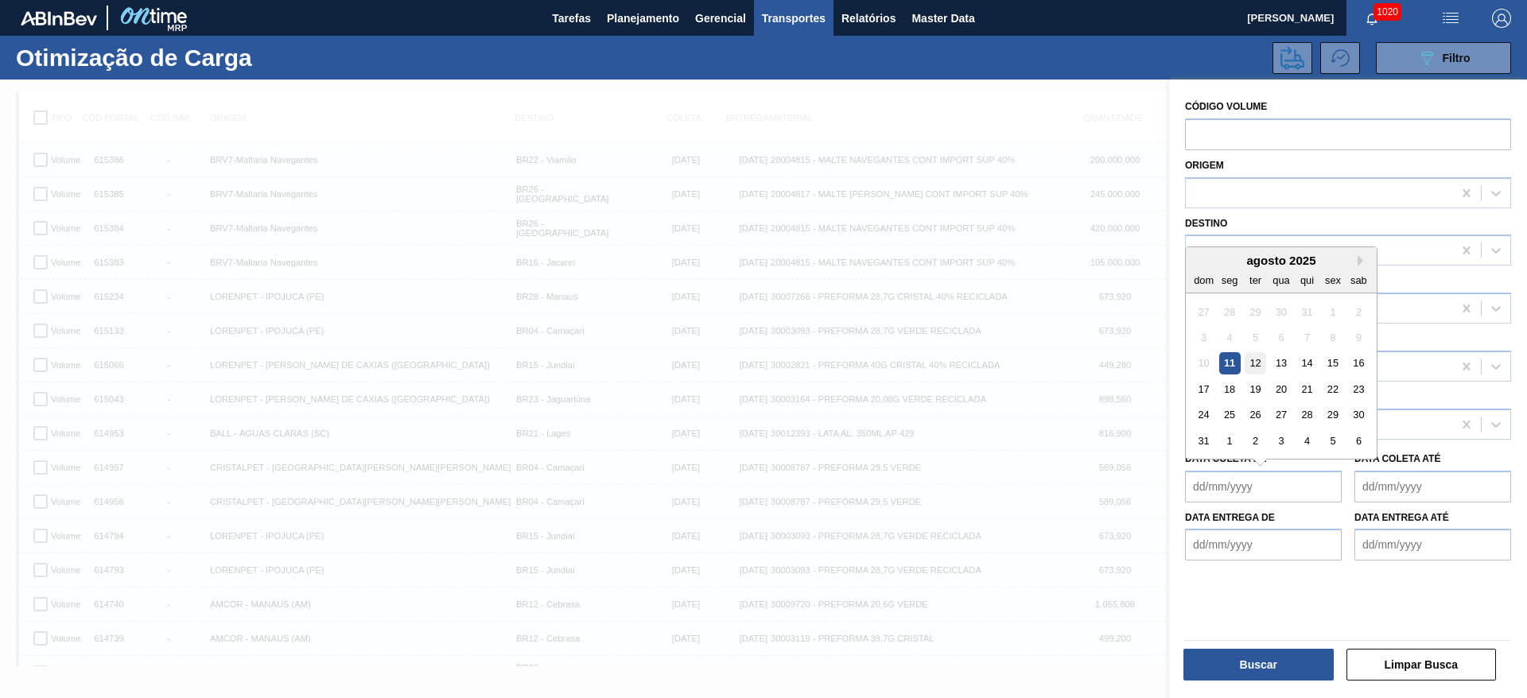
click at [1253, 360] on div "12" at bounding box center [1254, 362] width 21 height 21
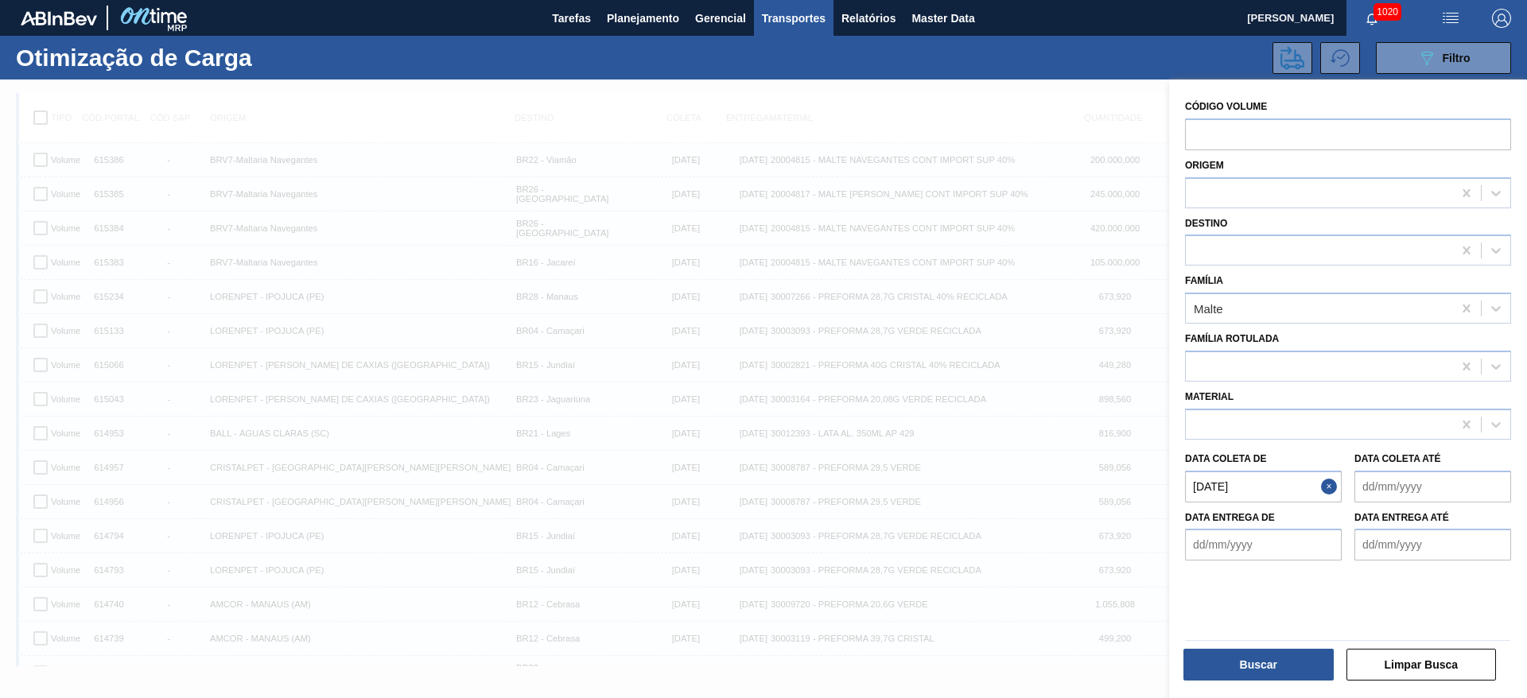
type de "[DATE]"
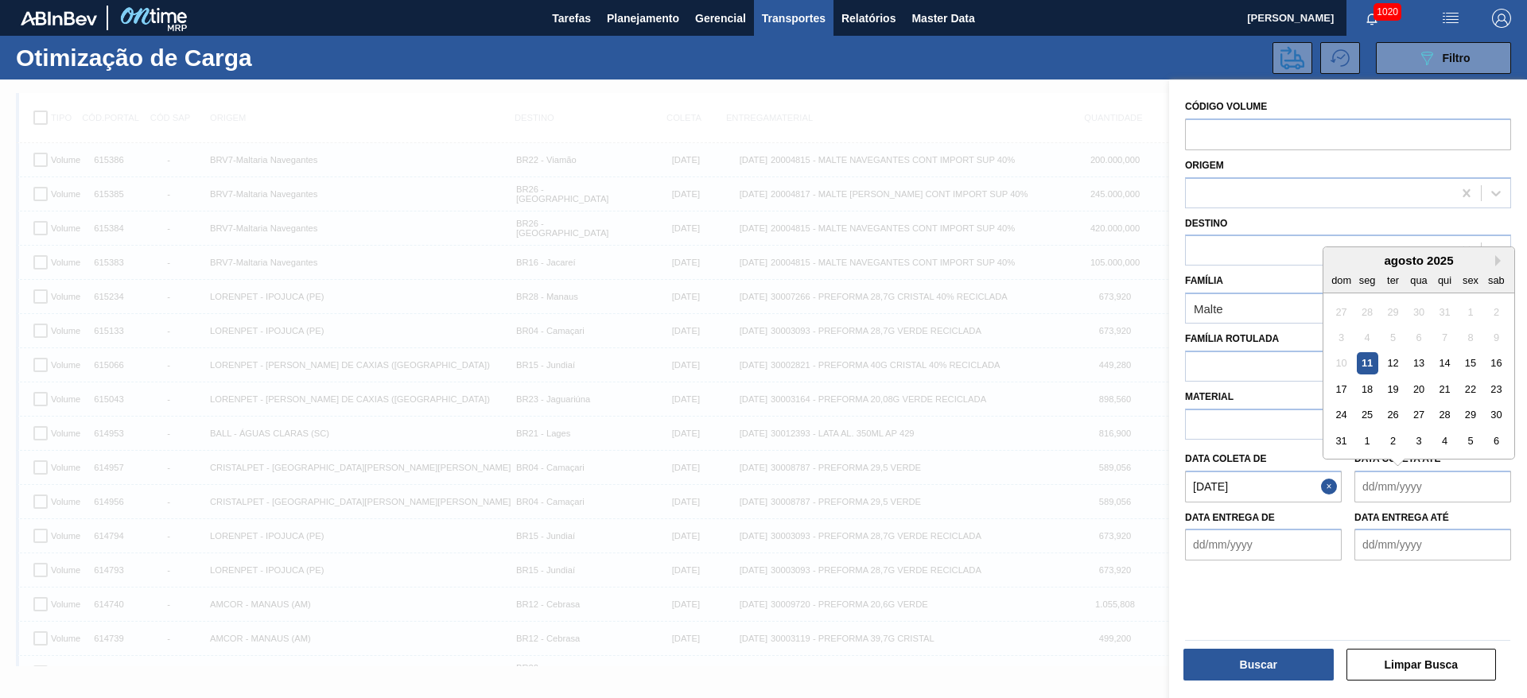
click at [1367, 491] on até "Data coleta até" at bounding box center [1432, 487] width 157 height 32
click at [1444, 363] on div "14" at bounding box center [1444, 362] width 21 height 21
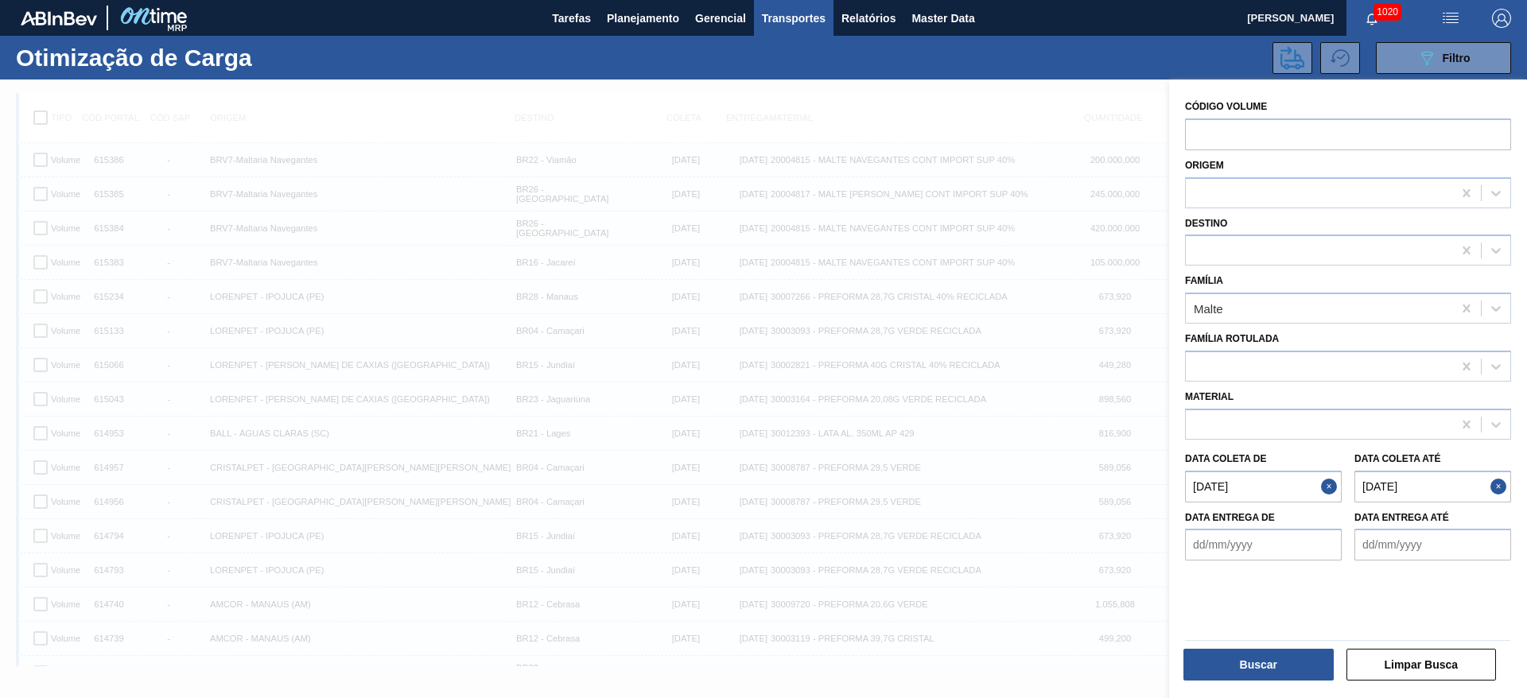
type até "[DATE]"
click at [1263, 667] on button "Buscar" at bounding box center [1258, 665] width 150 height 32
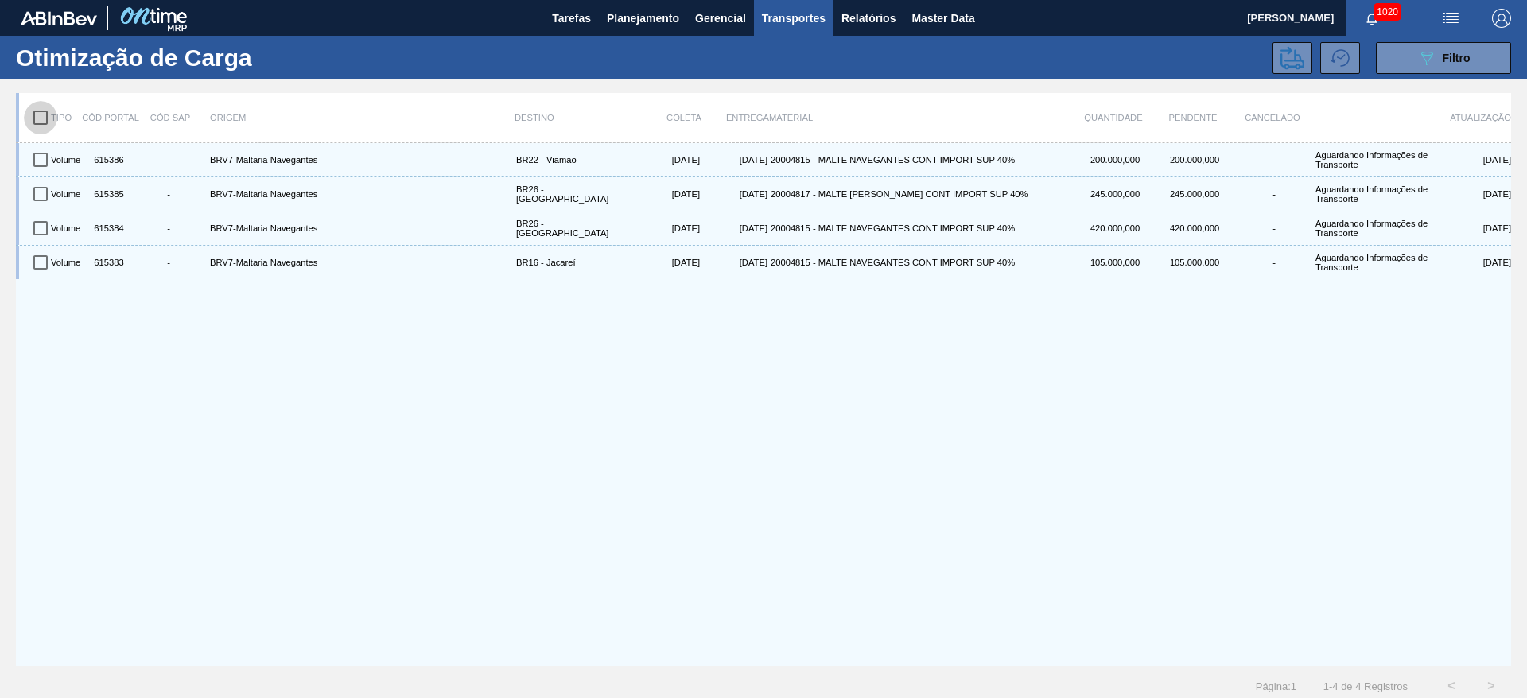
click at [41, 122] on input "checkbox" at bounding box center [40, 117] width 33 height 33
checkbox input "true"
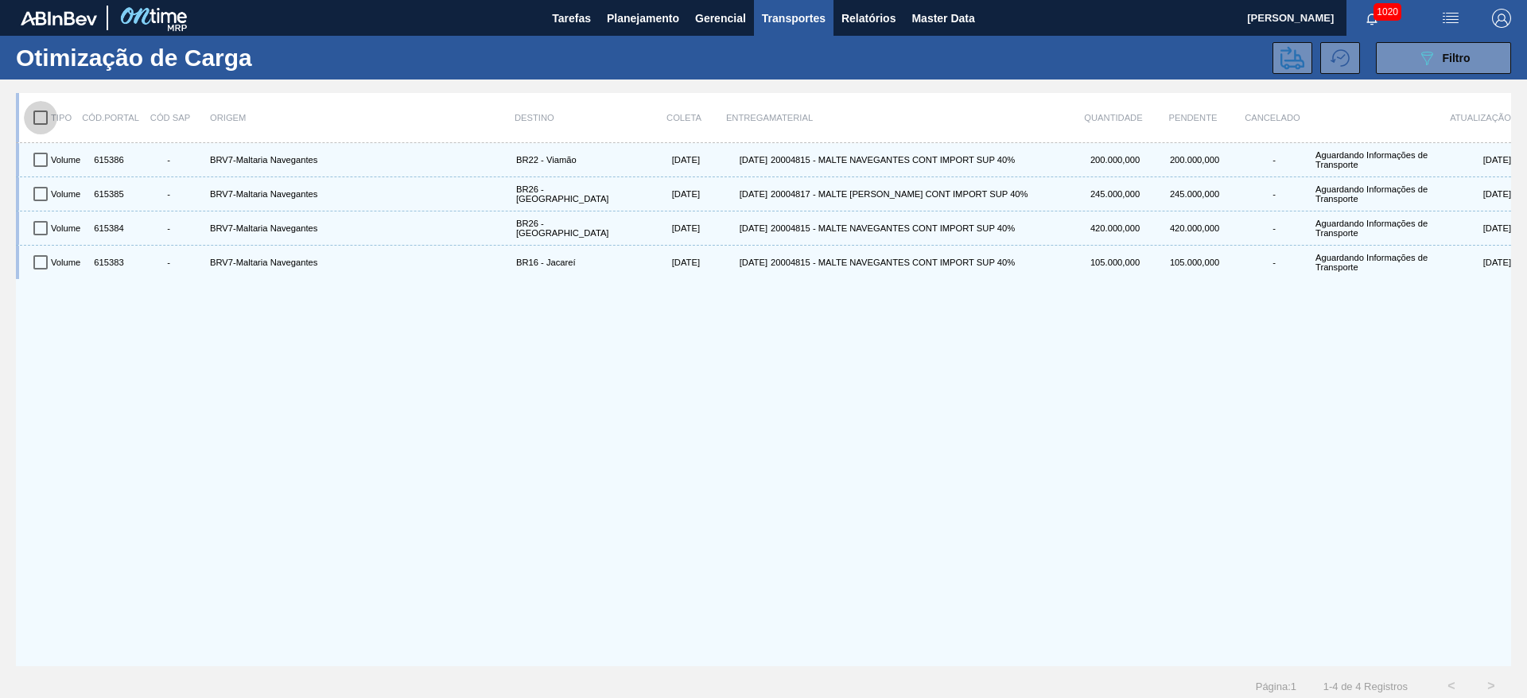
checkbox input "true"
click at [1284, 60] on icon at bounding box center [1292, 57] width 24 height 23
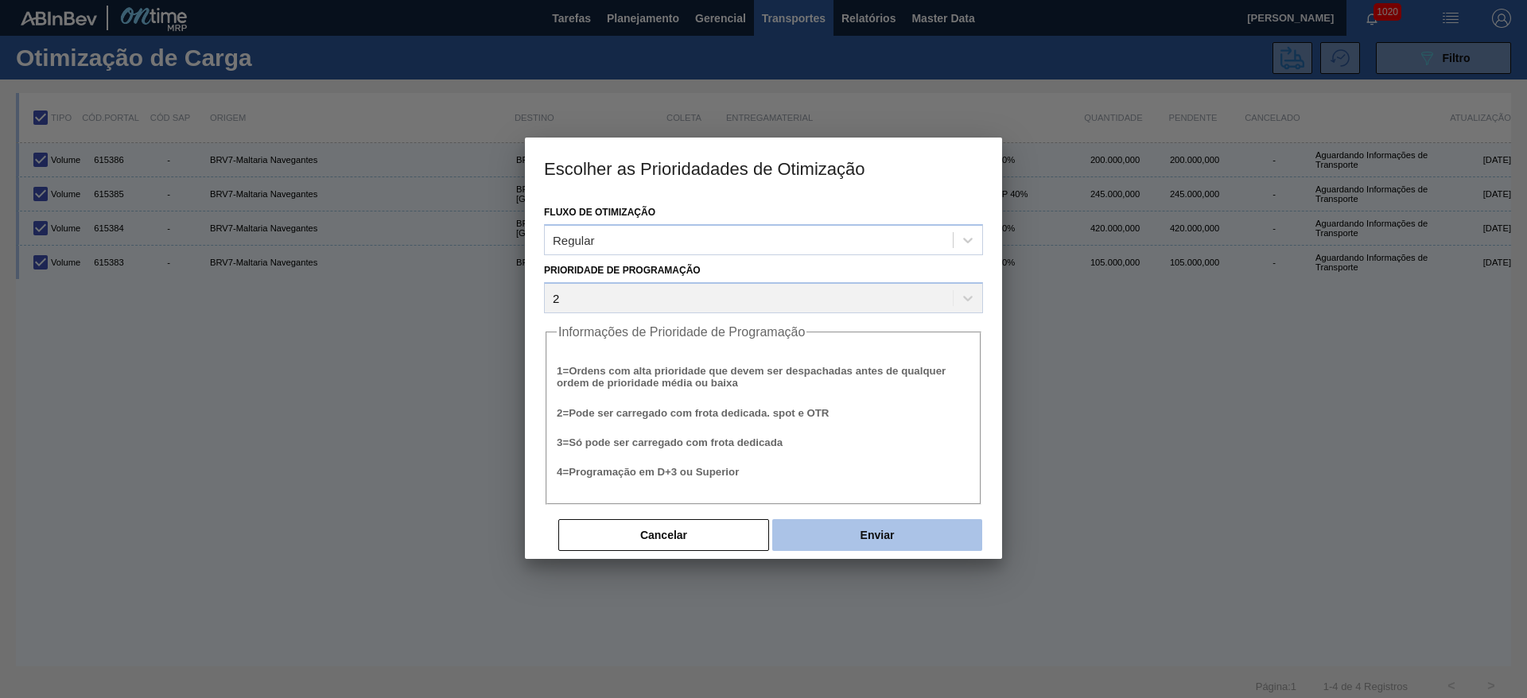
click at [872, 530] on button "Enviar" at bounding box center [877, 535] width 210 height 32
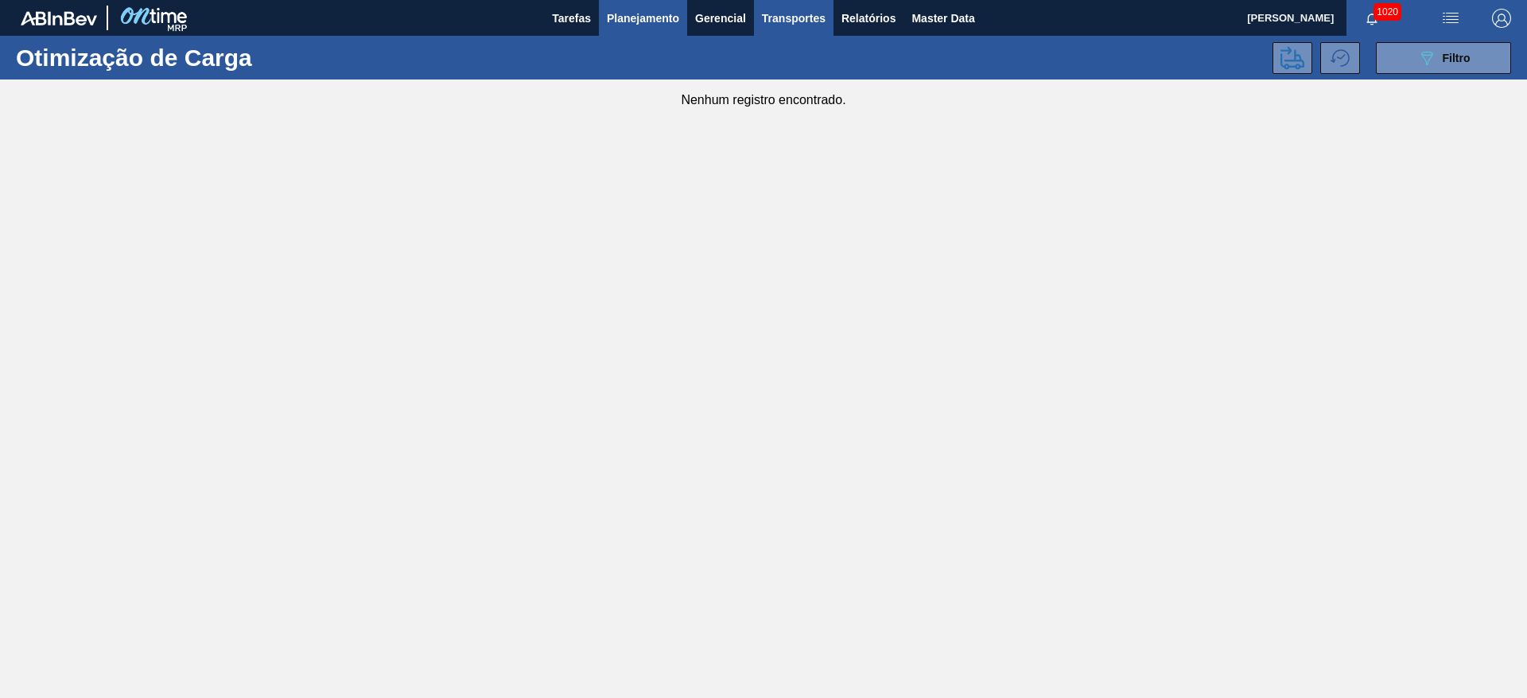
click at [638, 18] on span "Planejamento" at bounding box center [643, 18] width 72 height 19
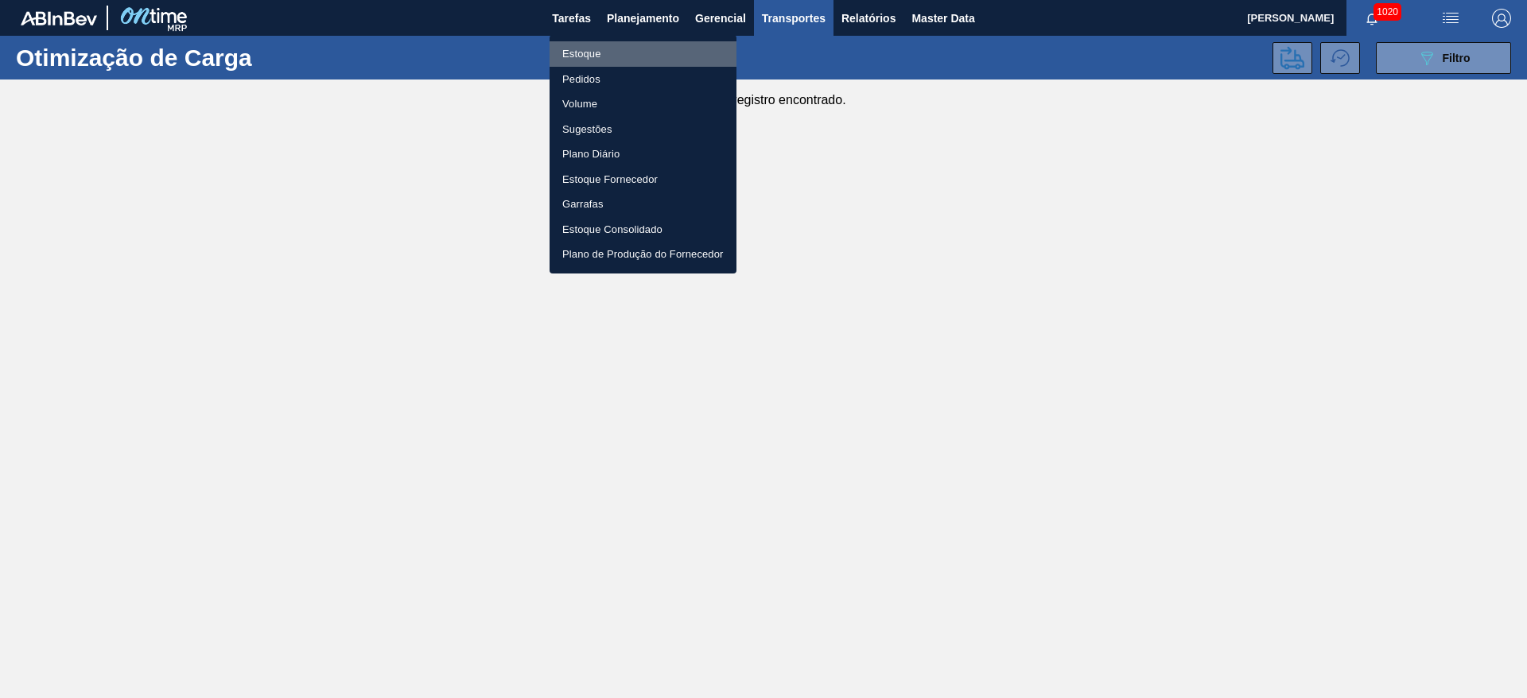
click at [588, 52] on li "Estoque" at bounding box center [642, 53] width 187 height 25
